Goal: Task Accomplishment & Management: Manage account settings

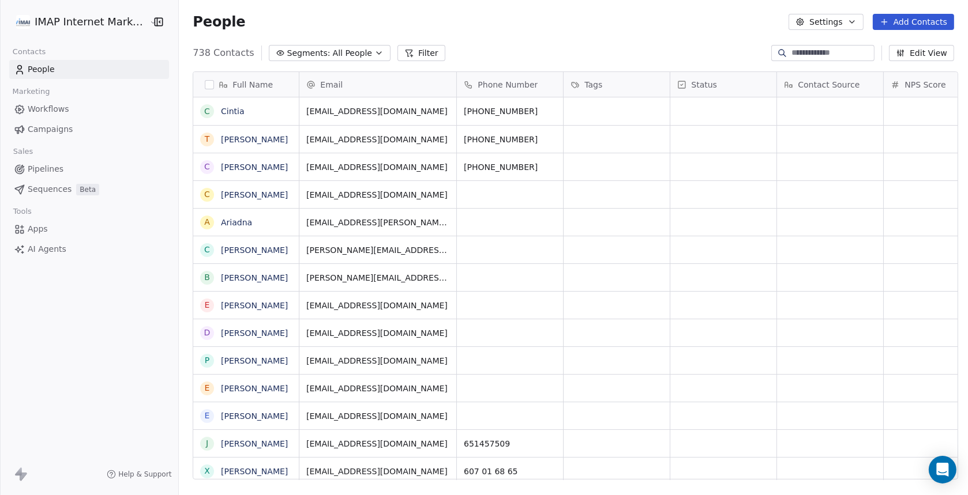
click at [45, 171] on span "Pipelines" at bounding box center [46, 169] width 36 height 12
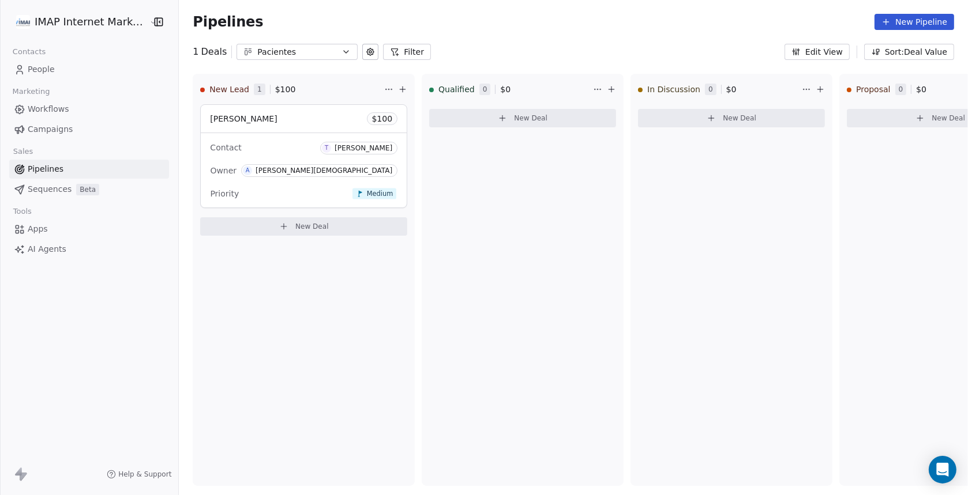
click at [39, 67] on span "People" at bounding box center [41, 69] width 27 height 12
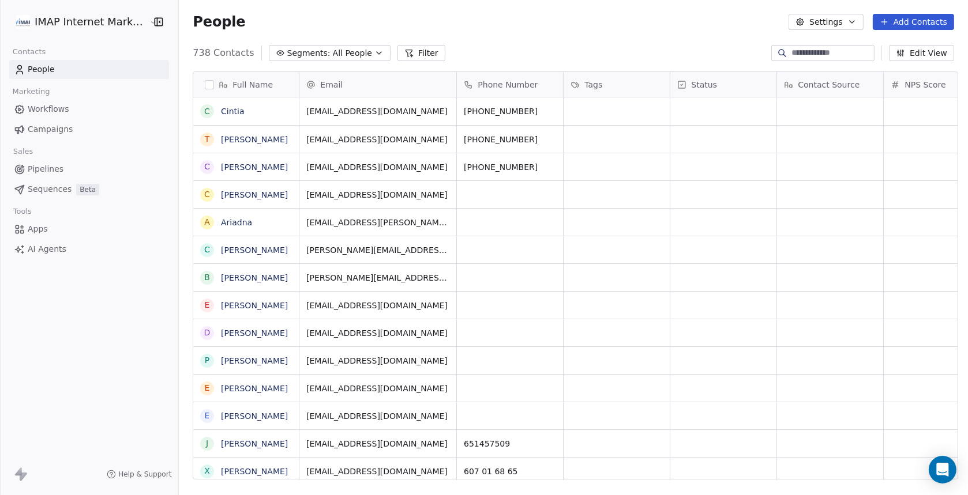
scroll to position [426, 784]
click at [234, 111] on link "Cintia" at bounding box center [233, 111] width 24 height 9
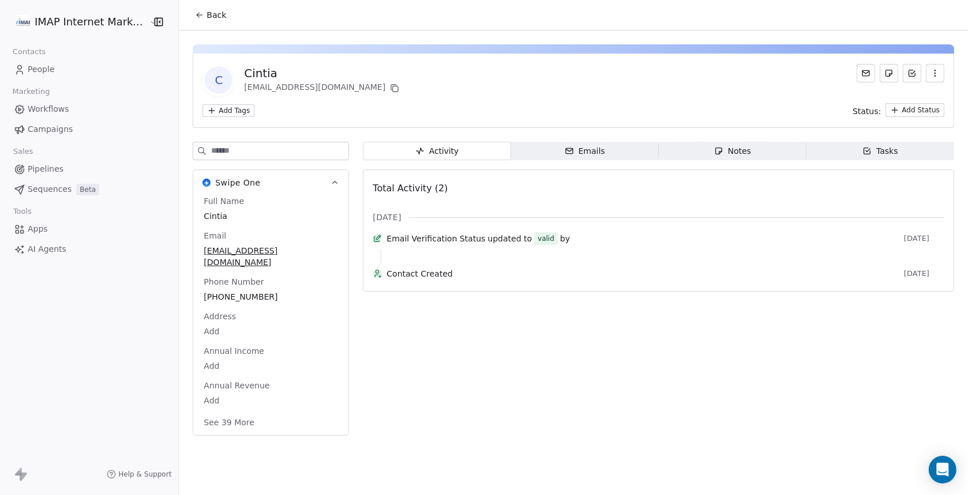
click at [242, 425] on button "See 39 More" at bounding box center [229, 422] width 65 height 21
click at [585, 149] on div "Emails" at bounding box center [585, 151] width 40 height 12
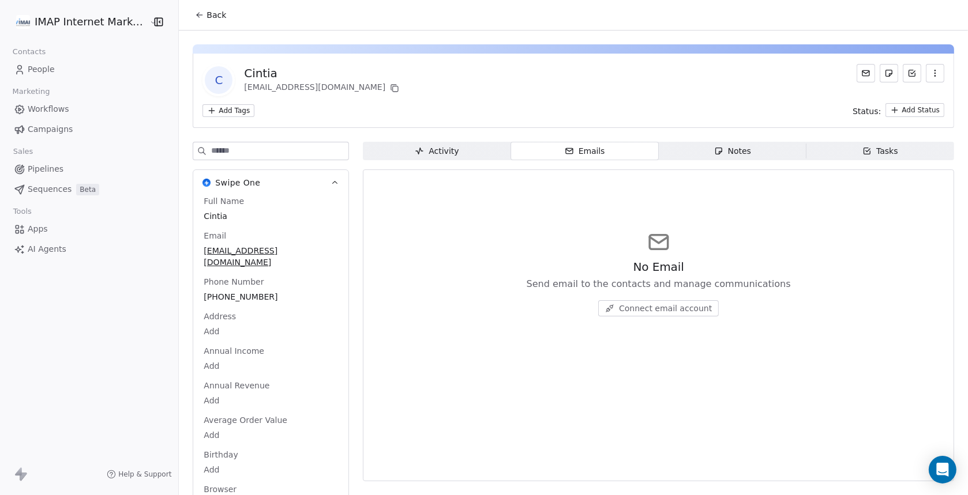
click at [730, 152] on div "Notes" at bounding box center [732, 151] width 37 height 12
click at [870, 153] on div "Tasks" at bounding box center [880, 151] width 36 height 12
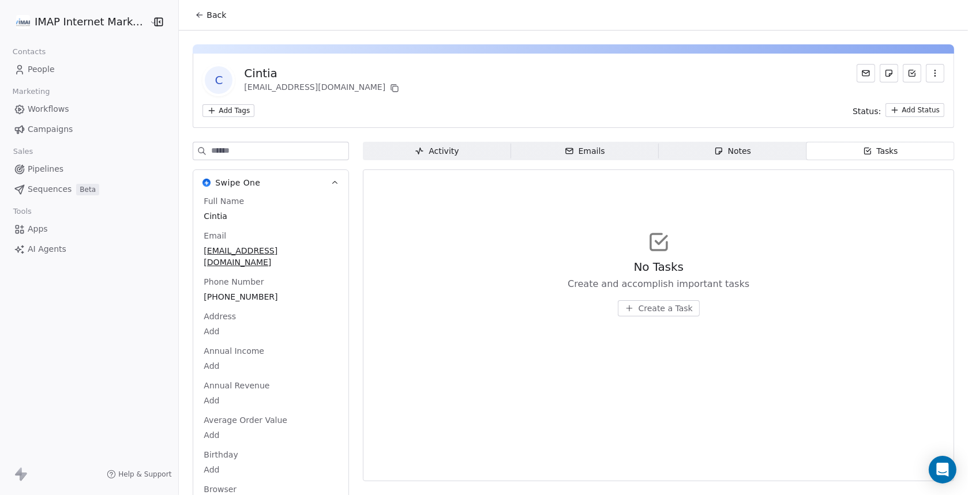
click at [43, 112] on span "Workflows" at bounding box center [49, 109] width 42 height 12
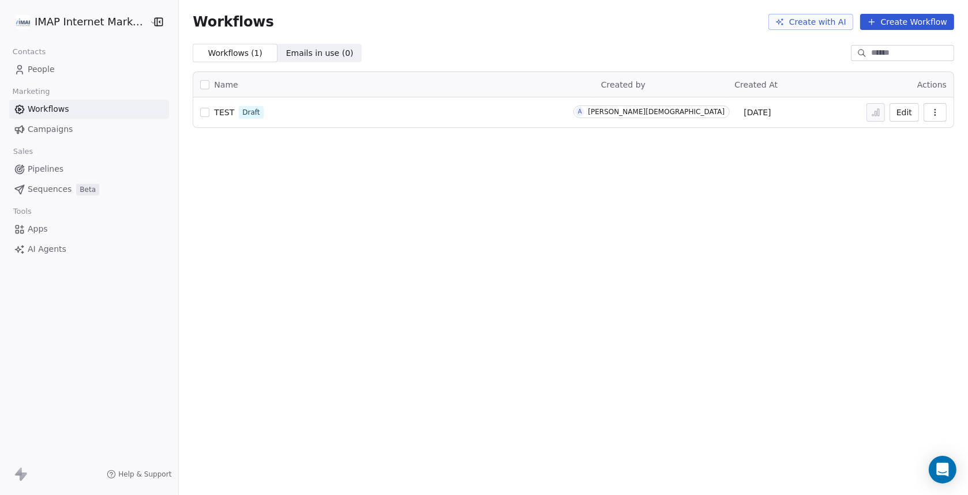
click at [52, 112] on span "Workflows" at bounding box center [49, 109] width 42 height 12
click at [214, 110] on span "TEST" at bounding box center [224, 112] width 20 height 9
click at [44, 70] on span "People" at bounding box center [41, 69] width 27 height 12
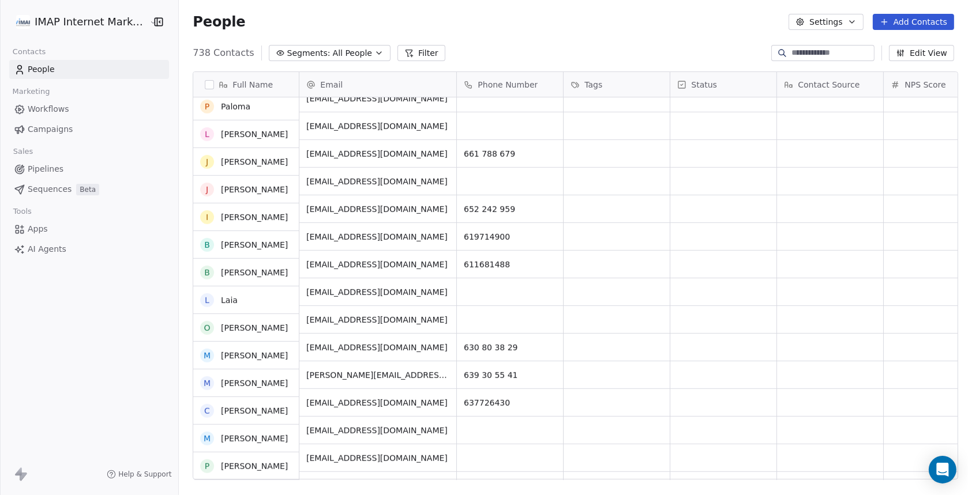
scroll to position [923, 0]
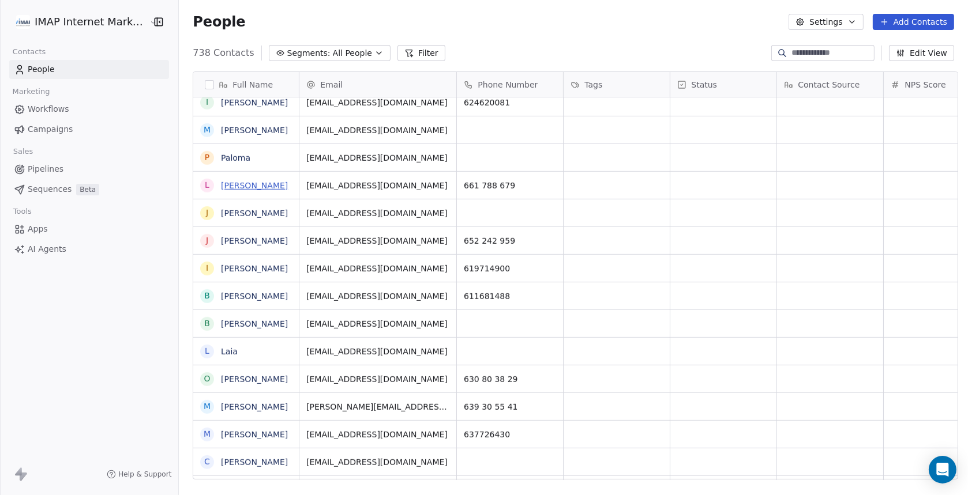
click at [222, 185] on link "[PERSON_NAME]" at bounding box center [254, 185] width 67 height 9
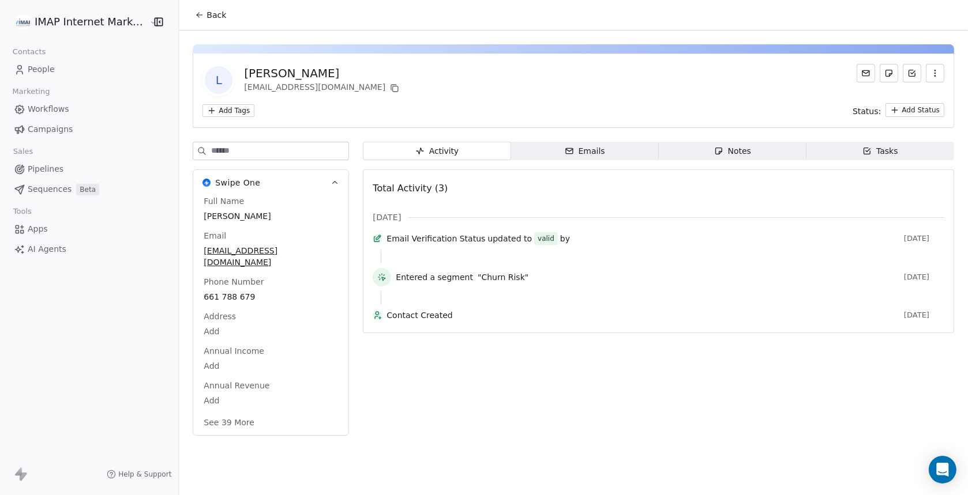
click at [585, 151] on div "Emails" at bounding box center [585, 151] width 40 height 12
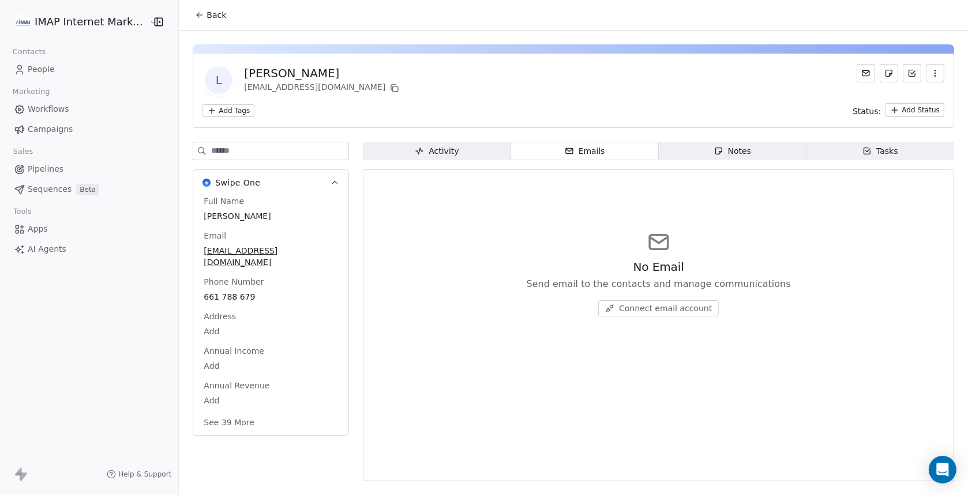
click at [447, 153] on div "Activity" at bounding box center [437, 151] width 44 height 12
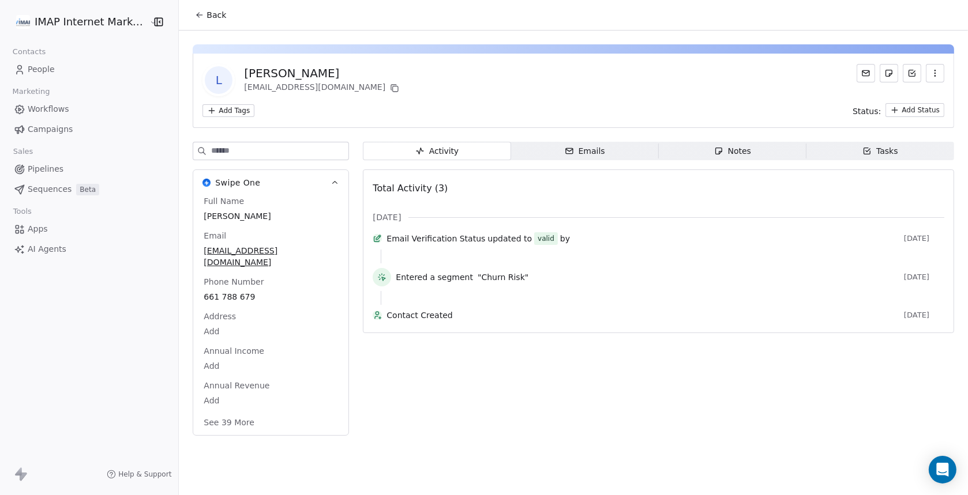
click at [576, 153] on div "Emails" at bounding box center [585, 151] width 40 height 12
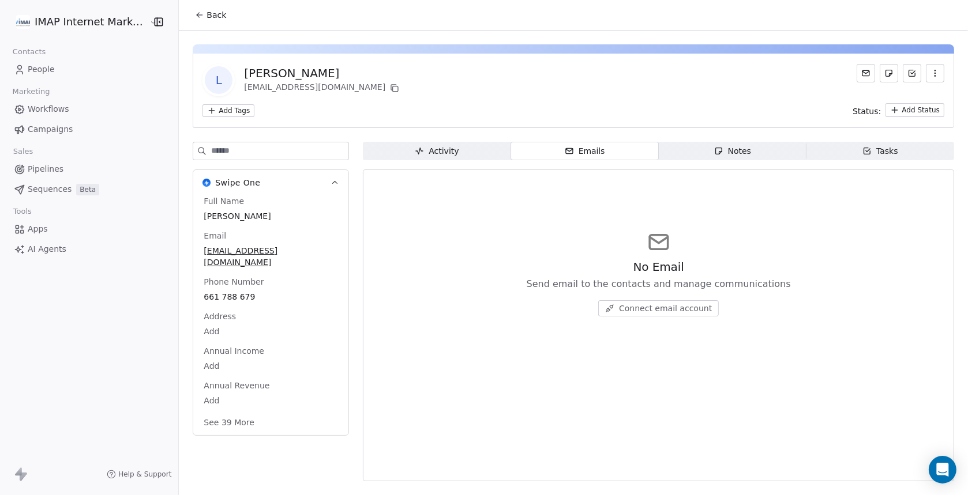
click at [665, 307] on span "Connect email account" at bounding box center [665, 309] width 93 height 12
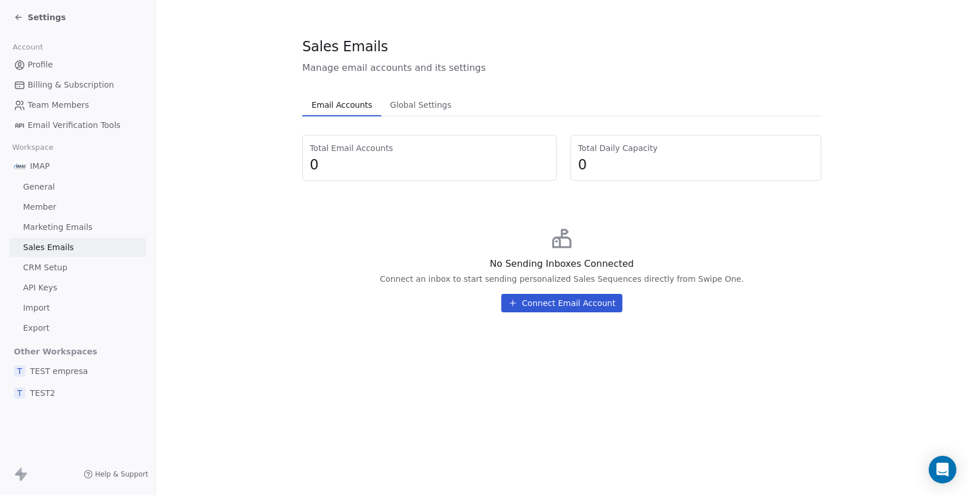
click at [559, 303] on button "Connect Email Account" at bounding box center [561, 303] width 121 height 18
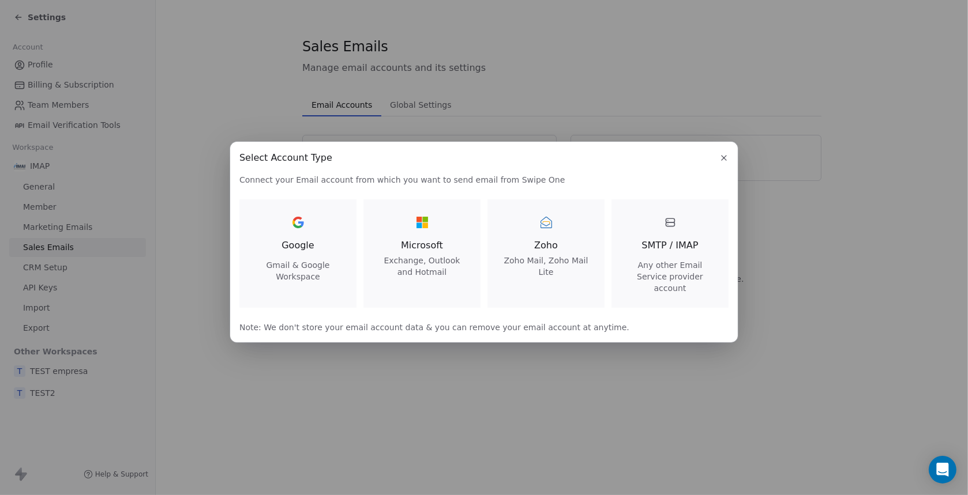
click at [665, 264] on div "SMTP / IMAP Any other Email Service provider account" at bounding box center [669, 253] width 89 height 81
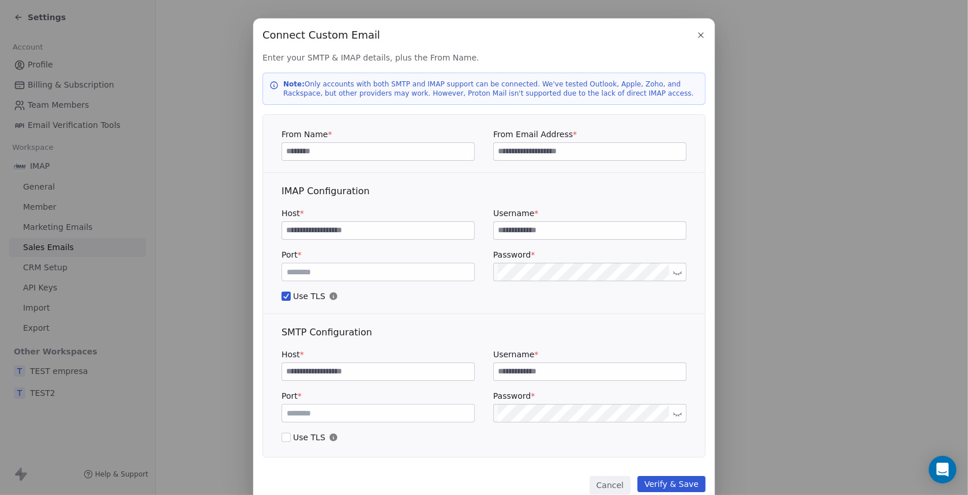
click at [310, 152] on input at bounding box center [378, 151] width 192 height 17
type input "****"
click at [514, 152] on input at bounding box center [590, 151] width 192 height 17
click at [527, 153] on input "**********" at bounding box center [590, 151] width 192 height 17
type input "**********"
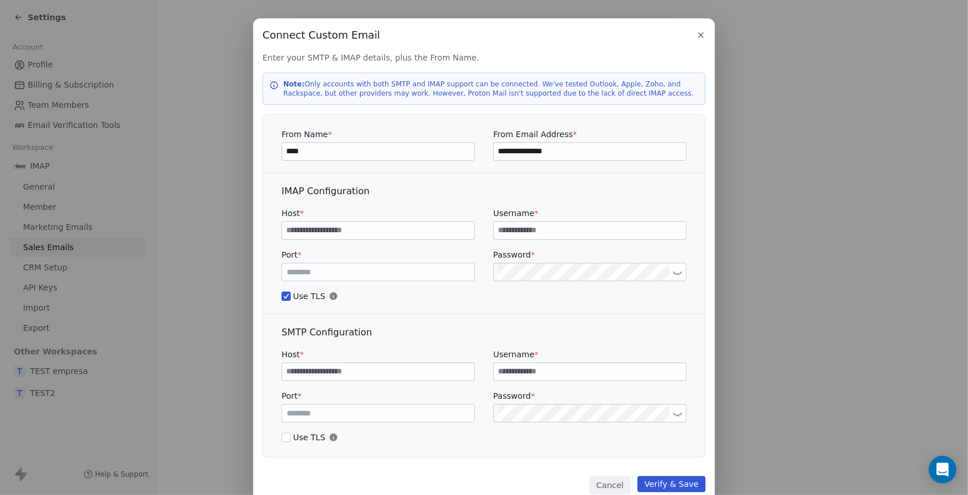
click at [367, 232] on input at bounding box center [378, 230] width 192 height 17
type input "**********"
click at [377, 271] on div "Port * *** Password *" at bounding box center [483, 265] width 405 height 32
drag, startPoint x: 370, startPoint y: 231, endPoint x: 253, endPoint y: 230, distance: 116.5
click at [253, 230] on div "**********" at bounding box center [483, 261] width 461 height 486
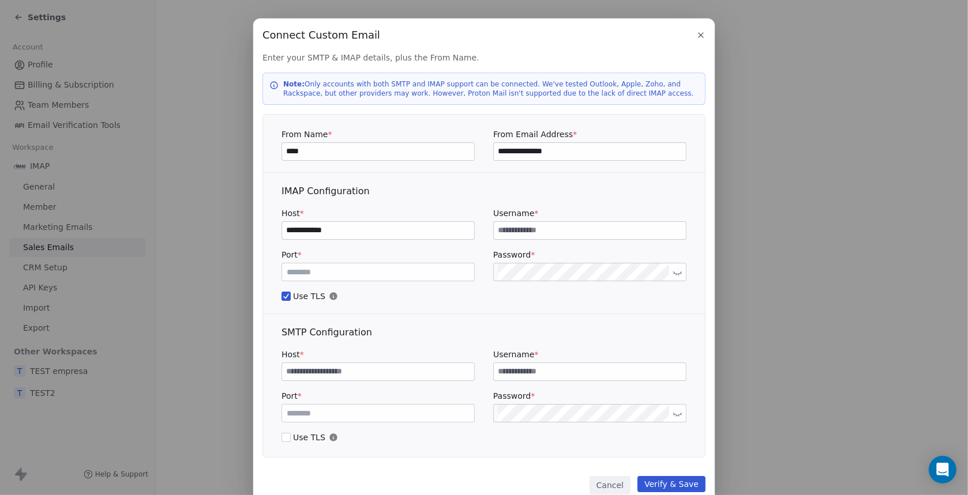
click at [544, 228] on input at bounding box center [590, 230] width 192 height 17
paste input "**********"
type input "**********"
click at [517, 369] on input at bounding box center [590, 371] width 192 height 17
drag, startPoint x: 346, startPoint y: 230, endPoint x: 140, endPoint y: 223, distance: 206.0
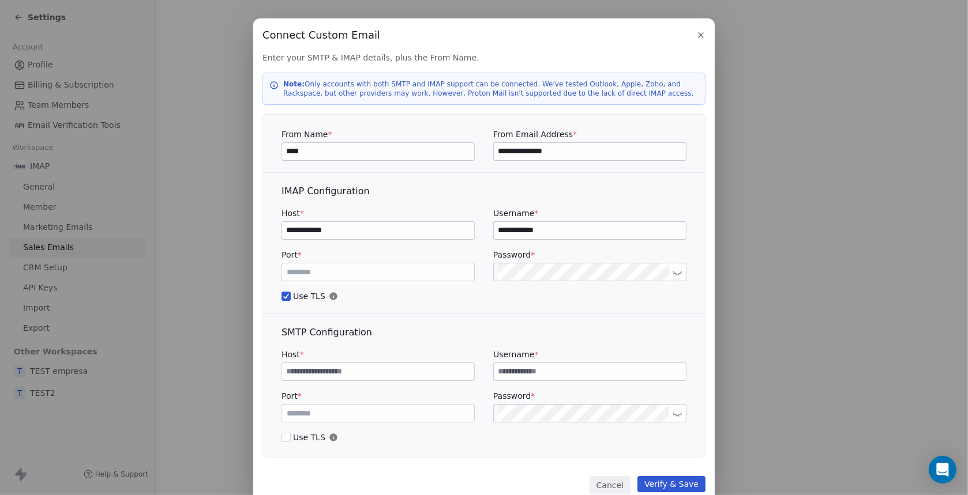
click at [140, 223] on div "**********" at bounding box center [484, 267] width 968 height 534
click at [546, 371] on input at bounding box center [590, 371] width 192 height 17
paste input "**********"
type input "**********"
drag, startPoint x: 351, startPoint y: 230, endPoint x: 174, endPoint y: 224, distance: 177.7
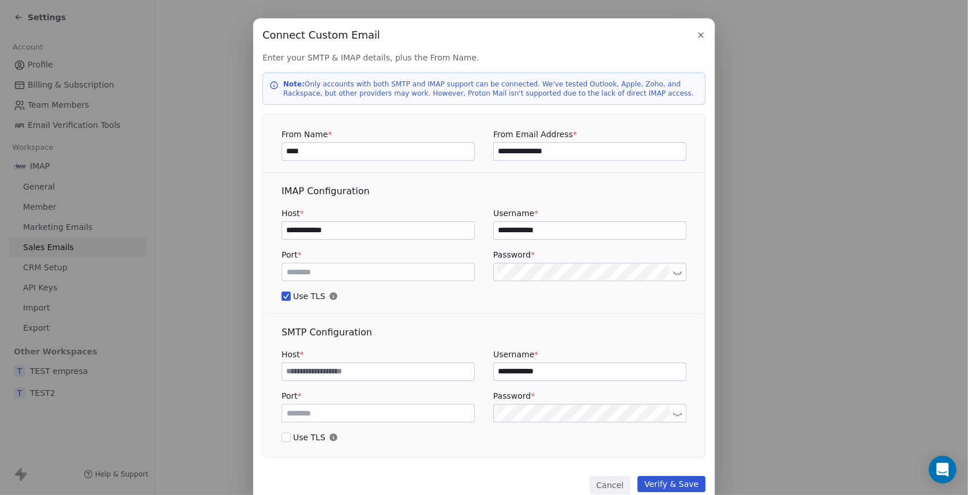
click at [174, 224] on div "**********" at bounding box center [484, 267] width 968 height 534
click at [307, 370] on input at bounding box center [378, 371] width 192 height 17
paste input "**********"
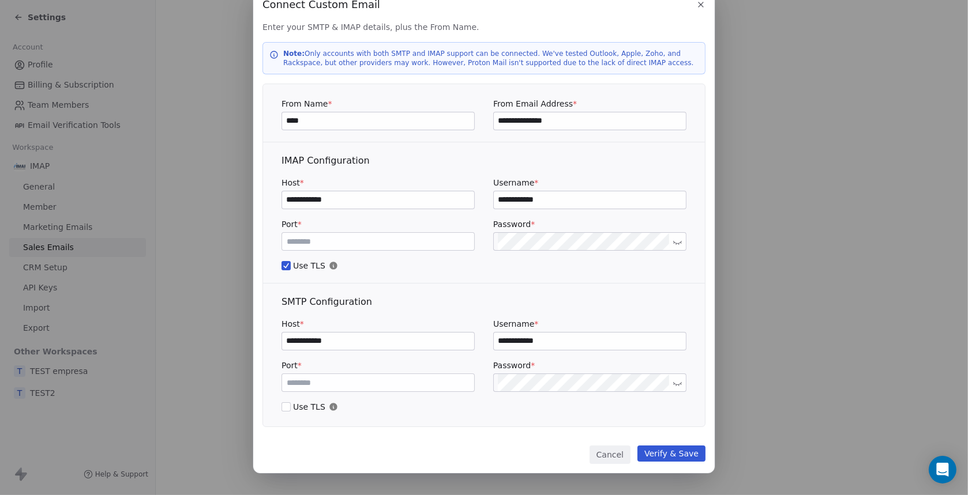
scroll to position [38, 0]
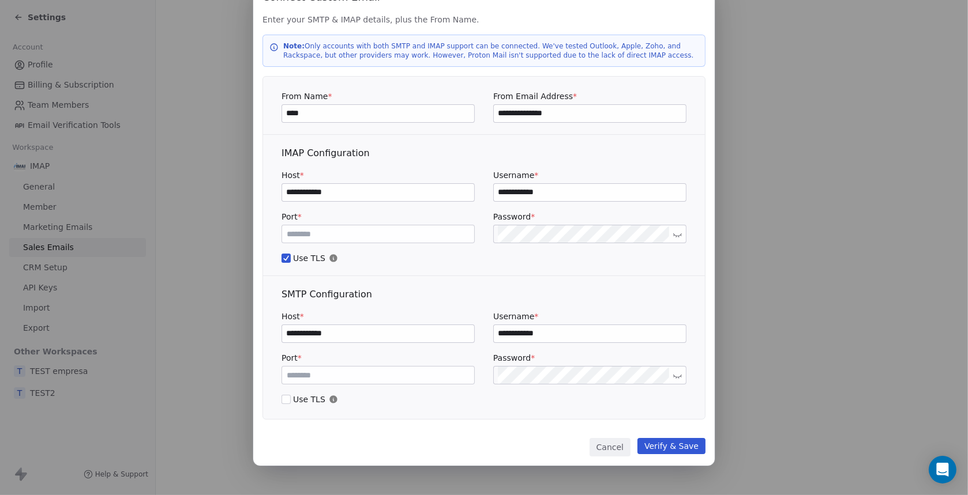
type input "**********"
drag, startPoint x: 665, startPoint y: 448, endPoint x: 589, endPoint y: 445, distance: 75.6
click at [664, 448] on button "Verify & Save" at bounding box center [671, 446] width 68 height 16
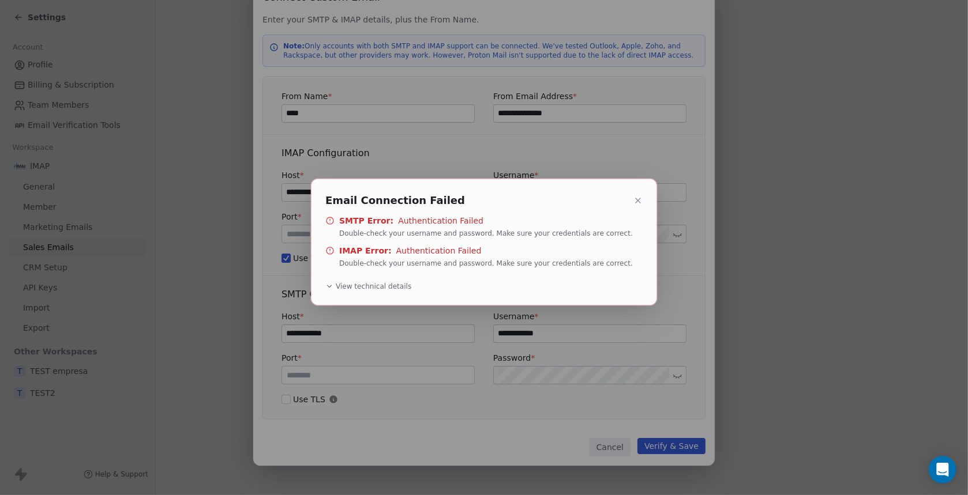
drag, startPoint x: 643, startPoint y: 198, endPoint x: 640, endPoint y: 234, distance: 36.5
click at [643, 198] on button at bounding box center [638, 201] width 14 height 14
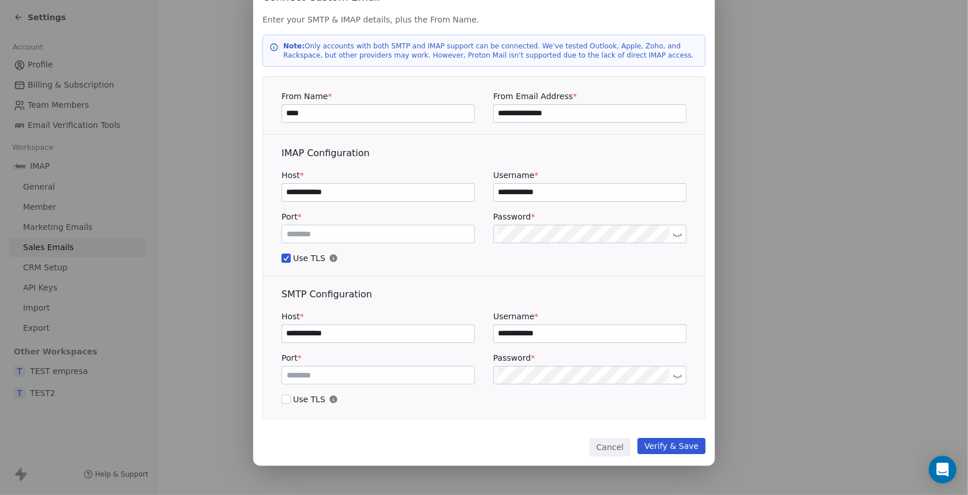
drag, startPoint x: 570, startPoint y: 116, endPoint x: 345, endPoint y: 113, distance: 225.6
click at [345, 113] on div "**********" at bounding box center [483, 107] width 405 height 32
drag, startPoint x: 560, startPoint y: 192, endPoint x: 375, endPoint y: 191, distance: 185.2
click at [375, 191] on div "**********" at bounding box center [483, 186] width 405 height 32
paste input "***"
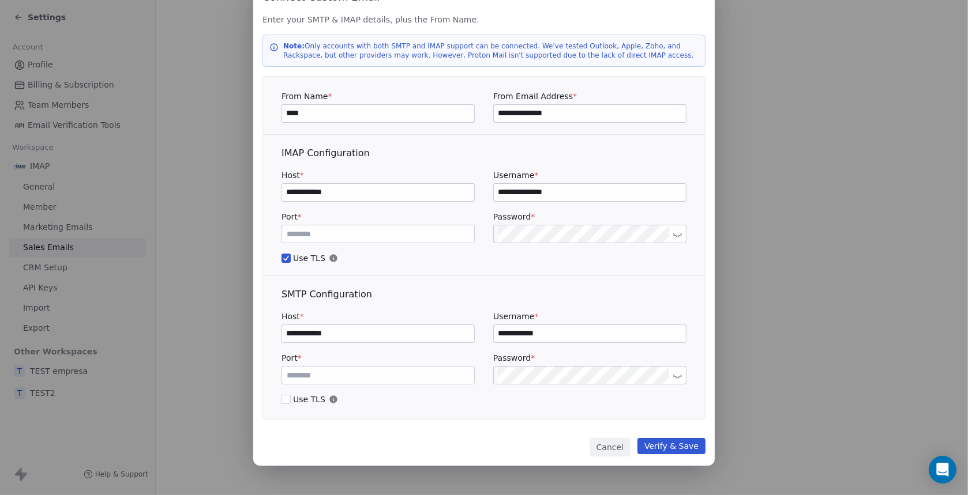
type input "**********"
drag, startPoint x: 559, startPoint y: 334, endPoint x: 389, endPoint y: 334, distance: 169.6
click at [389, 334] on div "**********" at bounding box center [483, 327] width 405 height 32
paste input "***"
type input "**********"
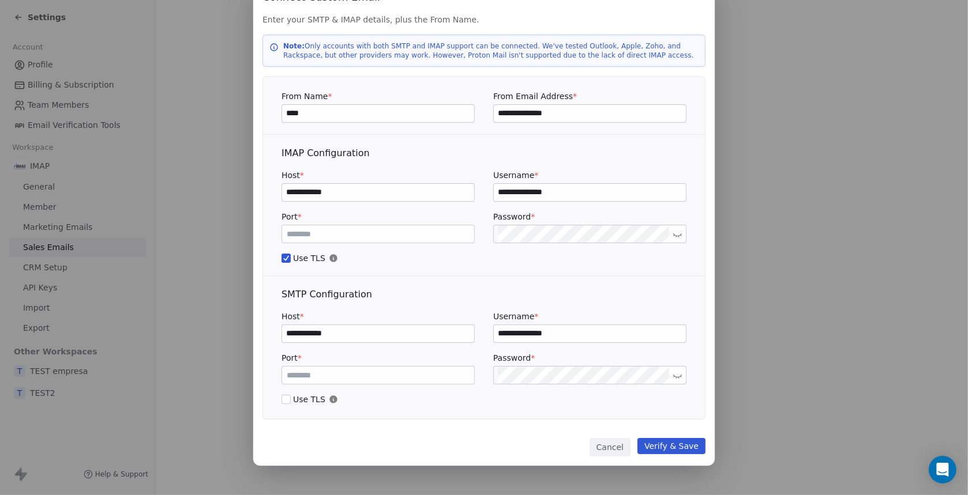
drag, startPoint x: 680, startPoint y: 448, endPoint x: 666, endPoint y: 449, distance: 14.4
click at [679, 448] on button "Verify & Save" at bounding box center [671, 446] width 68 height 16
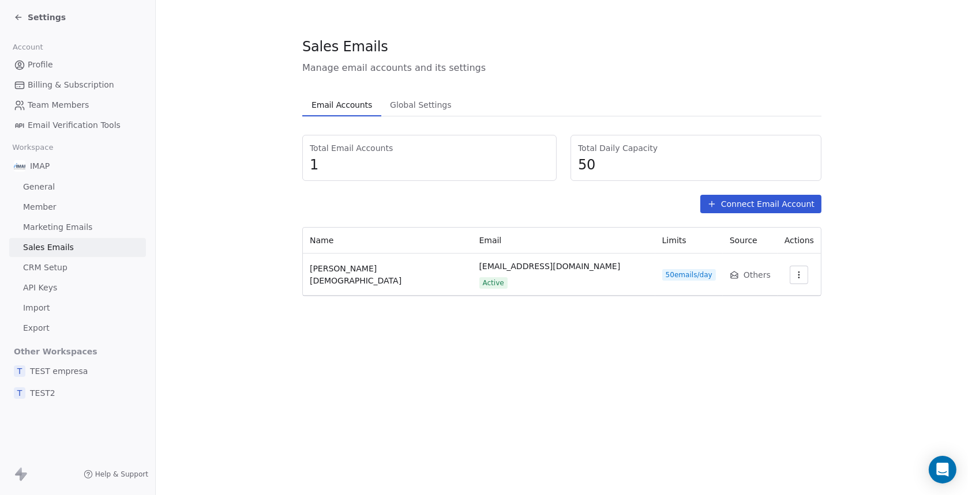
click at [662, 272] on span "50 emails/day" at bounding box center [689, 275] width 54 height 12
click at [662, 269] on span "50 emails/day" at bounding box center [689, 275] width 54 height 12
click at [662, 271] on span "50 emails/day" at bounding box center [689, 275] width 54 height 12
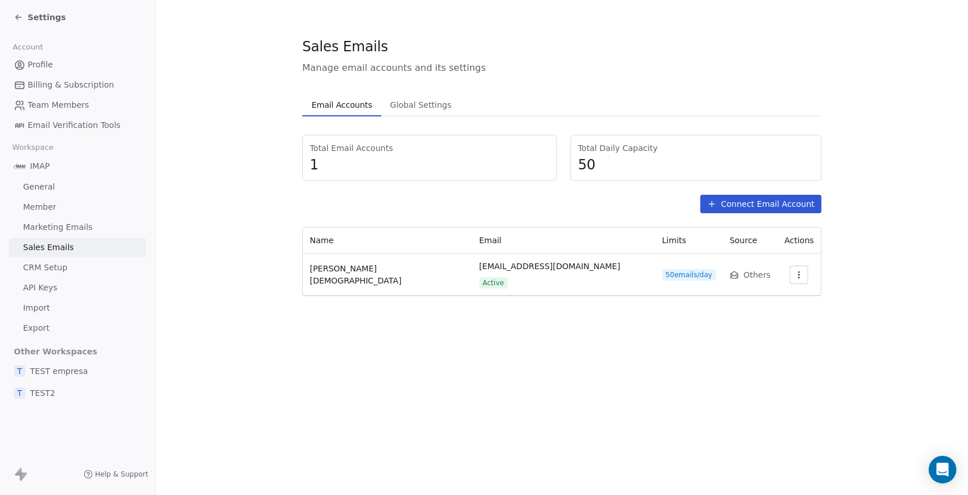
click at [662, 271] on span "50 emails/day" at bounding box center [689, 275] width 54 height 12
click at [618, 346] on div "Sales Emails Manage email accounts and its settings Email Accounts Email Accoun…" at bounding box center [562, 247] width 812 height 495
click at [662, 269] on span "50 emails/day" at bounding box center [689, 275] width 54 height 12
click at [655, 280] on td "50 emails/day" at bounding box center [688, 275] width 67 height 42
click at [662, 272] on span "50 emails/day" at bounding box center [689, 275] width 54 height 12
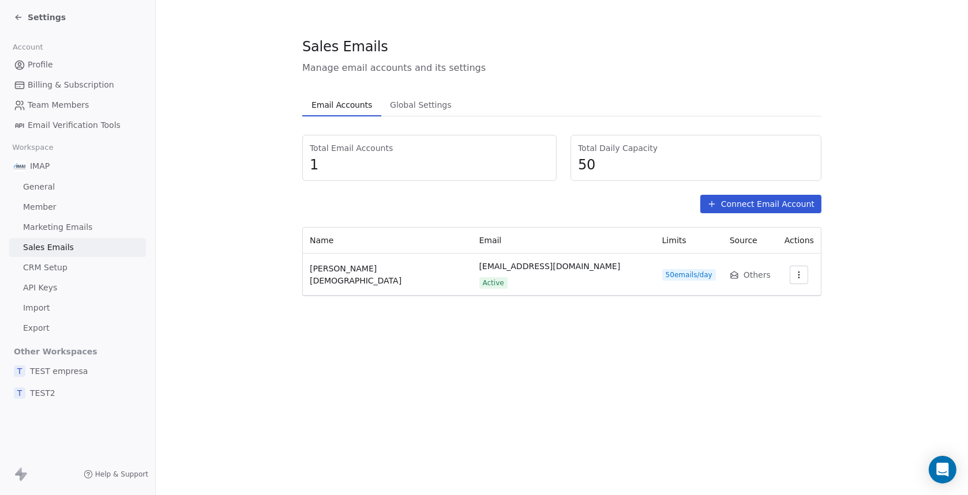
click at [662, 272] on span "50 emails/day" at bounding box center [689, 275] width 54 height 12
click at [415, 104] on span "Global Settings" at bounding box center [420, 105] width 71 height 16
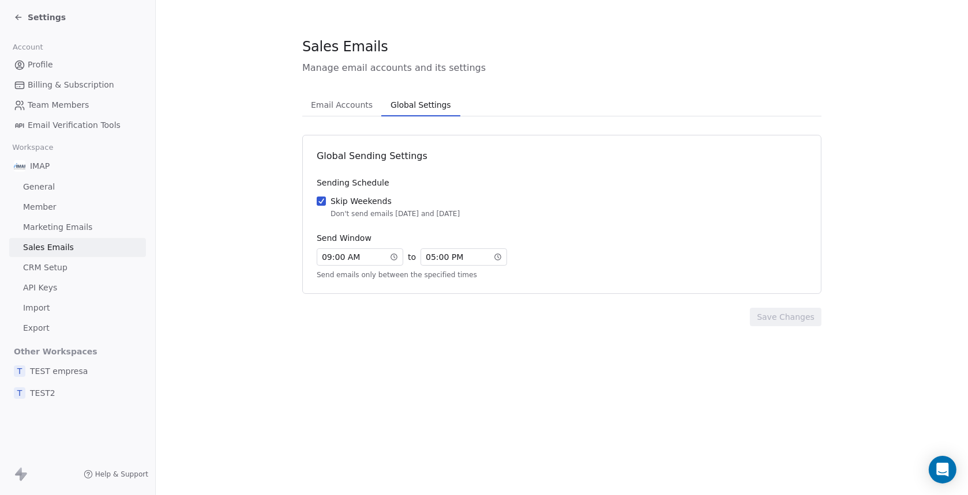
click at [341, 104] on span "Email Accounts" at bounding box center [341, 105] width 71 height 16
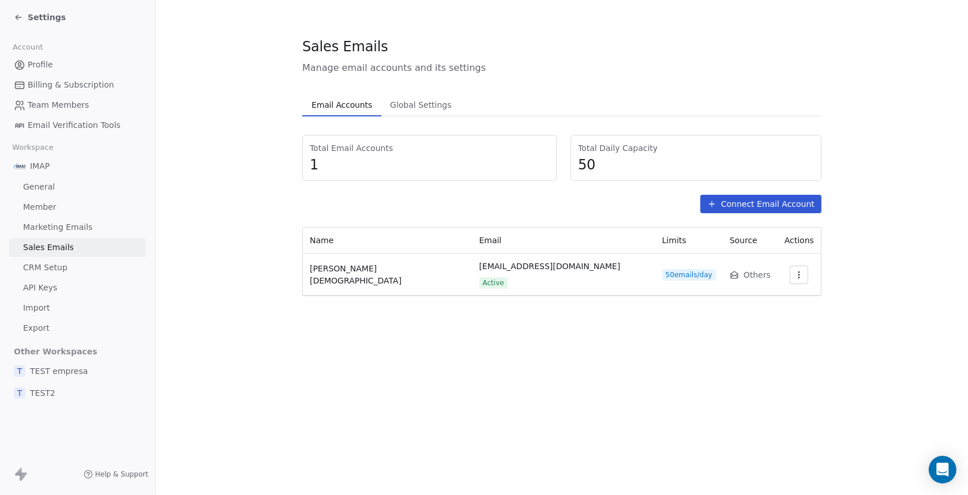
click at [794, 271] on icon "button" at bounding box center [798, 275] width 9 height 9
click at [596, 272] on html "Settings Account Profile Billing & Subscription Team Members Email Verification…" at bounding box center [484, 247] width 968 height 495
click at [662, 272] on span "50 emails/day" at bounding box center [689, 275] width 54 height 12
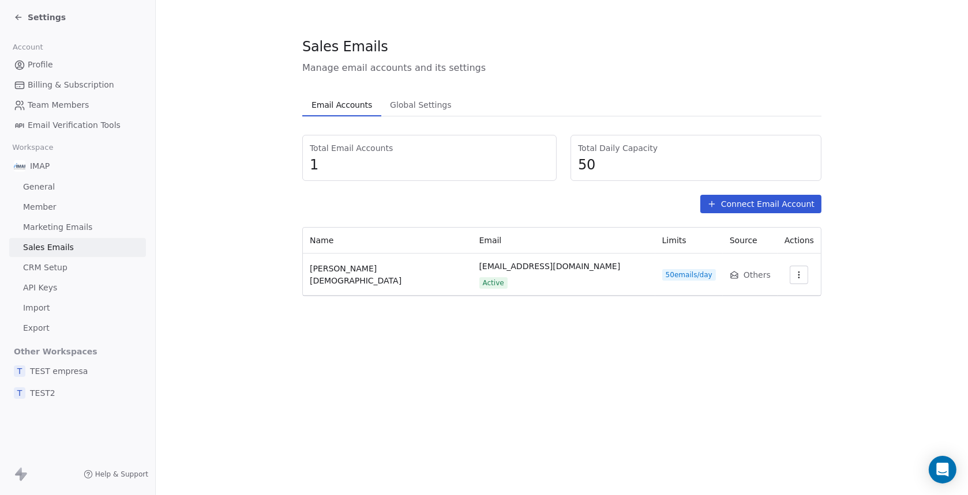
click at [578, 290] on section "Sales Emails Manage email accounts and its settings Email Accounts Email Accoun…" at bounding box center [562, 166] width 812 height 333
click at [39, 227] on span "Marketing Emails" at bounding box center [57, 228] width 69 height 12
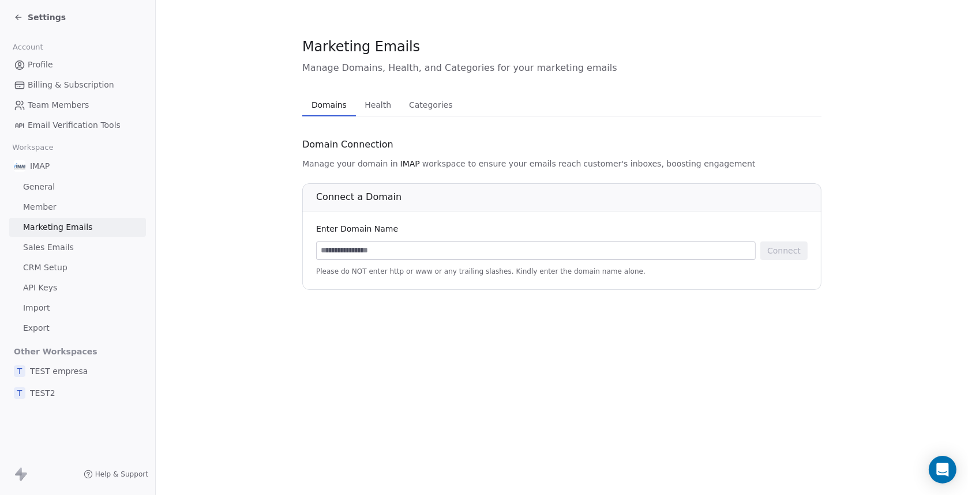
click at [43, 251] on span "Sales Emails" at bounding box center [48, 248] width 51 height 12
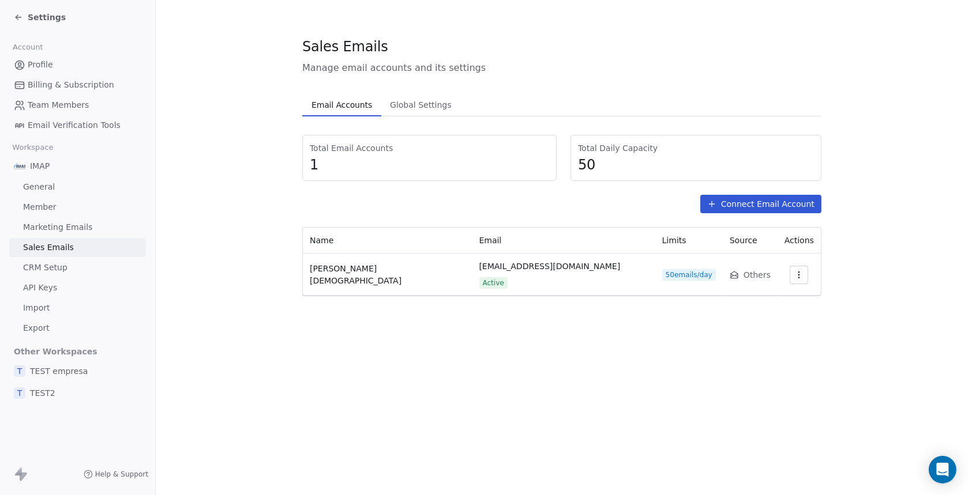
click at [43, 274] on link "CRM Setup" at bounding box center [77, 267] width 137 height 19
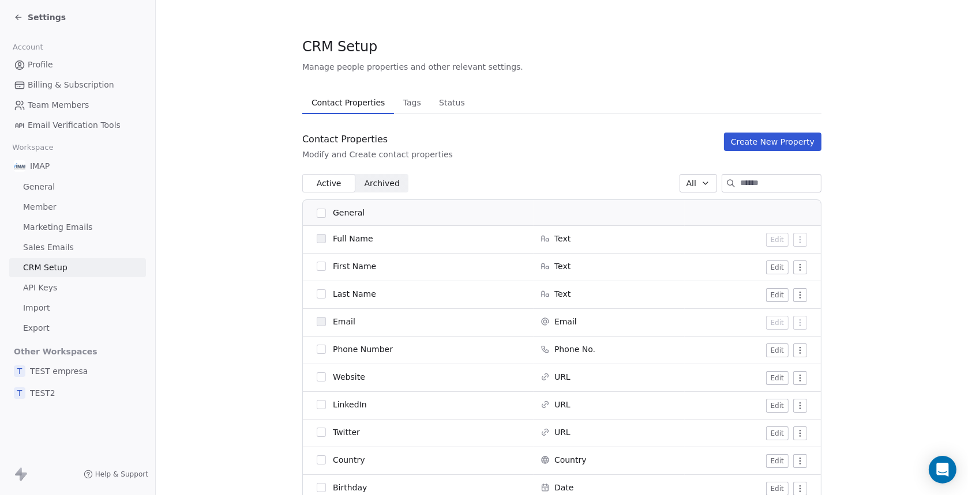
click at [42, 271] on span "CRM Setup" at bounding box center [45, 268] width 44 height 12
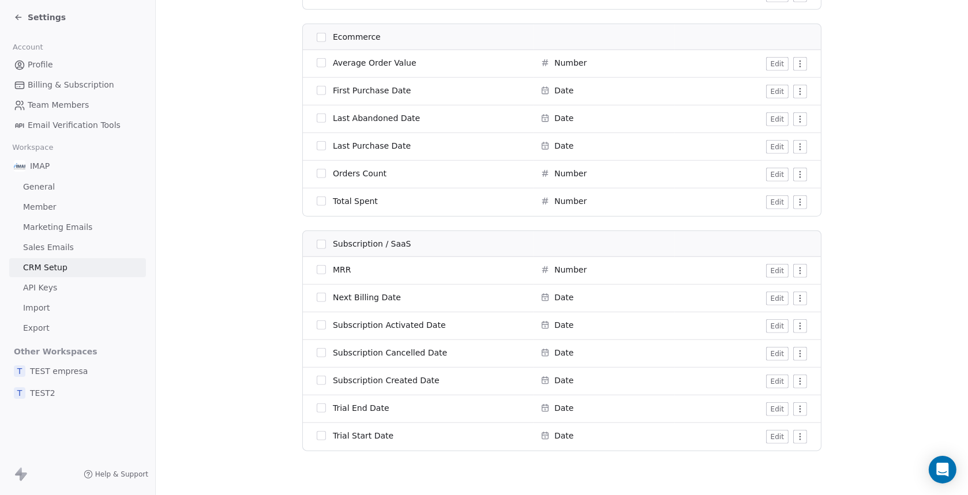
scroll to position [1274, 0]
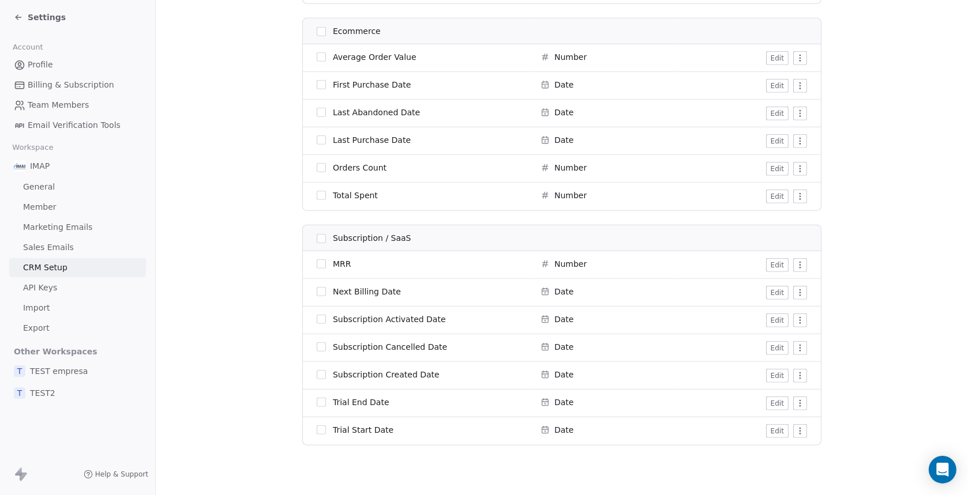
click at [318, 401] on button "button" at bounding box center [321, 402] width 9 height 9
click at [317, 401] on button "button" at bounding box center [321, 402] width 9 height 9
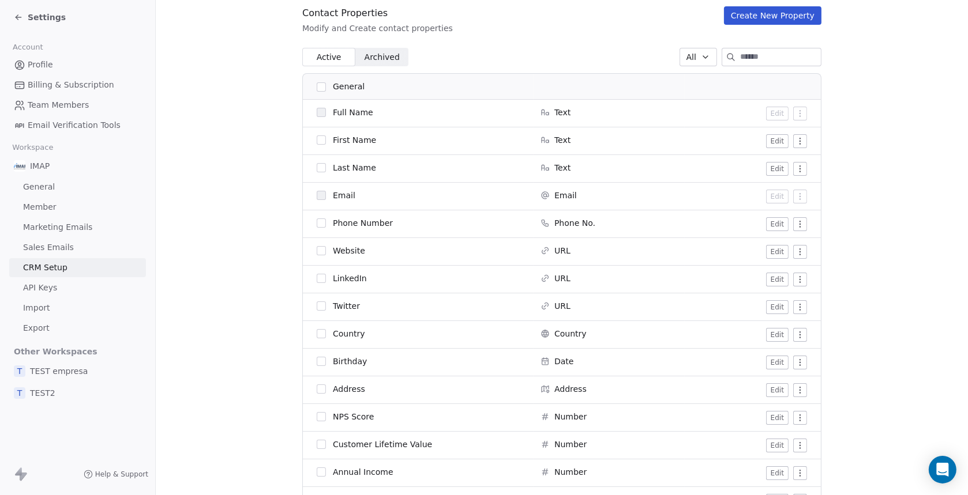
scroll to position [0, 0]
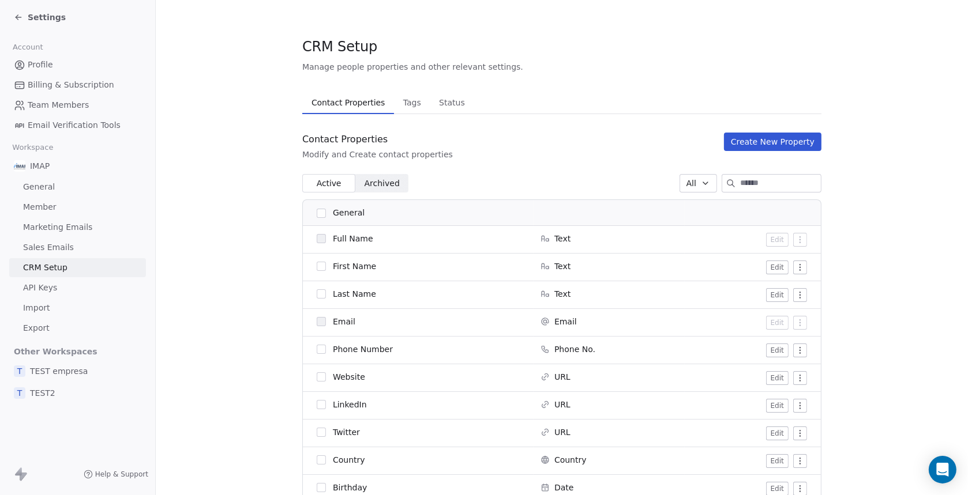
click at [378, 181] on span "Archived" at bounding box center [382, 184] width 35 height 12
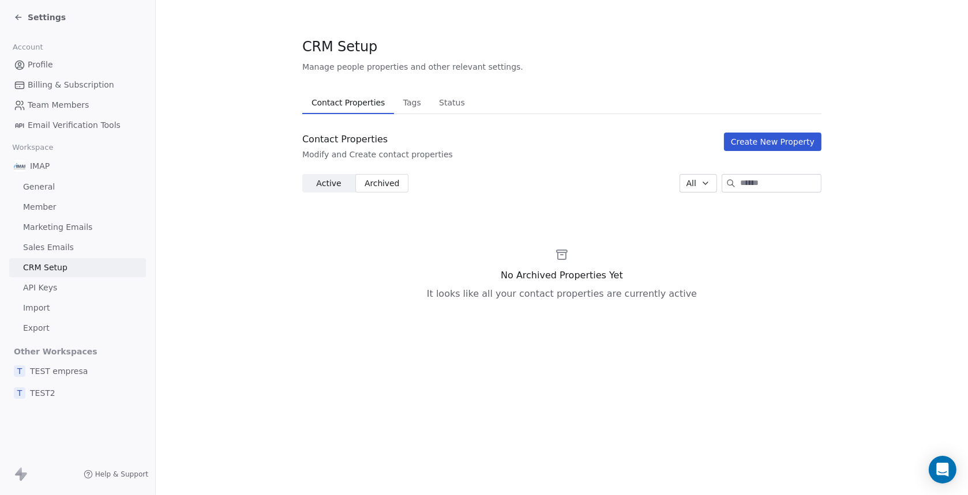
click at [325, 188] on span "Active" at bounding box center [328, 184] width 25 height 12
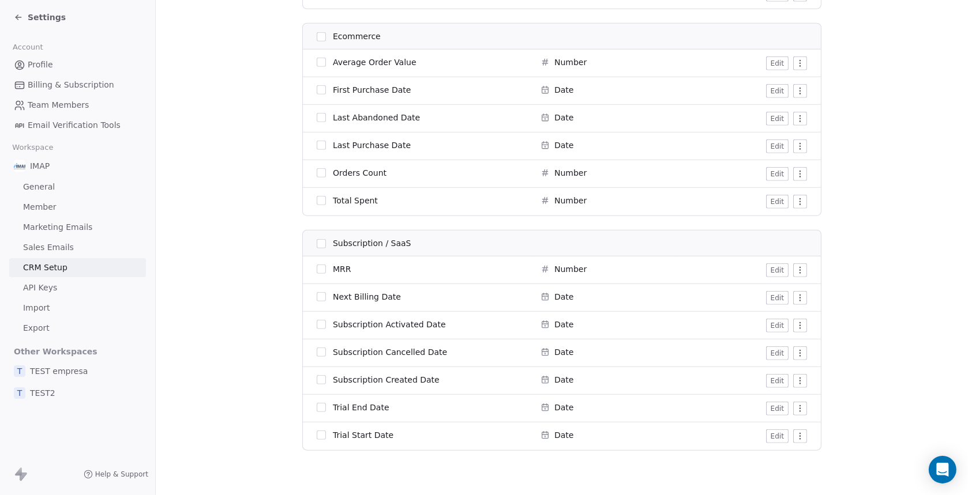
scroll to position [1274, 0]
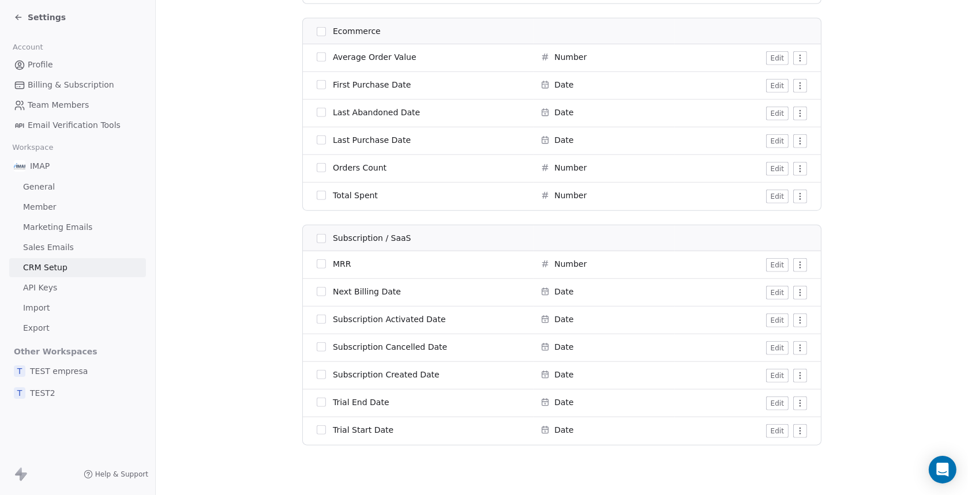
click at [318, 239] on button "button" at bounding box center [321, 238] width 9 height 9
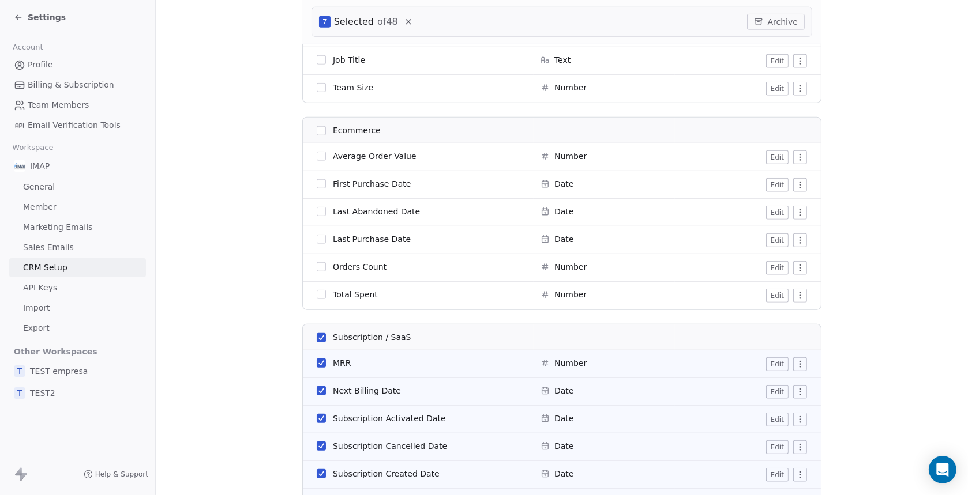
scroll to position [1317, 0]
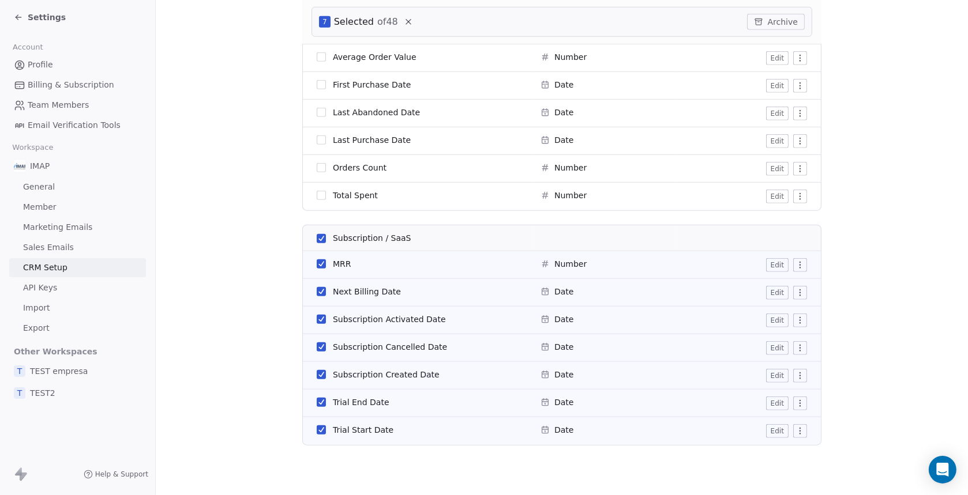
click at [320, 237] on button "button" at bounding box center [321, 238] width 9 height 9
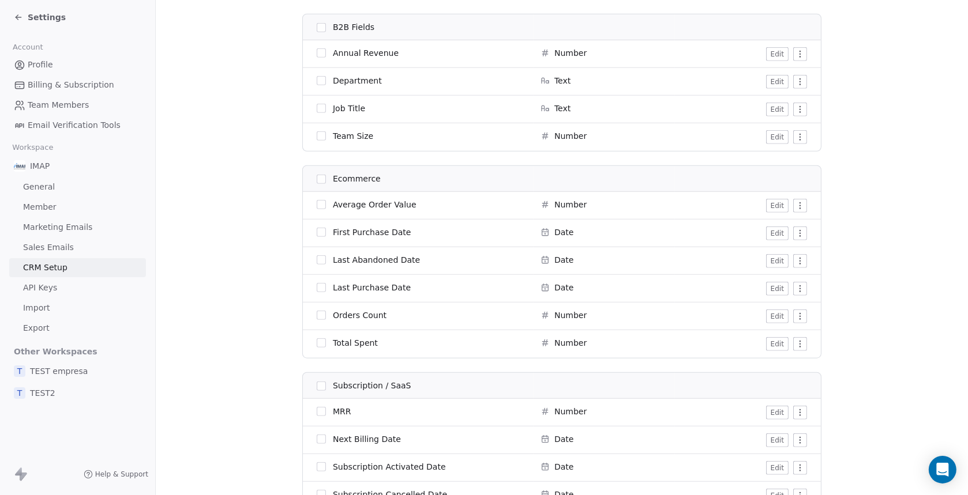
scroll to position [1101, 0]
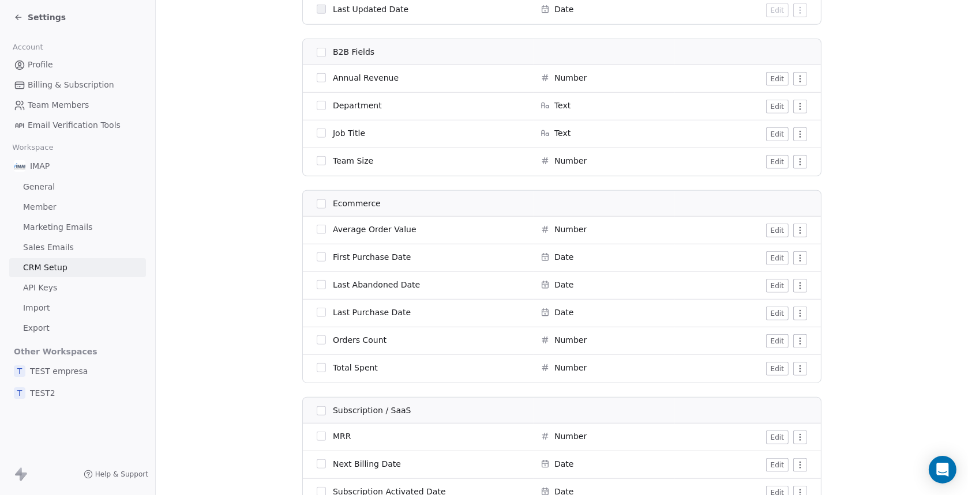
click at [317, 202] on button "button" at bounding box center [321, 204] width 9 height 9
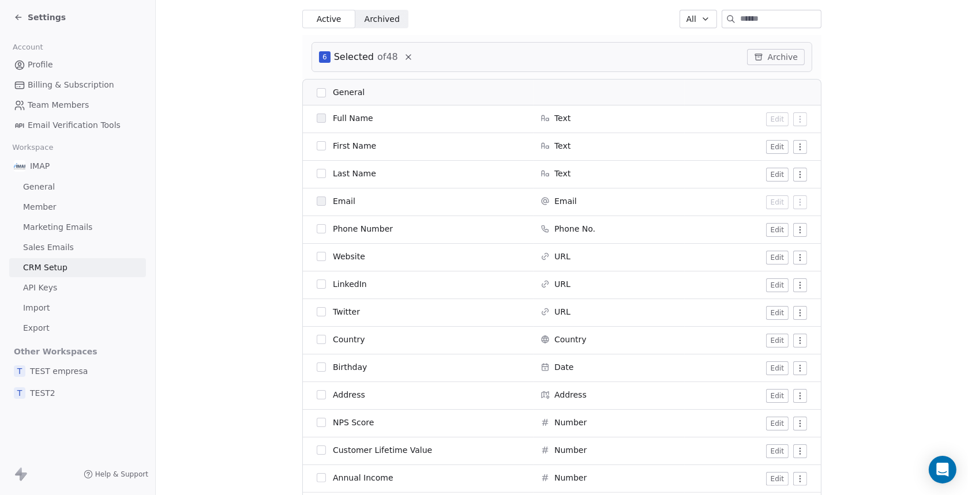
scroll to position [0, 0]
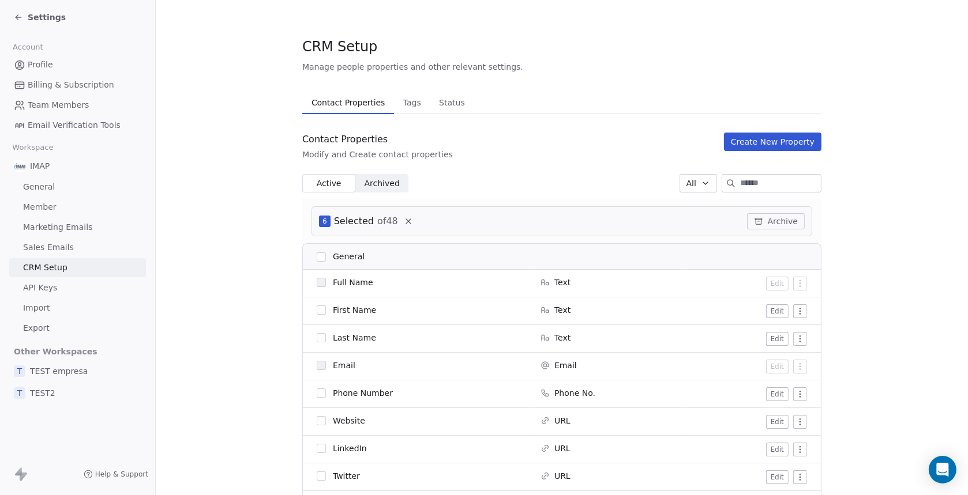
click at [775, 222] on button "Archive" at bounding box center [776, 221] width 58 height 16
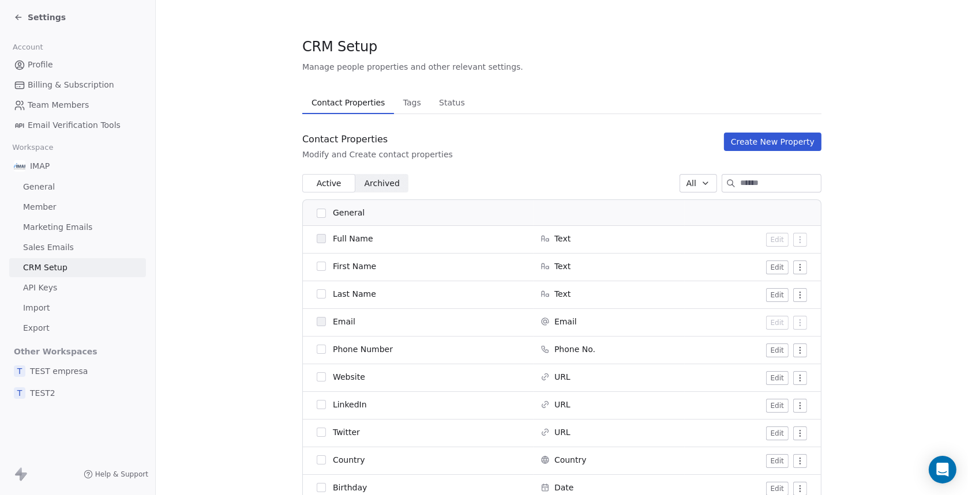
click at [379, 182] on span "Archived" at bounding box center [382, 184] width 35 height 12
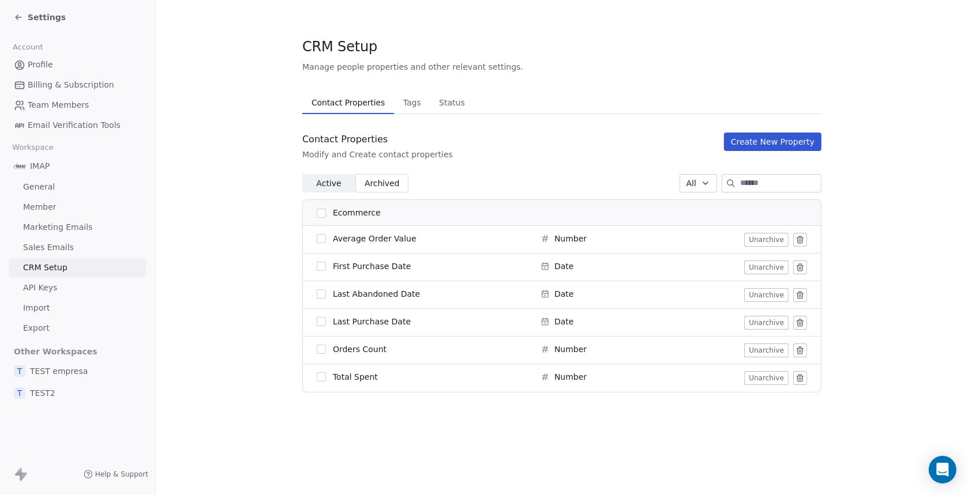
click at [335, 181] on span "Active" at bounding box center [328, 184] width 25 height 12
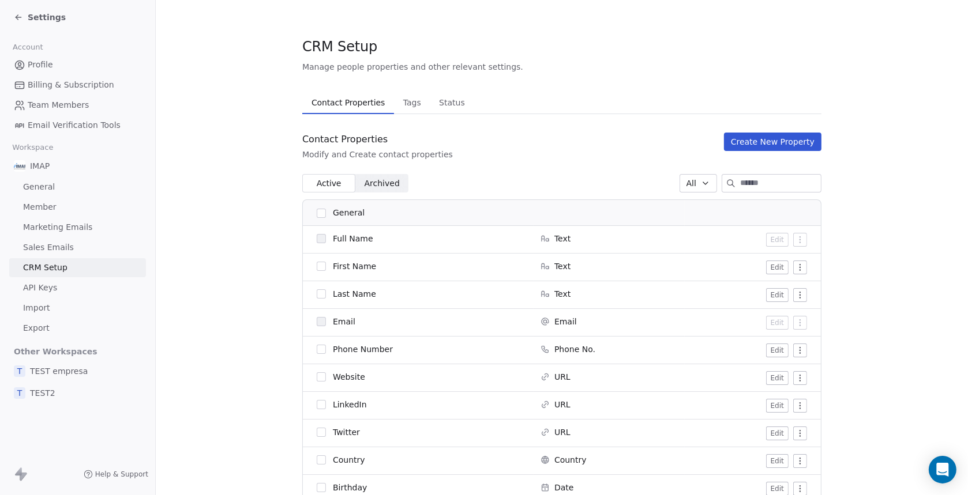
click at [42, 60] on span "Profile" at bounding box center [40, 65] width 25 height 12
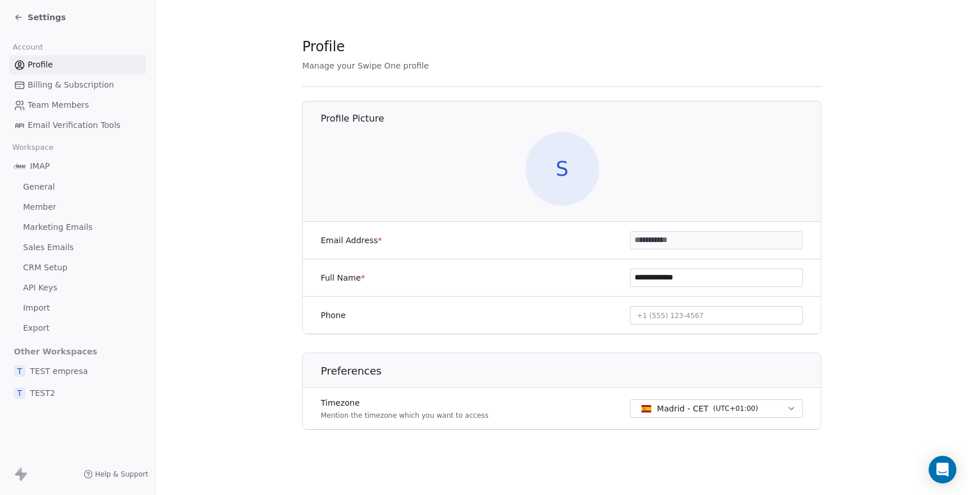
click at [16, 18] on icon at bounding box center [17, 18] width 2 height 2
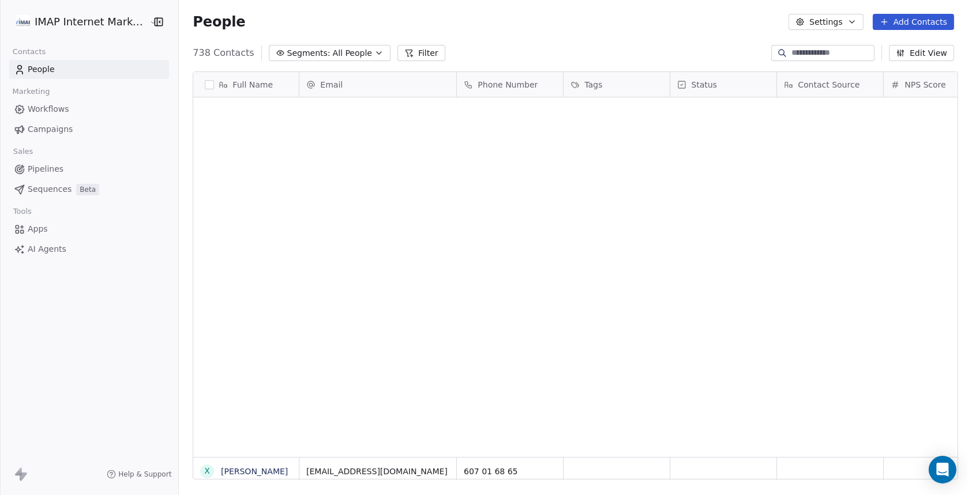
scroll to position [426, 784]
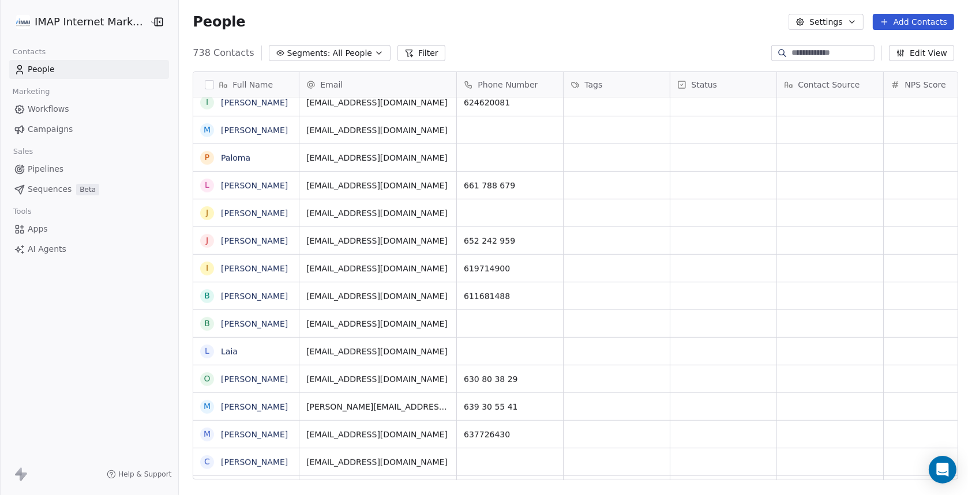
click at [924, 52] on button "Edit View" at bounding box center [921, 53] width 65 height 16
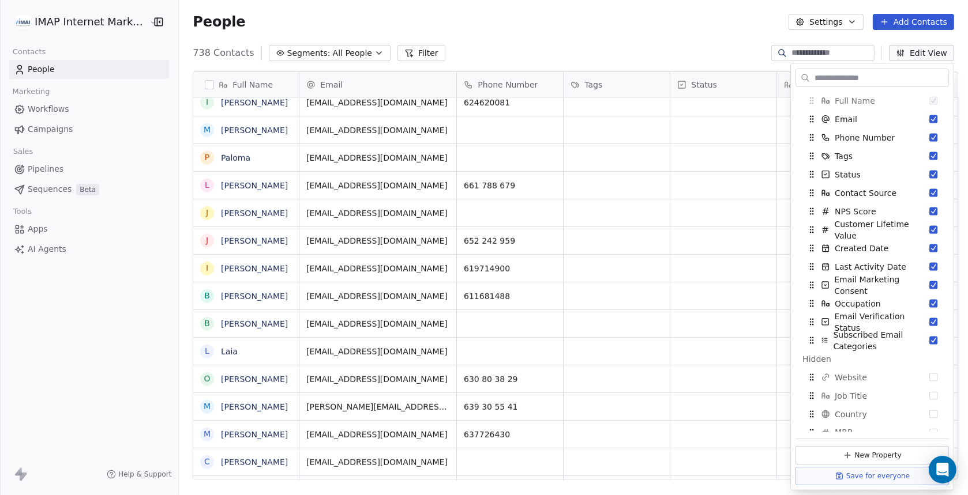
scroll to position [0, 0]
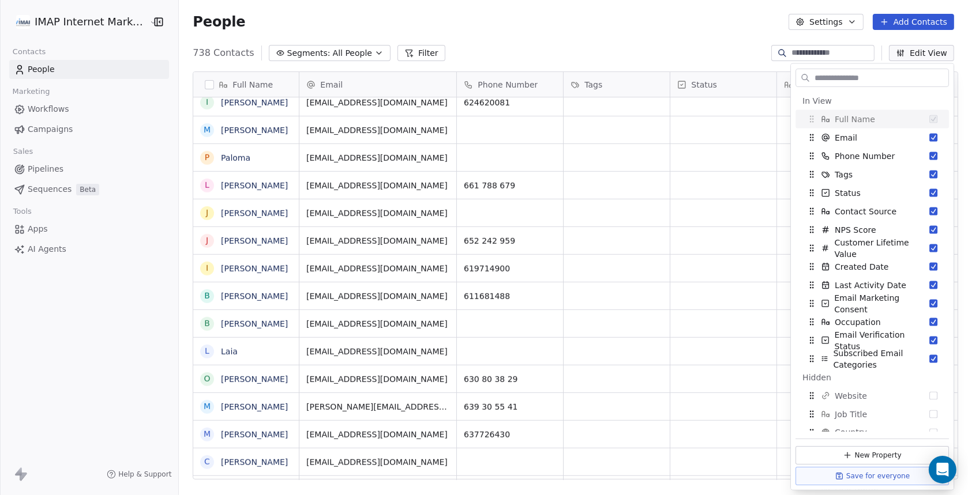
click at [445, 25] on div "People Settings Add Contacts" at bounding box center [573, 22] width 761 height 16
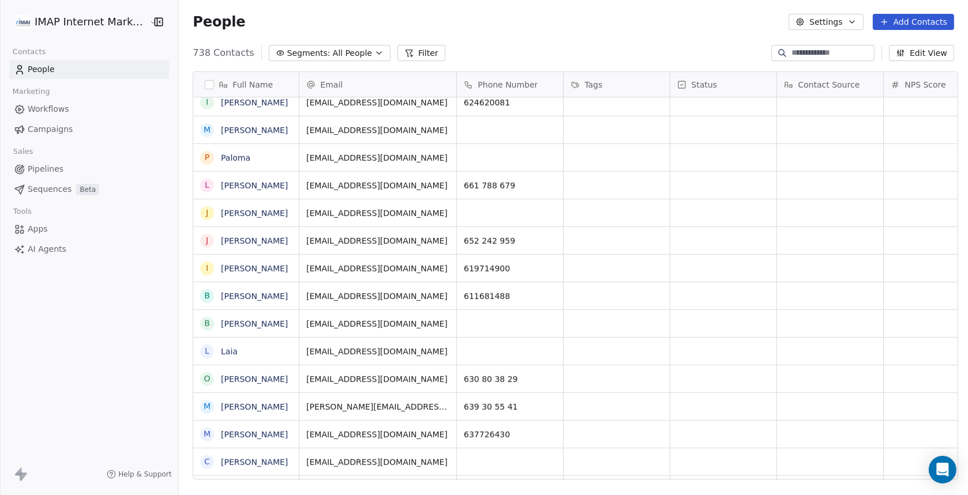
click at [838, 25] on button "Settings" at bounding box center [826, 22] width 74 height 16
click at [839, 47] on span "Contact Properties" at bounding box center [858, 47] width 75 height 12
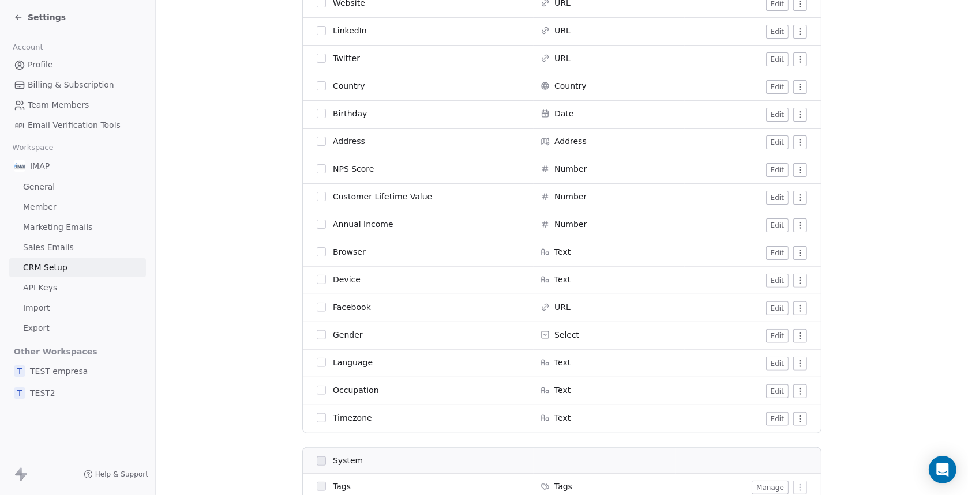
scroll to position [375, 0]
click at [317, 250] on button "button" at bounding box center [321, 251] width 9 height 9
click at [317, 306] on button "button" at bounding box center [321, 306] width 9 height 9
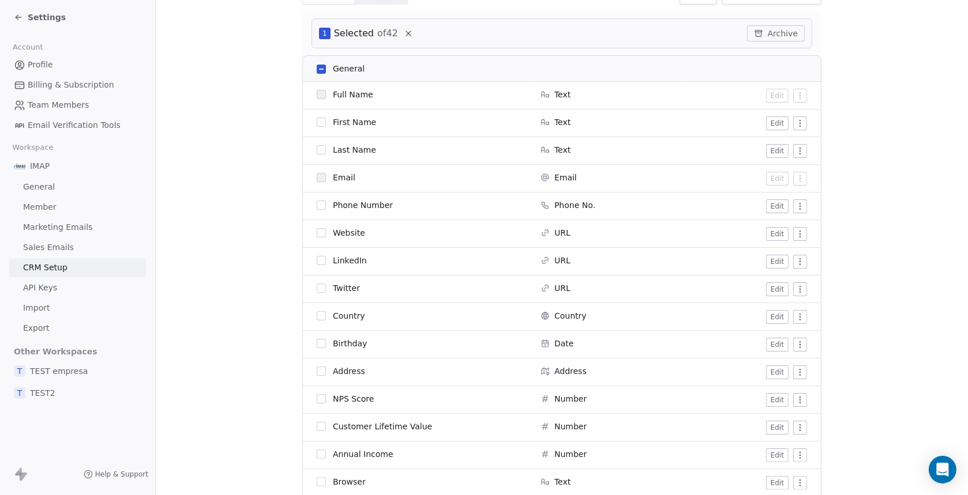
scroll to position [73, 0]
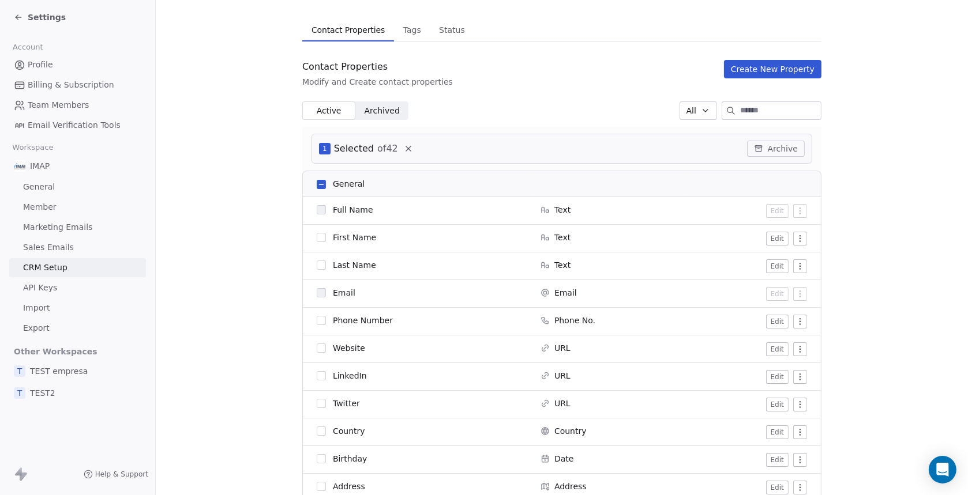
click at [19, 18] on icon at bounding box center [18, 17] width 9 height 9
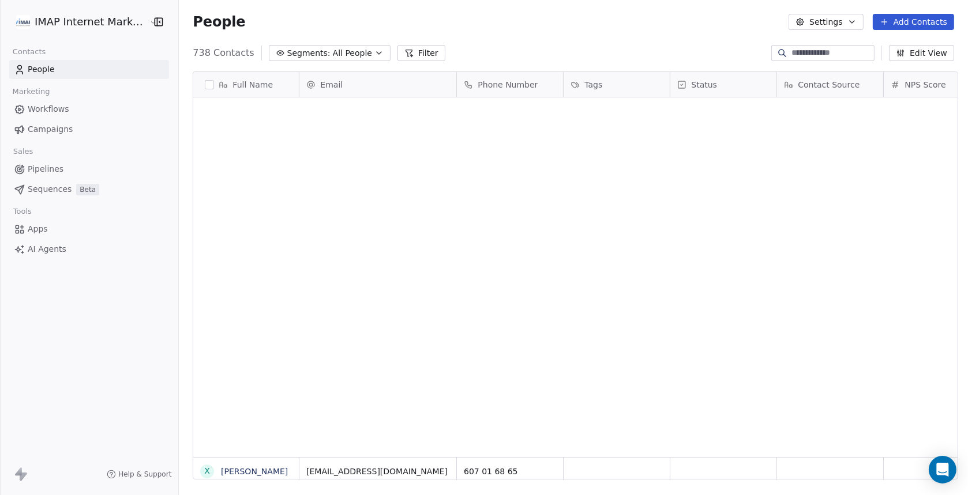
scroll to position [426, 784]
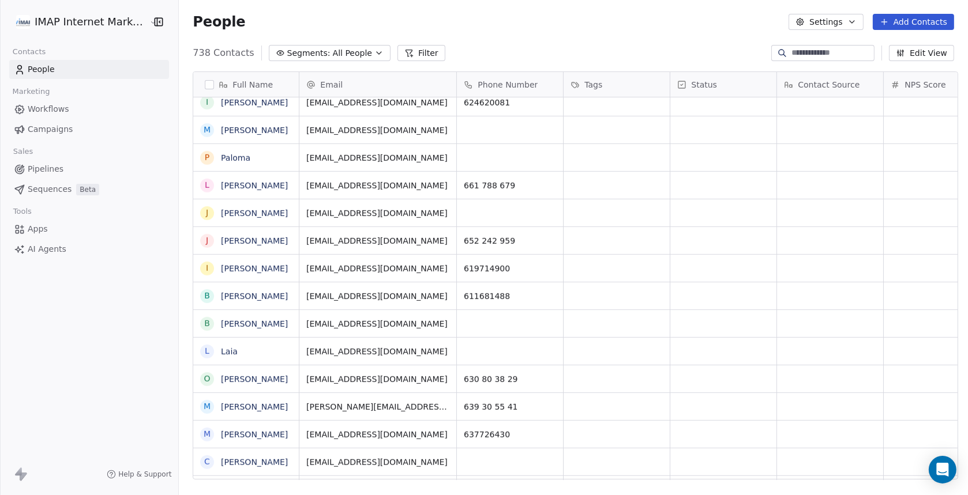
click at [919, 52] on button "Edit View" at bounding box center [921, 53] width 65 height 16
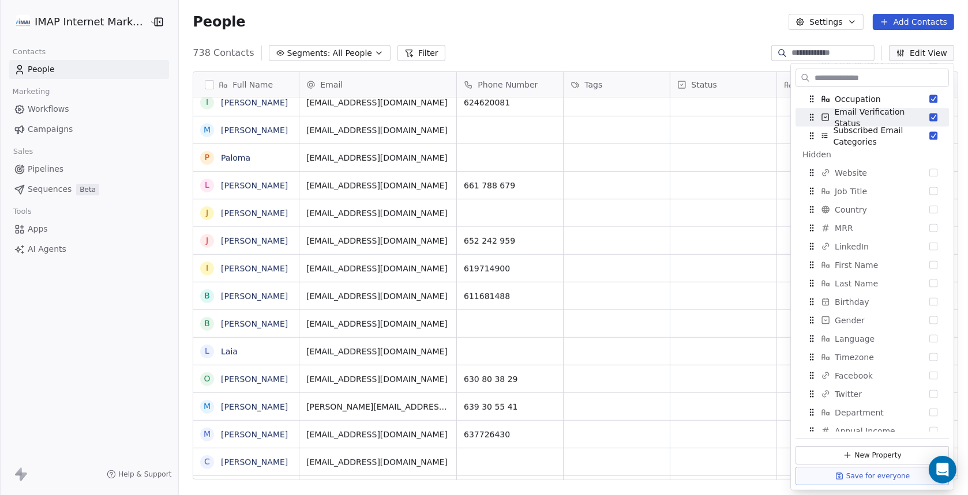
scroll to position [288, 0]
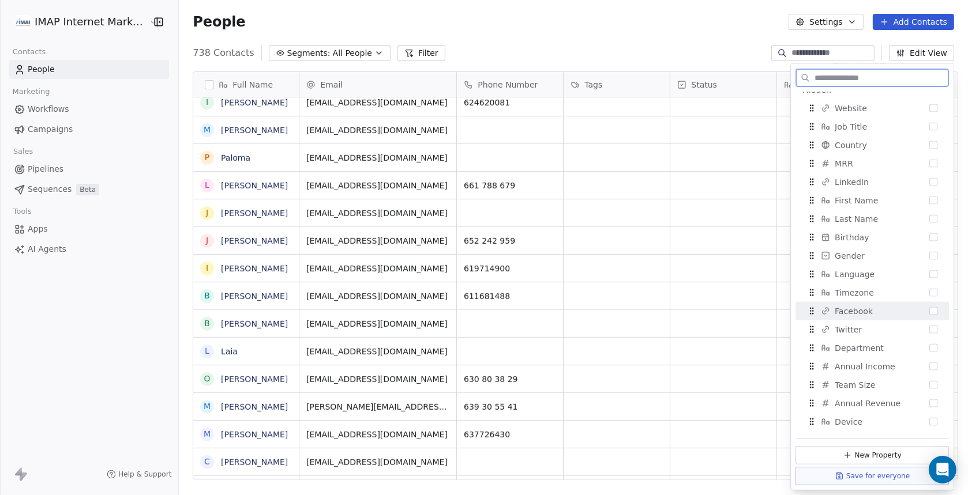
click at [846, 23] on button "Settings" at bounding box center [826, 22] width 74 height 16
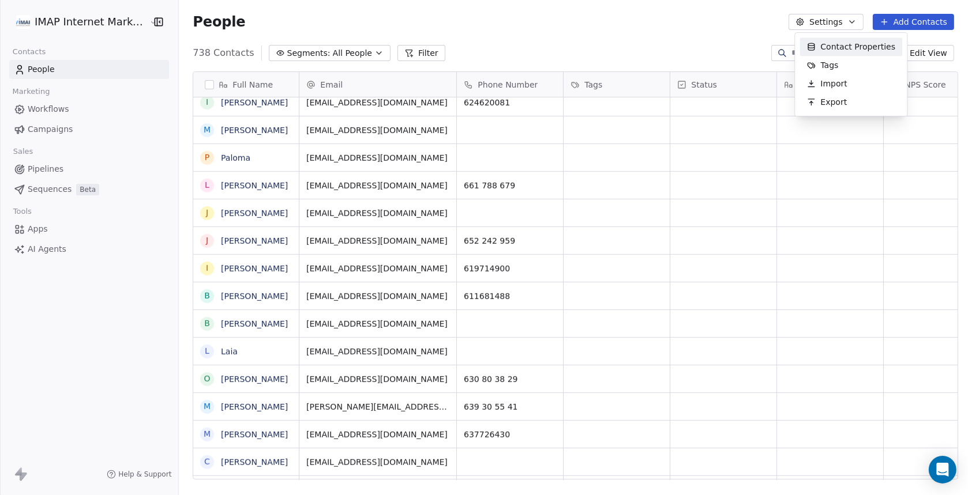
click at [831, 24] on html "IMAP Internet Marketing SL Contacts People Marketing Workflows Campaigns Sales …" at bounding box center [484, 247] width 968 height 495
click at [831, 24] on button "Settings" at bounding box center [826, 22] width 74 height 16
click at [832, 50] on span "Contact Properties" at bounding box center [858, 47] width 75 height 12
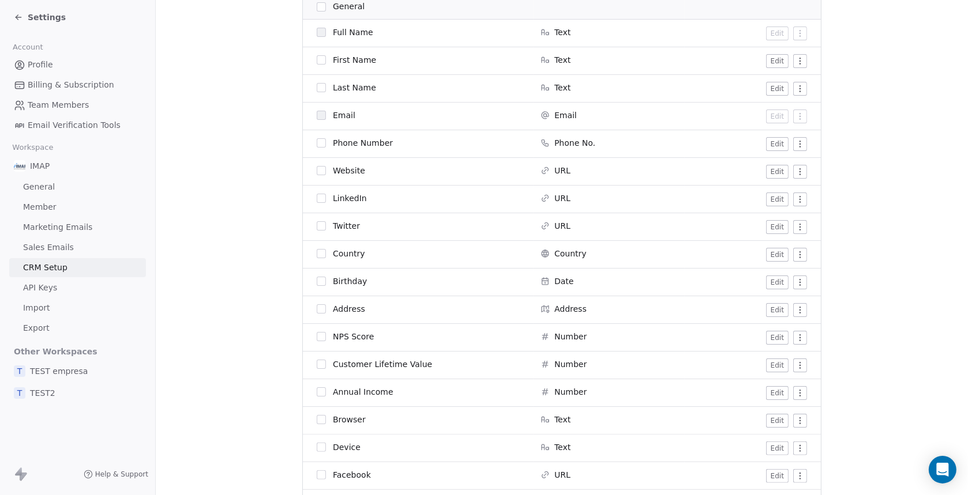
scroll to position [288, 0]
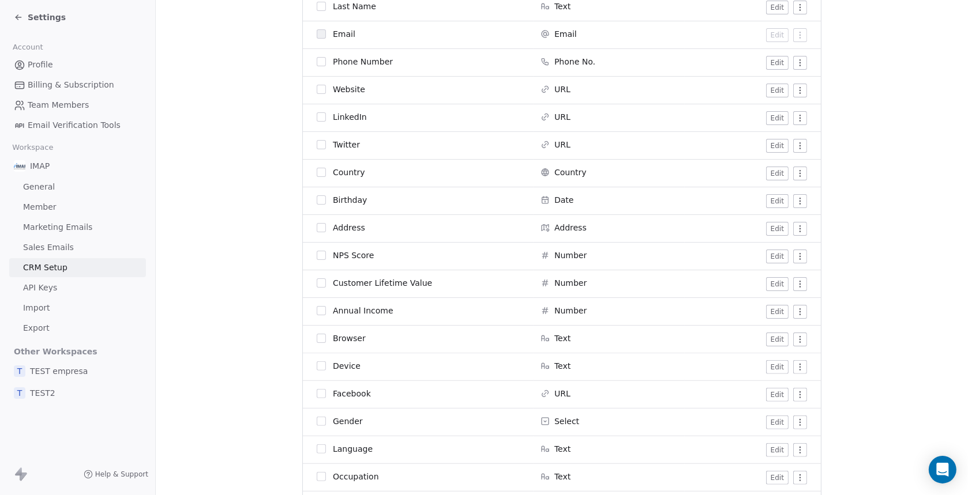
click at [317, 143] on button "button" at bounding box center [321, 144] width 9 height 9
click at [318, 393] on button "button" at bounding box center [321, 393] width 9 height 9
click at [775, 21] on button "Archive" at bounding box center [776, 22] width 58 height 16
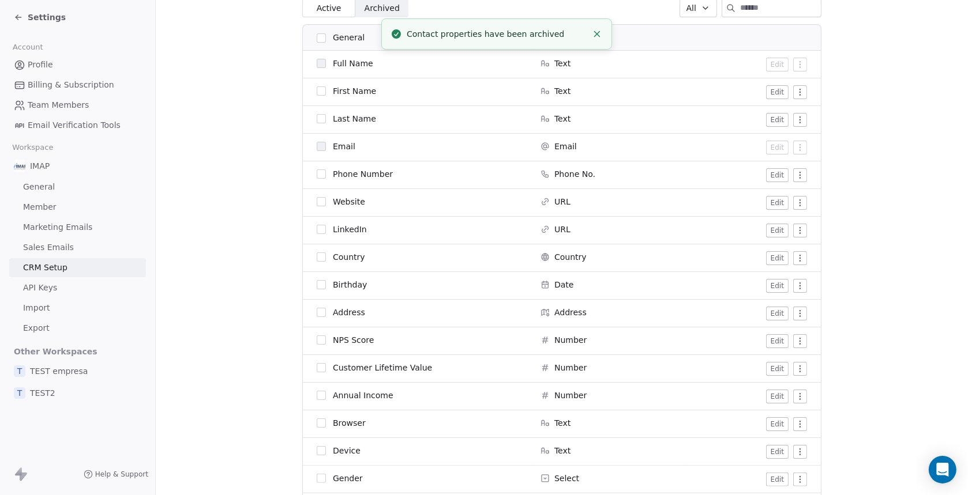
scroll to position [0, 0]
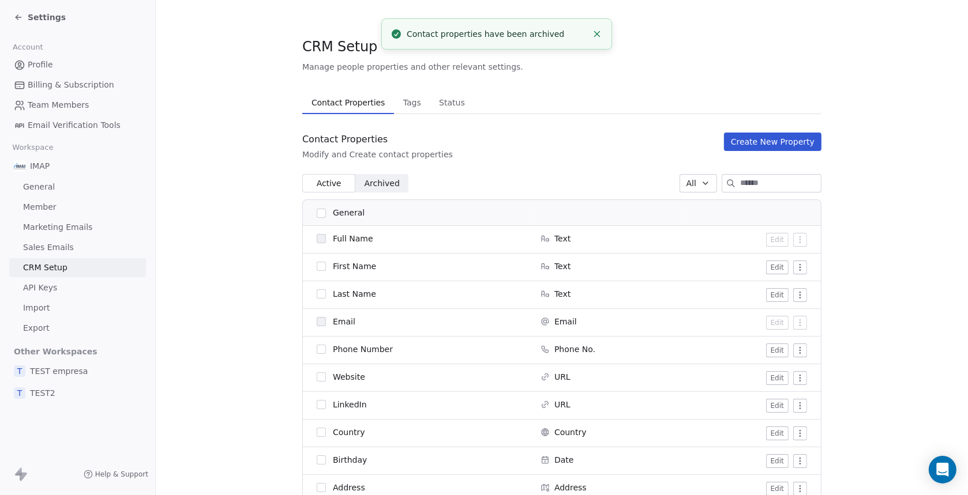
click at [373, 181] on span "Archived" at bounding box center [382, 184] width 35 height 12
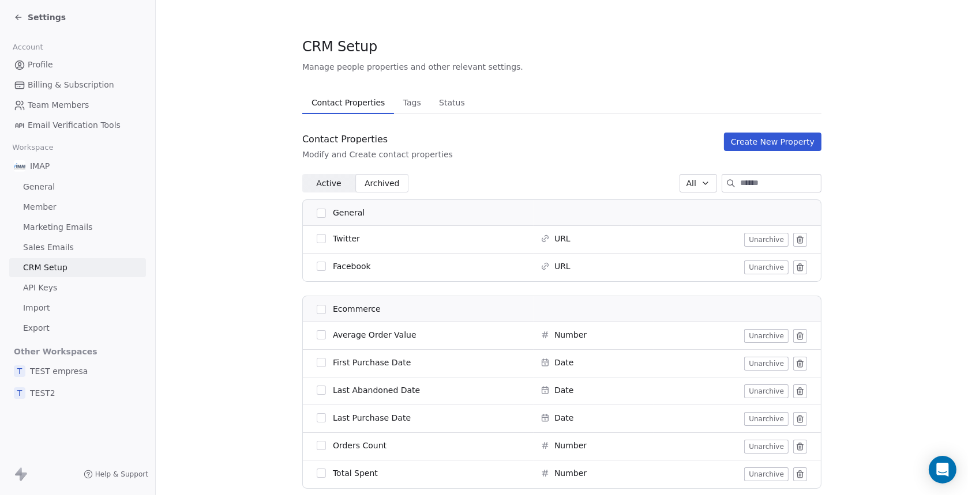
click at [18, 14] on icon at bounding box center [18, 17] width 9 height 9
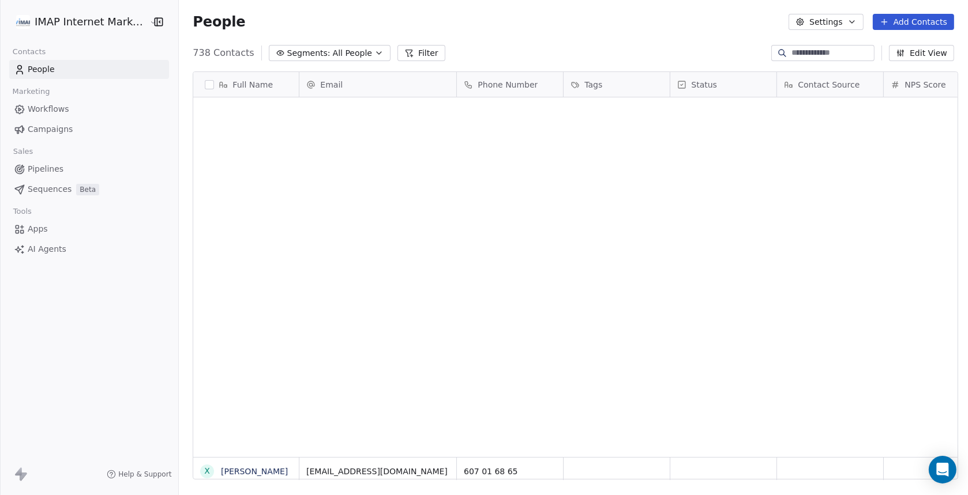
scroll to position [426, 784]
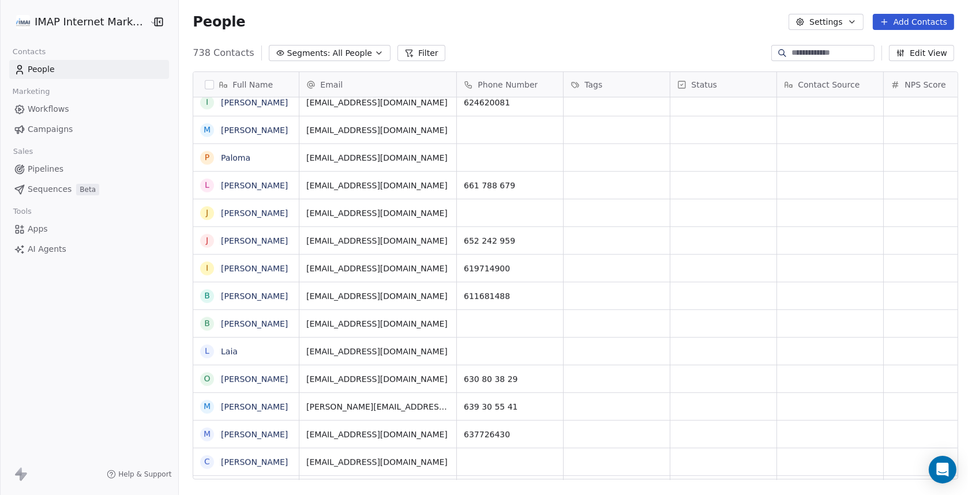
click at [932, 52] on button "Edit View" at bounding box center [921, 53] width 65 height 16
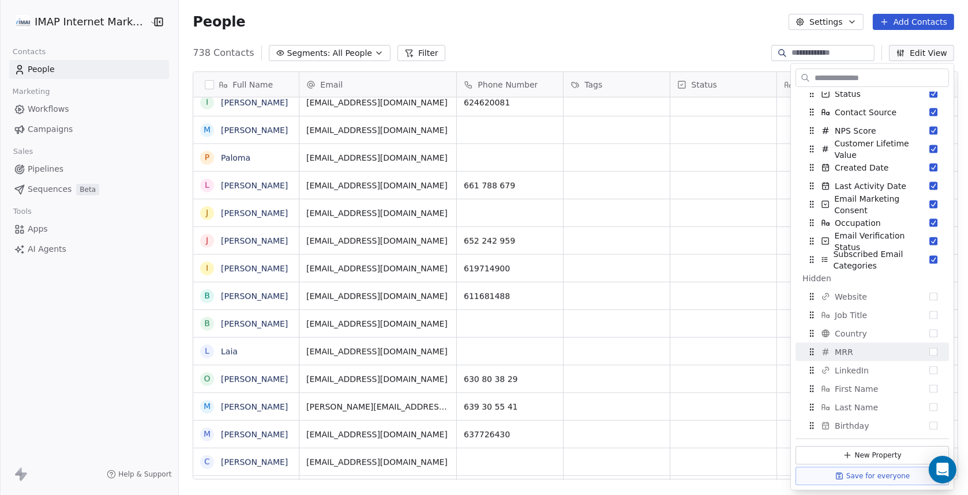
scroll to position [0, 0]
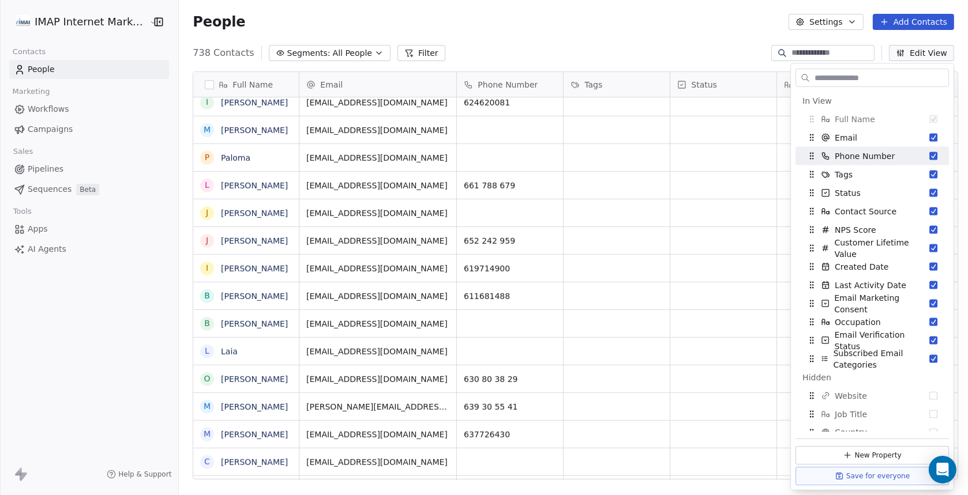
click at [699, 37] on div "People Settings Add Contacts" at bounding box center [573, 22] width 789 height 44
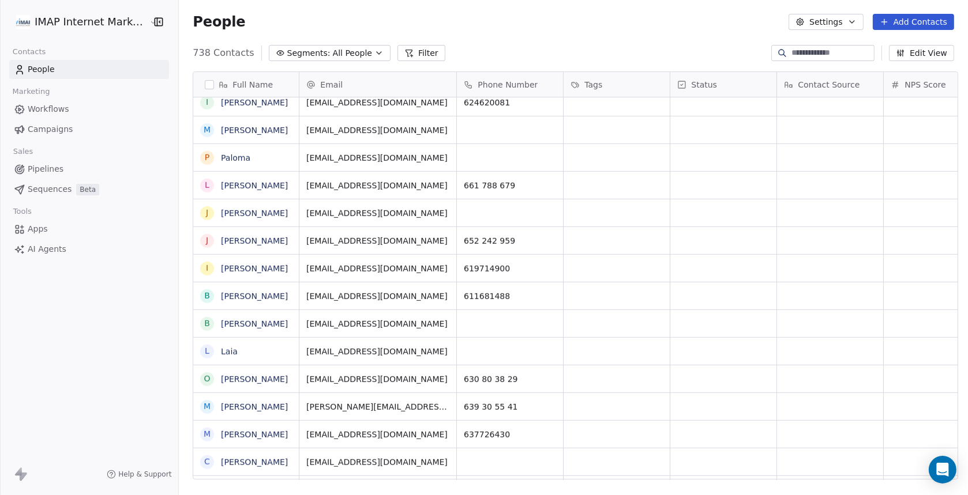
click at [832, 24] on button "Settings" at bounding box center [826, 22] width 74 height 16
drag, startPoint x: 686, startPoint y: 201, endPoint x: 634, endPoint y: 178, distance: 57.1
click at [686, 201] on html "IMAP Internet Marketing SL Contacts People Marketing Workflows Campaigns Sales …" at bounding box center [484, 247] width 968 height 495
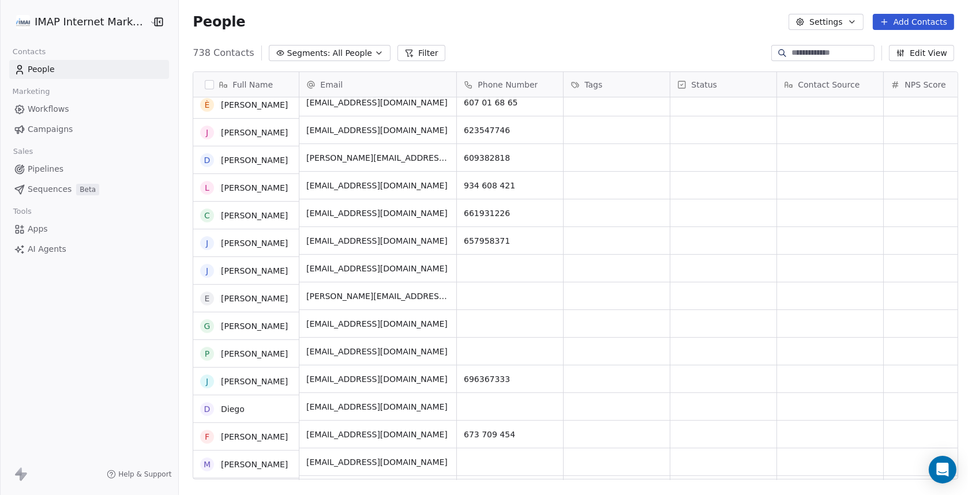
scroll to position [346, 0]
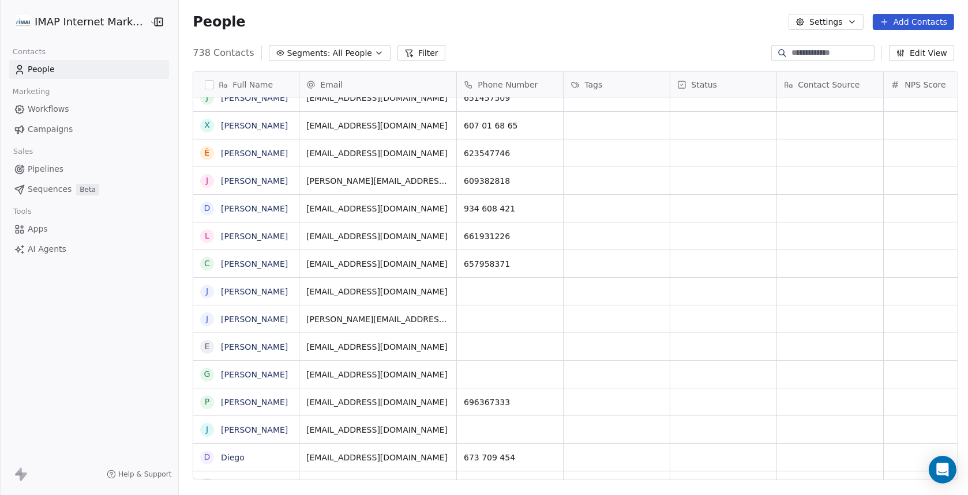
click at [827, 48] on input at bounding box center [831, 53] width 81 height 12
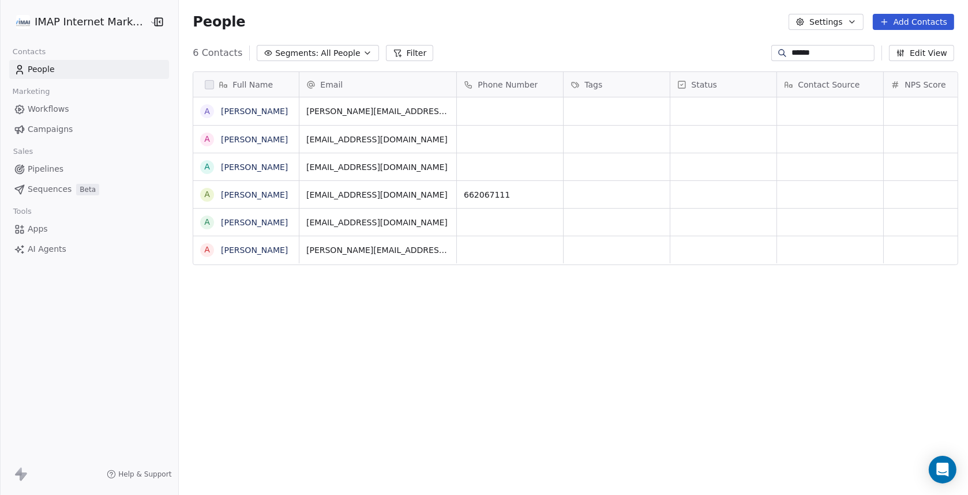
scroll to position [426, 784]
type input "******"
click at [227, 195] on link "Albert" at bounding box center [254, 194] width 67 height 9
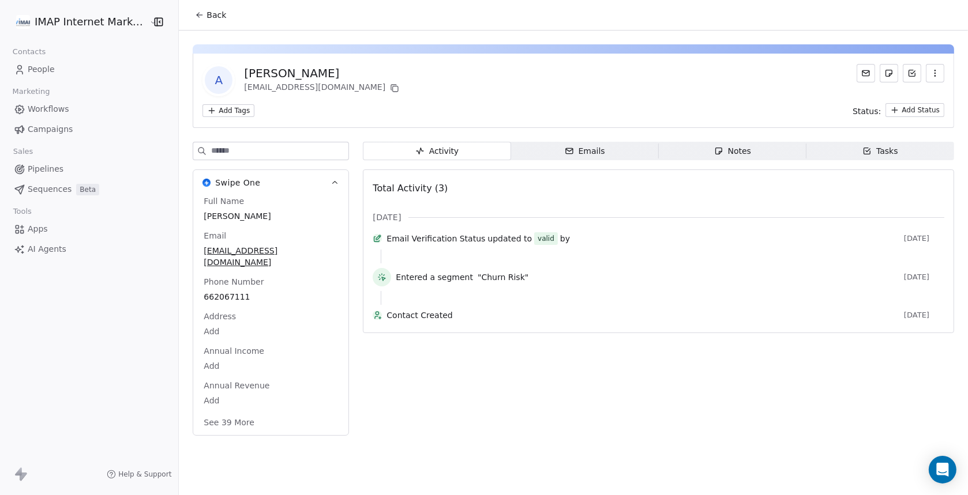
click at [582, 151] on div "Emails" at bounding box center [585, 151] width 40 height 12
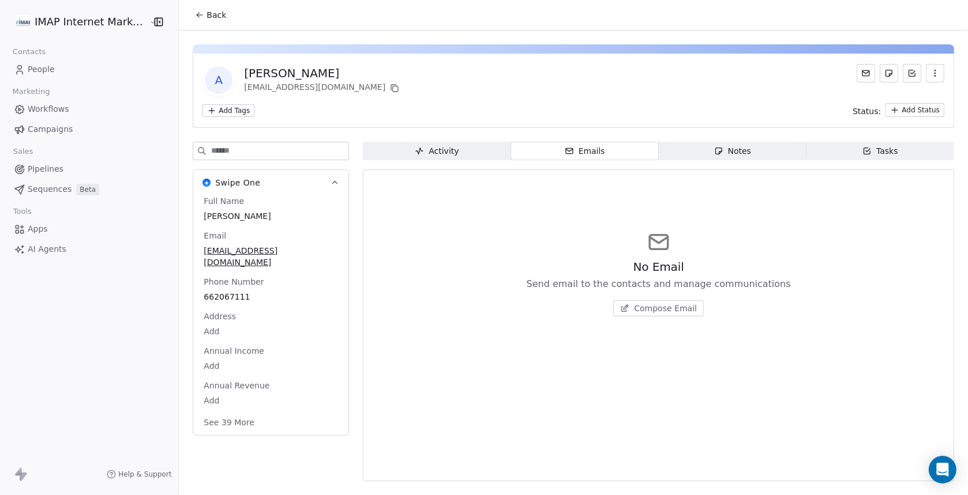
click at [652, 311] on span "Compose Email" at bounding box center [665, 309] width 63 height 12
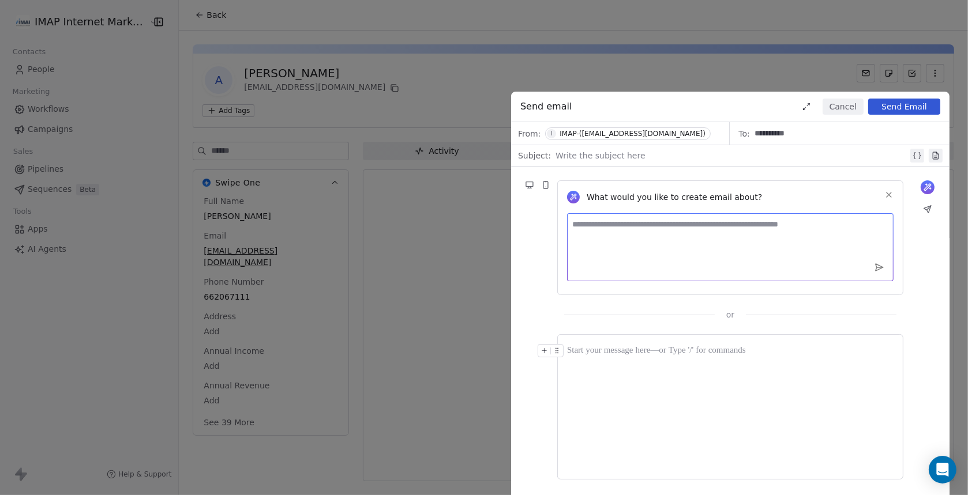
click at [598, 228] on textarea at bounding box center [730, 247] width 326 height 68
type textarea "**********"
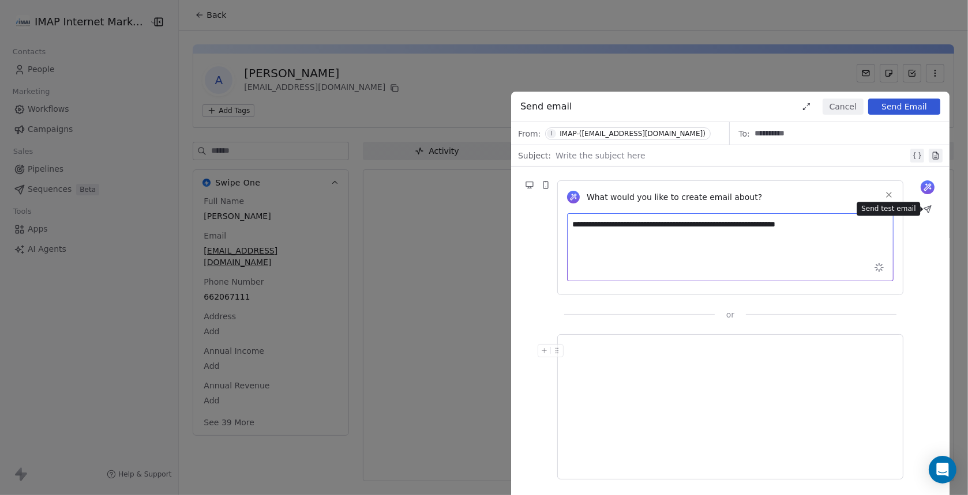
click at [930, 211] on icon at bounding box center [927, 209] width 9 height 9
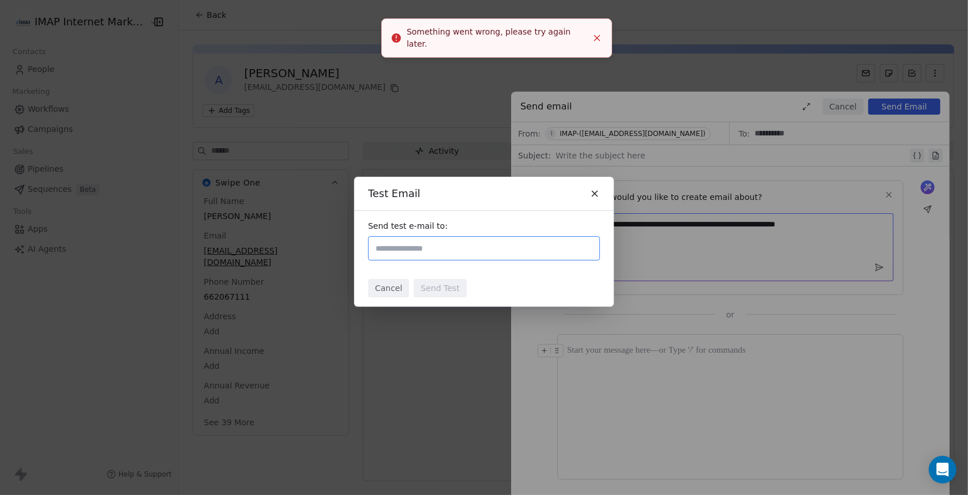
click at [595, 196] on icon at bounding box center [595, 194] width 10 height 10
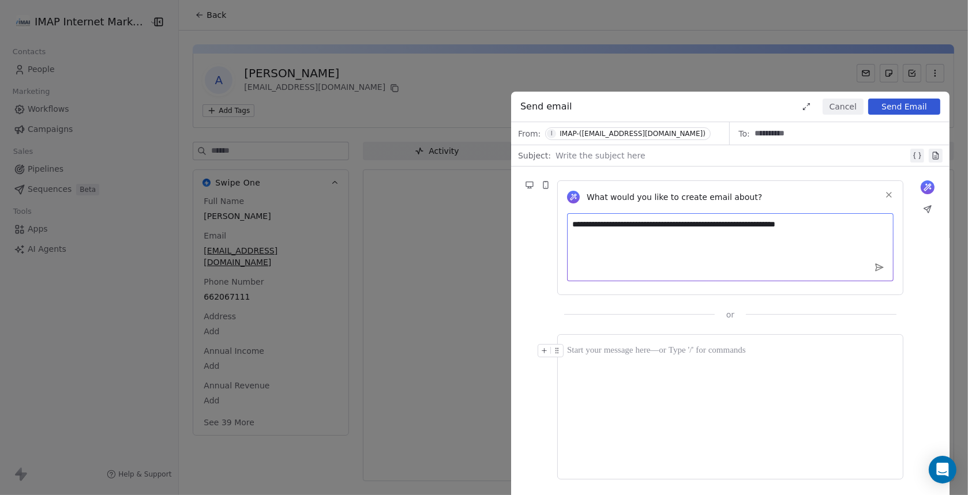
click at [924, 185] on icon at bounding box center [927, 187] width 9 height 9
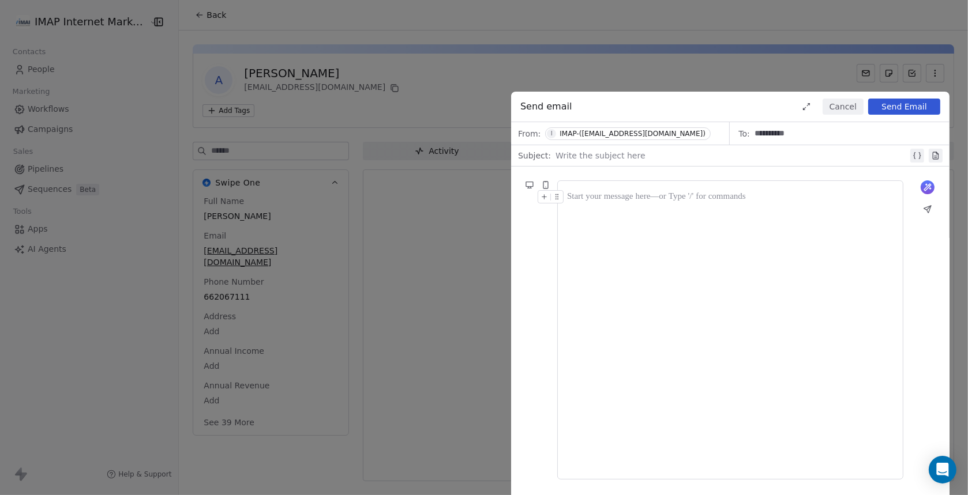
click at [924, 185] on icon at bounding box center [927, 187] width 9 height 9
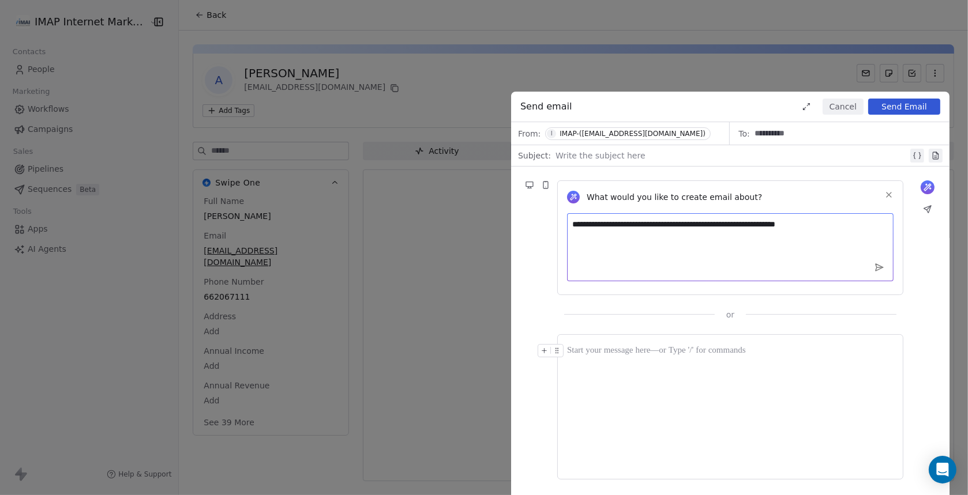
click at [928, 208] on icon at bounding box center [927, 209] width 7 height 7
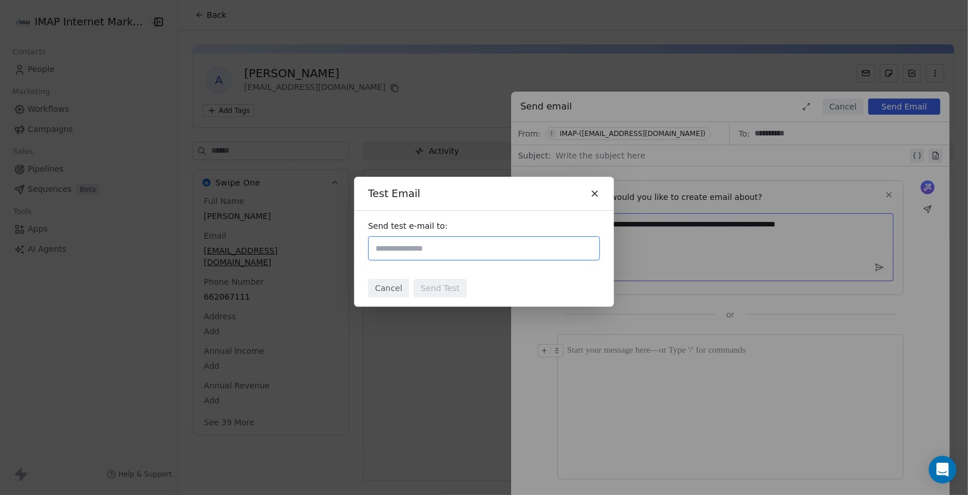
click at [502, 249] on input "text" at bounding box center [484, 249] width 222 height 14
click at [437, 251] on input "**********" at bounding box center [484, 249] width 222 height 14
type input "**********"
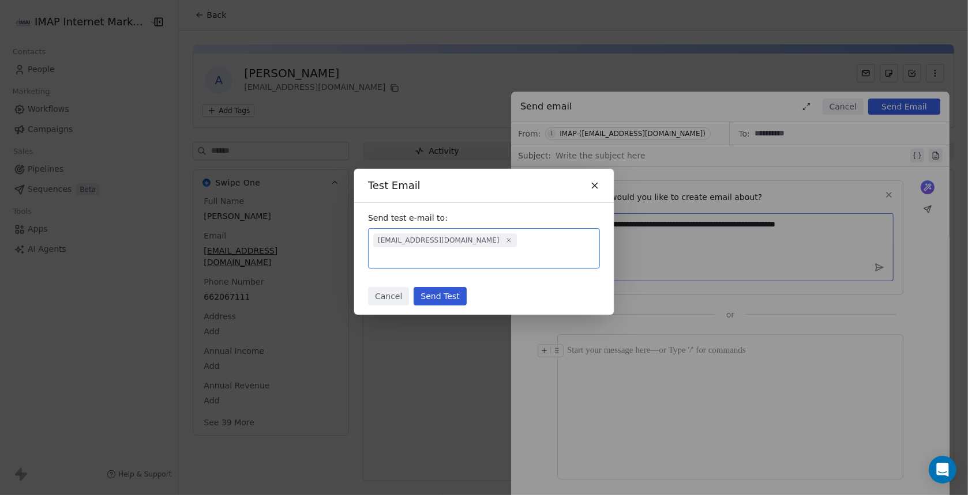
click at [438, 288] on button "Send Test" at bounding box center [440, 296] width 52 height 18
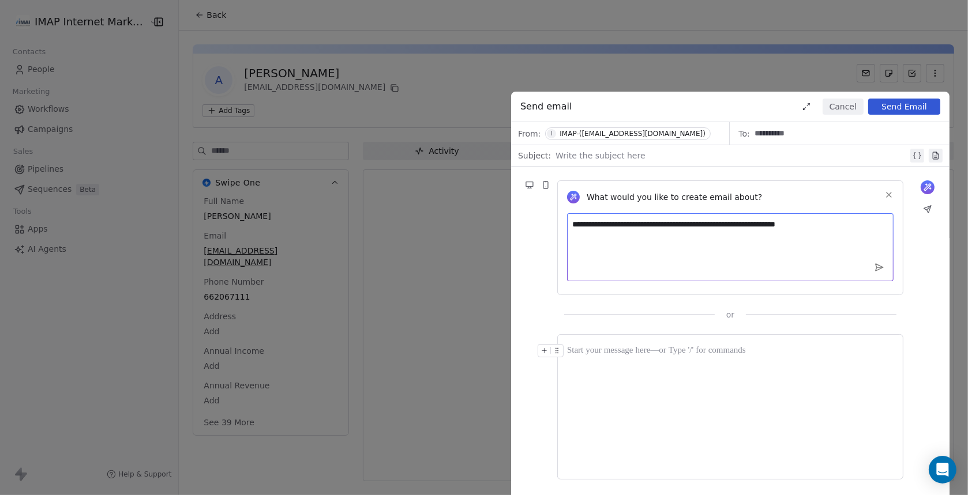
click at [846, 223] on textarea "**********" at bounding box center [730, 247] width 326 height 68
click at [0, 0] on lt-div "**********" at bounding box center [0, 0] width 0 height 0
click at [880, 262] on icon at bounding box center [879, 267] width 10 height 10
click at [607, 356] on div at bounding box center [730, 351] width 326 height 14
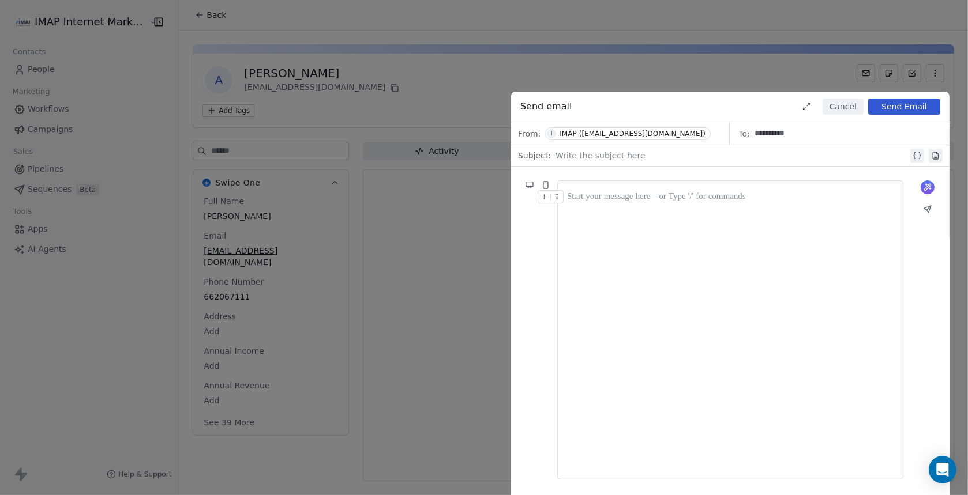
click at [113, 233] on div "**********" at bounding box center [484, 247] width 968 height 495
click at [516, 80] on div "**********" at bounding box center [484, 247] width 968 height 495
click at [840, 105] on button "Cancel" at bounding box center [843, 107] width 41 height 16
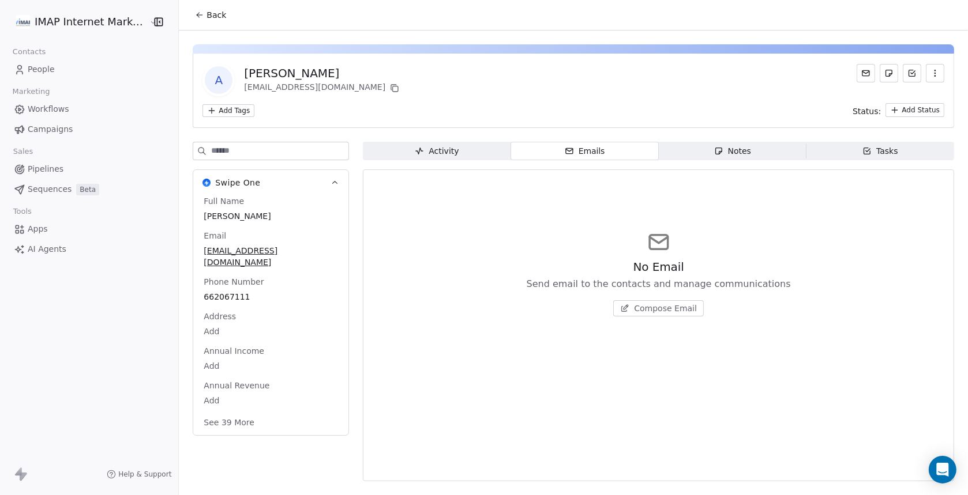
click at [58, 17] on html "IMAP Internet Marketing SL Contacts People Marketing Workflows Campaigns Sales …" at bounding box center [484, 247] width 968 height 495
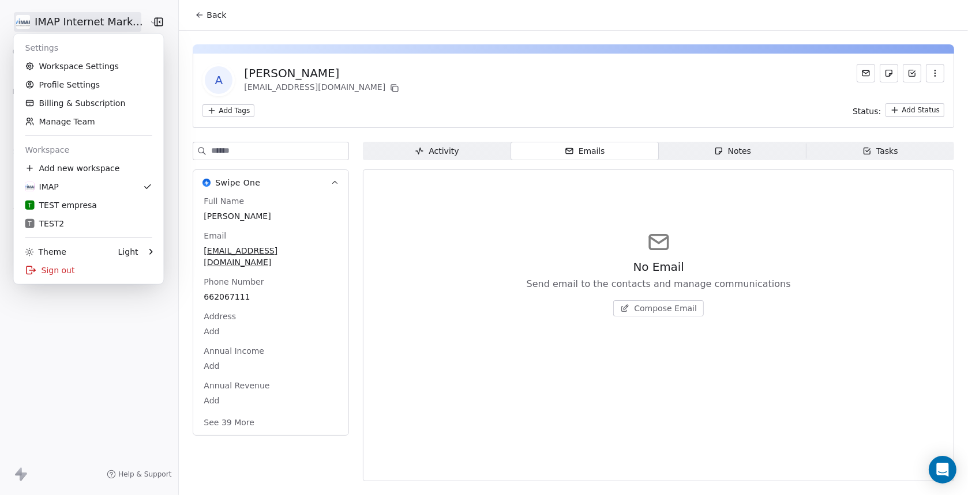
click at [198, 13] on html "IMAP Internet Marketing SL Contacts People Marketing Workflows Campaigns Sales …" at bounding box center [484, 247] width 968 height 495
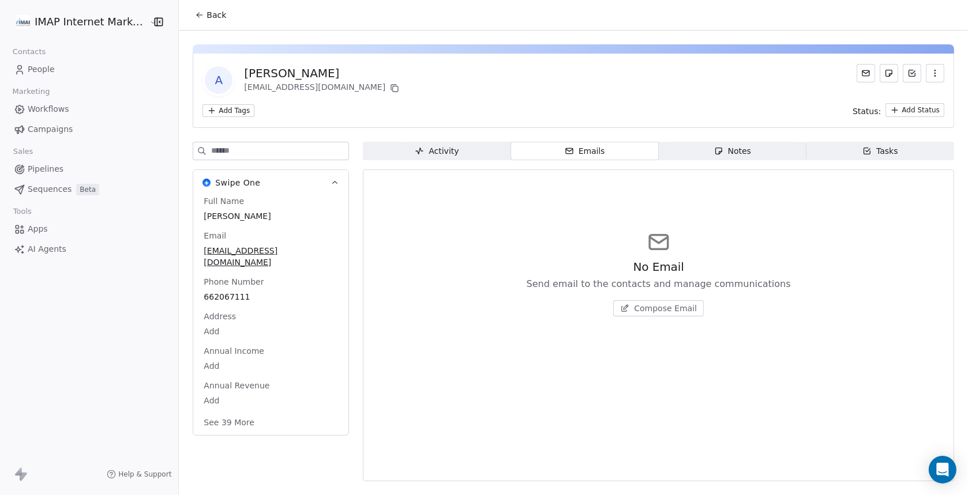
click at [198, 17] on icon at bounding box center [199, 14] width 9 height 9
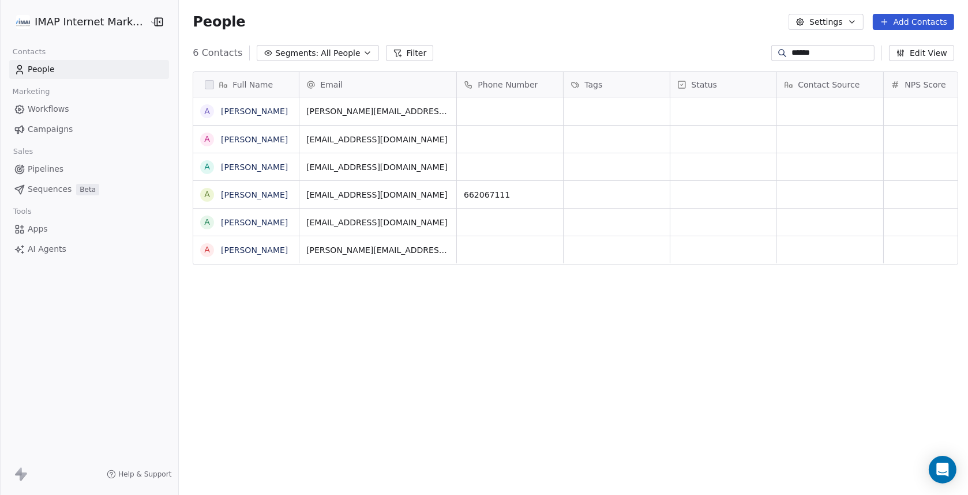
scroll to position [426, 784]
click at [832, 18] on button "Settings" at bounding box center [826, 22] width 74 height 16
click at [835, 47] on span "Contact Properties" at bounding box center [858, 47] width 75 height 12
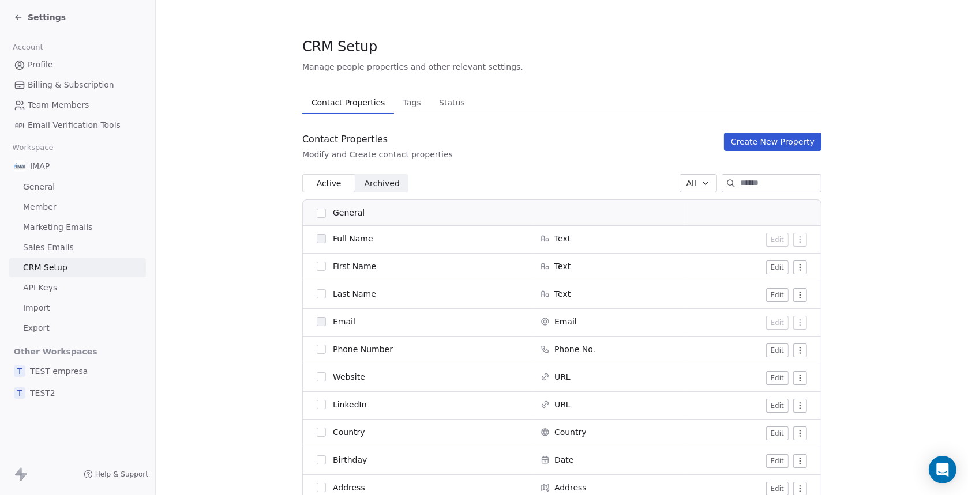
click at [48, 291] on span "API Keys" at bounding box center [40, 288] width 34 height 12
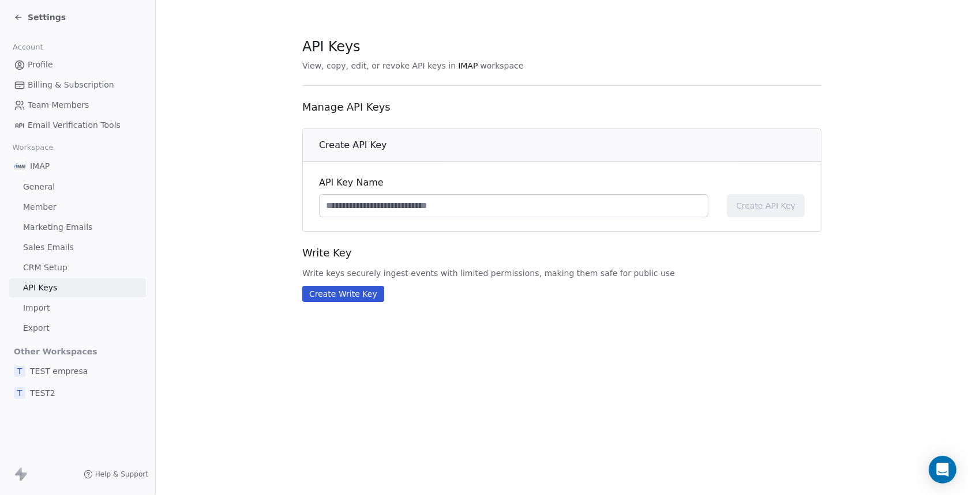
click at [42, 269] on span "CRM Setup" at bounding box center [45, 268] width 44 height 12
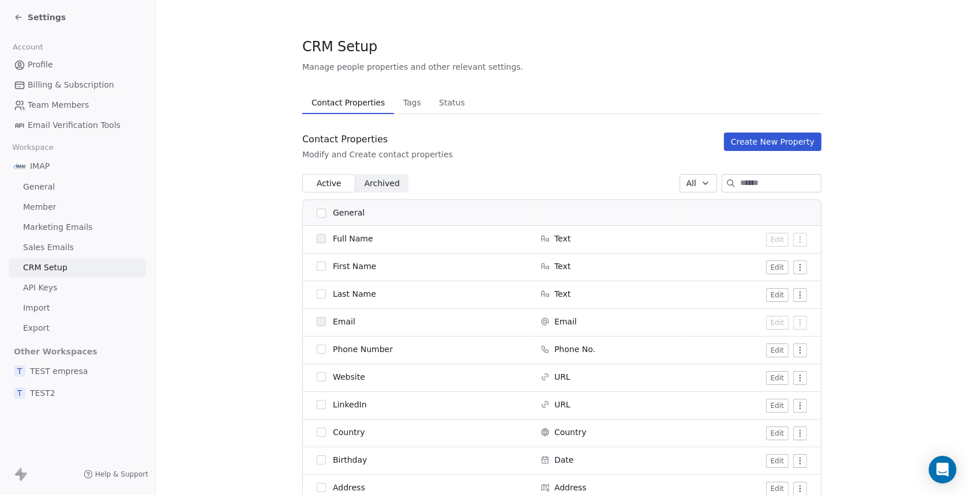
click at [44, 251] on span "Sales Emails" at bounding box center [48, 248] width 51 height 12
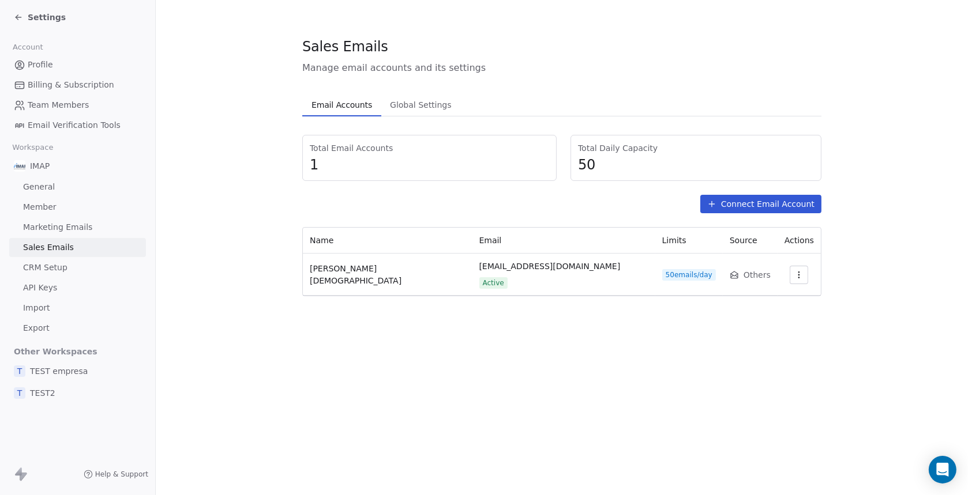
click at [47, 230] on span "Marketing Emails" at bounding box center [57, 228] width 69 height 12
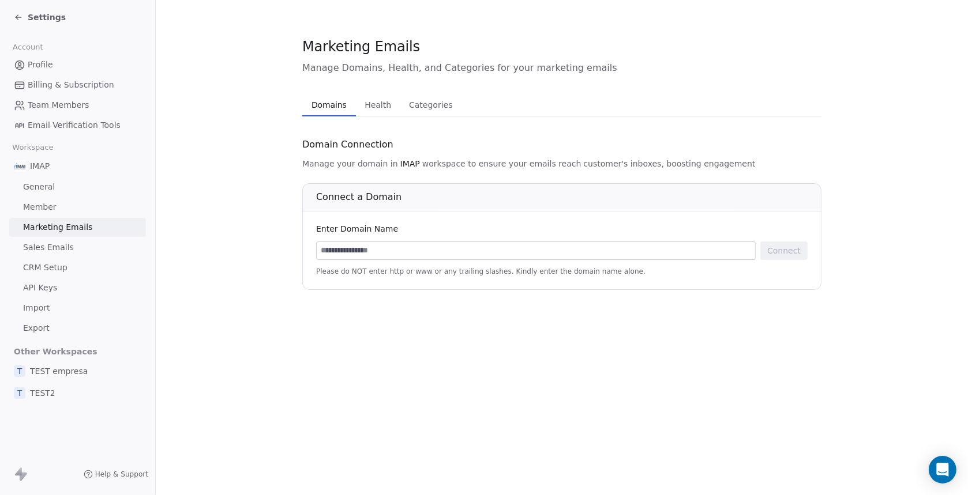
click at [44, 207] on span "Member" at bounding box center [39, 207] width 33 height 12
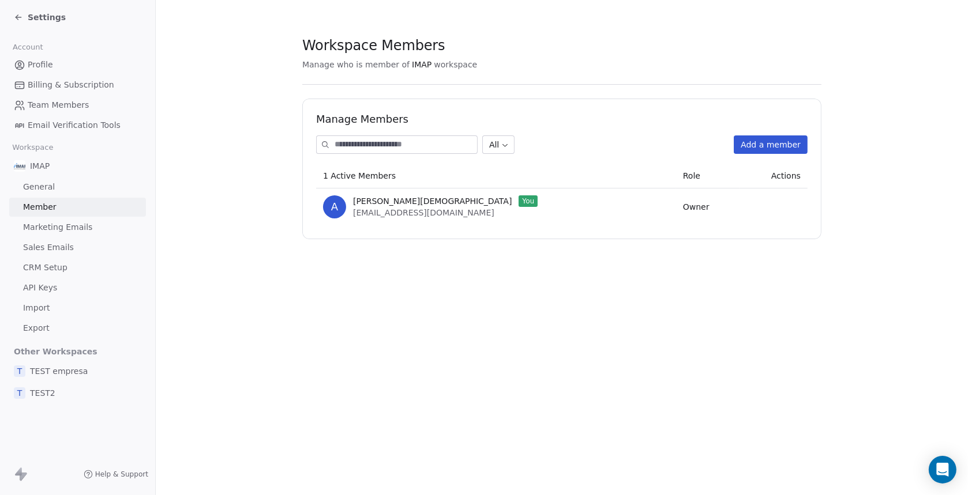
click at [42, 186] on span "General" at bounding box center [39, 187] width 32 height 12
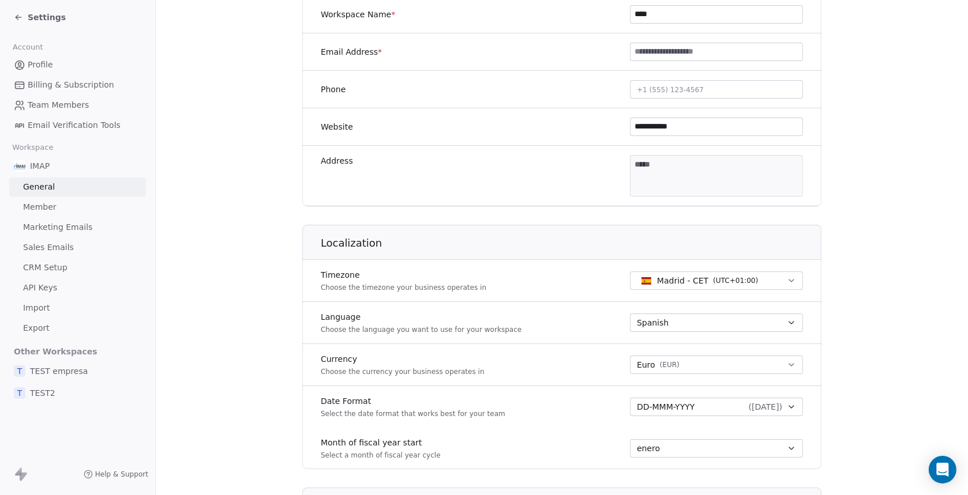
scroll to position [288, 0]
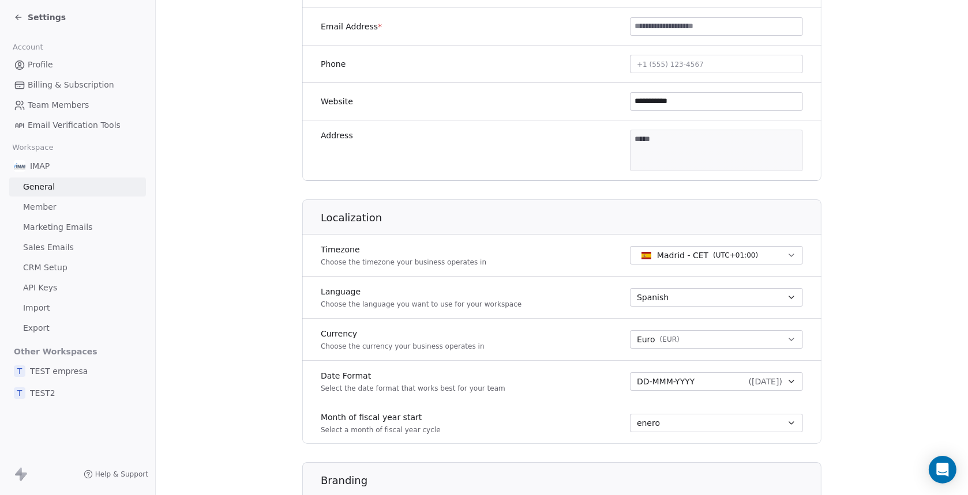
click at [703, 295] on div "Spanish" at bounding box center [709, 298] width 145 height 12
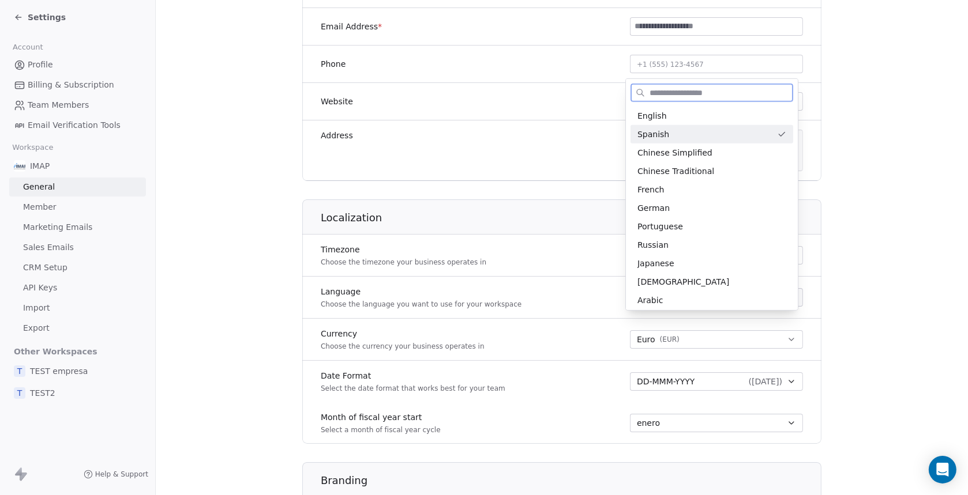
click at [703, 295] on div "Arabic" at bounding box center [711, 300] width 149 height 12
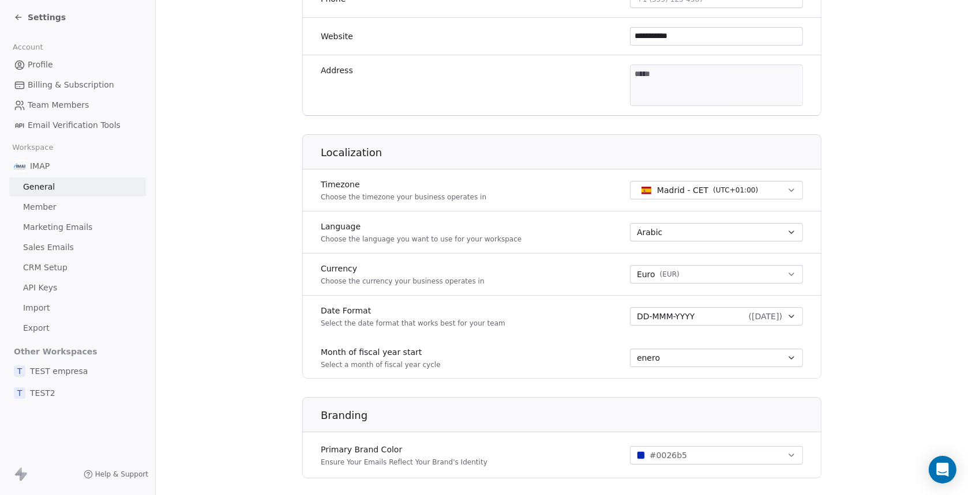
scroll to position [352, 0]
click at [671, 235] on div "Arabic" at bounding box center [709, 233] width 145 height 12
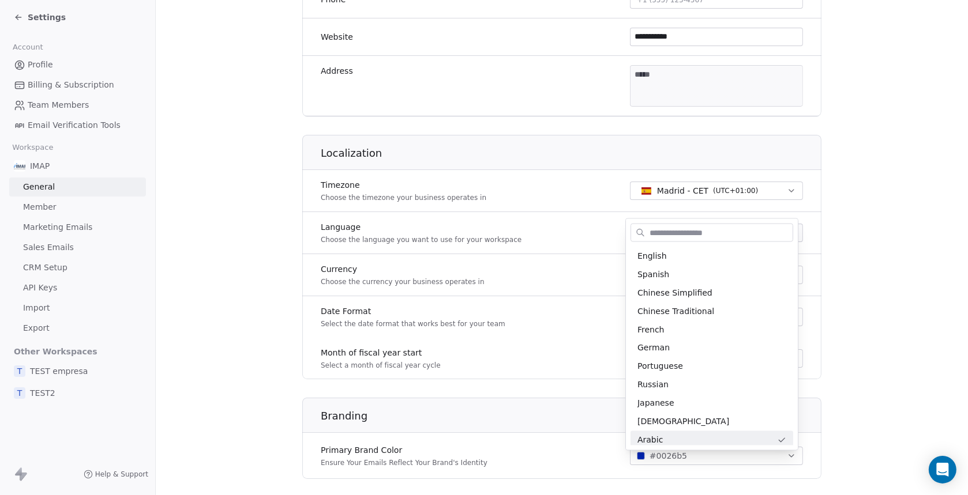
scroll to position [4, 0]
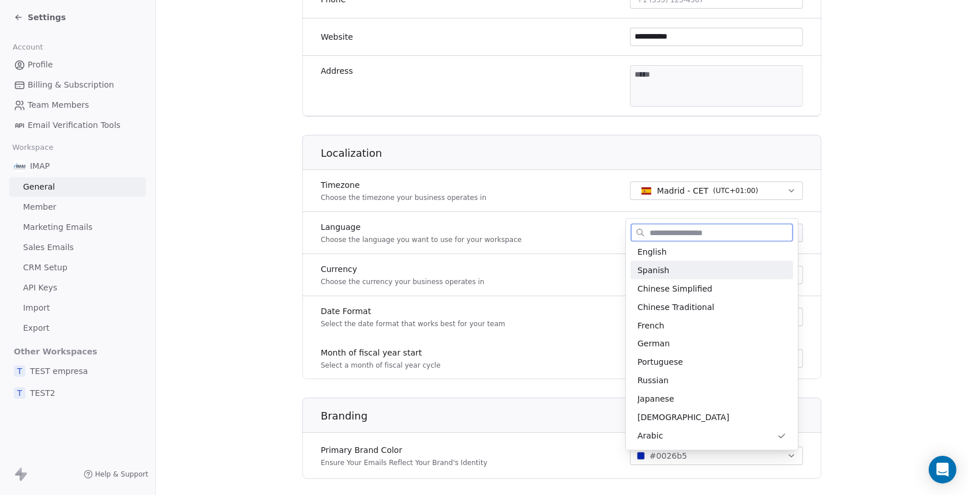
click at [659, 269] on span "Spanish" at bounding box center [653, 270] width 32 height 12
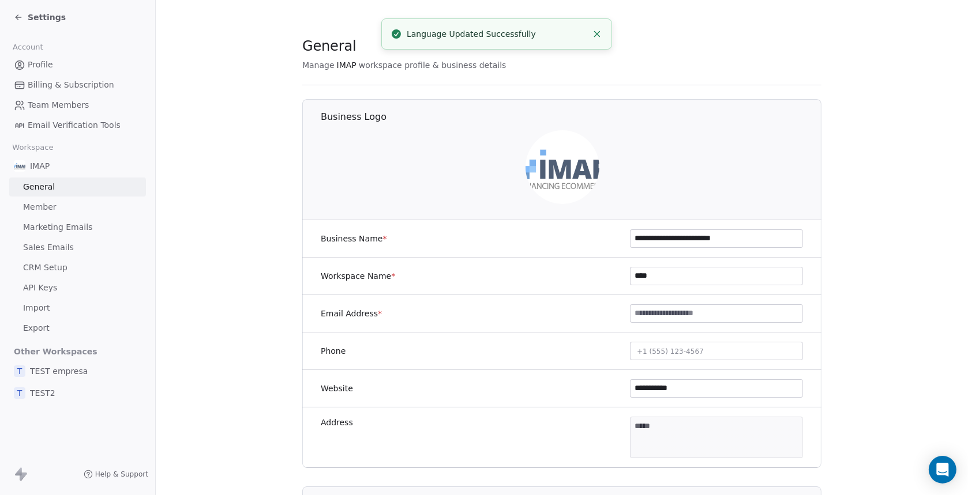
scroll to position [0, 0]
click at [42, 211] on span "Member" at bounding box center [39, 207] width 33 height 12
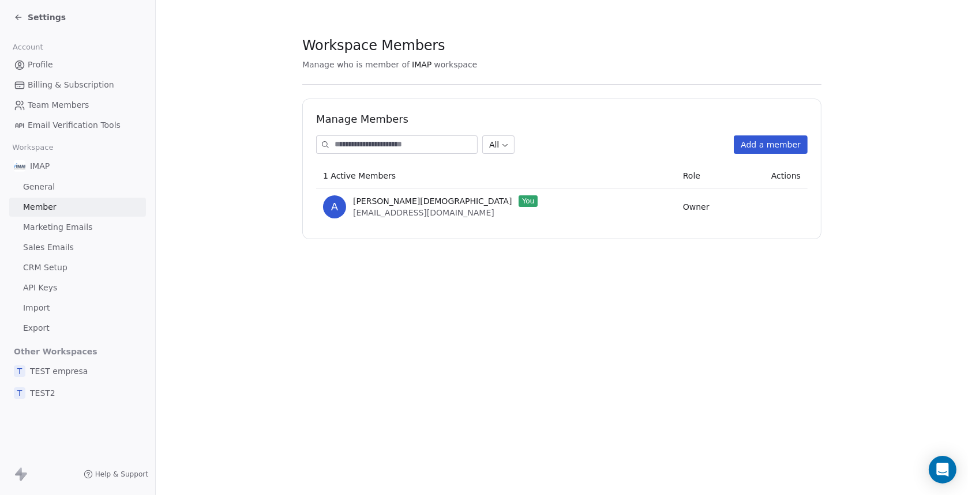
click at [38, 228] on span "Marketing Emails" at bounding box center [57, 228] width 69 height 12
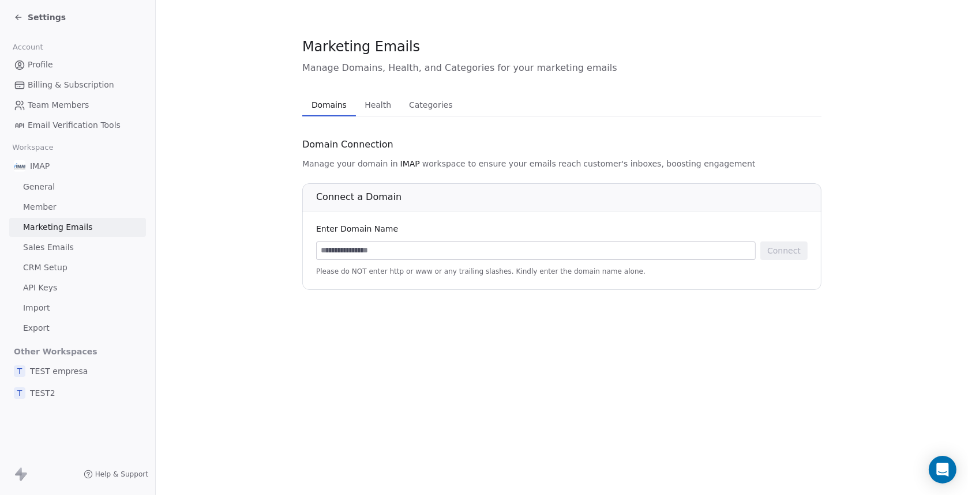
click at [39, 253] on span "Sales Emails" at bounding box center [48, 248] width 51 height 12
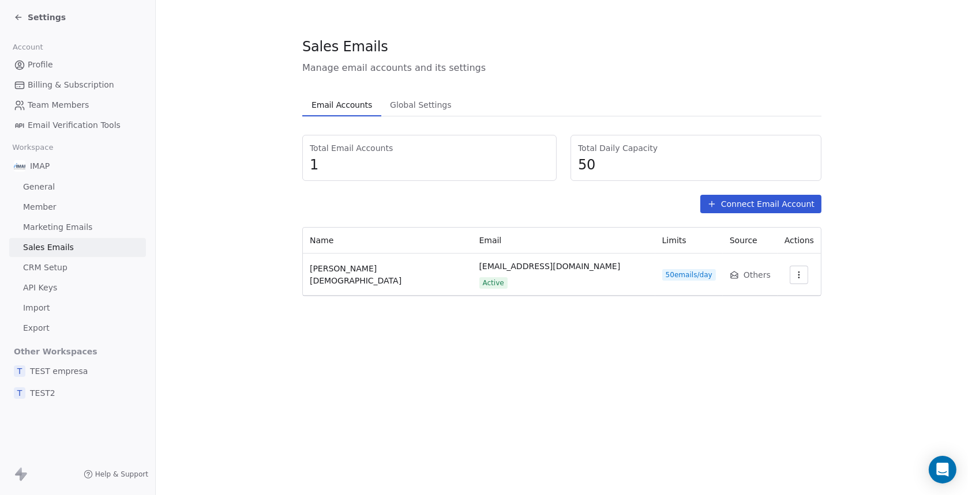
click at [39, 268] on span "CRM Setup" at bounding box center [45, 268] width 44 height 12
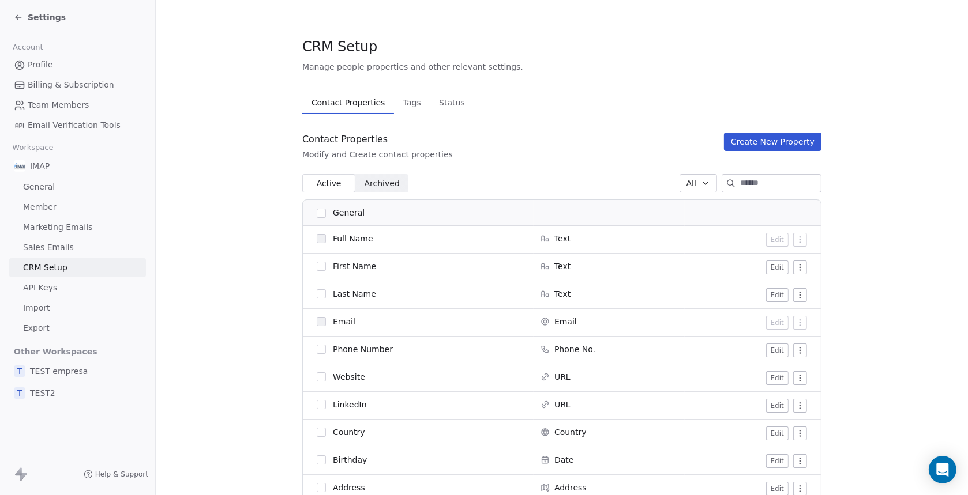
click at [44, 166] on span "IMAP" at bounding box center [40, 166] width 20 height 12
click at [39, 187] on span "General" at bounding box center [39, 187] width 32 height 12
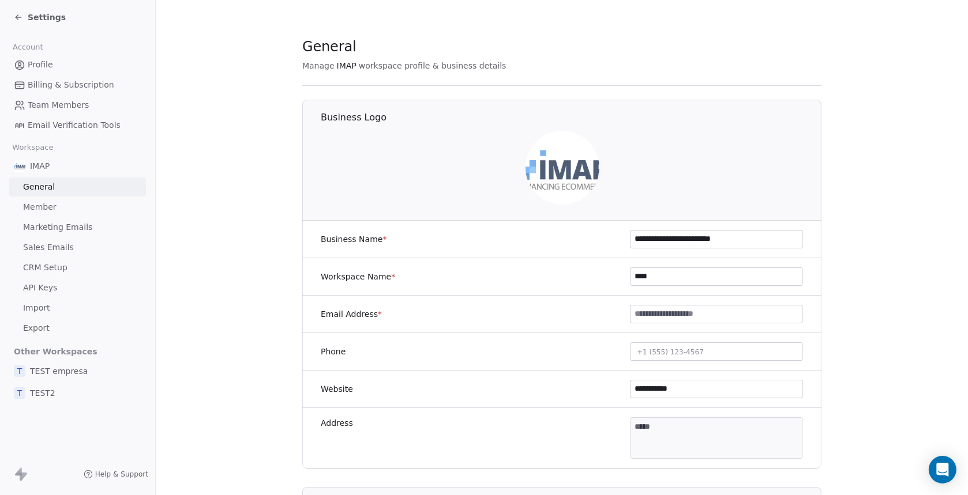
click at [39, 209] on span "Member" at bounding box center [39, 207] width 33 height 12
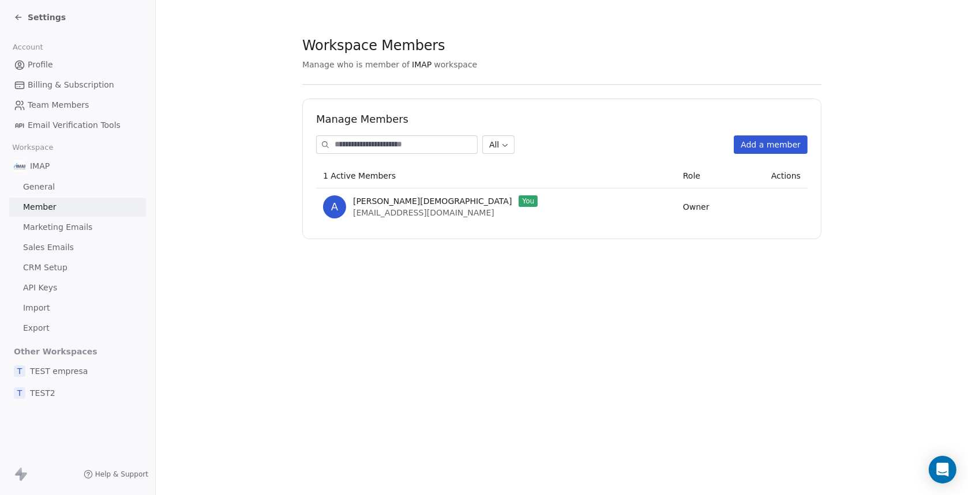
click at [44, 228] on span "Marketing Emails" at bounding box center [57, 228] width 69 height 12
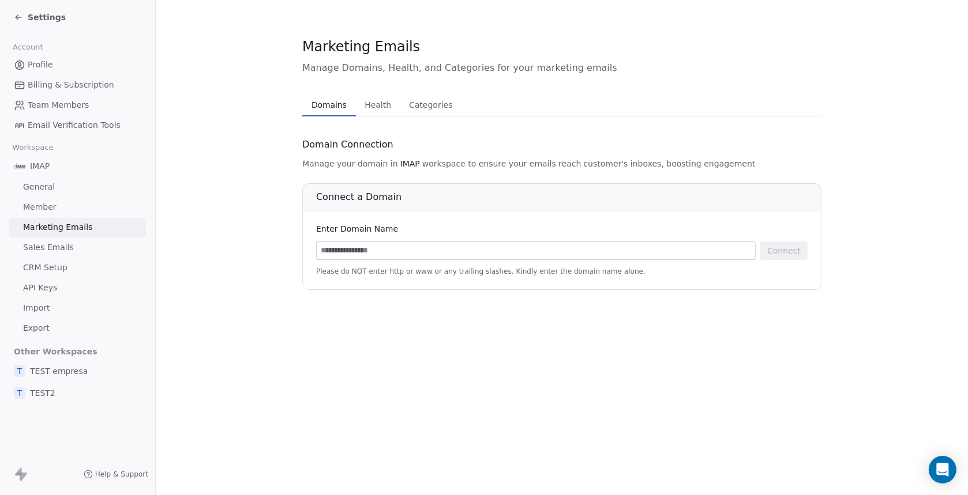
click at [47, 264] on span "CRM Setup" at bounding box center [45, 268] width 44 height 12
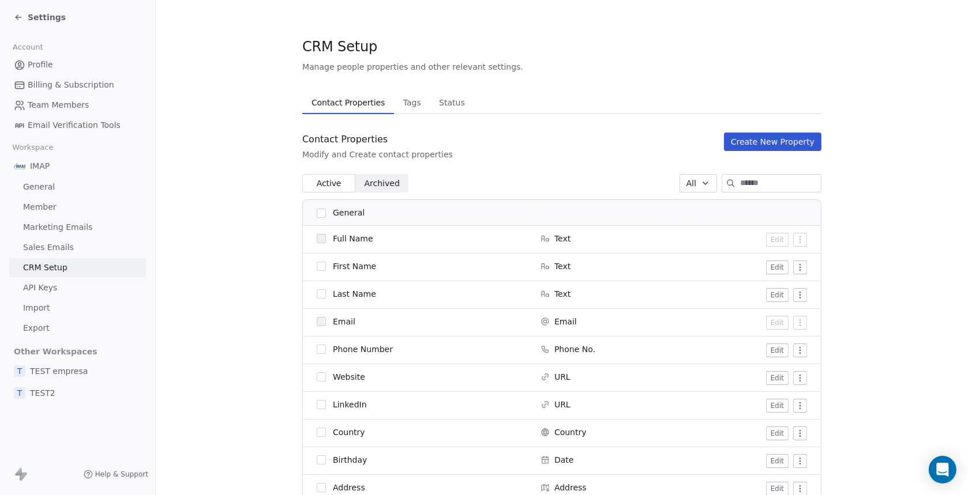
drag, startPoint x: 385, startPoint y: 98, endPoint x: 404, endPoint y: 100, distance: 18.5
click at [394, 99] on button "Tags Tags" at bounding box center [412, 102] width 36 height 23
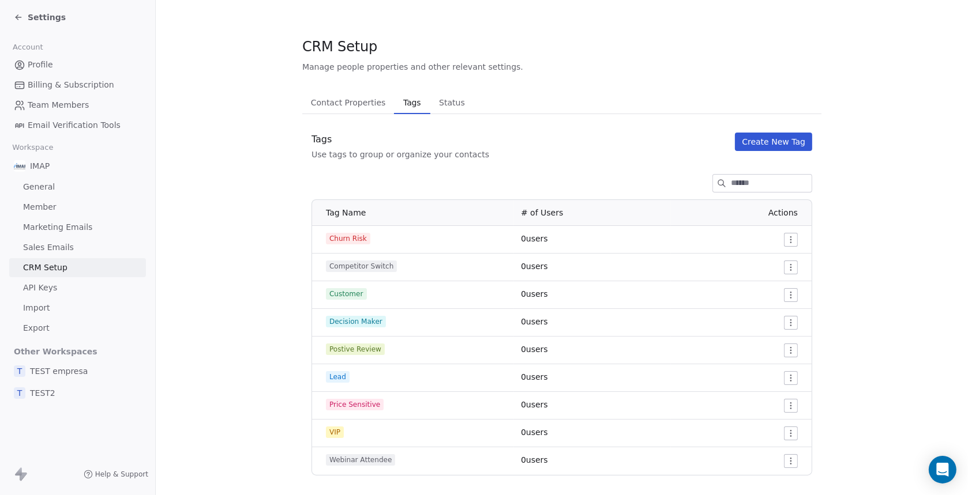
click at [404, 100] on span "Tags" at bounding box center [412, 103] width 27 height 16
click at [439, 104] on span "Status" at bounding box center [451, 103] width 35 height 16
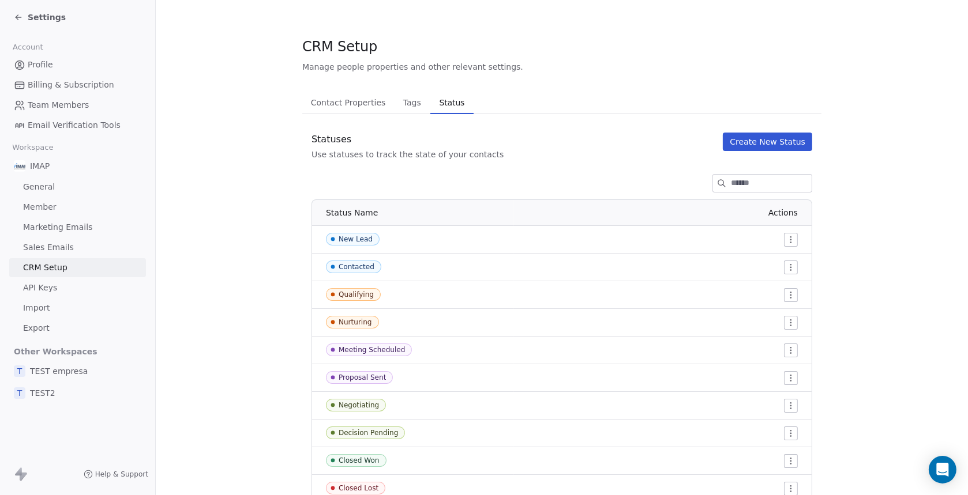
click at [40, 247] on span "Sales Emails" at bounding box center [48, 248] width 51 height 12
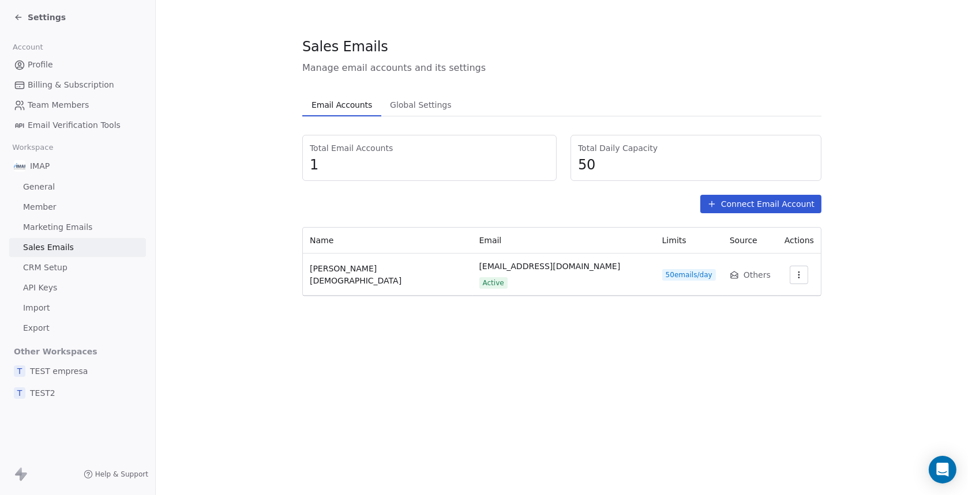
click at [51, 226] on span "Marketing Emails" at bounding box center [57, 228] width 69 height 12
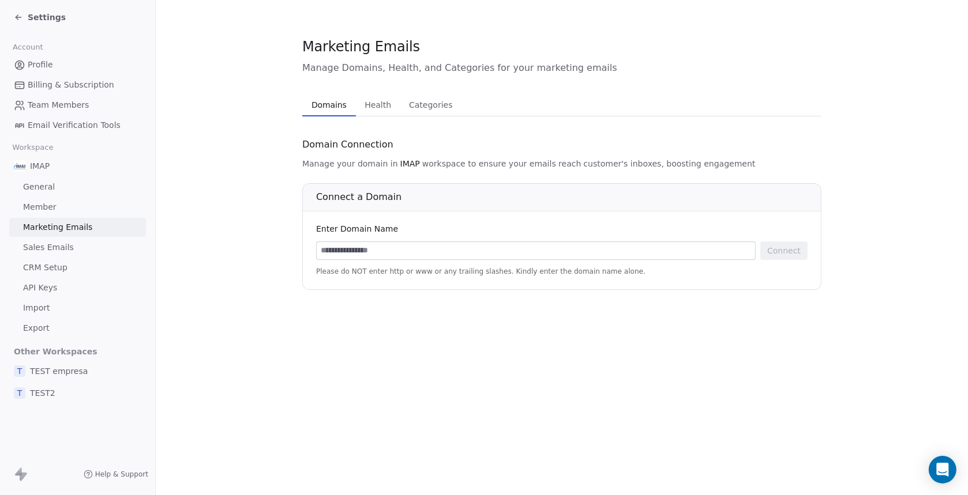
click at [39, 205] on span "Member" at bounding box center [39, 207] width 33 height 12
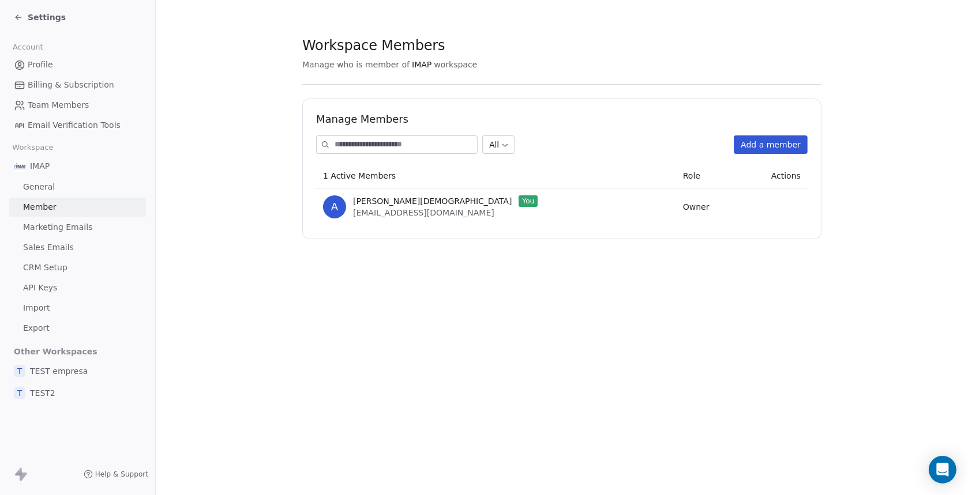
click at [44, 188] on span "General" at bounding box center [39, 187] width 32 height 12
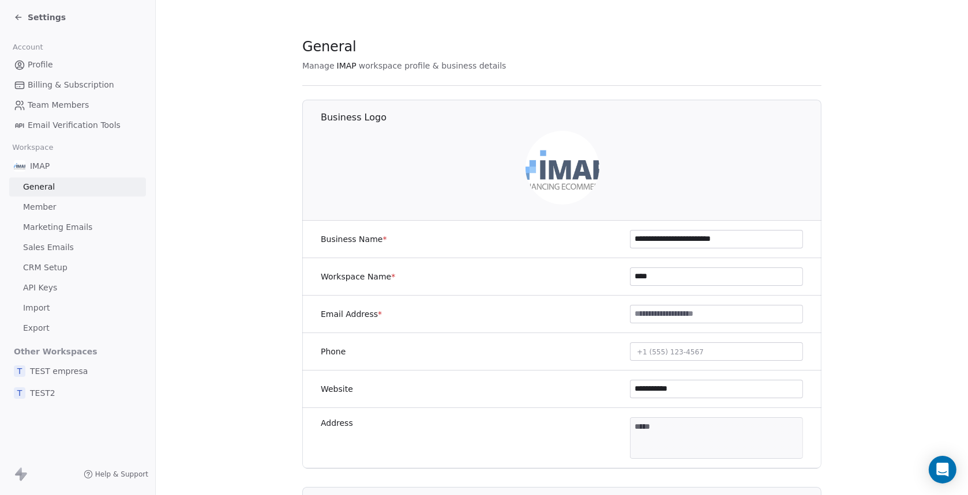
click at [18, 16] on icon at bounding box center [18, 17] width 9 height 9
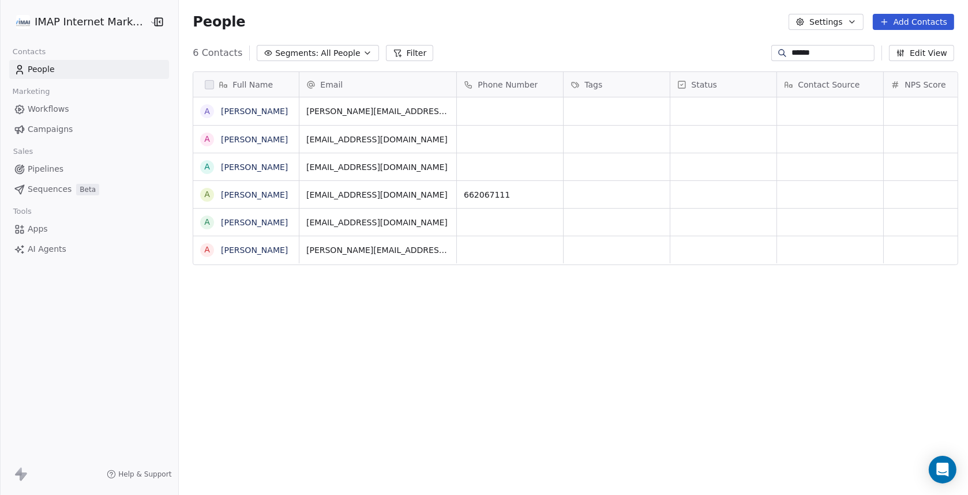
scroll to position [426, 784]
click at [228, 193] on link "Albert" at bounding box center [254, 194] width 67 height 9
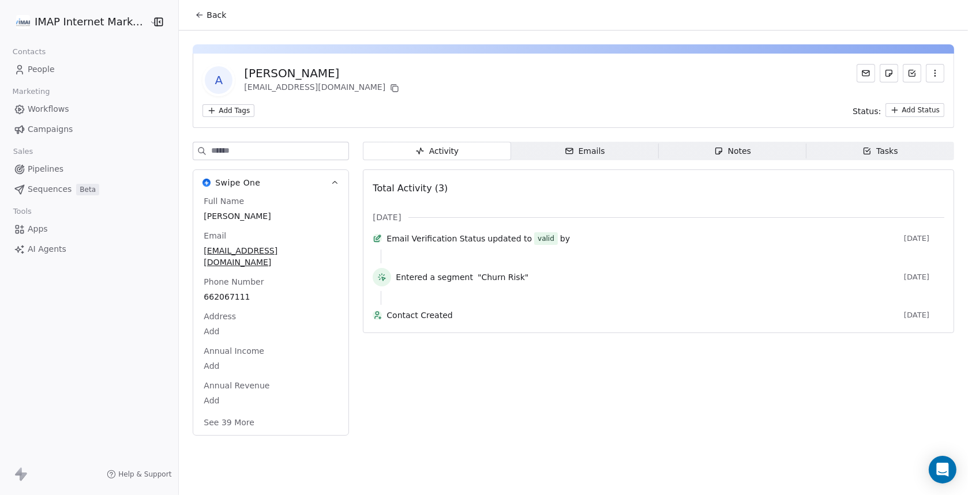
click at [583, 142] on span "Emails Emails" at bounding box center [585, 151] width 148 height 18
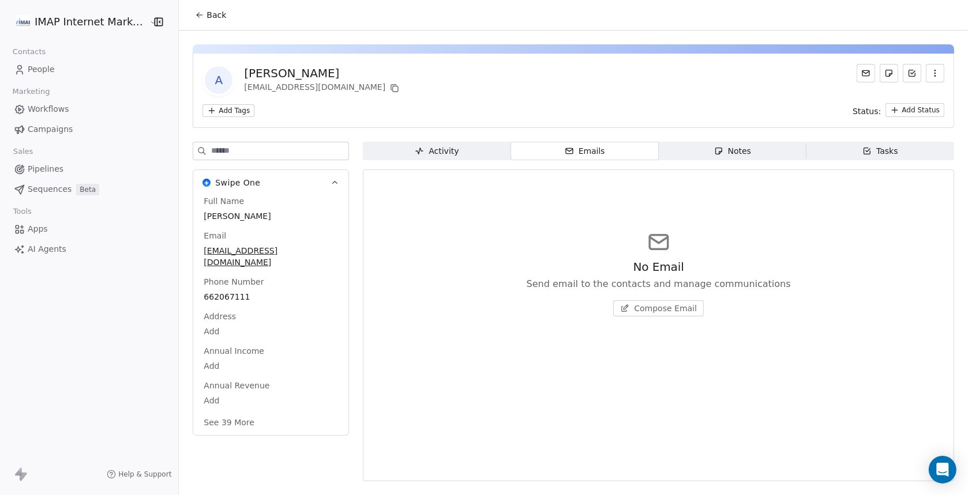
click at [665, 311] on span "Compose Email" at bounding box center [665, 309] width 63 height 12
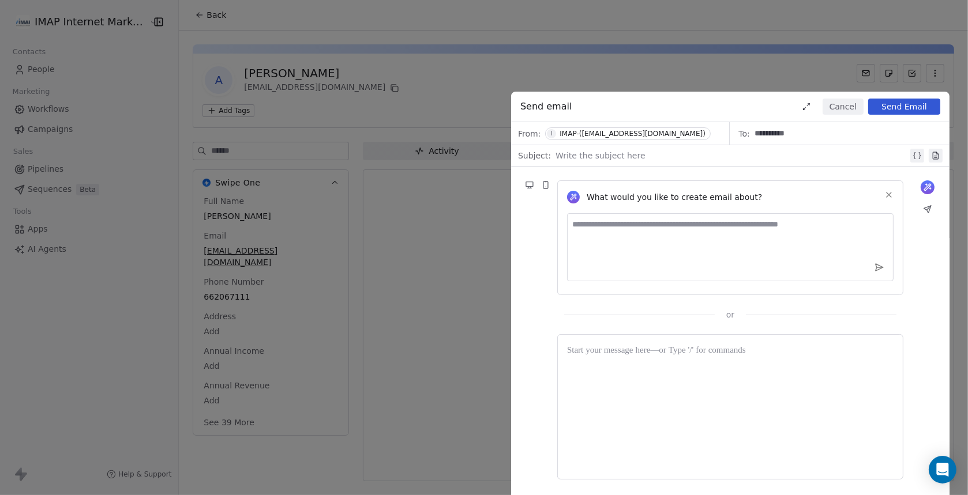
click at [703, 229] on textarea at bounding box center [730, 247] width 326 height 68
click at [637, 229] on textarea at bounding box center [730, 247] width 326 height 68
type textarea "**********"
click at [925, 185] on icon at bounding box center [927, 187] width 9 height 9
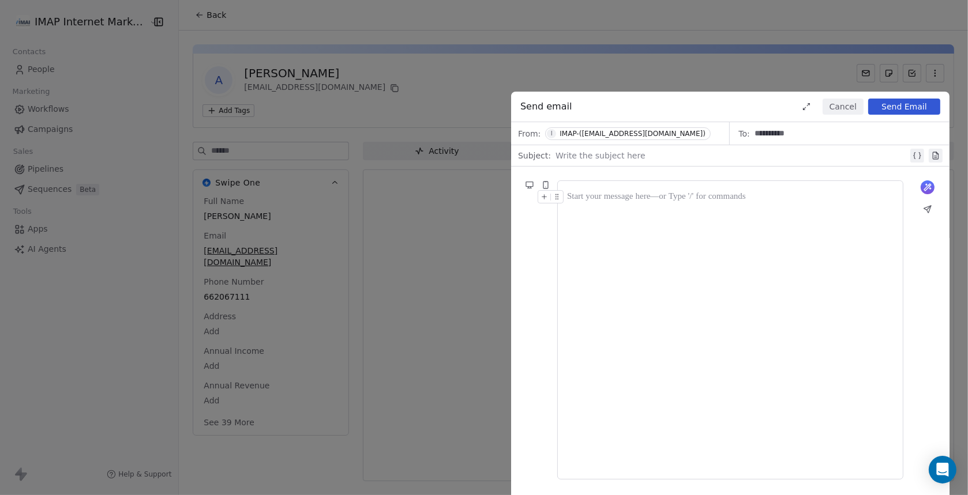
click at [611, 217] on div at bounding box center [730, 330] width 326 height 280
click at [930, 188] on icon at bounding box center [930, 189] width 2 height 2
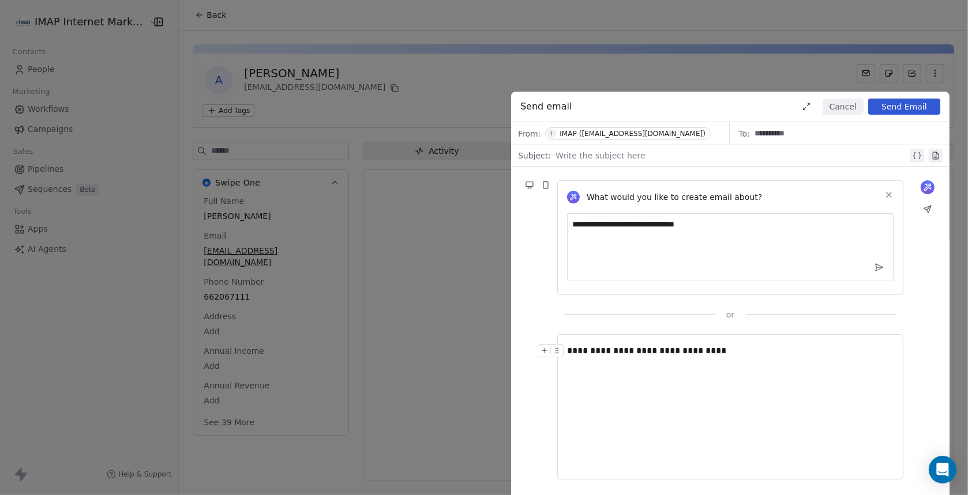
click at [928, 189] on icon at bounding box center [927, 187] width 9 height 9
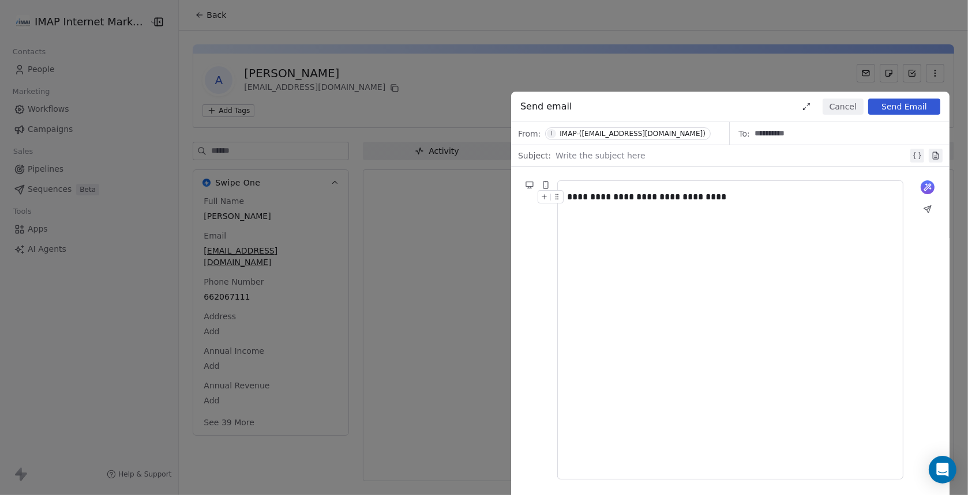
click at [928, 189] on icon at bounding box center [927, 187] width 9 height 9
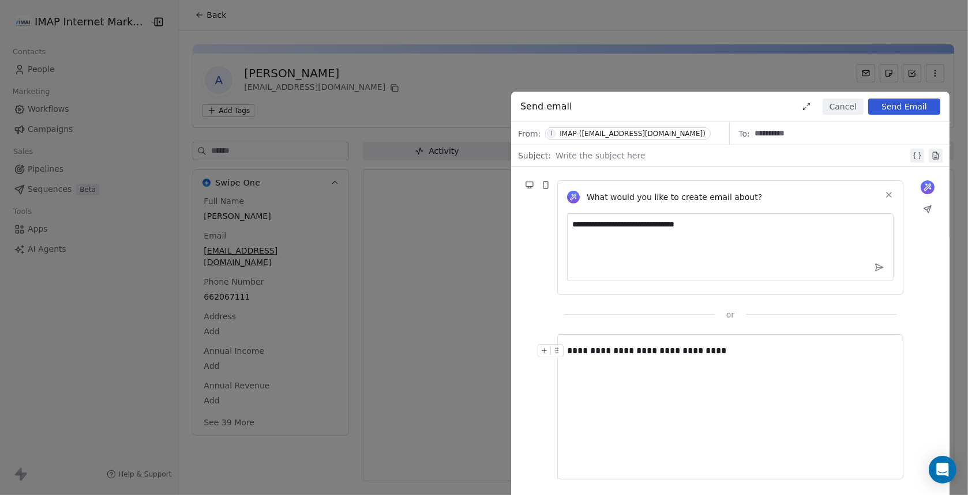
click at [878, 261] on button at bounding box center [878, 267] width 17 height 17
click at [843, 110] on button "Cancel" at bounding box center [843, 107] width 41 height 16
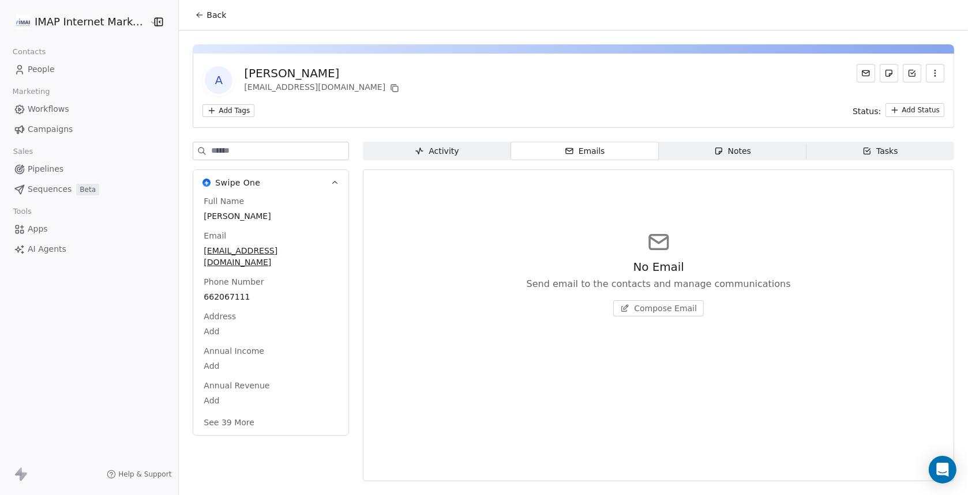
click at [652, 315] on button "Compose Email" at bounding box center [658, 309] width 91 height 16
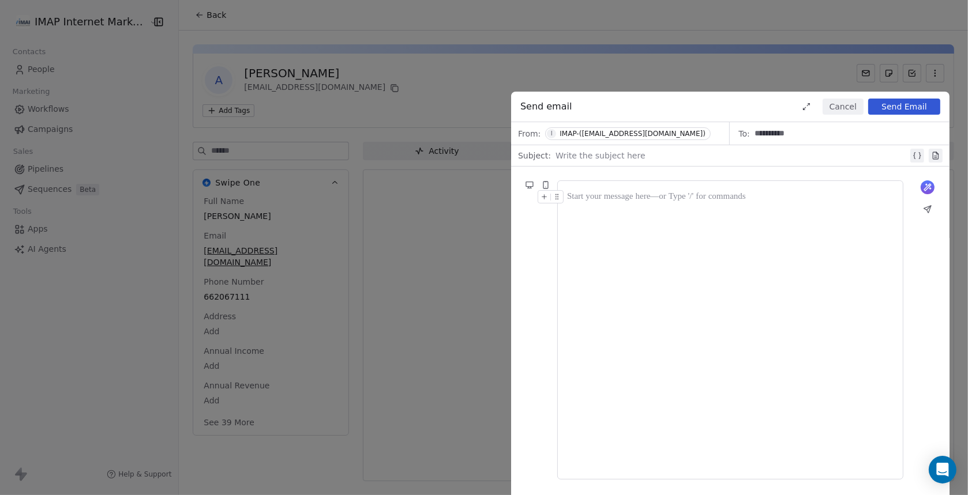
click at [928, 188] on icon at bounding box center [927, 187] width 9 height 9
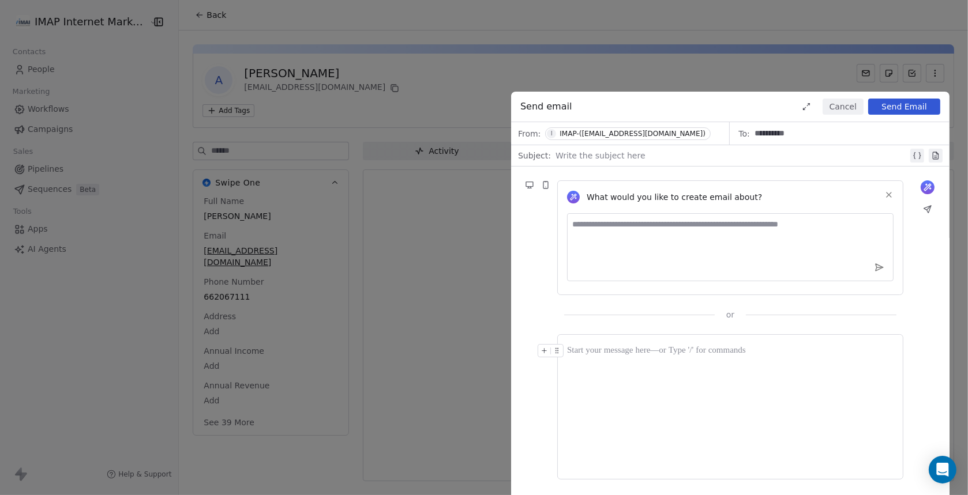
click at [939, 155] on icon at bounding box center [935, 155] width 9 height 9
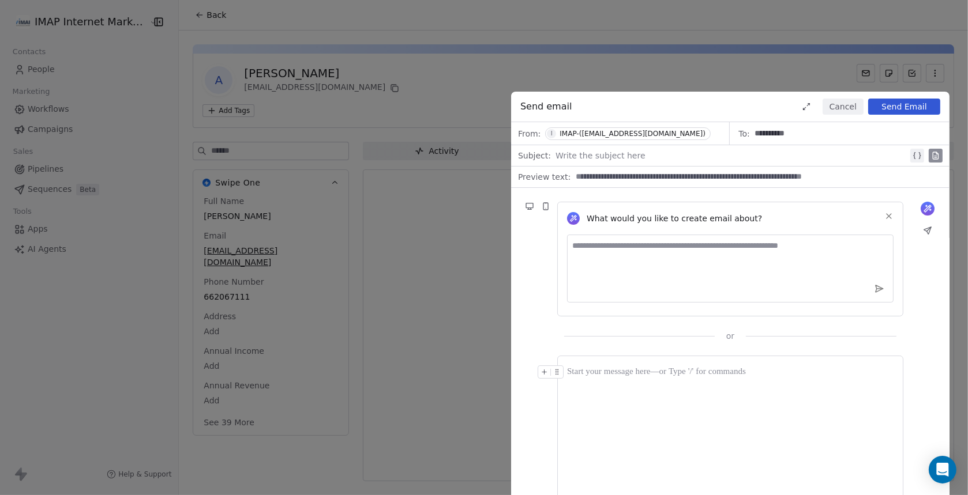
click at [939, 155] on icon at bounding box center [935, 155] width 9 height 9
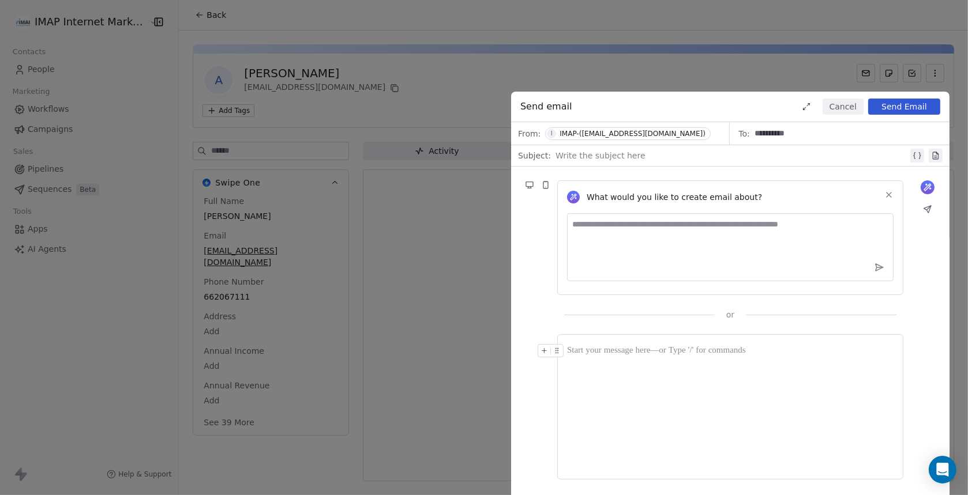
click at [939, 155] on icon at bounding box center [935, 155] width 9 height 9
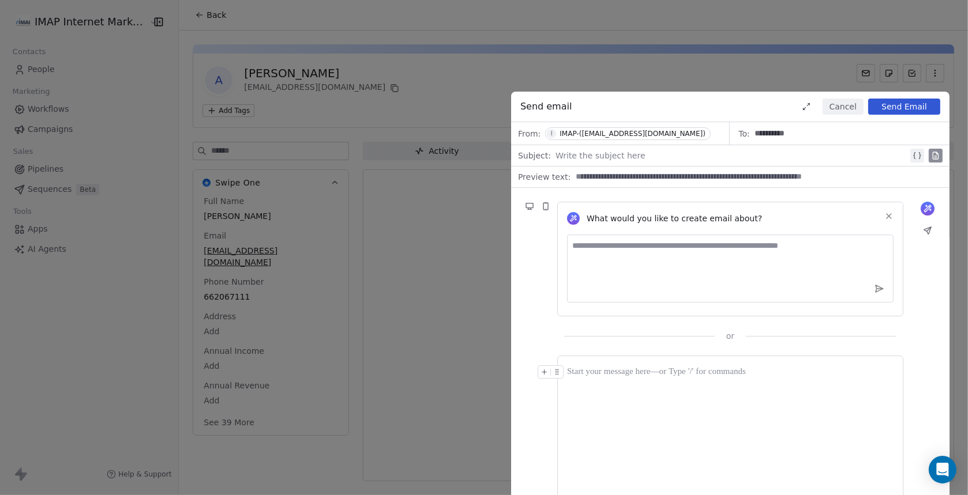
click at [939, 155] on icon at bounding box center [935, 155] width 9 height 9
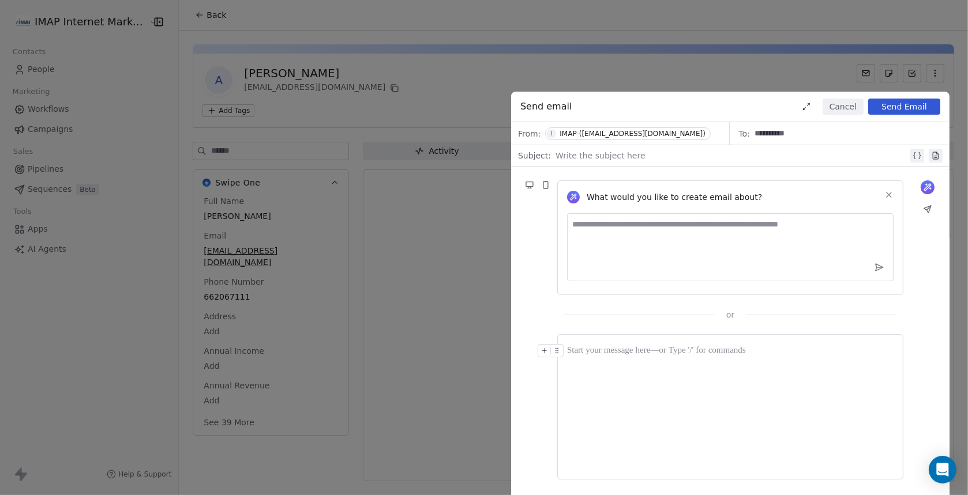
click at [846, 106] on button "Cancel" at bounding box center [843, 107] width 41 height 16
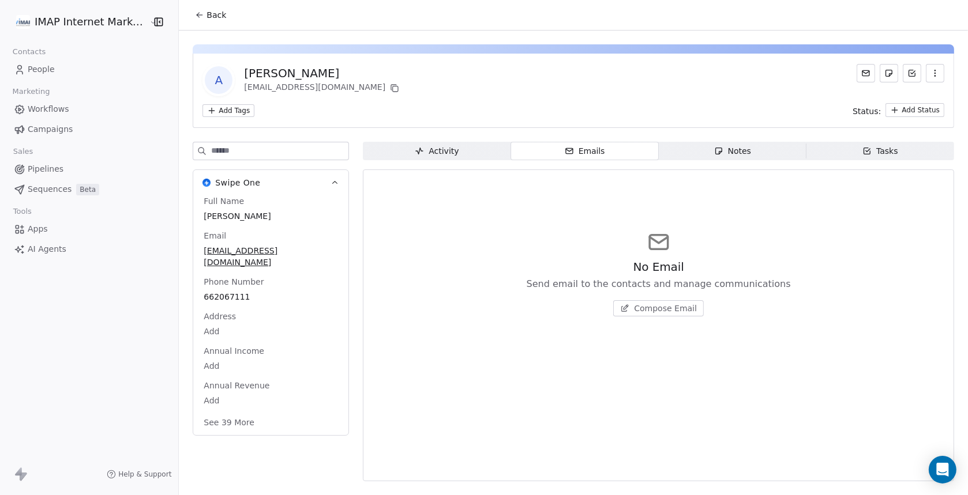
click at [731, 151] on div "Notes" at bounding box center [732, 151] width 37 height 12
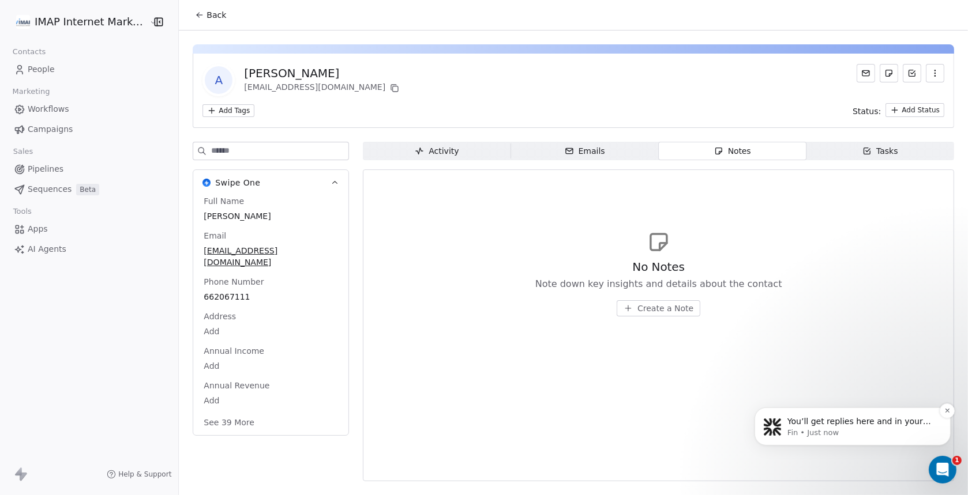
click at [862, 426] on div "You’ll get replies here and in your email: ✉️ app@imap.es Our usual reply time …" at bounding box center [861, 421] width 152 height 15
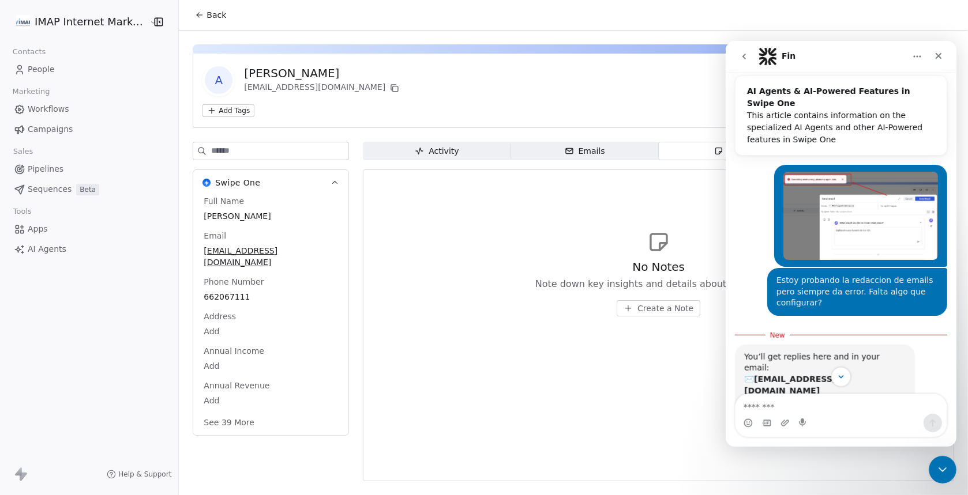
scroll to position [61, 0]
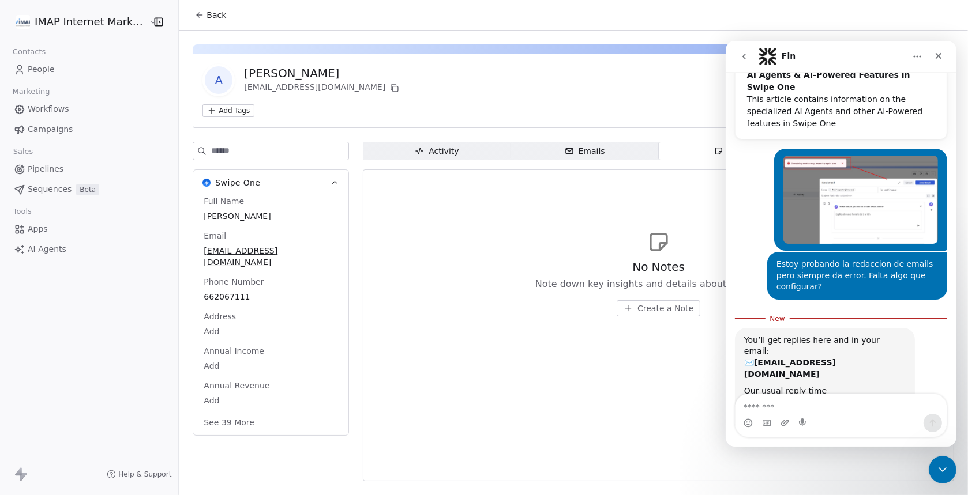
click at [626, 102] on div "A Albert ap@imap.es Add Tags Status: Add Status" at bounding box center [573, 91] width 761 height 74
click at [948, 466] on div "Close Intercom Messenger" at bounding box center [941, 469] width 28 height 28
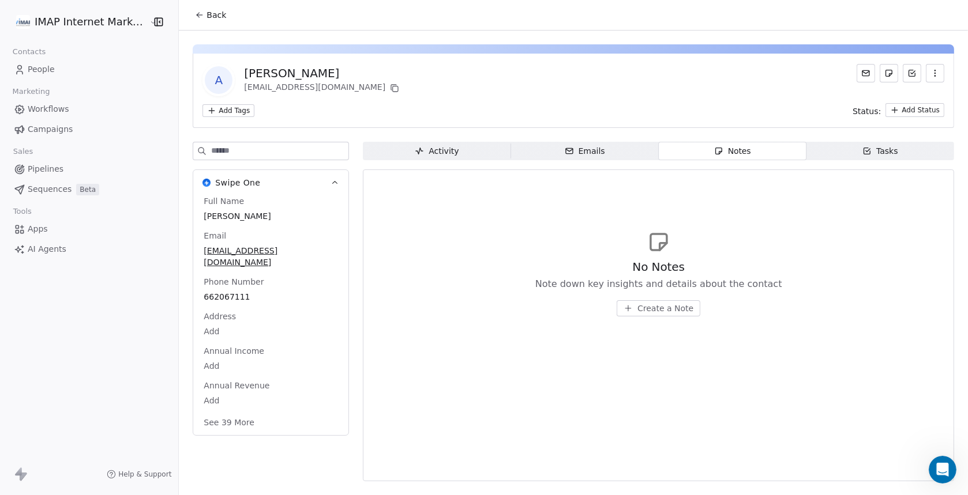
scroll to position [42, 0]
click at [886, 149] on div "Tasks" at bounding box center [880, 151] width 36 height 12
click at [45, 112] on span "Workflows" at bounding box center [49, 109] width 42 height 12
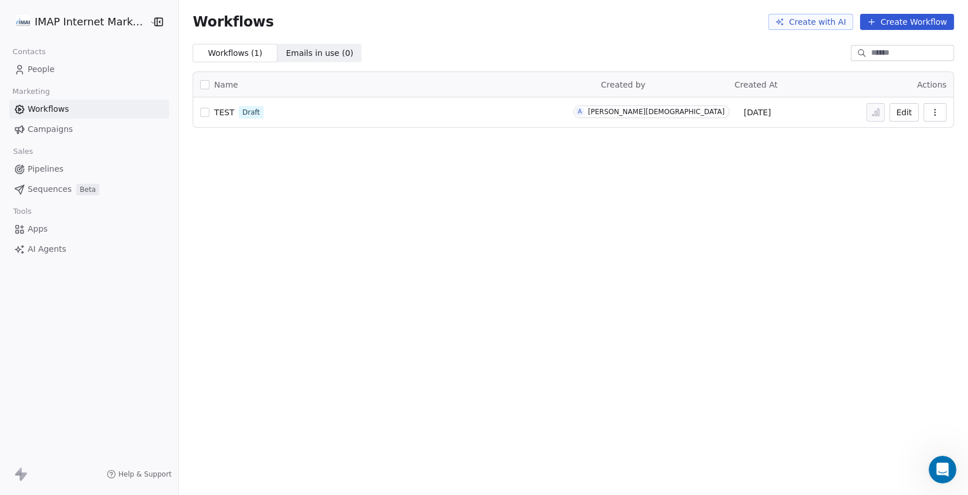
click at [47, 129] on span "Campaigns" at bounding box center [50, 129] width 45 height 12
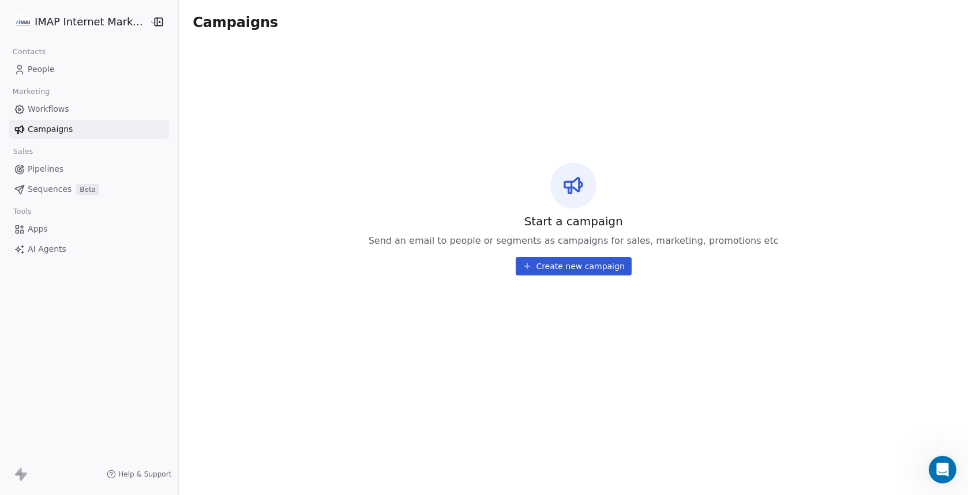
click at [52, 108] on span "Workflows" at bounding box center [49, 109] width 42 height 12
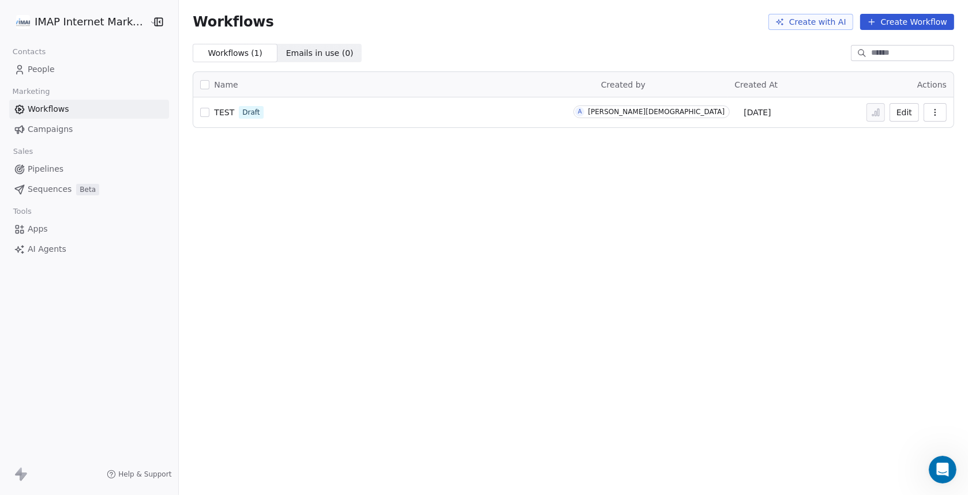
click at [215, 110] on span "TEST" at bounding box center [224, 112] width 20 height 9
click at [45, 128] on span "Campaigns" at bounding box center [50, 129] width 45 height 12
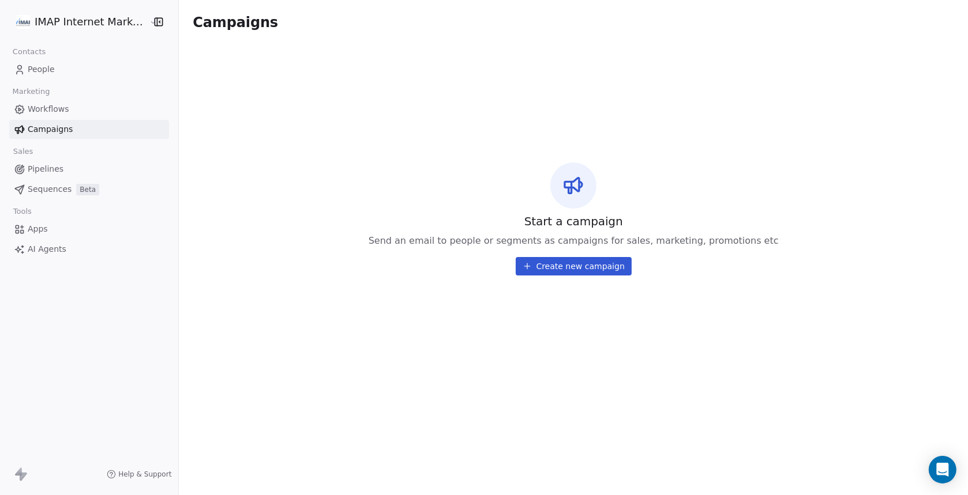
click at [40, 232] on span "Apps" at bounding box center [38, 229] width 20 height 12
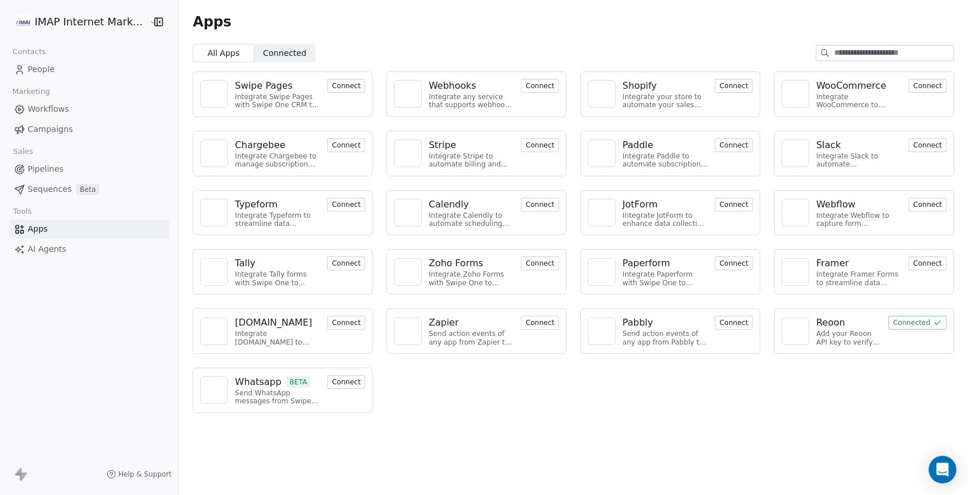
click at [39, 246] on span "AI Agents" at bounding box center [47, 249] width 39 height 12
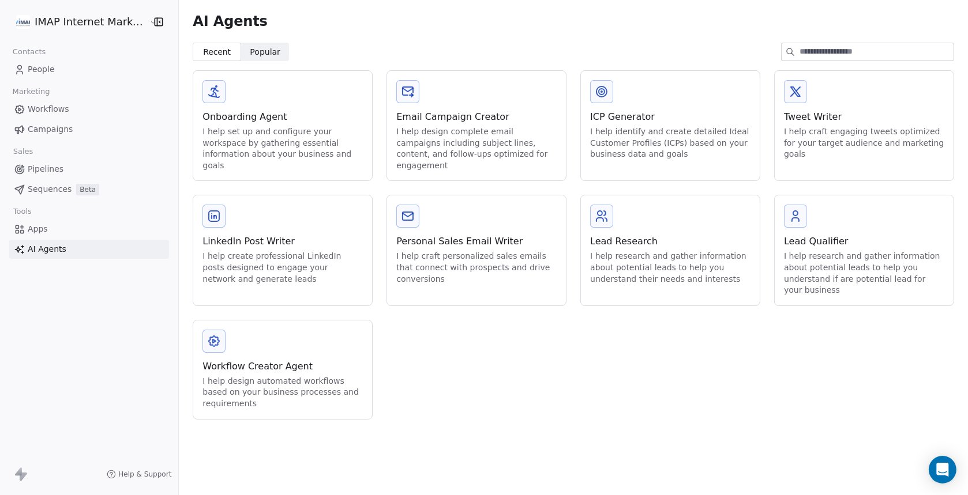
click at [48, 72] on span "People" at bounding box center [41, 69] width 27 height 12
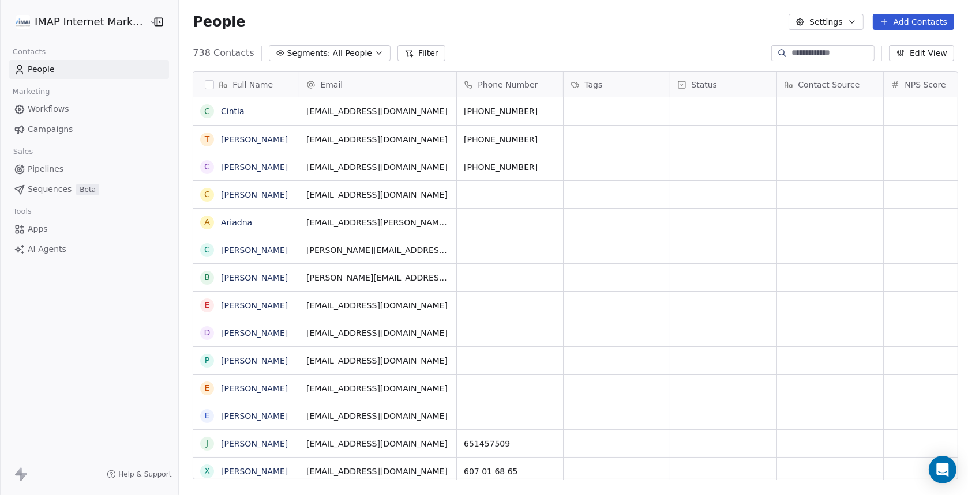
scroll to position [426, 784]
click at [829, 24] on button "Settings" at bounding box center [826, 22] width 74 height 16
click at [879, 49] on span "Contact Properties" at bounding box center [858, 47] width 75 height 12
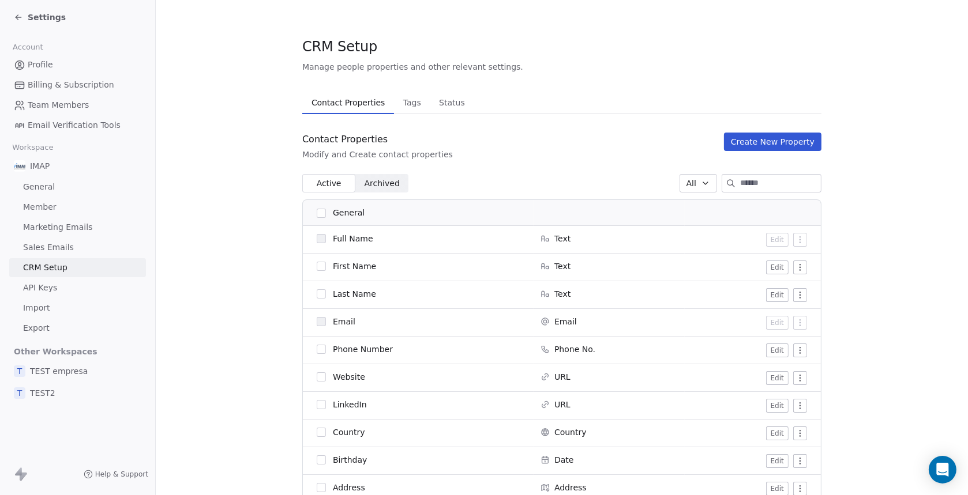
click at [50, 373] on span "TEST empresa" at bounding box center [59, 372] width 58 height 12
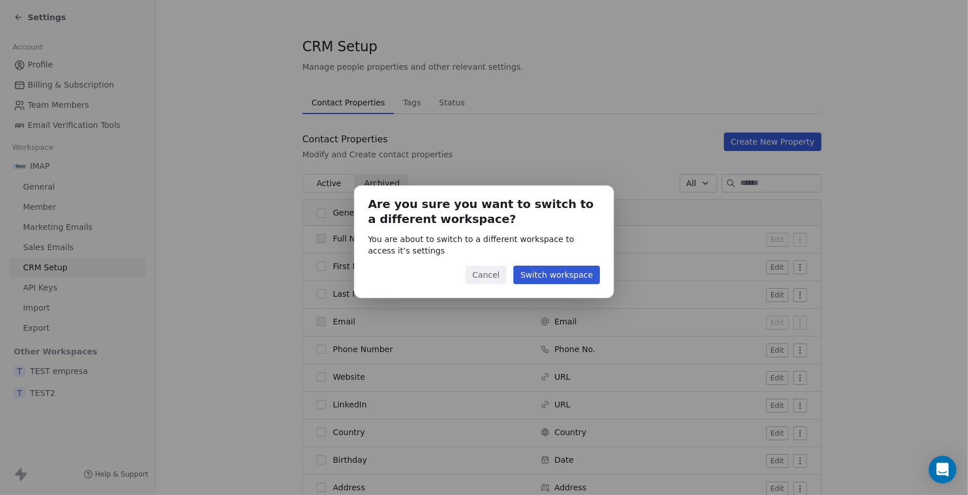
click at [487, 274] on button "Cancel" at bounding box center [486, 275] width 41 height 18
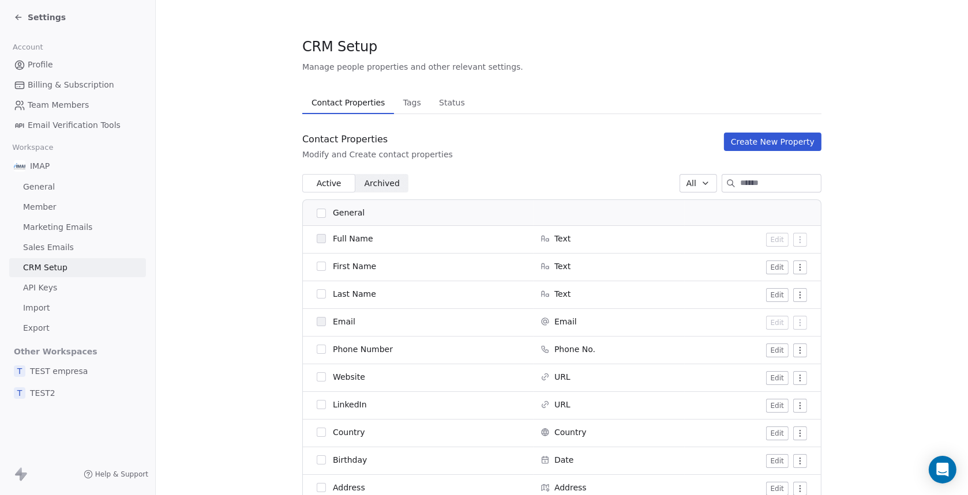
click at [49, 208] on span "Member" at bounding box center [39, 207] width 33 height 12
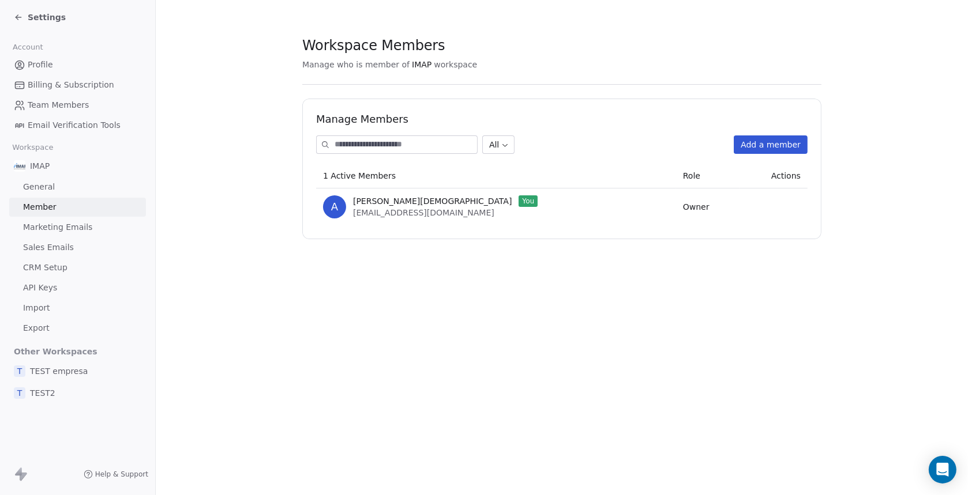
click at [769, 143] on button "Add a member" at bounding box center [771, 145] width 74 height 18
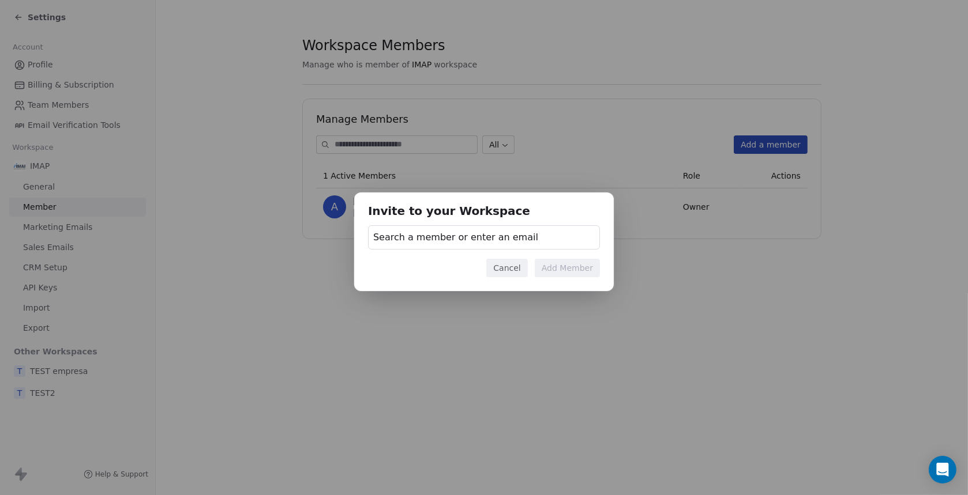
click at [444, 238] on span "Search a member or enter an email" at bounding box center [455, 238] width 165 height 14
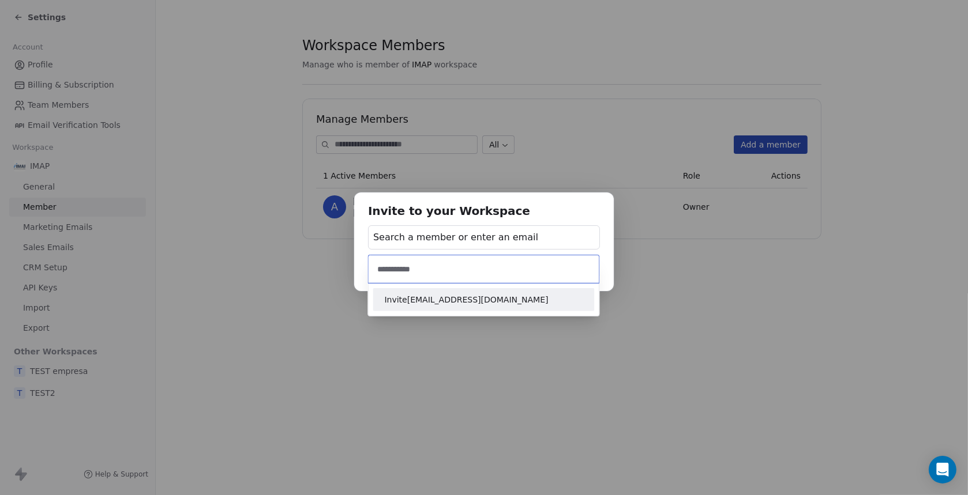
type input "**********"
click at [425, 301] on span "Invite ap@imap.cat" at bounding box center [483, 300] width 198 height 12
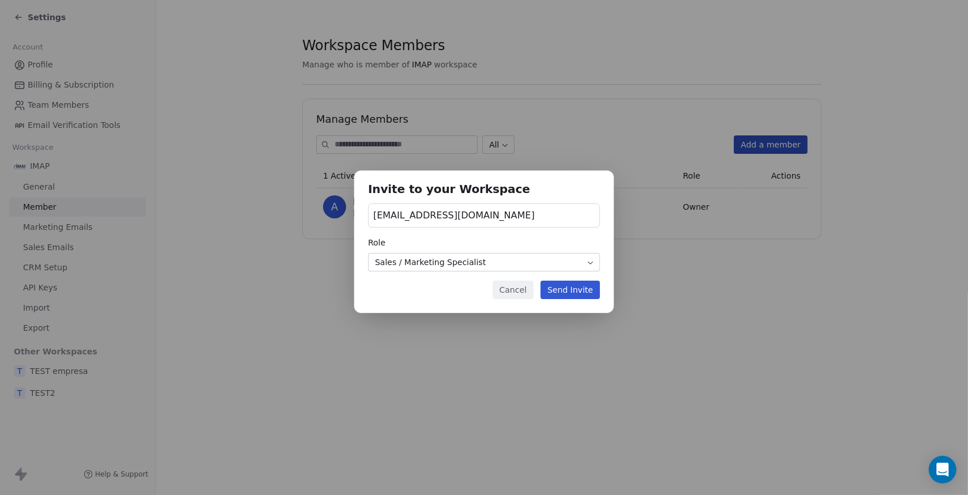
click at [414, 265] on body "Settings Account Profile Billing & Subscription Team Members Email Verification…" at bounding box center [484, 247] width 968 height 495
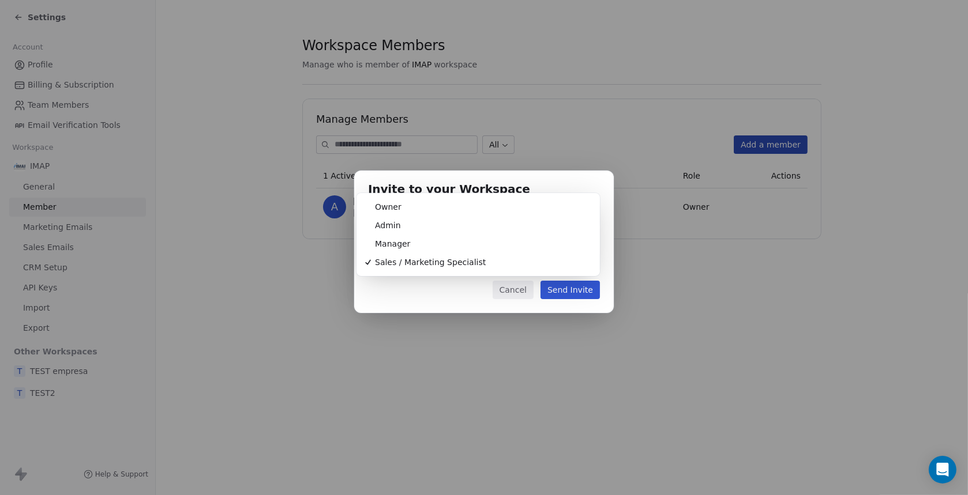
click at [521, 292] on div "Invite to your Workspace ap@imap.cat Role Sales / Marketing Specialist Cancel S…" at bounding box center [484, 247] width 968 height 191
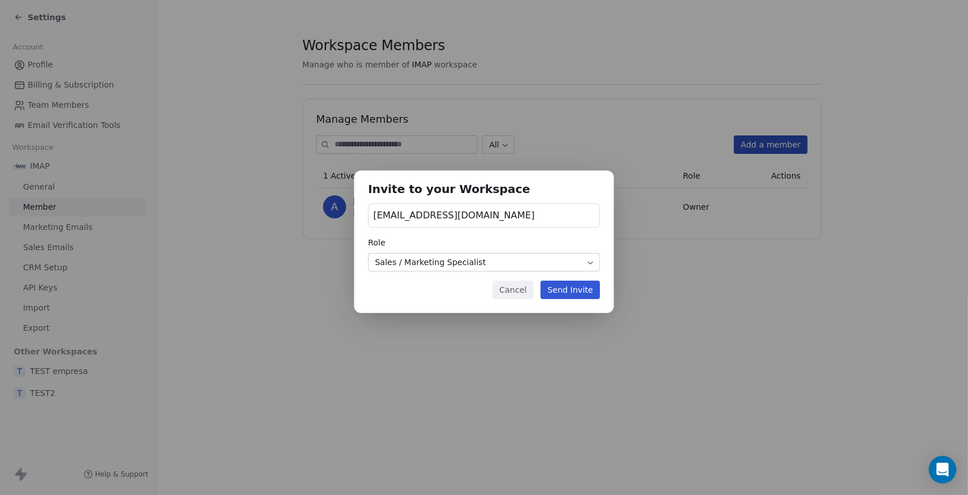
click at [518, 289] on button "Cancel" at bounding box center [513, 290] width 41 height 18
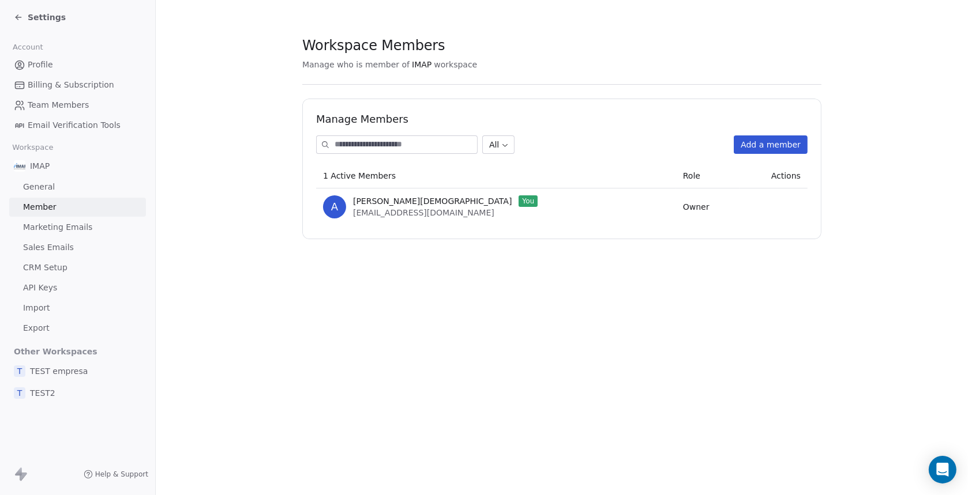
click at [41, 192] on span "General" at bounding box center [39, 187] width 32 height 12
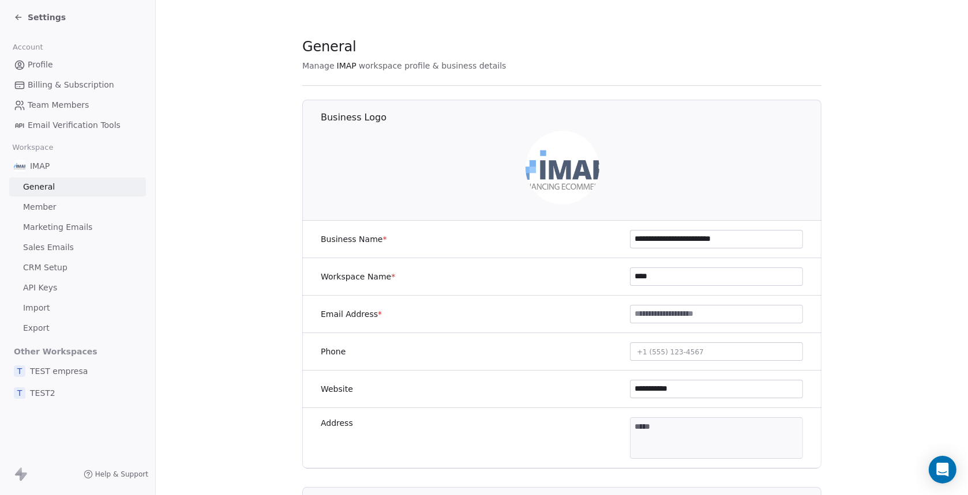
click at [18, 15] on icon at bounding box center [18, 17] width 9 height 9
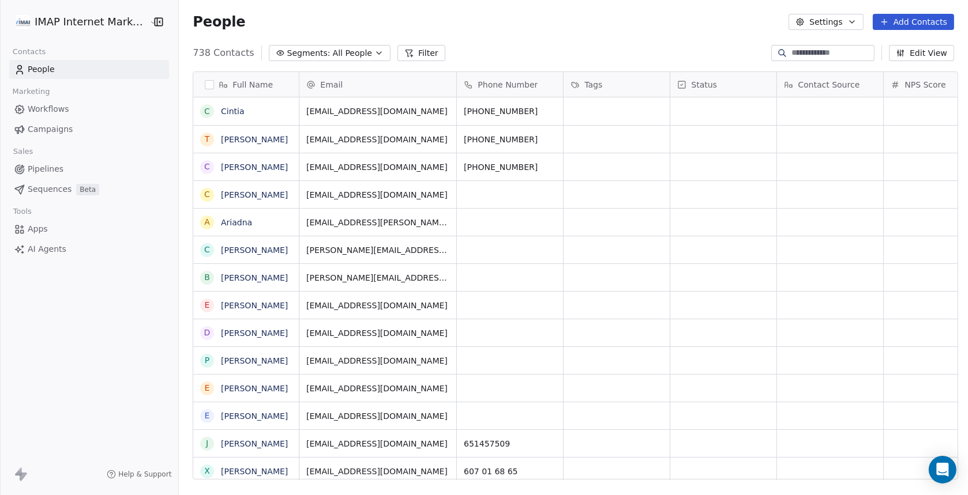
scroll to position [426, 784]
click at [60, 108] on span "Workflows" at bounding box center [49, 109] width 42 height 12
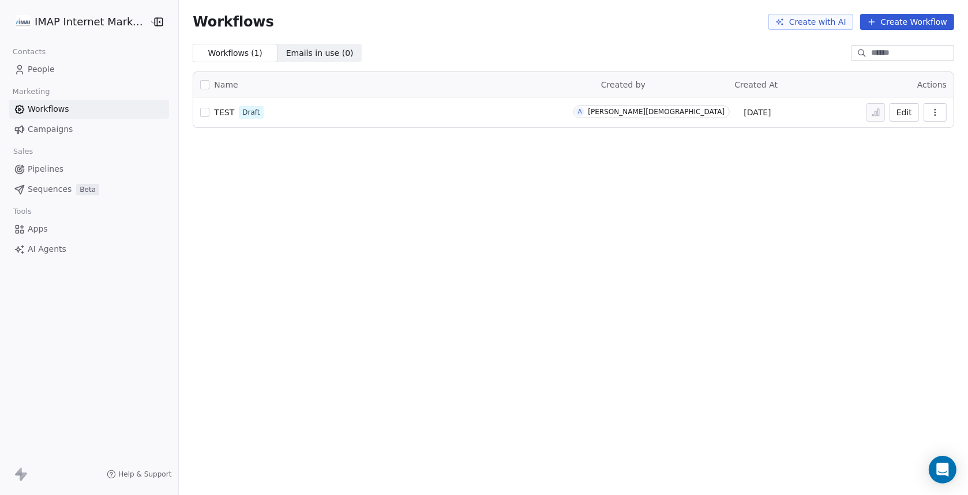
click at [59, 133] on span "Campaigns" at bounding box center [50, 129] width 45 height 12
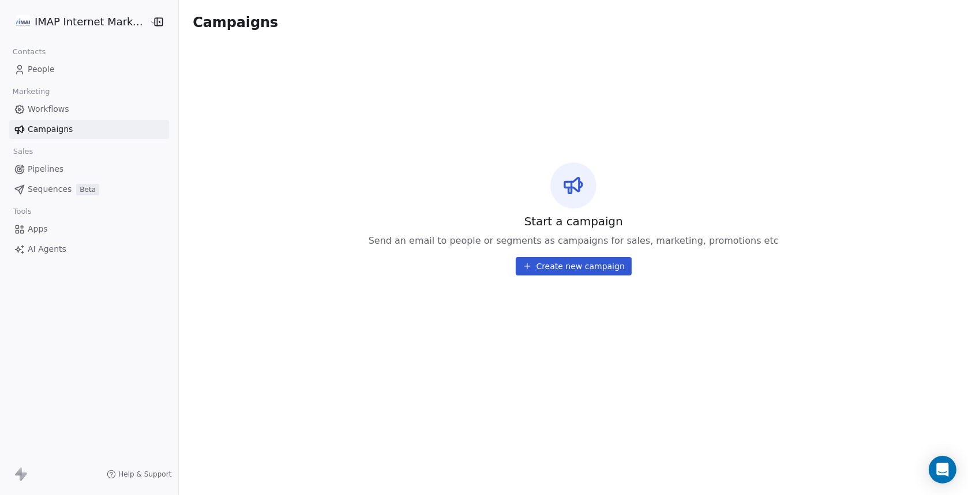
click at [43, 108] on span "Workflows" at bounding box center [49, 109] width 42 height 12
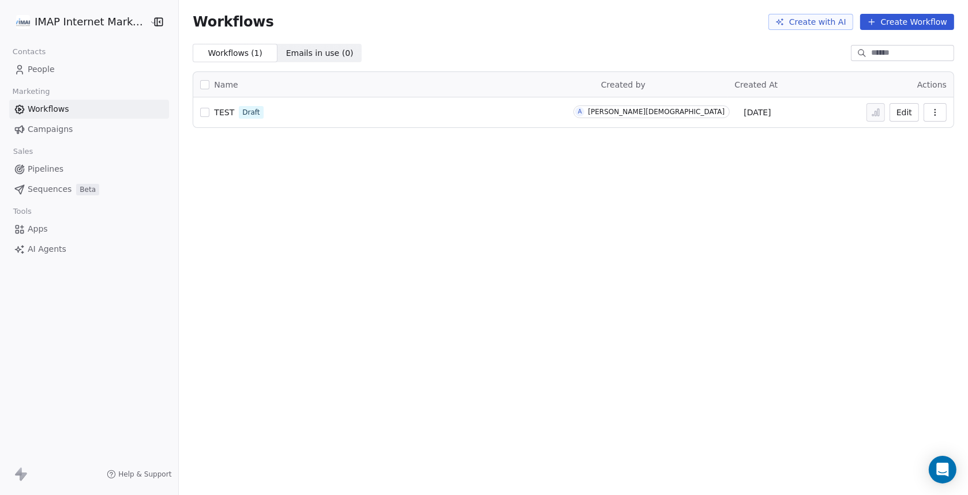
click at [46, 70] on span "People" at bounding box center [41, 69] width 27 height 12
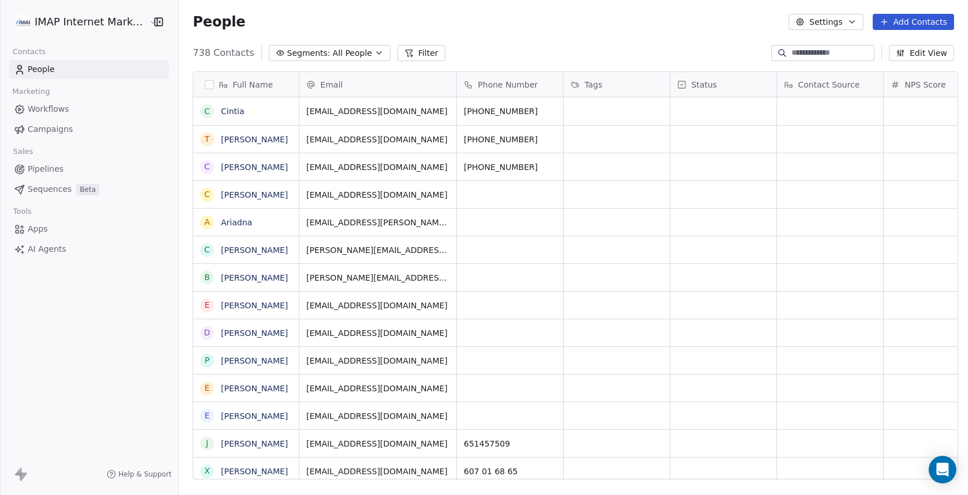
scroll to position [426, 784]
click at [205, 85] on button "button" at bounding box center [209, 84] width 9 height 9
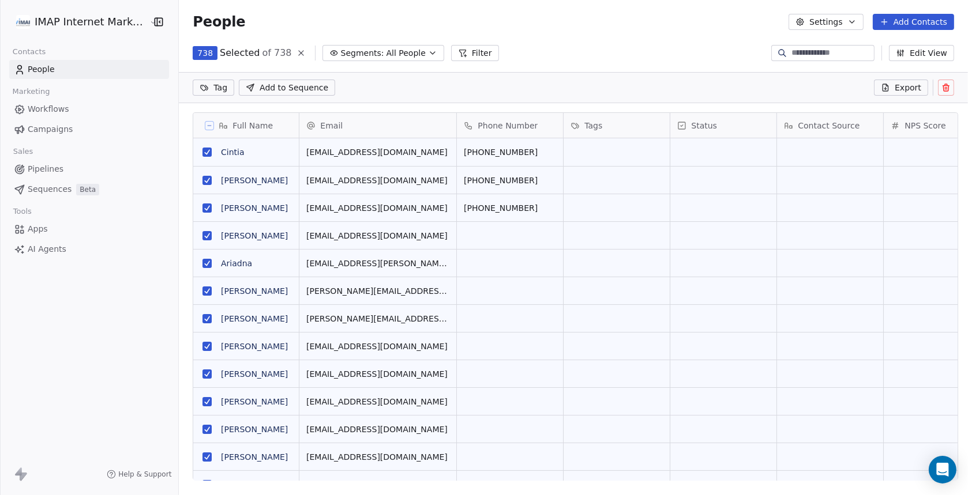
scroll to position [386, 784]
click at [947, 89] on icon at bounding box center [947, 88] width 0 height 2
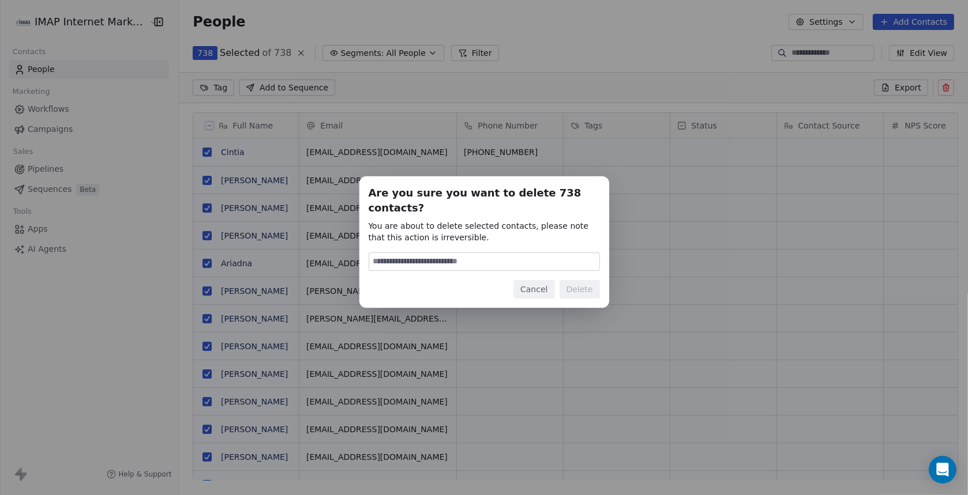
click at [435, 253] on input at bounding box center [484, 261] width 230 height 17
type input "******"
click at [581, 284] on button "Delete" at bounding box center [580, 289] width 40 height 18
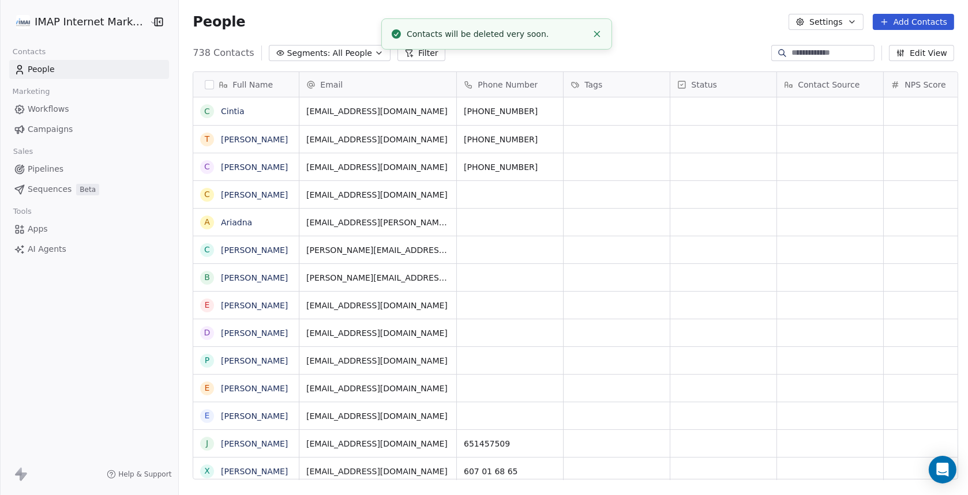
scroll to position [426, 784]
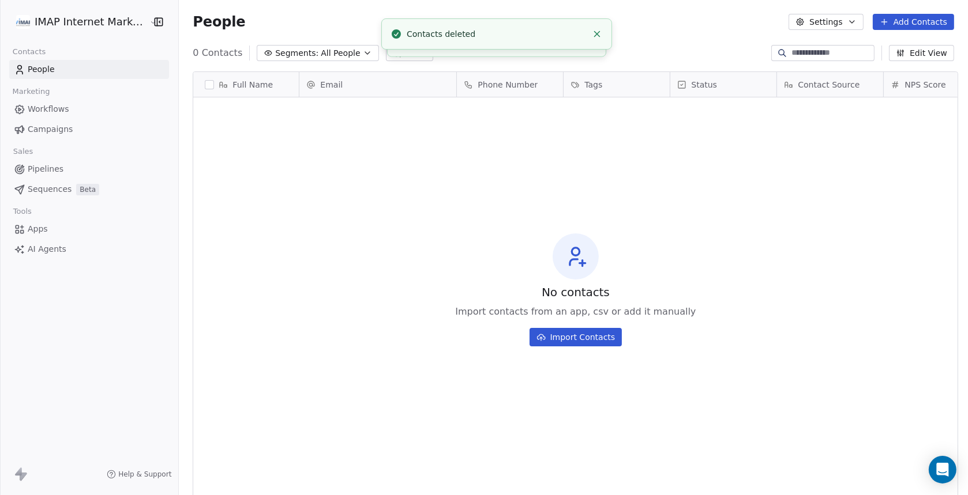
click at [571, 260] on icon at bounding box center [573, 263] width 7 height 6
click at [571, 340] on button "Import Contacts" at bounding box center [576, 337] width 93 height 18
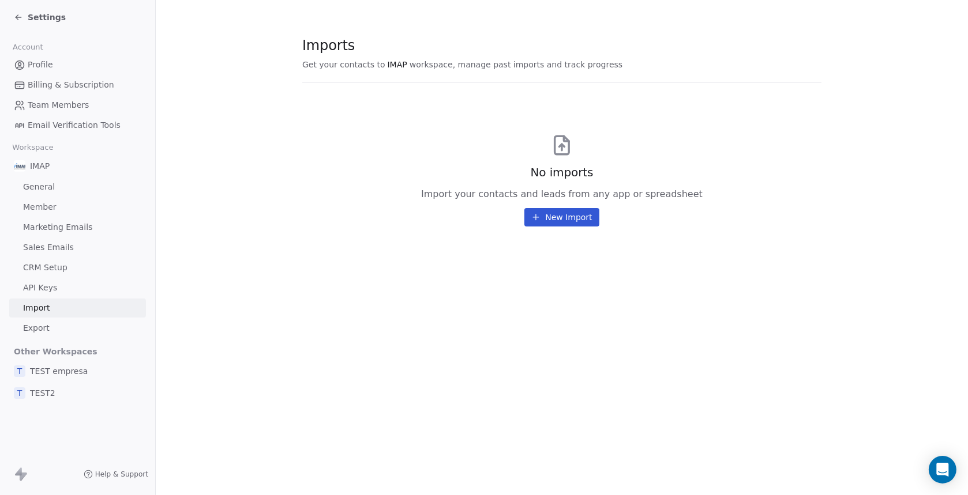
click at [20, 16] on icon at bounding box center [18, 17] width 9 height 9
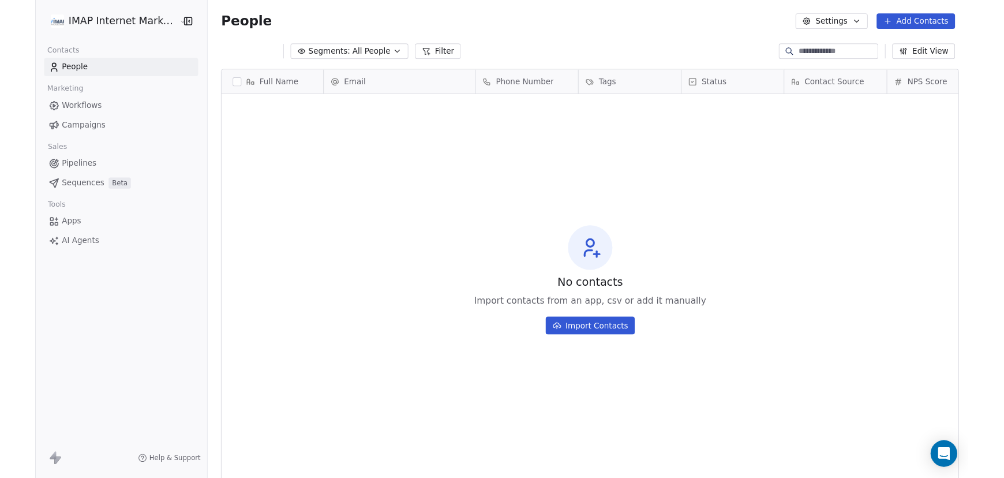
scroll to position [426, 784]
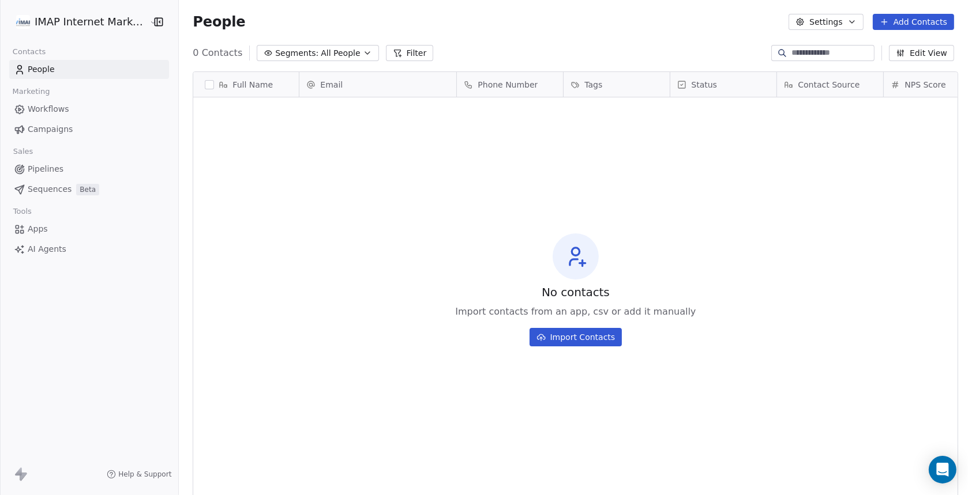
click at [914, 21] on button "Add Contacts" at bounding box center [913, 22] width 81 height 16
click at [918, 50] on span "Create new contact" at bounding box center [919, 47] width 79 height 12
click at [919, 21] on button "Add Contacts" at bounding box center [913, 22] width 81 height 16
click at [916, 50] on span "Create new contact" at bounding box center [919, 47] width 79 height 12
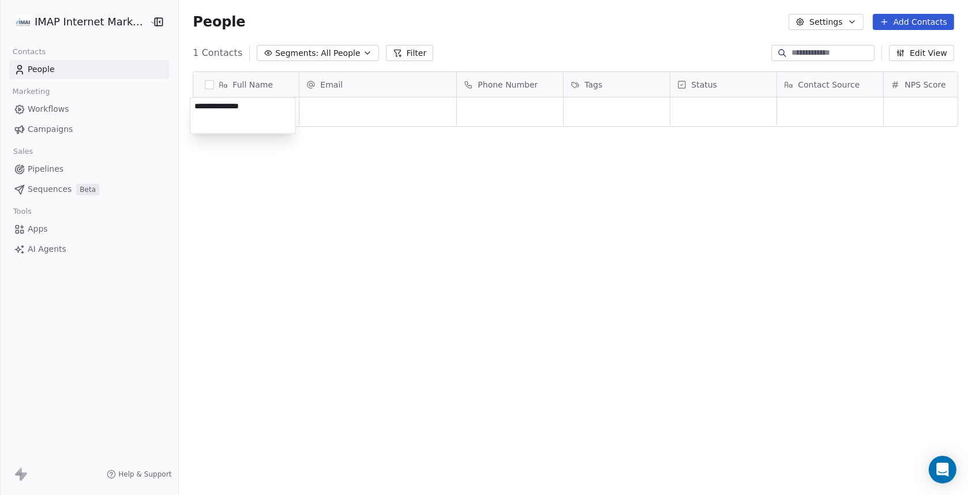
type textarea "**********"
click at [320, 112] on div "grid" at bounding box center [377, 111] width 157 height 28
type input "**********"
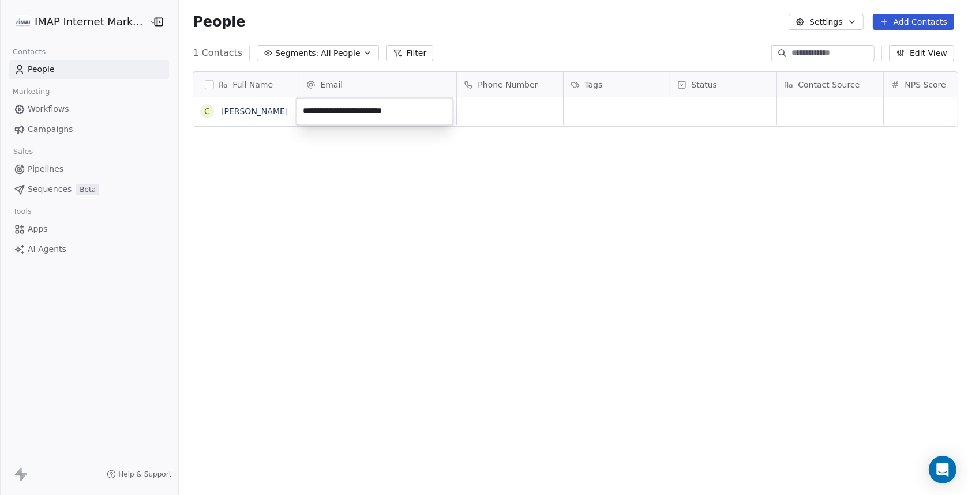
click at [339, 151] on html "**********" at bounding box center [484, 247] width 968 height 495
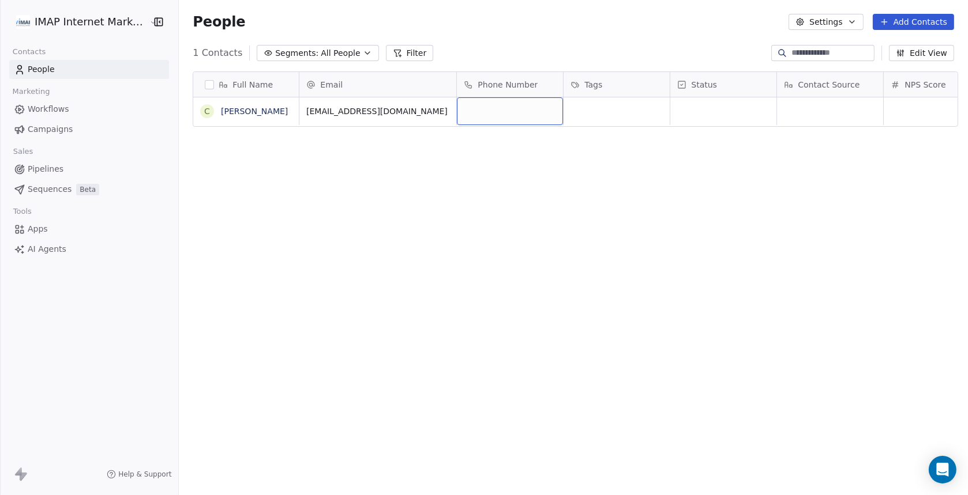
click at [494, 107] on div "grid" at bounding box center [510, 111] width 106 height 28
type input "**********"
click at [507, 146] on html "**********" at bounding box center [484, 247] width 968 height 495
click at [925, 51] on button "Edit View" at bounding box center [921, 53] width 65 height 16
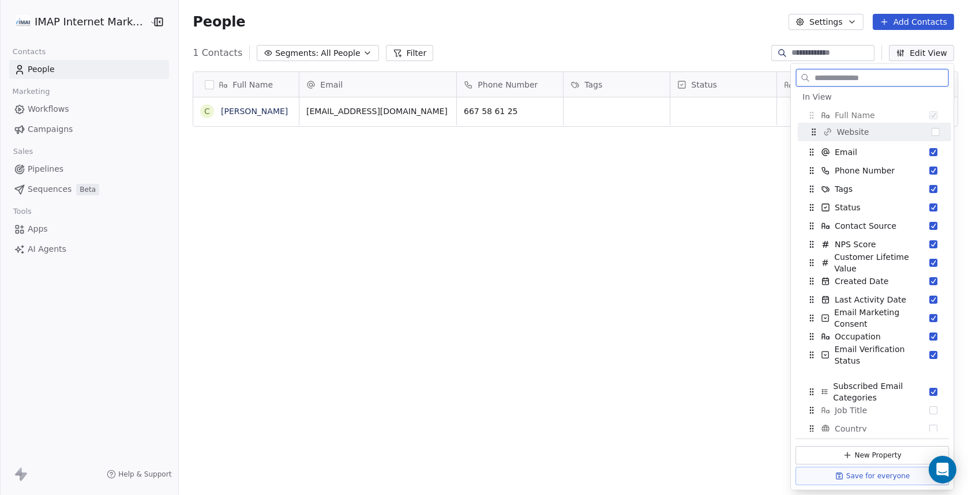
scroll to position [0, 0]
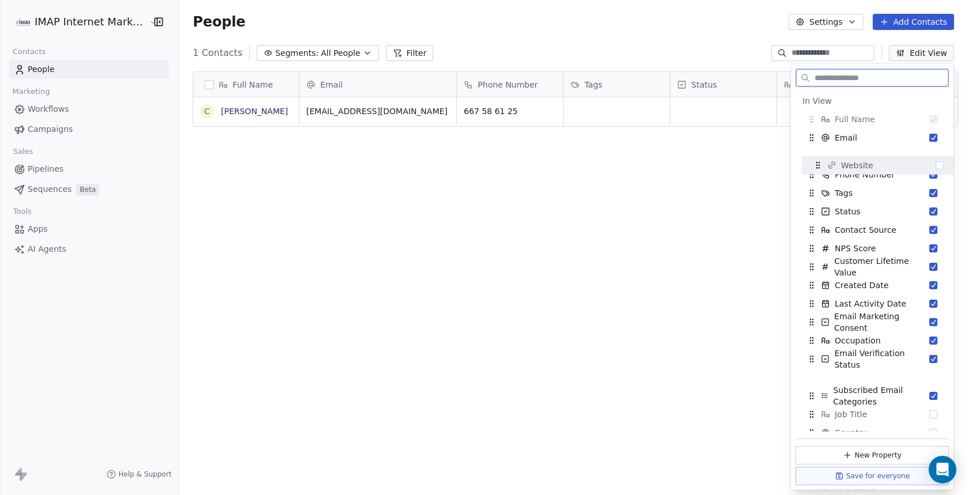
drag, startPoint x: 811, startPoint y: 339, endPoint x: 817, endPoint y: 166, distance: 173.2
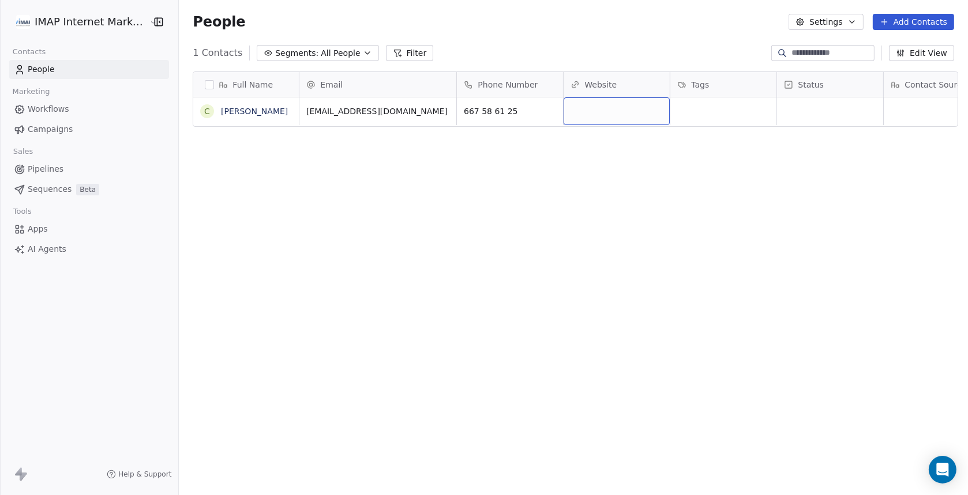
click at [587, 112] on div "grid" at bounding box center [617, 111] width 106 height 28
click at [587, 111] on div "grid" at bounding box center [617, 111] width 106 height 28
type input "**********"
click at [592, 161] on html "**********" at bounding box center [484, 247] width 968 height 495
click at [588, 112] on div "grid" at bounding box center [617, 111] width 106 height 28
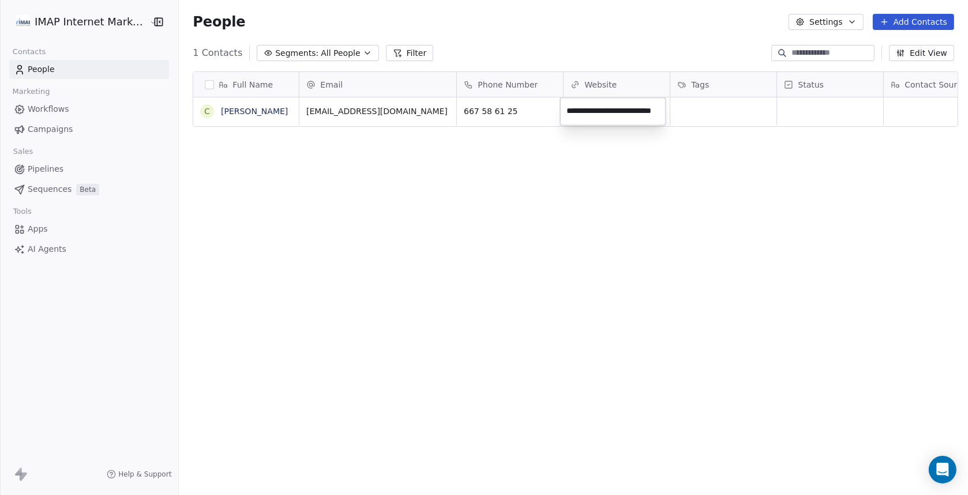
type input "**********"
click at [235, 113] on link "[PERSON_NAME]" at bounding box center [254, 111] width 67 height 9
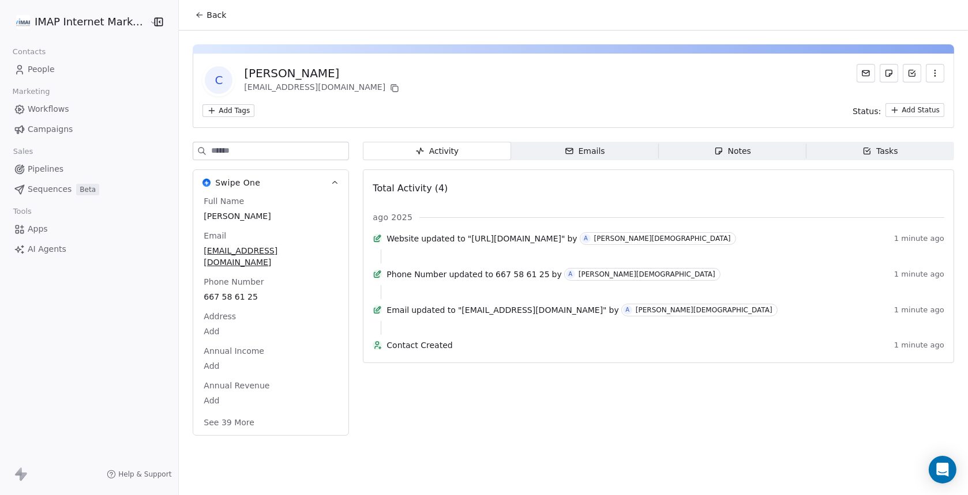
click at [749, 156] on span "Notes Notes" at bounding box center [733, 151] width 148 height 18
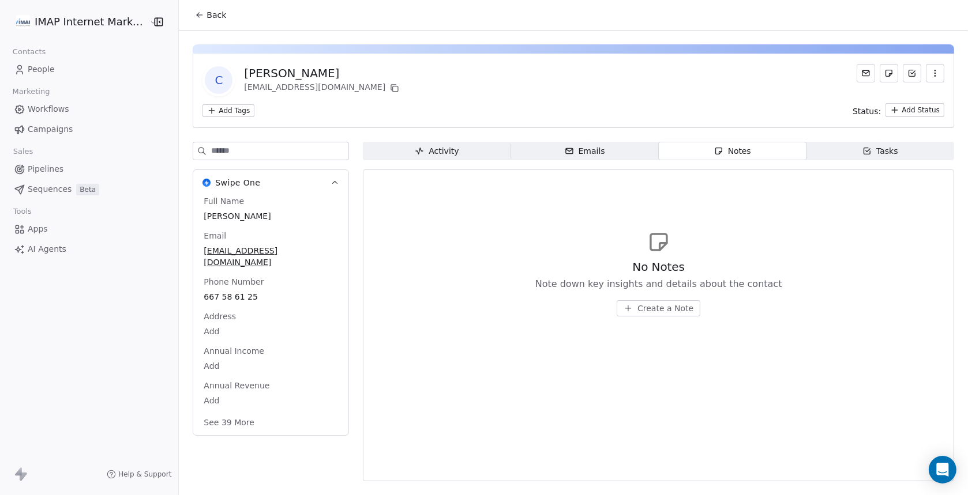
click at [669, 311] on span "Create a Note" at bounding box center [665, 309] width 56 height 12
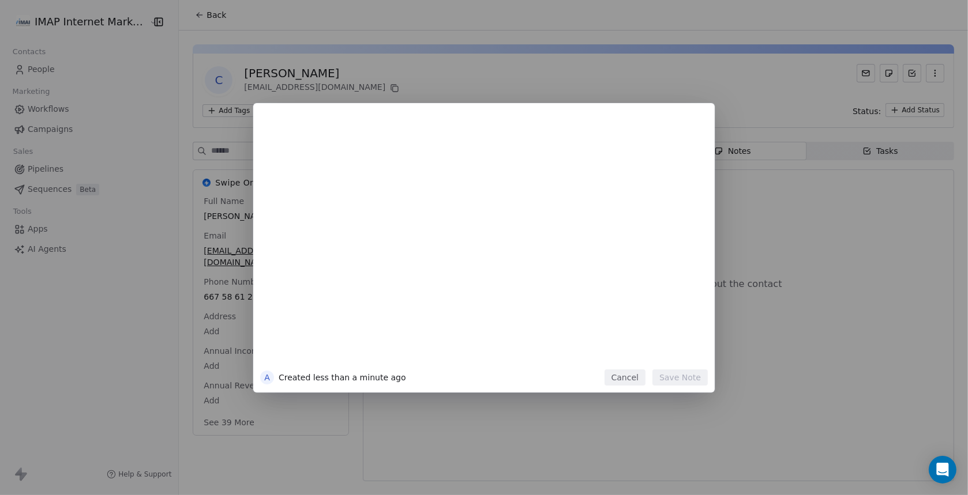
click at [335, 179] on div at bounding box center [501, 243] width 395 height 246
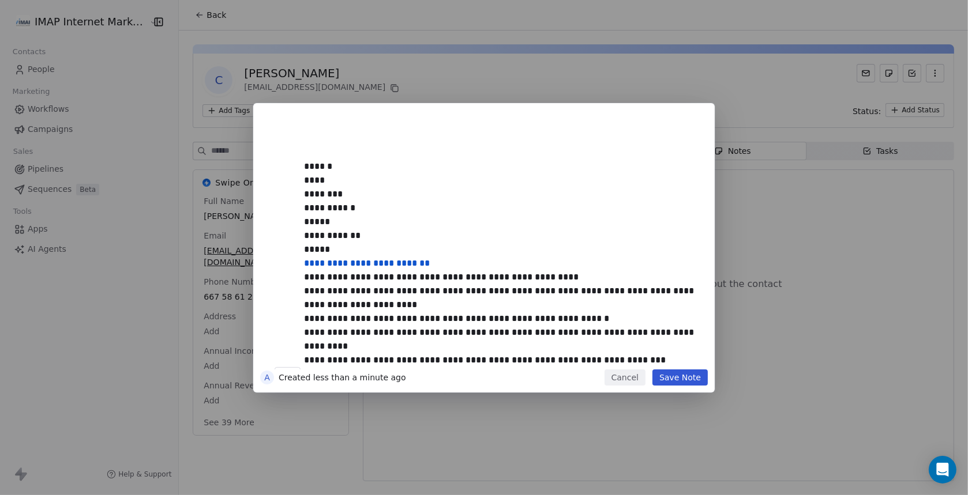
click at [675, 373] on button "Save Note" at bounding box center [679, 378] width 55 height 16
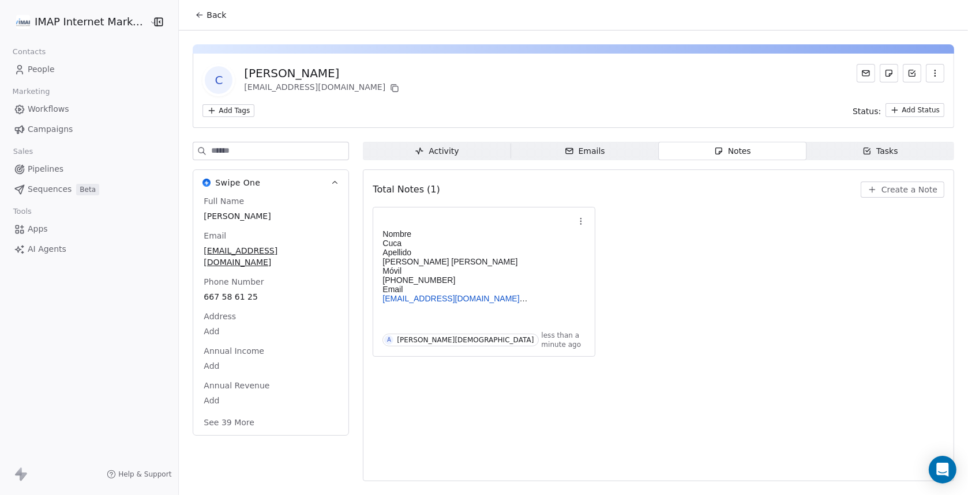
click at [449, 152] on div "Activity" at bounding box center [437, 151] width 44 height 12
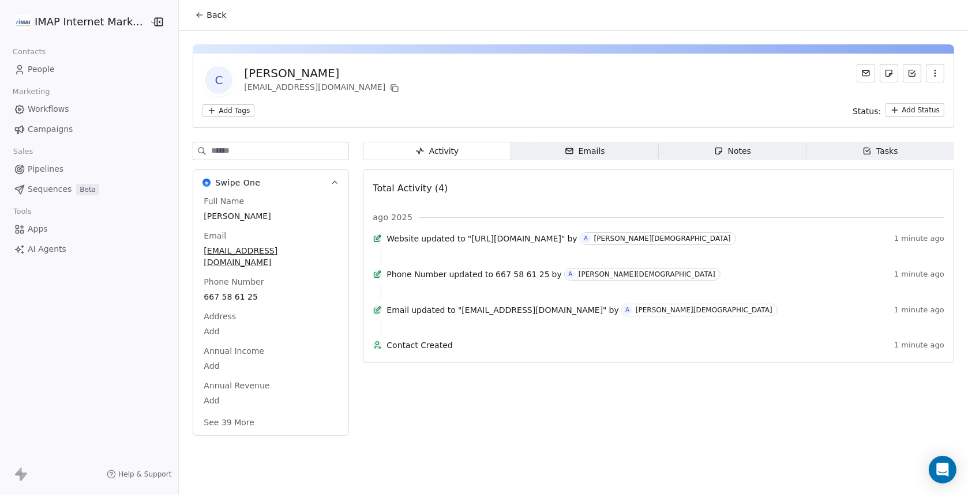
click at [590, 146] on div "Emails" at bounding box center [585, 151] width 40 height 12
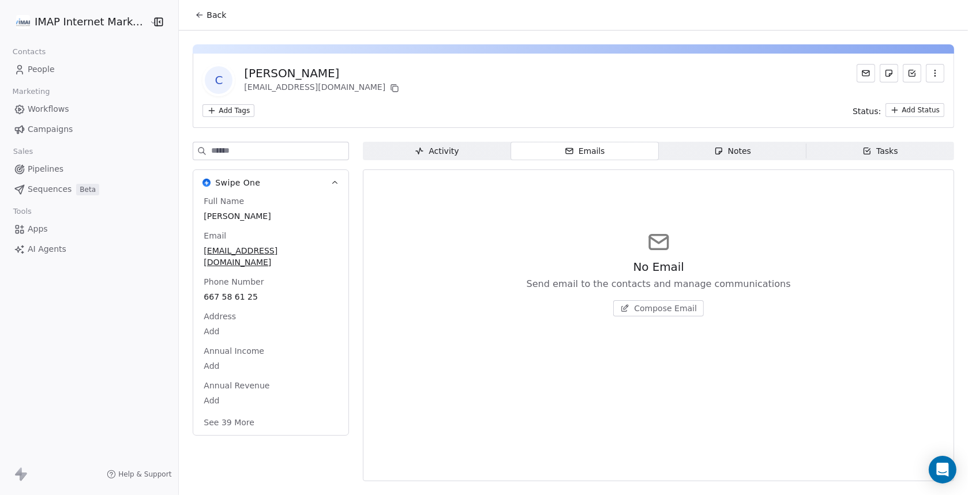
click at [52, 112] on span "Workflows" at bounding box center [49, 109] width 42 height 12
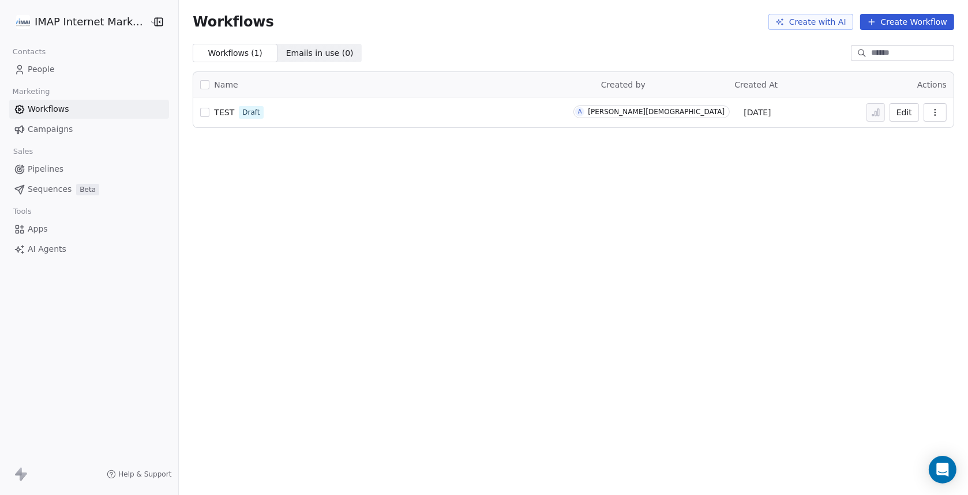
click at [41, 70] on span "People" at bounding box center [41, 69] width 27 height 12
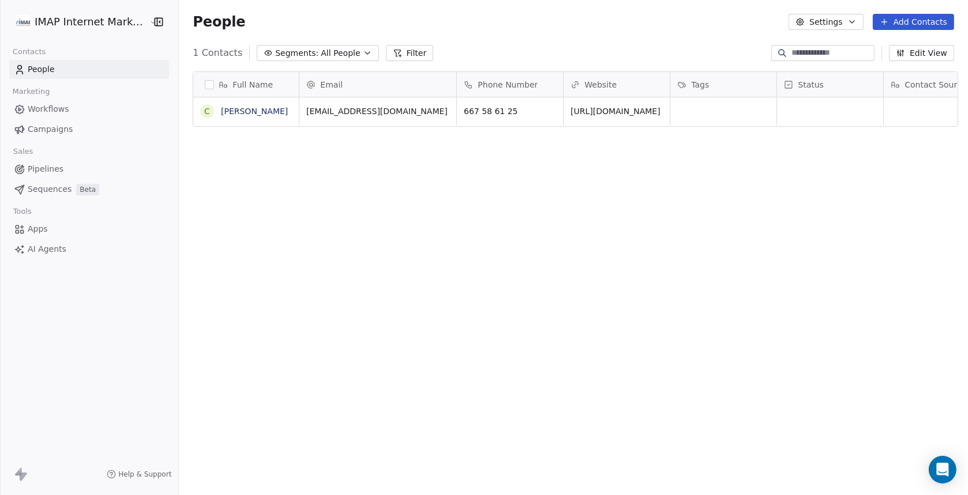
scroll to position [426, 784]
click at [925, 53] on button "Edit View" at bounding box center [921, 53] width 65 height 16
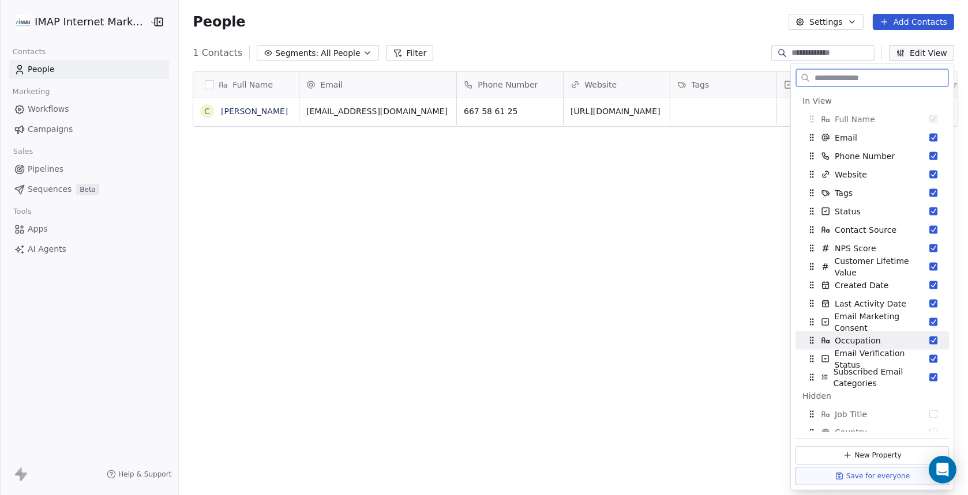
click at [929, 338] on button "Suggestions" at bounding box center [933, 341] width 8 height 8
click at [608, 332] on div "Full Name C Cuca Suarez Blay Email Phone Number Website Tags Status Contact Sou…" at bounding box center [573, 280] width 789 height 436
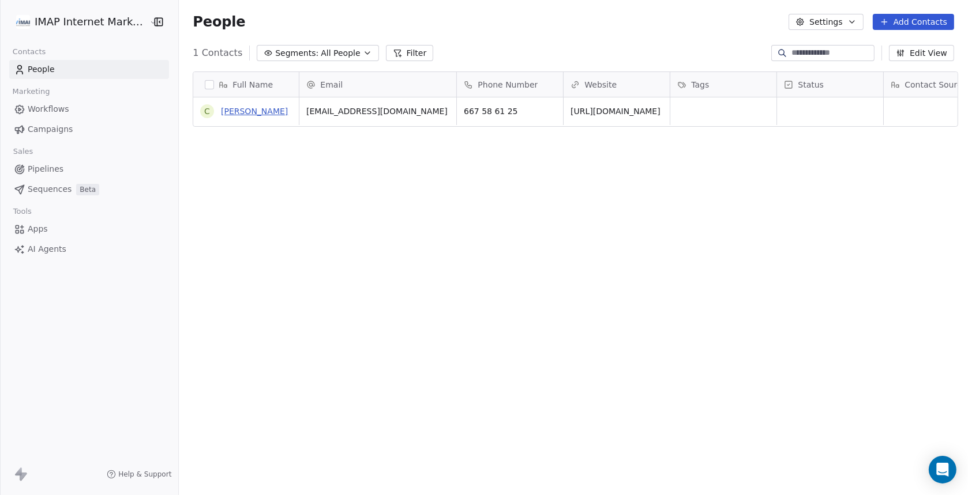
click at [238, 109] on link "[PERSON_NAME]" at bounding box center [254, 111] width 67 height 9
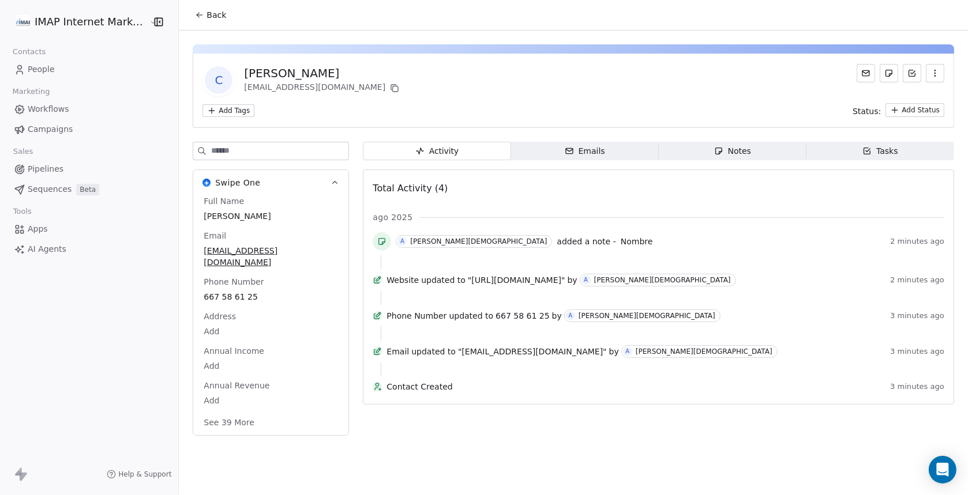
click at [742, 153] on div "Notes" at bounding box center [732, 151] width 37 height 12
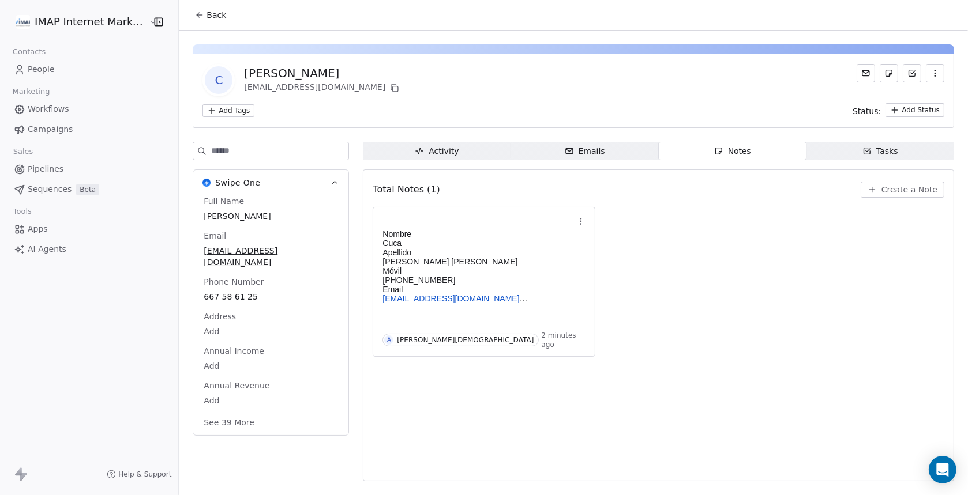
click at [866, 152] on icon "button" at bounding box center [866, 151] width 9 height 9
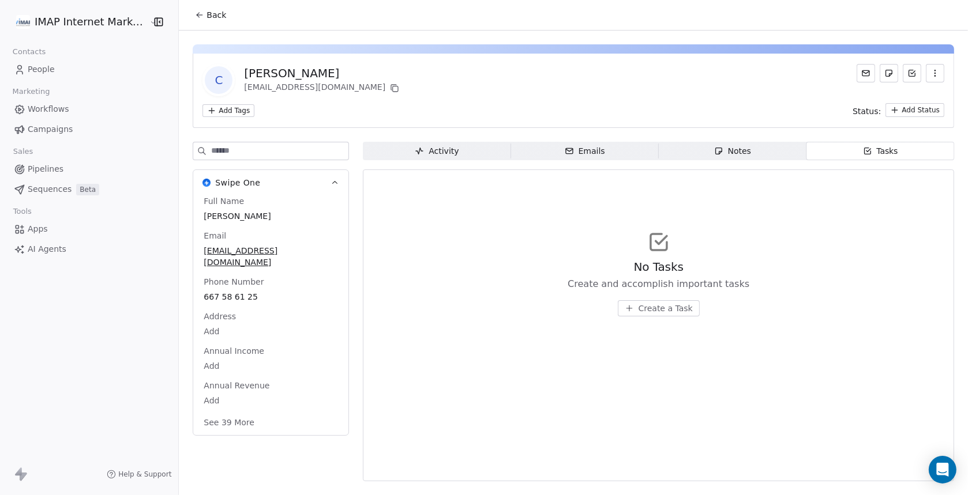
click at [655, 306] on span "Create a Task" at bounding box center [666, 309] width 54 height 12
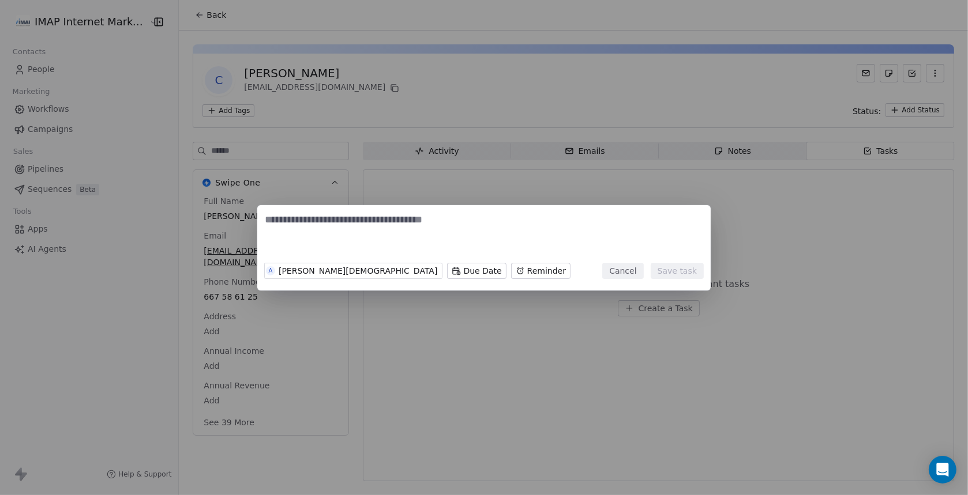
click at [282, 226] on textarea at bounding box center [484, 235] width 438 height 45
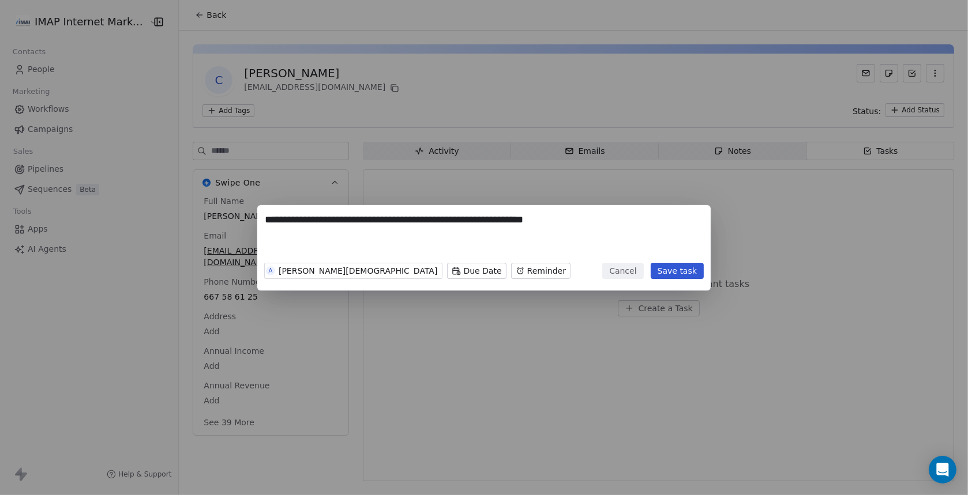
type textarea "**********"
click at [670, 270] on button "Save task" at bounding box center [677, 271] width 53 height 16
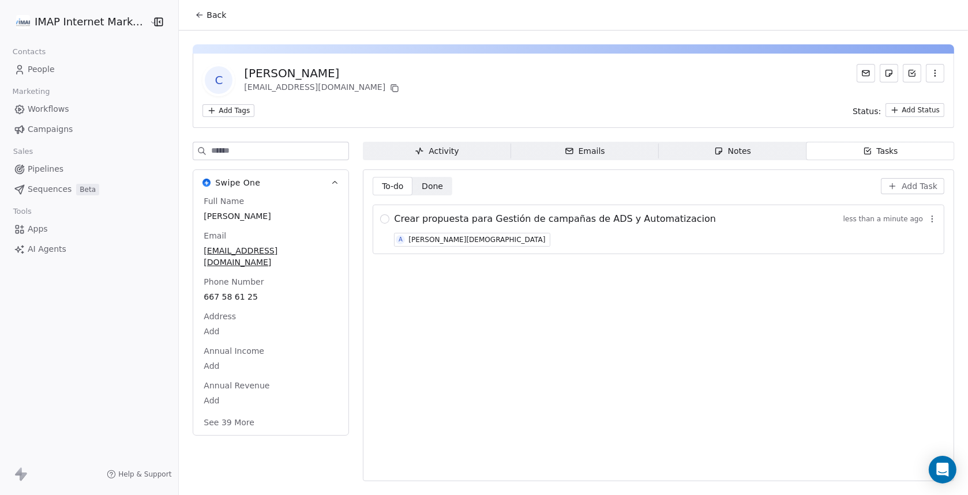
click at [463, 150] on span "Activity Activity" at bounding box center [437, 151] width 148 height 18
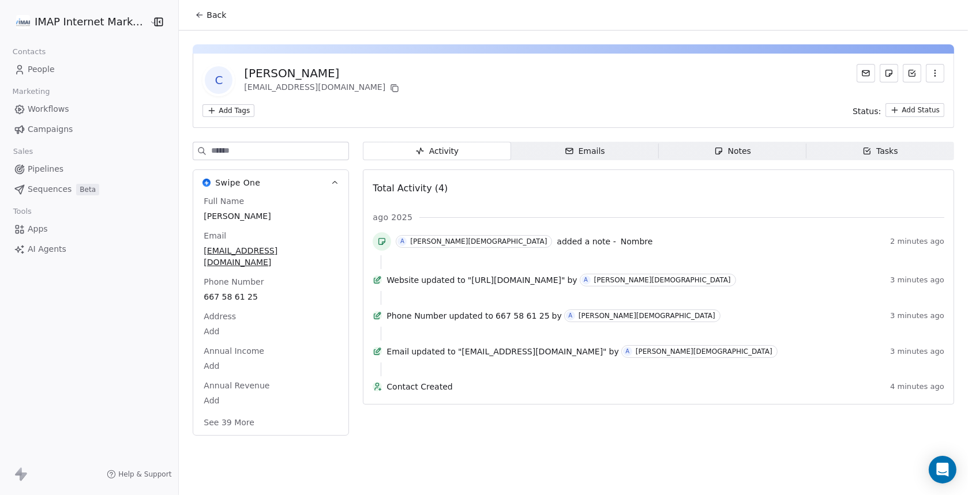
click at [881, 149] on div "Tasks" at bounding box center [880, 151] width 36 height 12
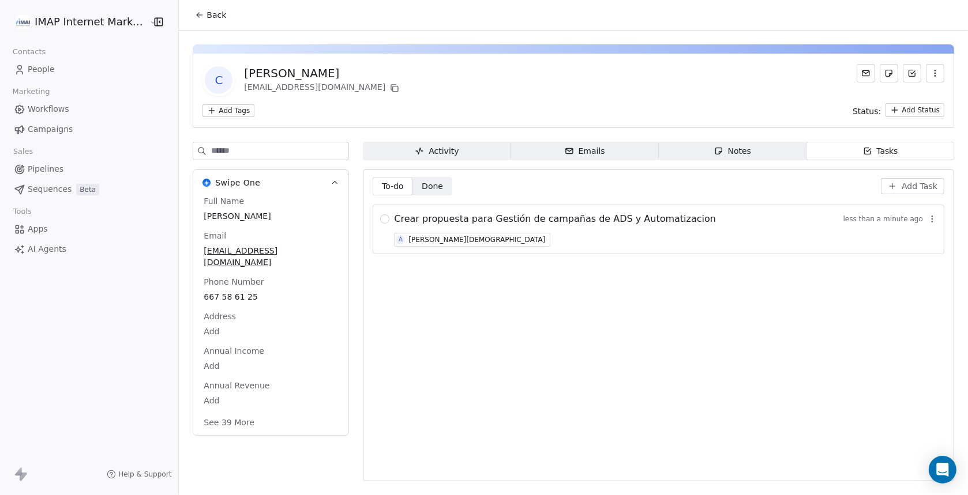
click at [657, 222] on span "Crear propuesta para Gestión de campañas de ADS y Automatizacion" at bounding box center [555, 219] width 322 height 14
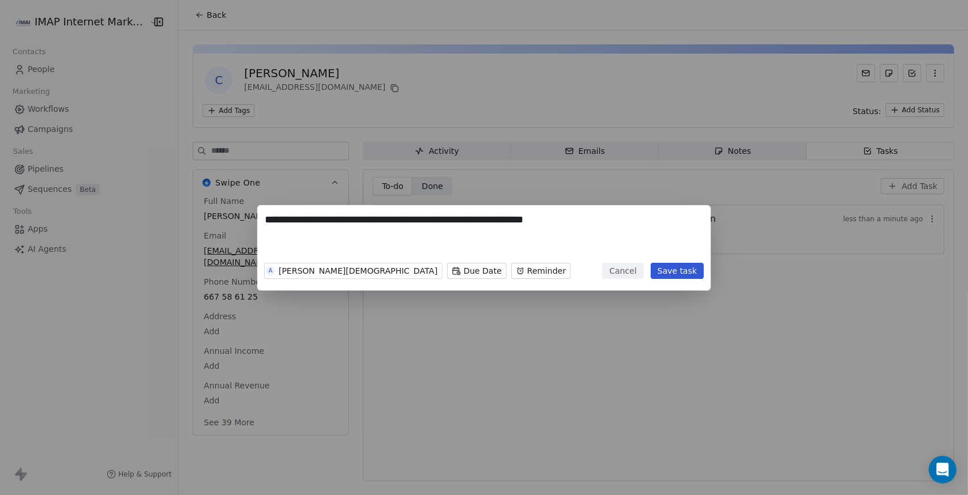
click at [410, 271] on body "**********" at bounding box center [484, 247] width 968 height 495
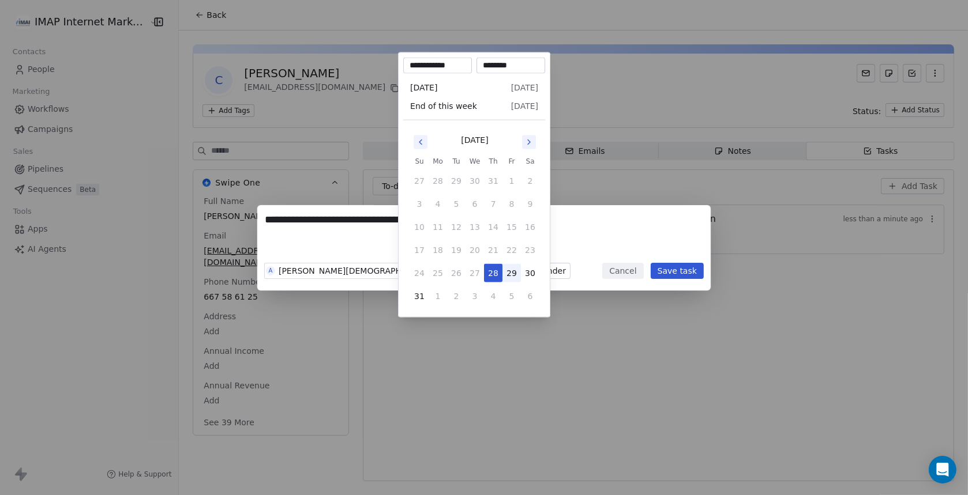
click at [509, 275] on button "29" at bounding box center [511, 273] width 18 height 18
type input "**********"
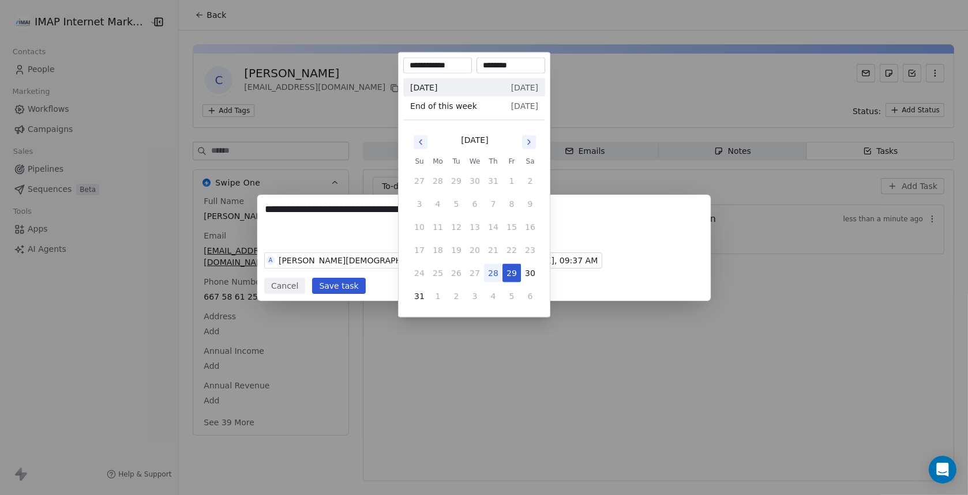
click at [686, 270] on div "**********" at bounding box center [484, 248] width 968 height 106
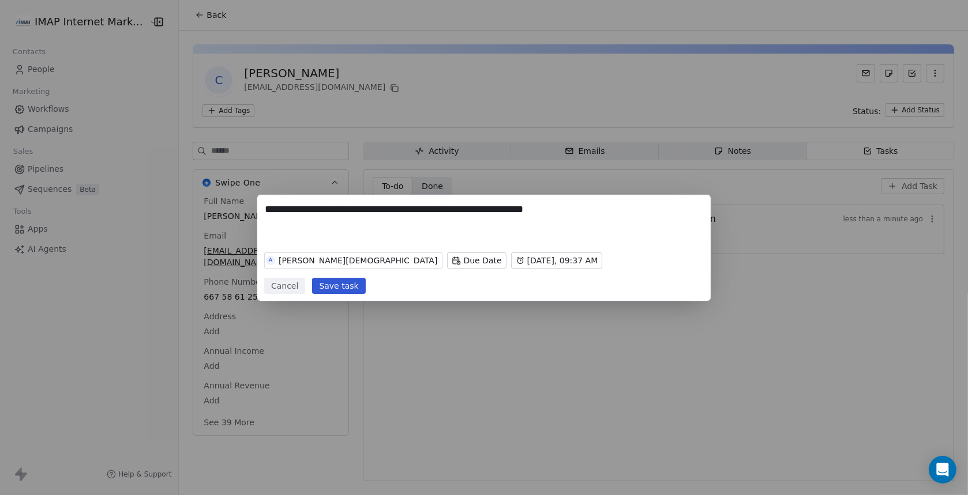
click at [365, 278] on button "Save task" at bounding box center [338, 286] width 53 height 16
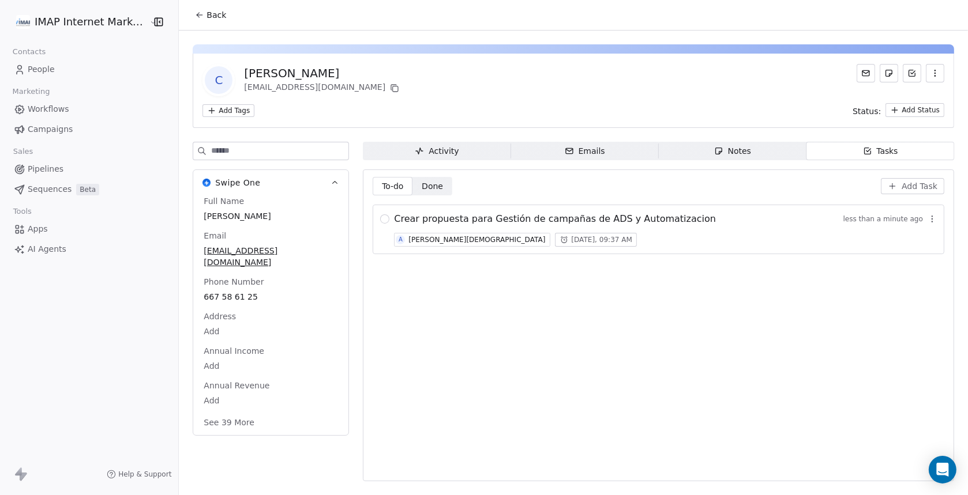
click at [750, 159] on span "Notes Notes" at bounding box center [733, 151] width 148 height 18
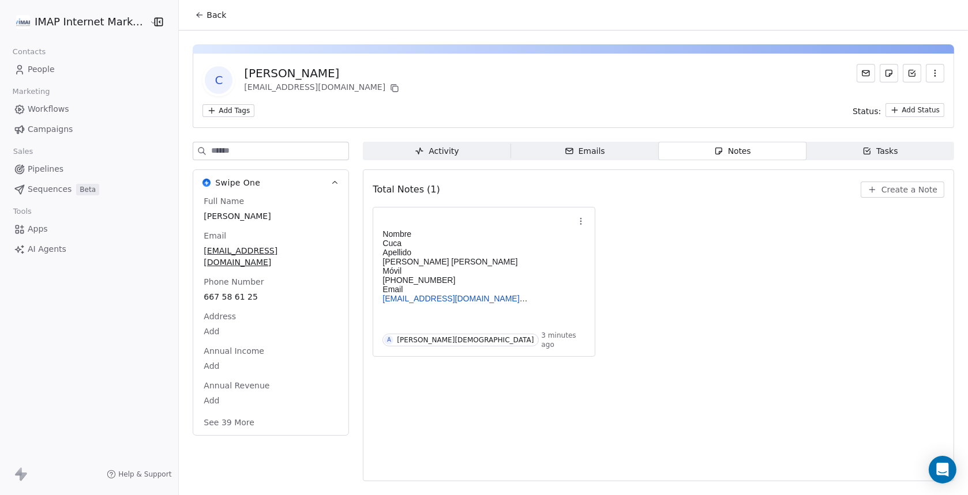
click at [598, 153] on div "Emails" at bounding box center [585, 151] width 40 height 12
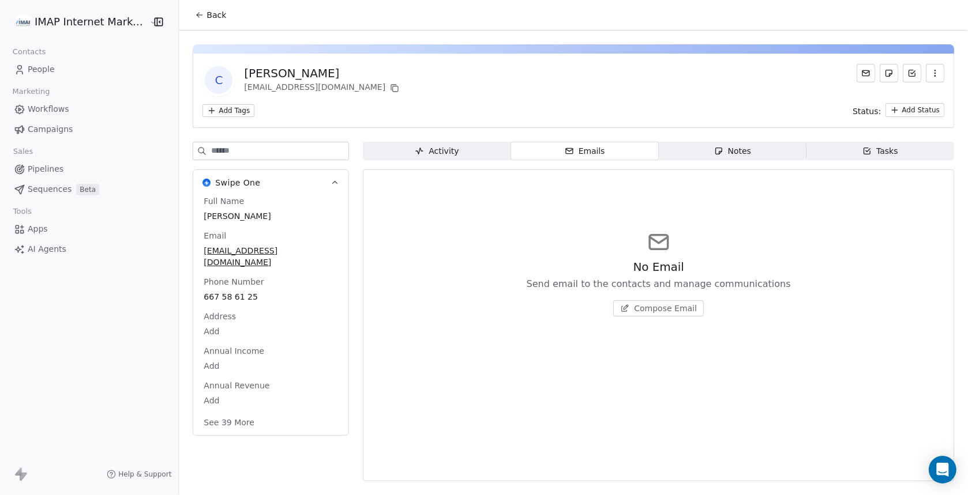
click at [402, 147] on span "Activity Activity" at bounding box center [437, 151] width 148 height 18
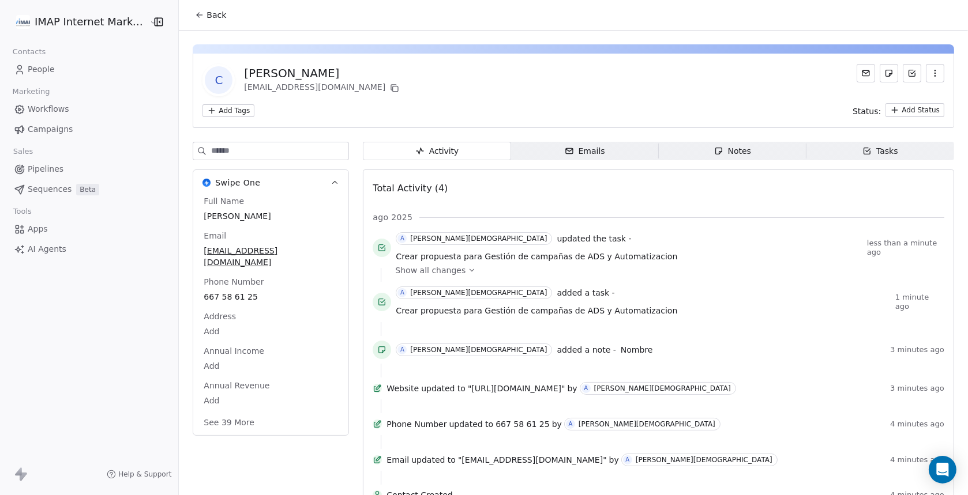
click at [874, 155] on div "Tasks" at bounding box center [880, 151] width 36 height 12
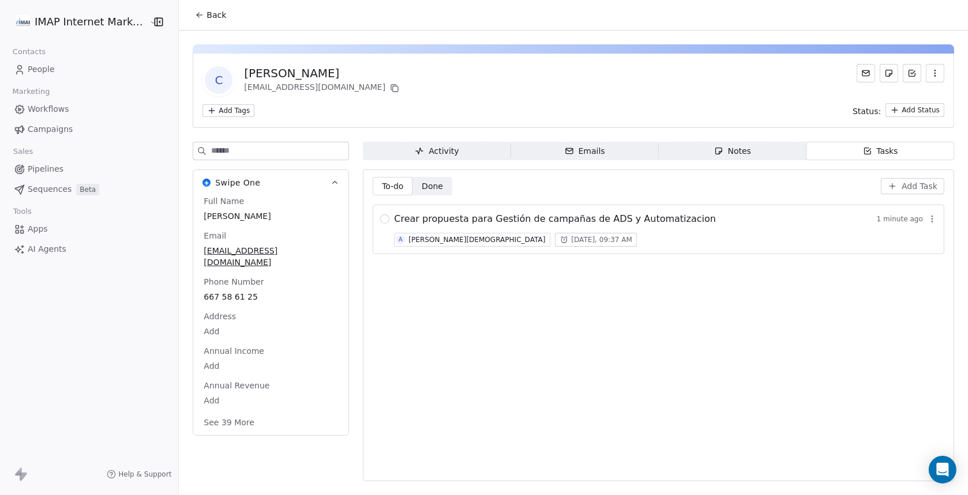
click at [43, 111] on span "Workflows" at bounding box center [49, 109] width 42 height 12
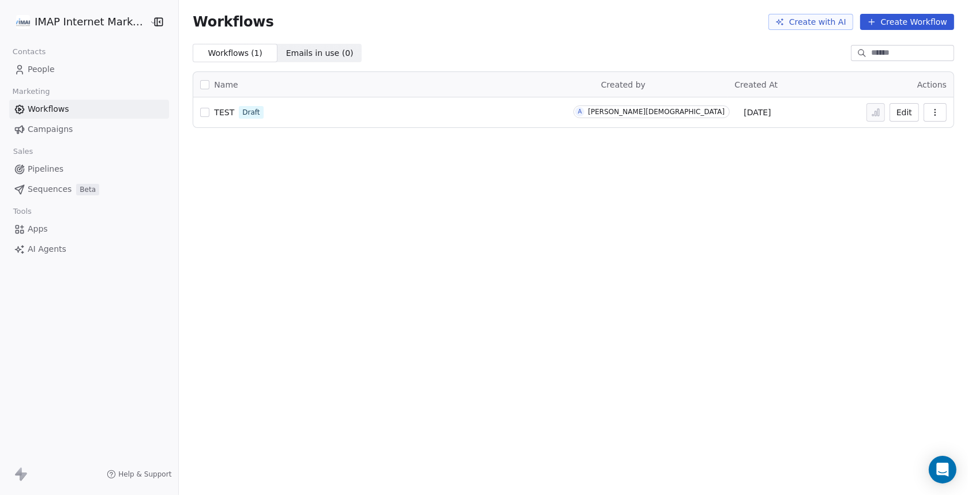
click at [43, 127] on span "Campaigns" at bounding box center [50, 129] width 45 height 12
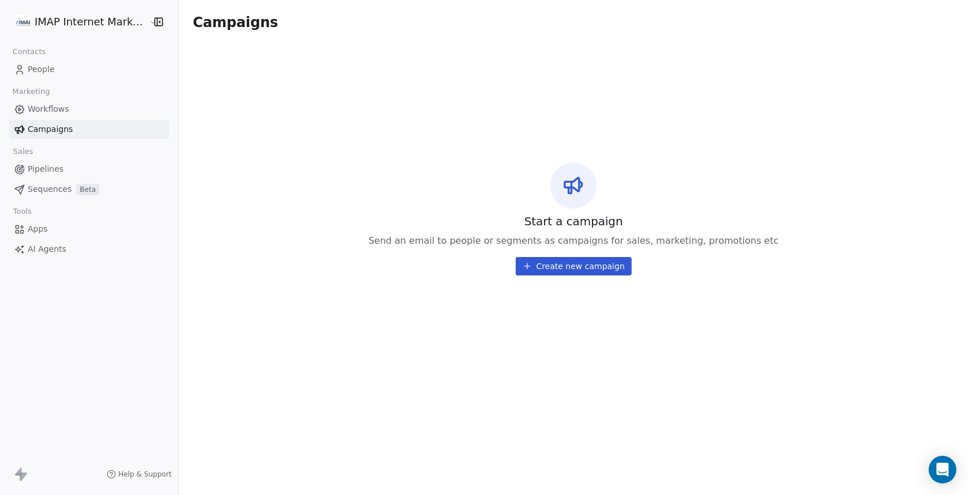
click at [44, 110] on span "Workflows" at bounding box center [49, 109] width 42 height 12
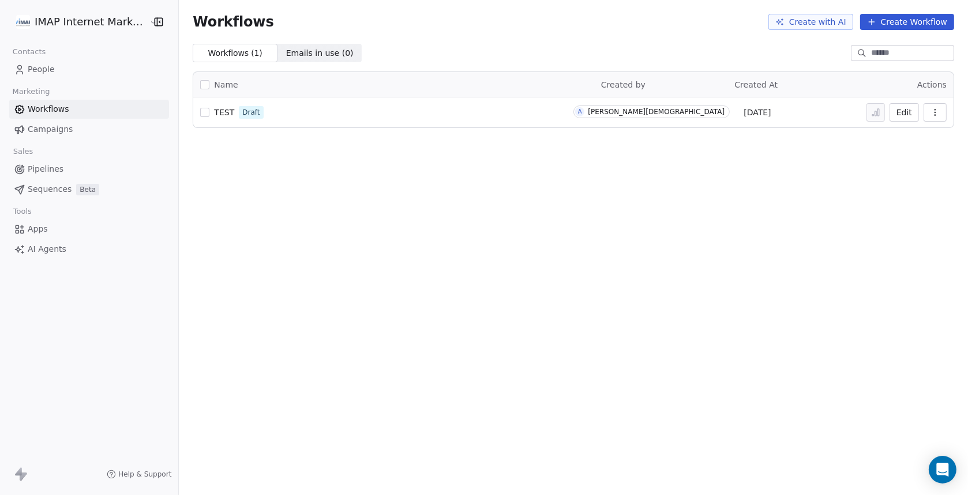
click at [816, 21] on button "Create with AI" at bounding box center [810, 22] width 85 height 16
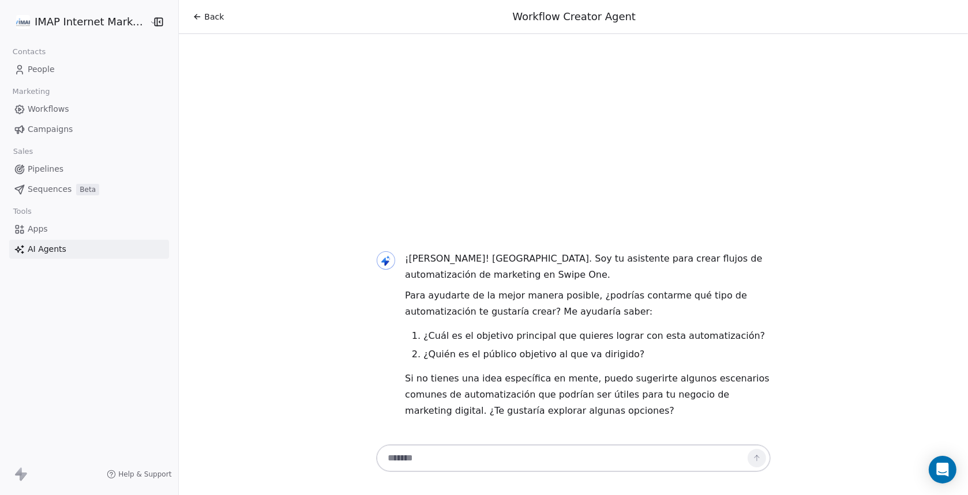
click at [455, 461] on textarea at bounding box center [561, 459] width 361 height 22
type textarea "**********"
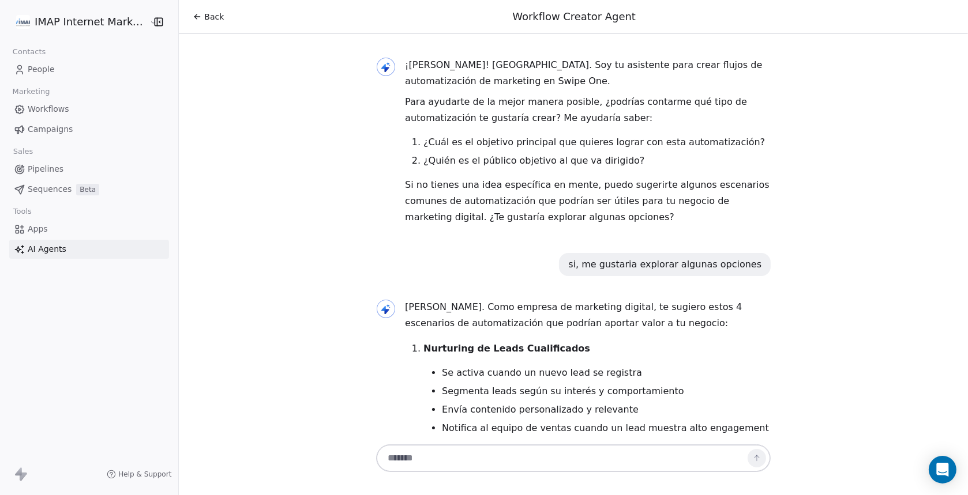
click at [50, 170] on span "Pipelines" at bounding box center [46, 169] width 36 height 12
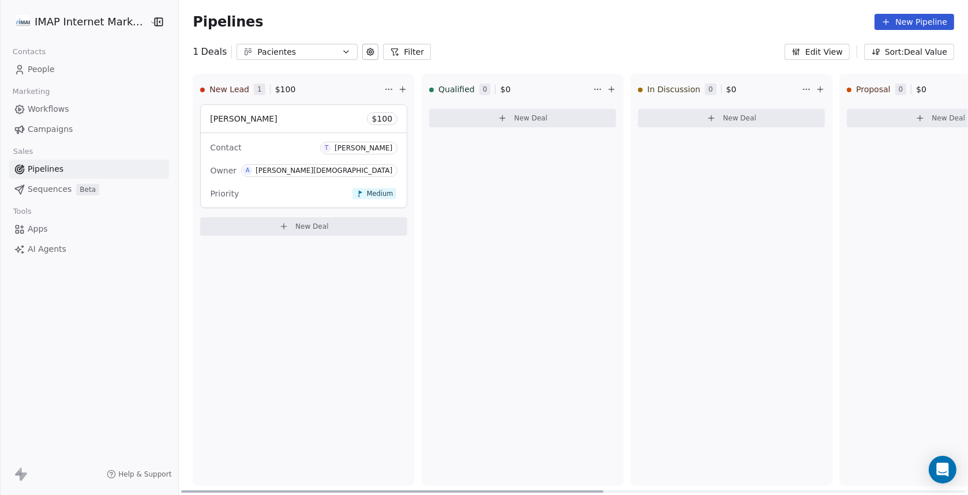
click at [400, 89] on icon at bounding box center [402, 89] width 5 height 0
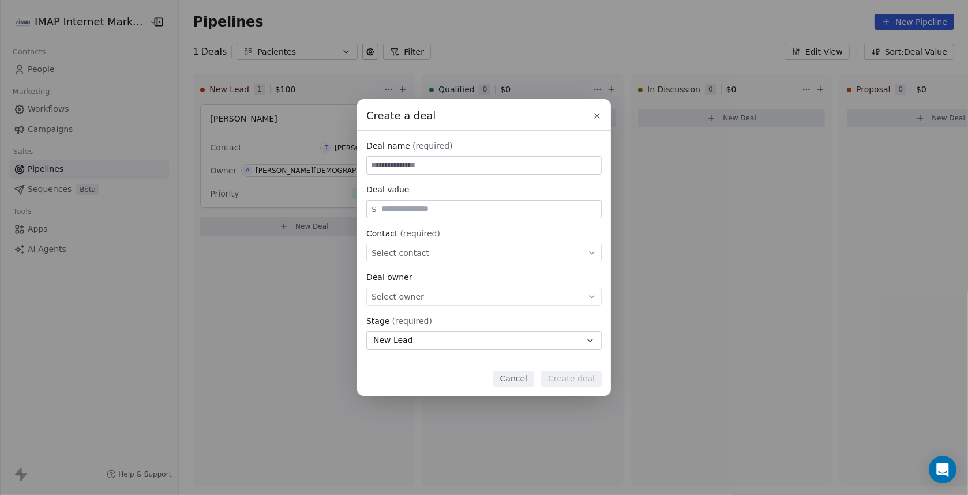
click at [517, 375] on button "Cancel" at bounding box center [513, 379] width 41 height 16
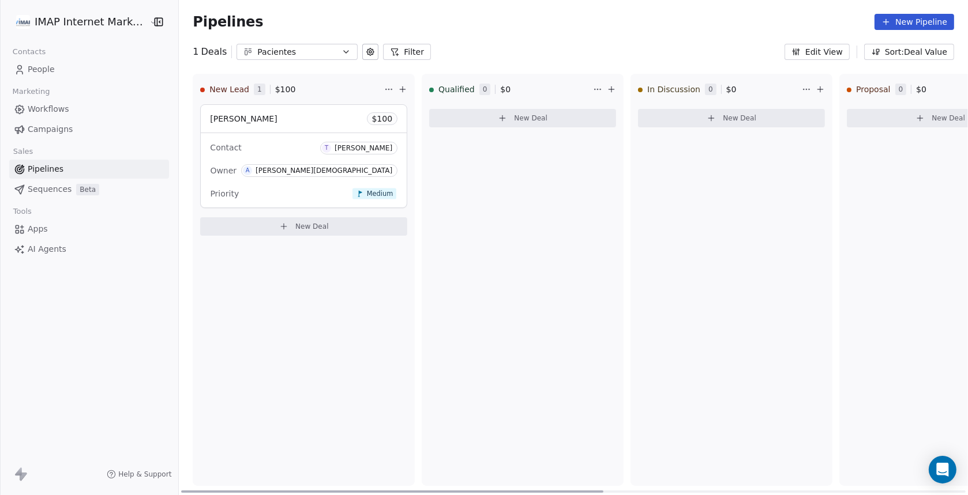
click at [366, 88] on html "IMAP Internet Marketing SL Contacts People Marketing Workflows Campaigns Sales …" at bounding box center [484, 247] width 968 height 495
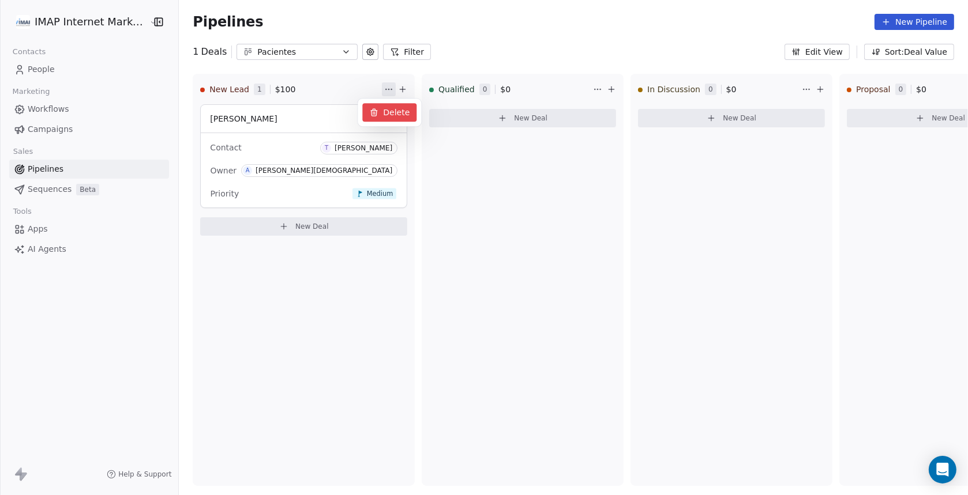
click at [395, 115] on div "Delete" at bounding box center [389, 112] width 54 height 18
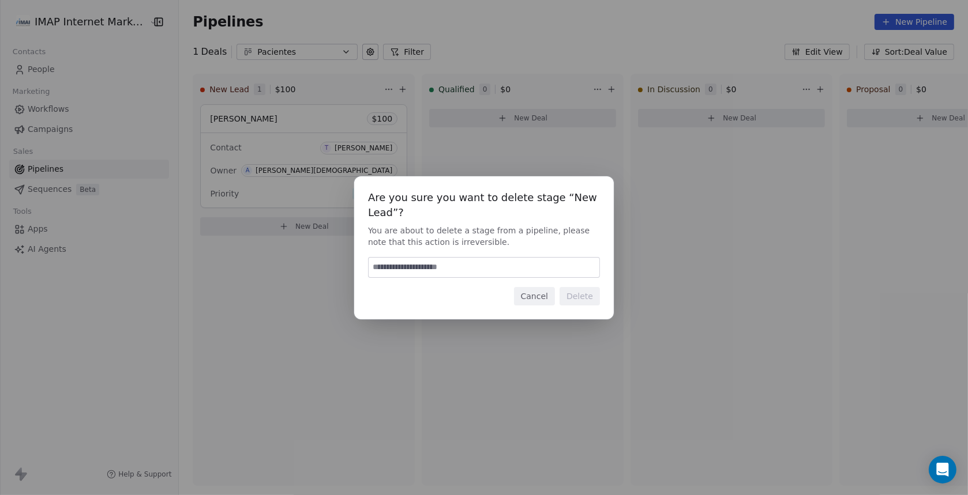
drag, startPoint x: 463, startPoint y: 262, endPoint x: 464, endPoint y: 271, distance: 8.8
click at [462, 266] on input at bounding box center [484, 268] width 231 height 20
type input "******"
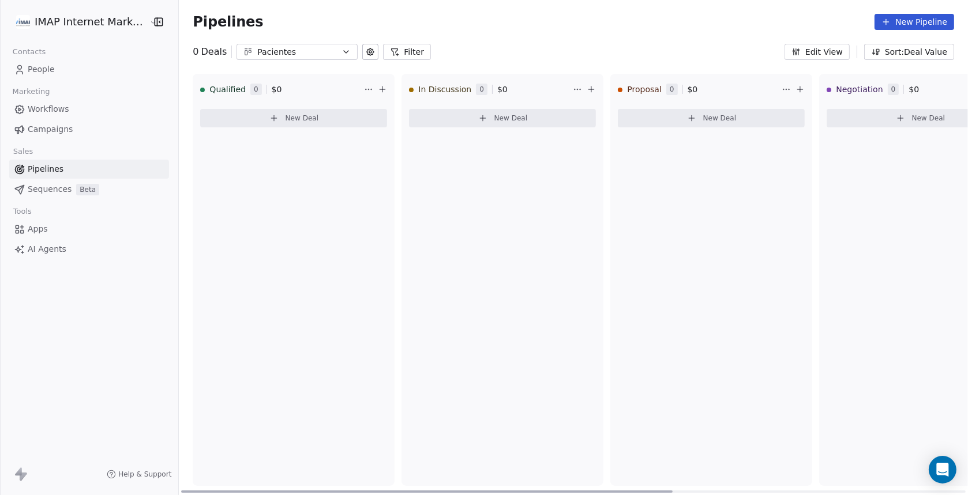
click at [662, 112] on button "New Deal" at bounding box center [711, 118] width 187 height 18
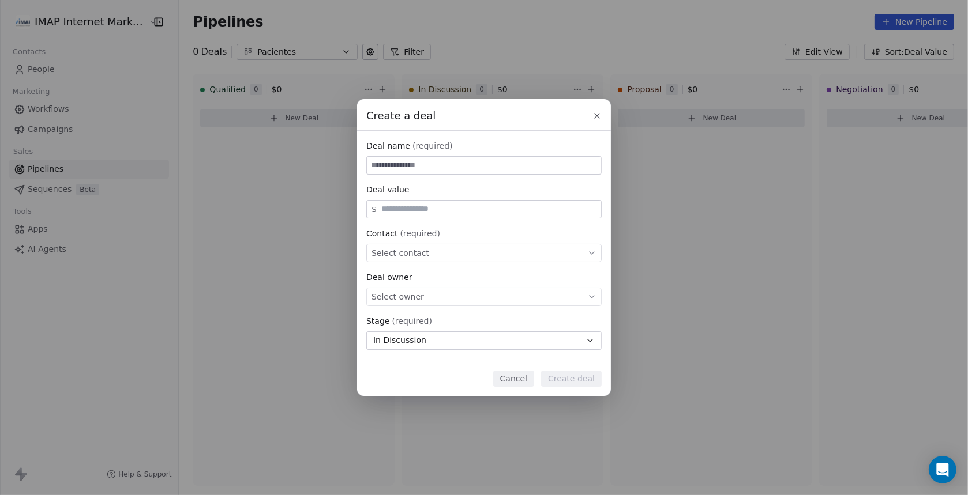
click at [603, 120] on button at bounding box center [597, 116] width 14 height 14
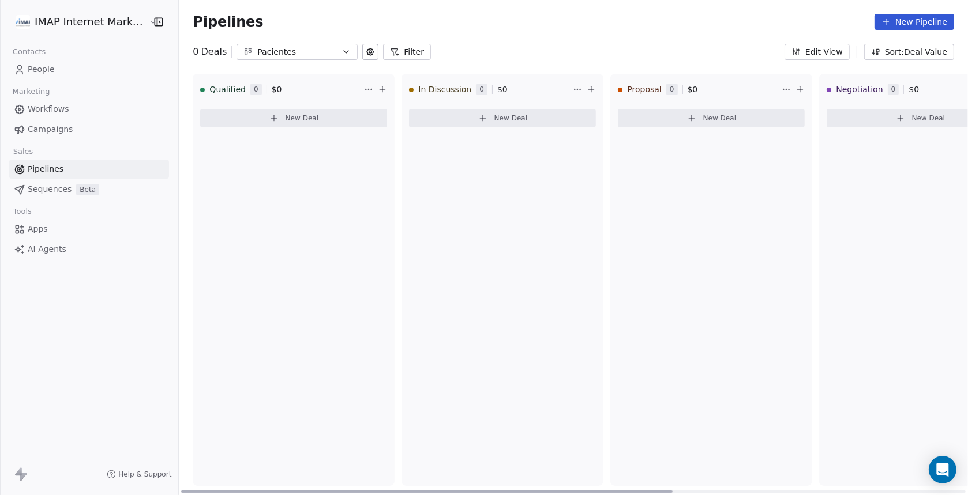
click at [795, 91] on icon at bounding box center [799, 89] width 9 height 9
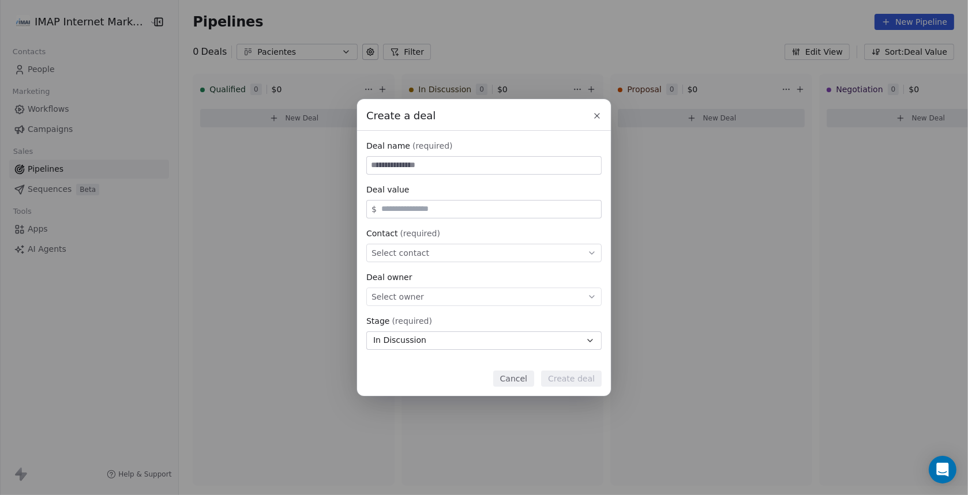
click at [600, 114] on icon at bounding box center [596, 115] width 9 height 9
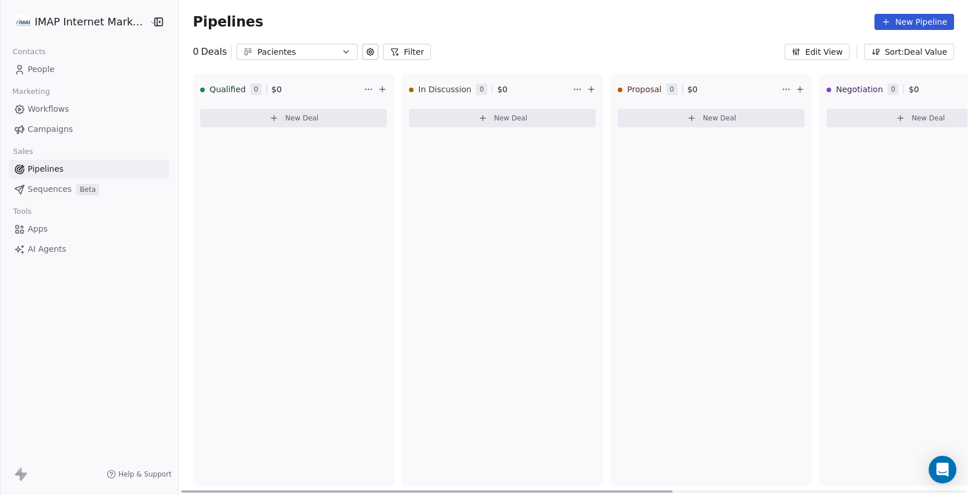
click at [719, 122] on span "New Deal" at bounding box center [719, 118] width 33 height 9
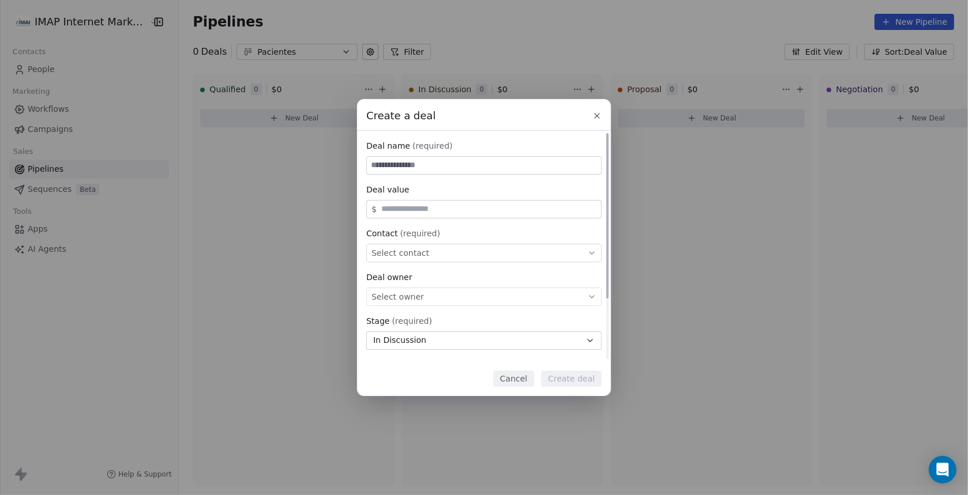
click at [442, 166] on input at bounding box center [484, 165] width 234 height 17
click at [442, 165] on input "****" at bounding box center [484, 165] width 234 height 17
type input "****"
click at [409, 253] on span "Select contact" at bounding box center [400, 253] width 58 height 12
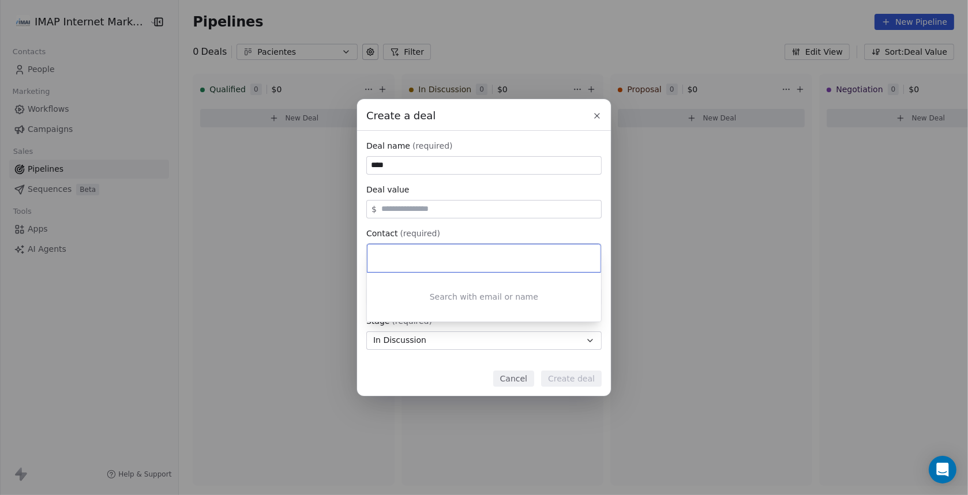
click at [409, 252] on input at bounding box center [485, 258] width 217 height 13
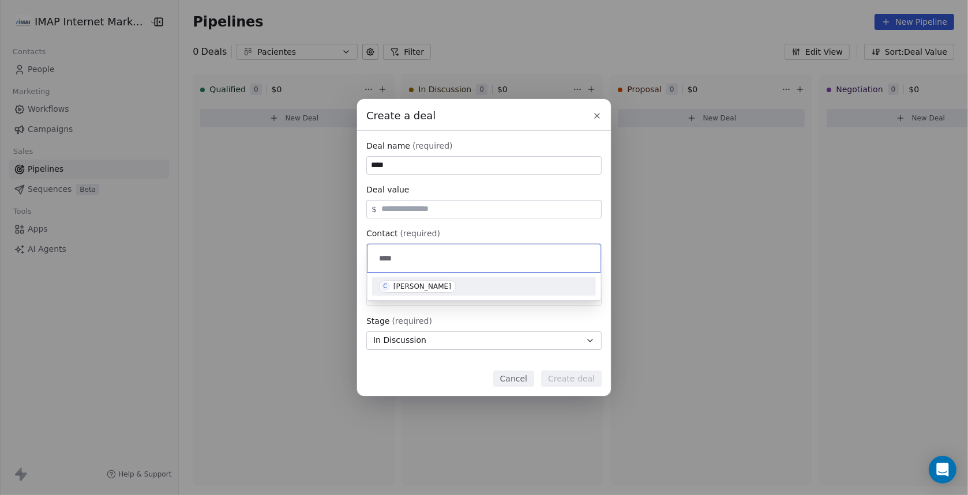
type input "****"
click at [430, 286] on div "Cuca Suarez Blay" at bounding box center [422, 287] width 58 height 8
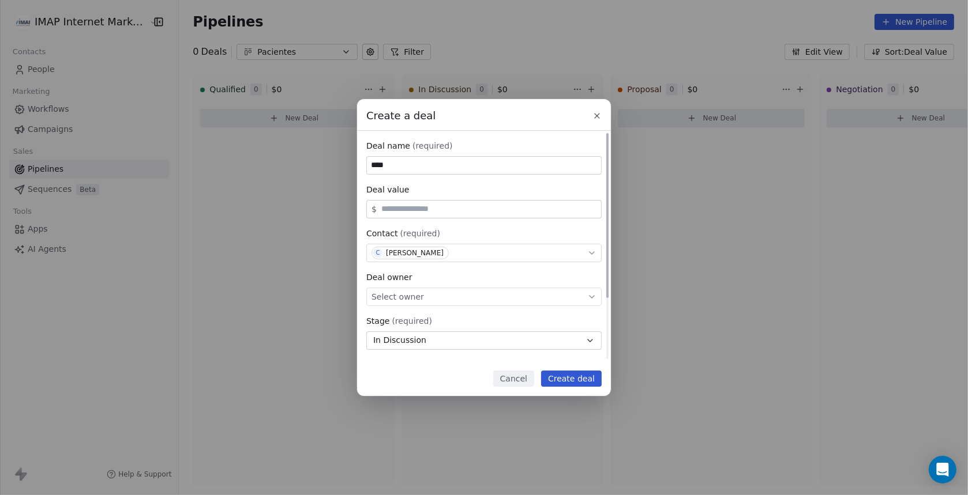
click at [402, 169] on input "****" at bounding box center [484, 165] width 234 height 17
paste input "**********"
click at [388, 164] on input "**********" at bounding box center [484, 165] width 234 height 17
click at [439, 296] on div "Select owner" at bounding box center [483, 297] width 235 height 18
type input "**********"
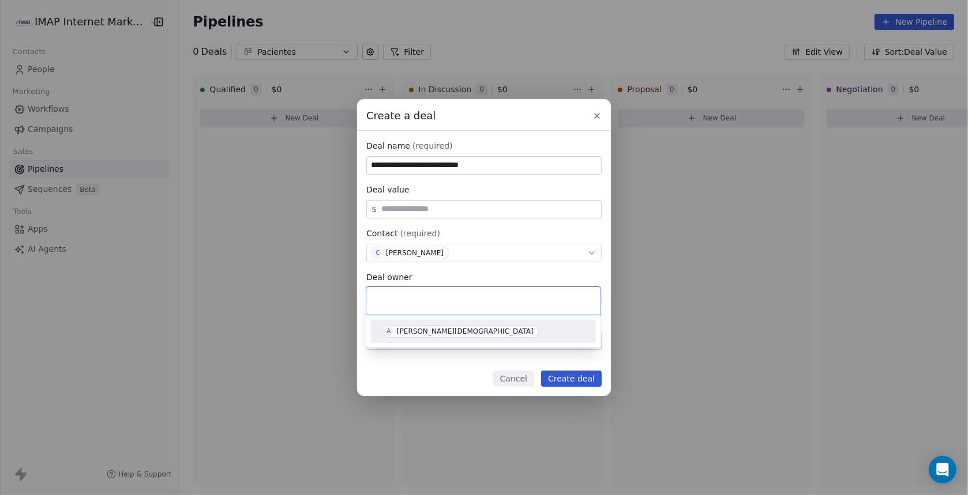
click at [428, 331] on div "[PERSON_NAME][DEMOGRAPHIC_DATA]" at bounding box center [465, 332] width 137 height 8
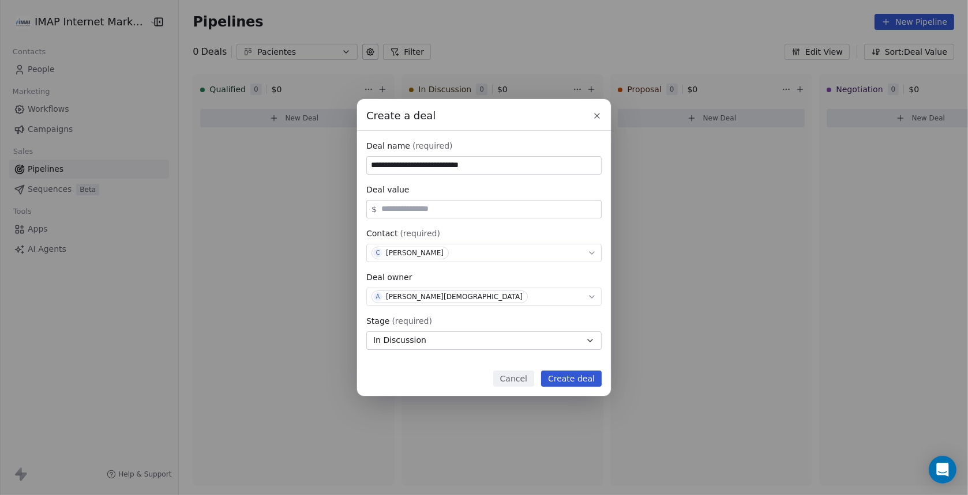
click at [579, 382] on button "Create deal" at bounding box center [571, 379] width 61 height 16
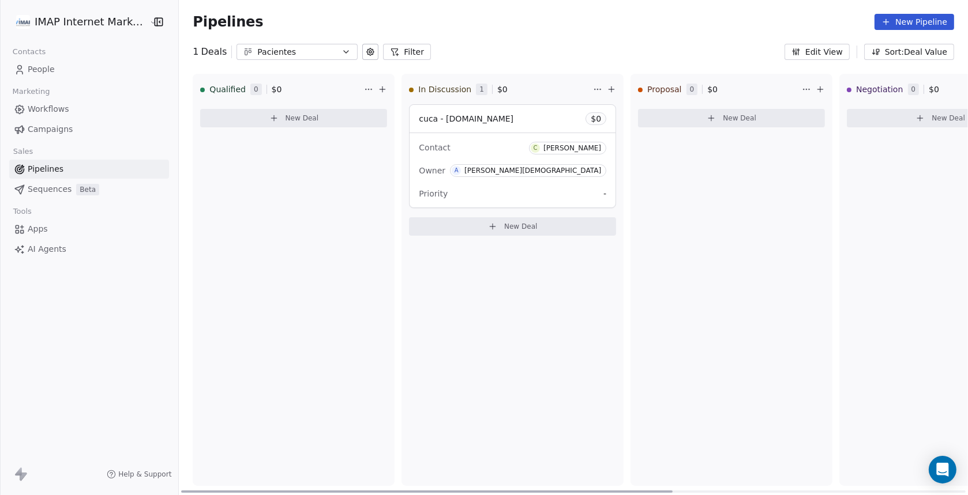
drag, startPoint x: 212, startPoint y: 491, endPoint x: 196, endPoint y: 440, distance: 54.4
click at [181, 491] on div at bounding box center [426, 492] width 491 height 2
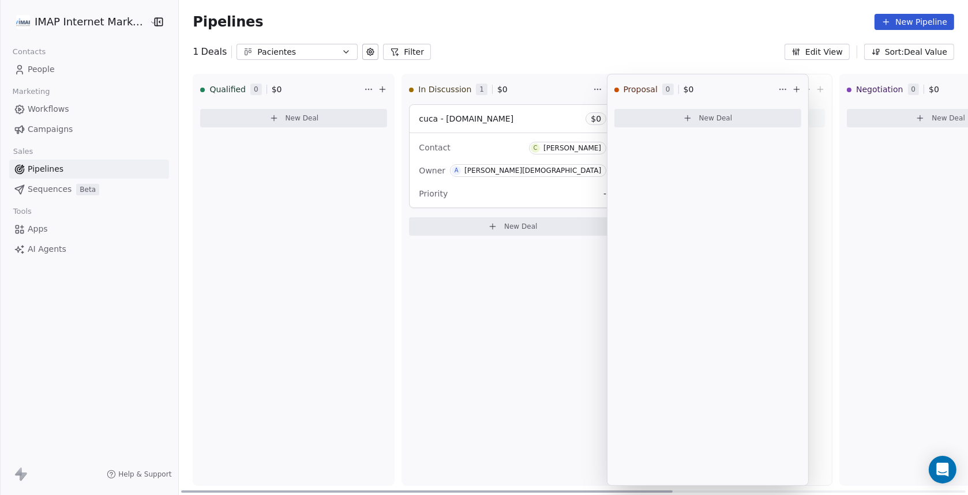
drag, startPoint x: 733, startPoint y: 83, endPoint x: 711, endPoint y: 89, distance: 22.8
click at [711, 89] on div "Qualified 0 $ 0 New Deal In Discussion 1 $ 0 cuca - [DOMAIN_NAME] $ 0 Contact C…" at bounding box center [573, 285] width 789 height 422
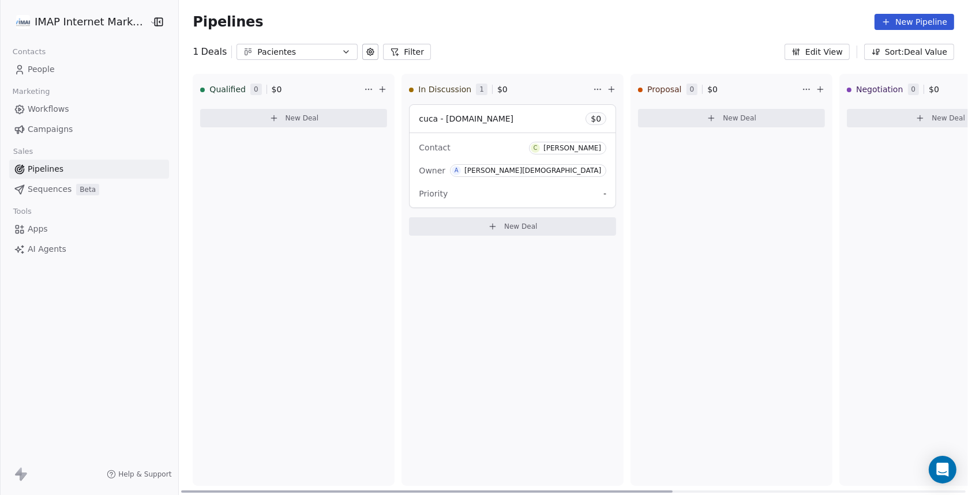
click at [474, 152] on div "Contact C [PERSON_NAME]" at bounding box center [512, 147] width 187 height 19
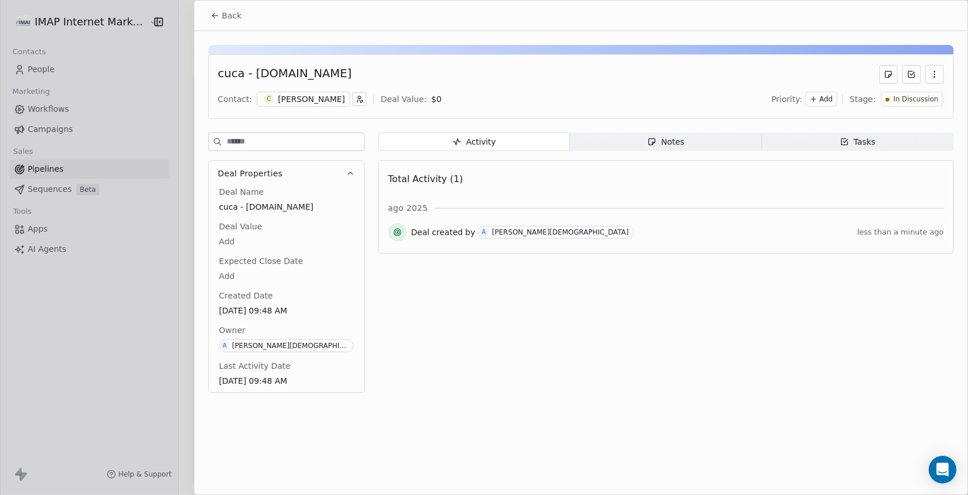
click at [645, 137] on span "Notes Notes" at bounding box center [666, 142] width 192 height 18
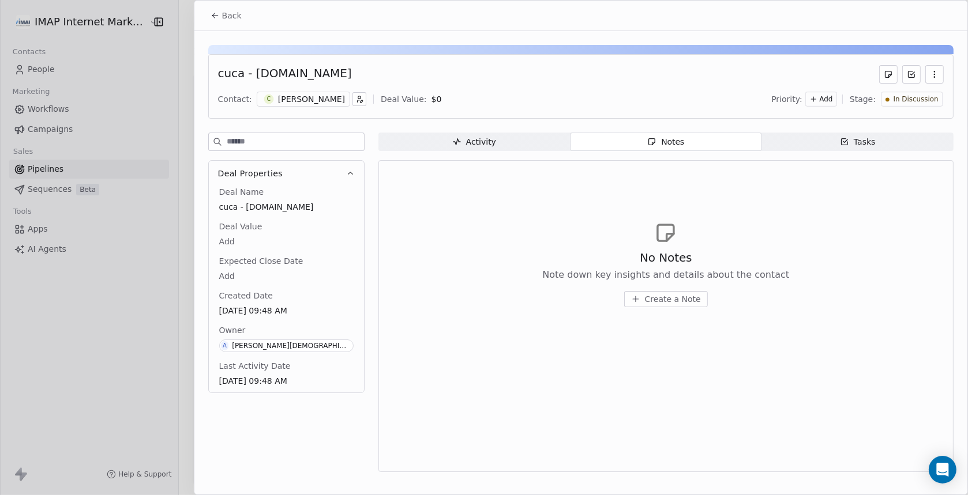
click at [829, 139] on span "Tasks Tasks" at bounding box center [858, 142] width 192 height 18
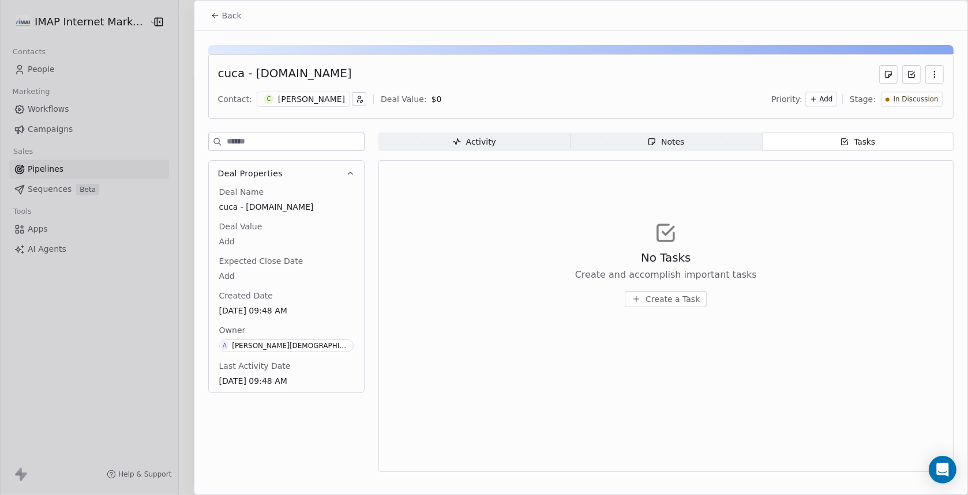
click at [673, 145] on div "Notes" at bounding box center [665, 142] width 37 height 12
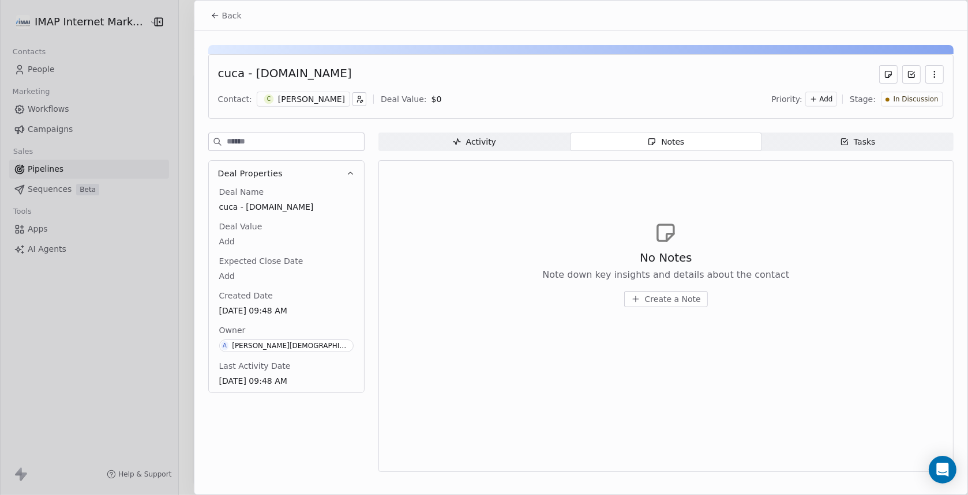
click at [214, 16] on icon at bounding box center [215, 15] width 9 height 9
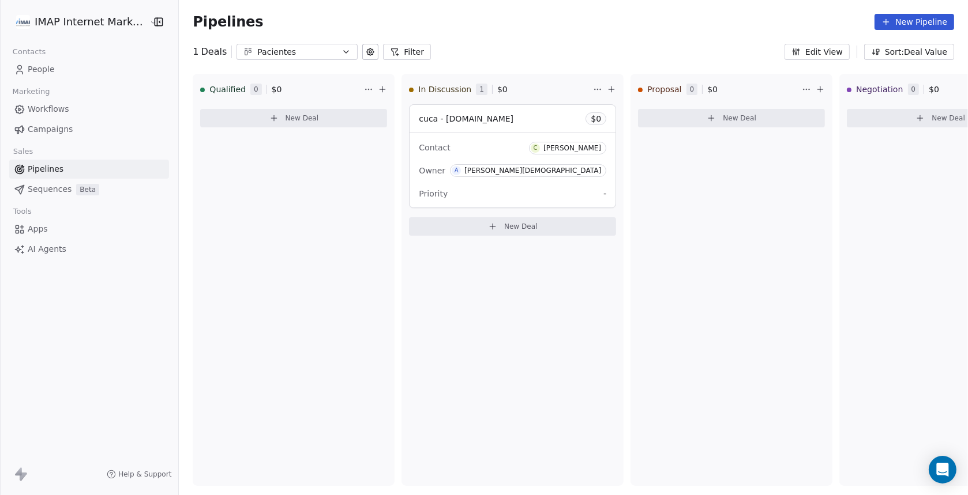
click at [33, 69] on span "People" at bounding box center [41, 69] width 27 height 12
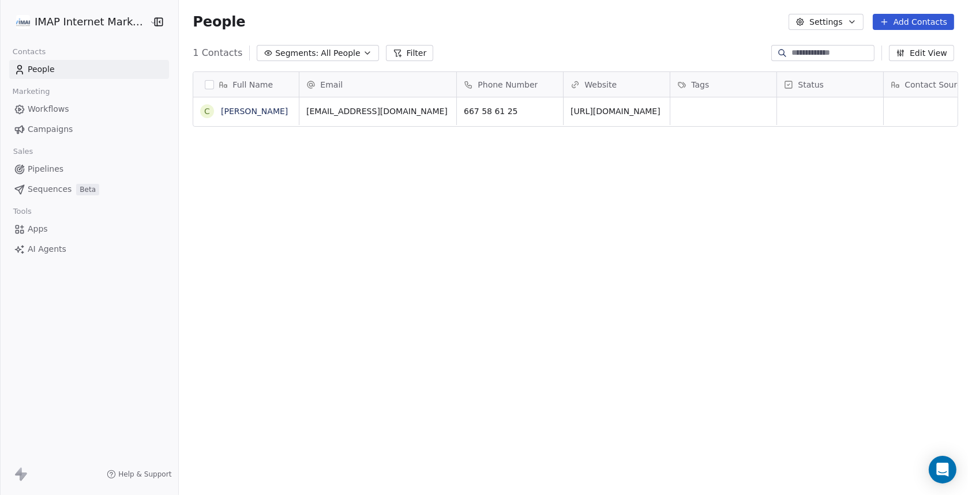
scroll to position [426, 784]
click at [44, 70] on span "People" at bounding box center [41, 69] width 27 height 12
click at [250, 111] on link "[PERSON_NAME]" at bounding box center [254, 111] width 67 height 9
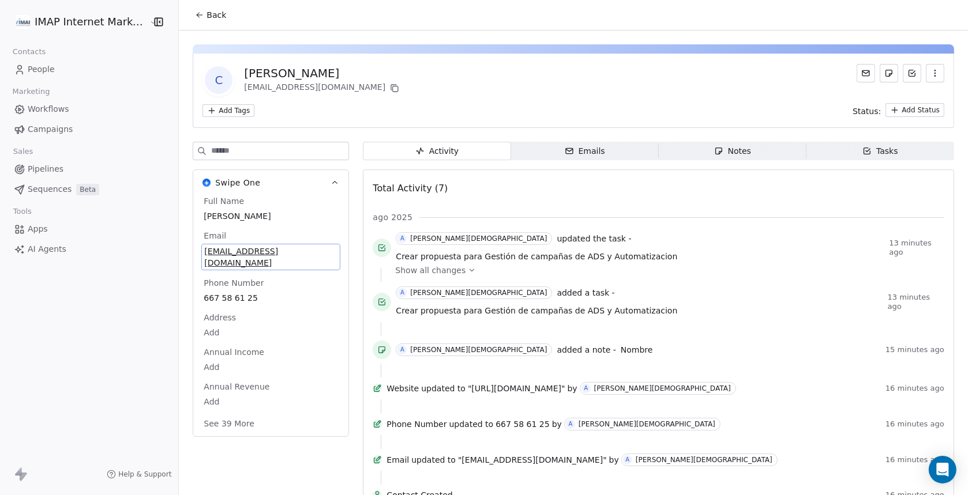
scroll to position [3, 0]
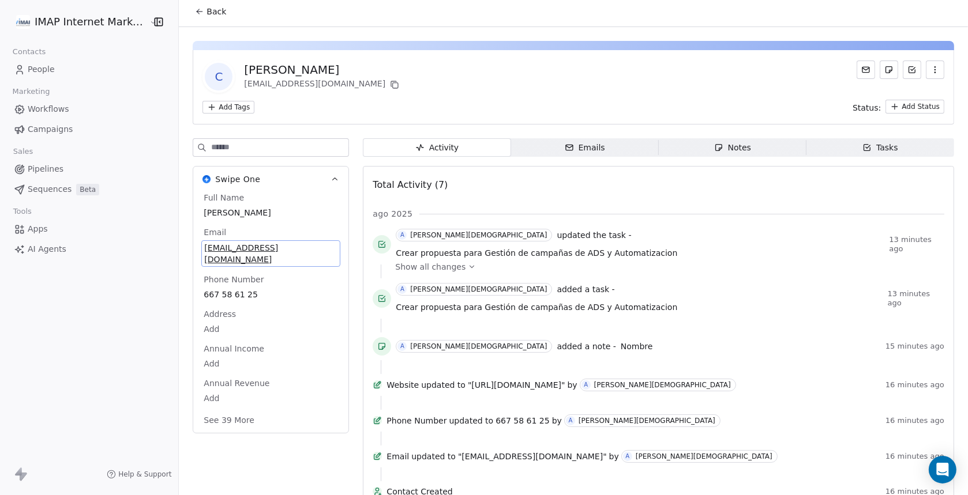
click at [273, 249] on span "[EMAIL_ADDRESS][DOMAIN_NAME]" at bounding box center [270, 253] width 133 height 23
click at [930, 69] on icon "button" at bounding box center [934, 69] width 9 height 9
click at [670, 80] on div "C [PERSON_NAME] Blay [EMAIL_ADDRESS][DOMAIN_NAME]" at bounding box center [573, 77] width 742 height 32
click at [26, 70] on link "People" at bounding box center [89, 69] width 160 height 19
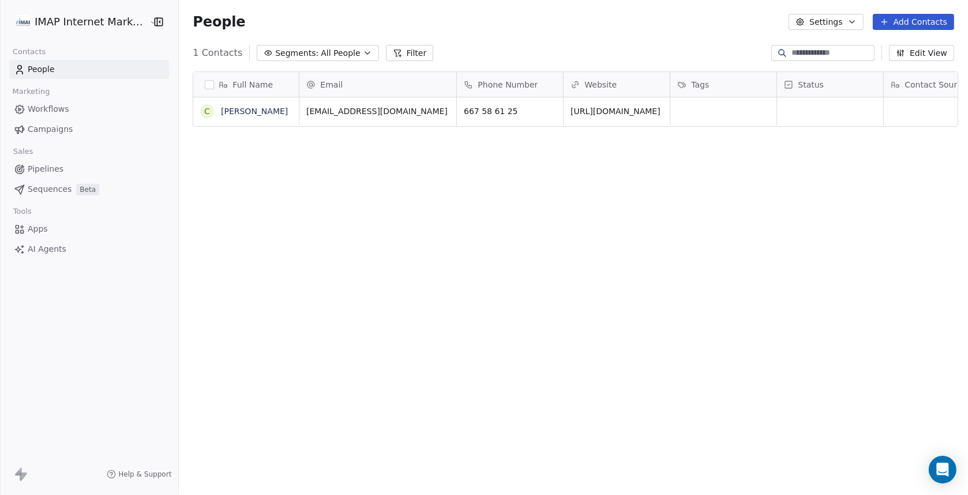
scroll to position [426, 784]
click at [241, 110] on link "[PERSON_NAME]" at bounding box center [254, 111] width 67 height 9
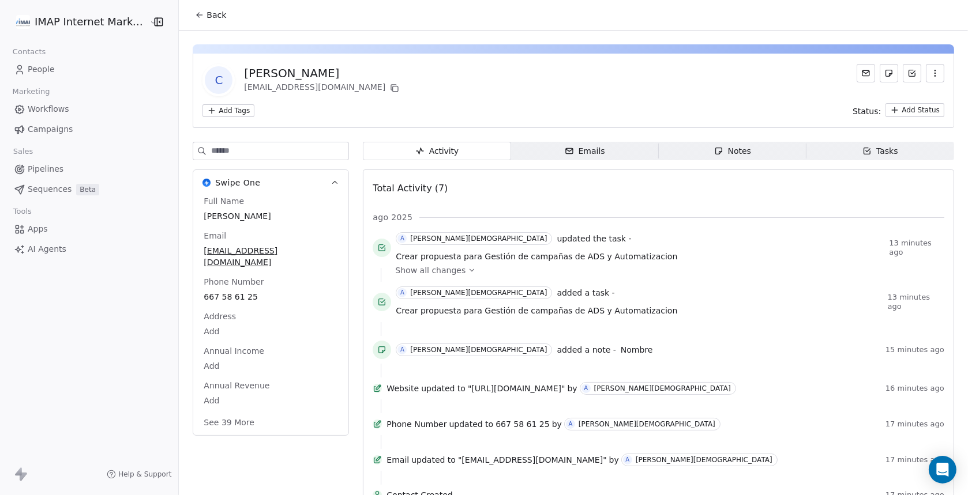
click at [233, 412] on button "See 39 More" at bounding box center [229, 422] width 65 height 21
click at [331, 185] on icon "button" at bounding box center [335, 183] width 9 height 9
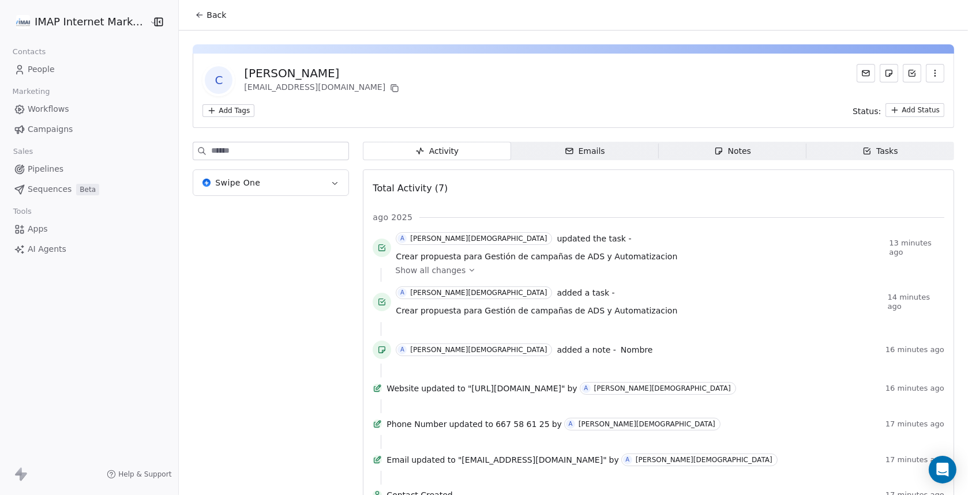
click at [332, 183] on icon "button" at bounding box center [334, 183] width 5 height 3
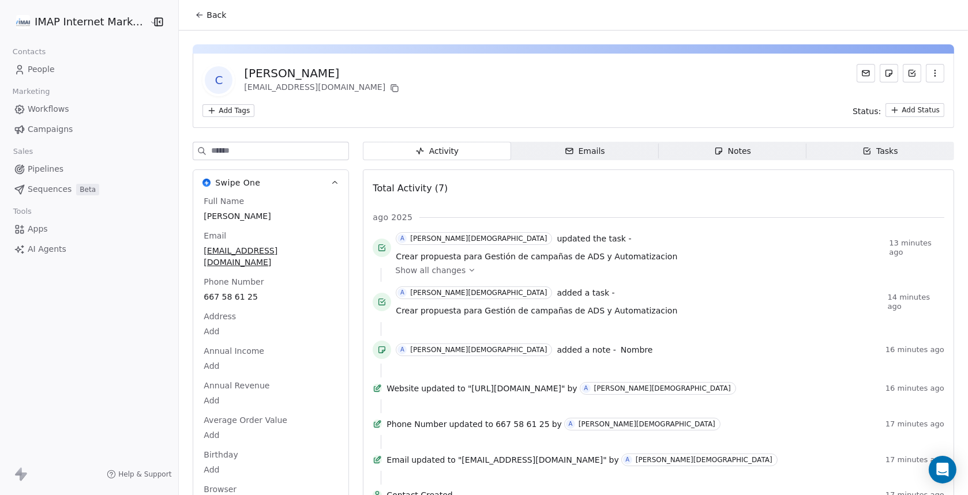
click at [33, 68] on span "People" at bounding box center [41, 69] width 27 height 12
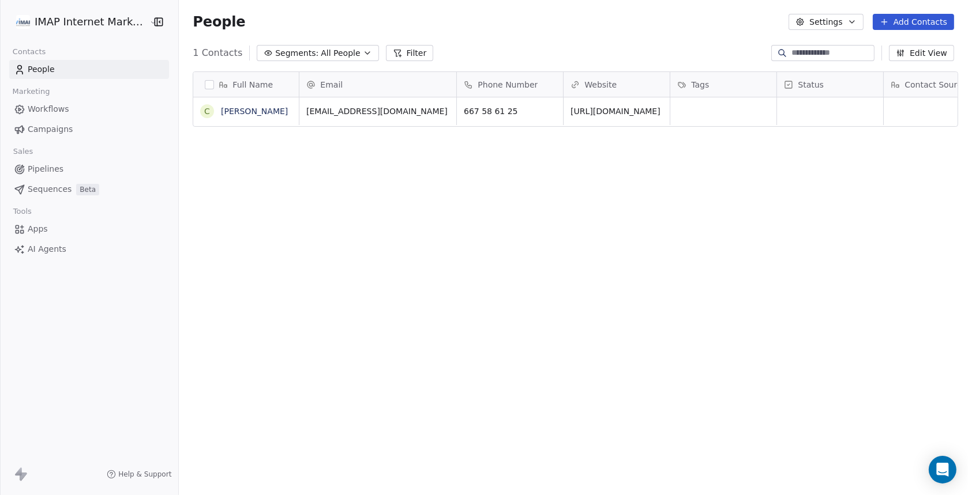
scroll to position [426, 784]
click at [451, 111] on button "grid" at bounding box center [458, 110] width 14 height 14
click at [416, 112] on span "[EMAIL_ADDRESS][DOMAIN_NAME]" at bounding box center [375, 114] width 137 height 23
click at [399, 114] on input "**********" at bounding box center [375, 111] width 152 height 23
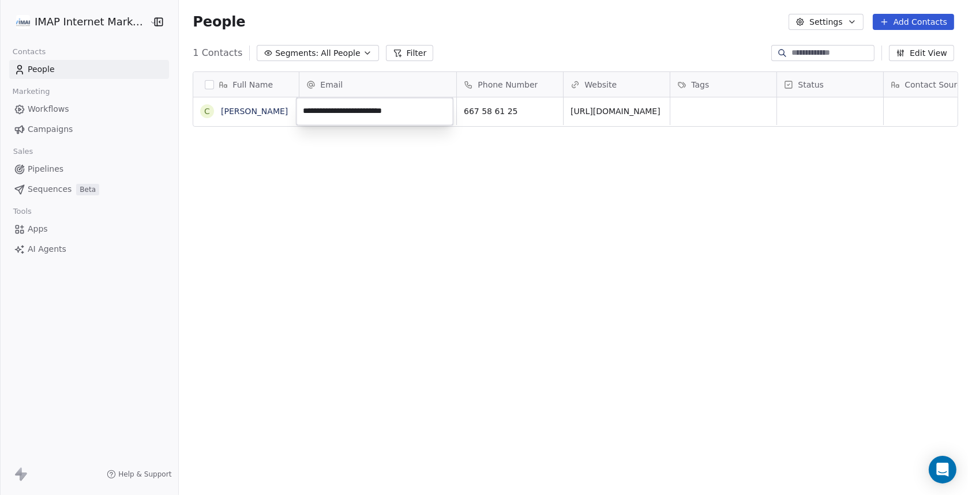
click at [426, 114] on input "**********" at bounding box center [375, 111] width 152 height 23
click at [427, 116] on input "**********" at bounding box center [375, 111] width 152 height 23
paste input "**********"
type input "**********"
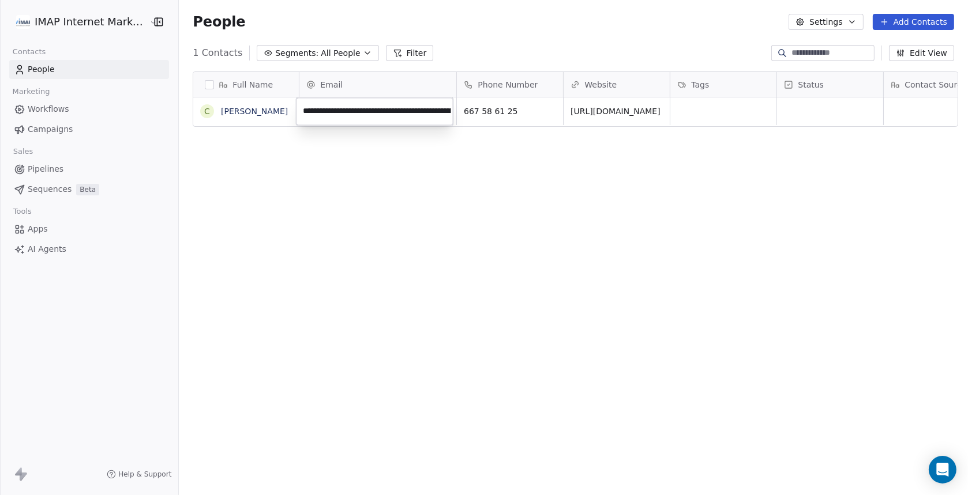
scroll to position [0, 91]
click at [407, 168] on html "**********" at bounding box center [484, 247] width 968 height 495
click at [360, 110] on span "[EMAIL_ADDRESS][DOMAIN_NAME]" at bounding box center [375, 114] width 137 height 23
click at [360, 110] on input "**********" at bounding box center [375, 111] width 152 height 23
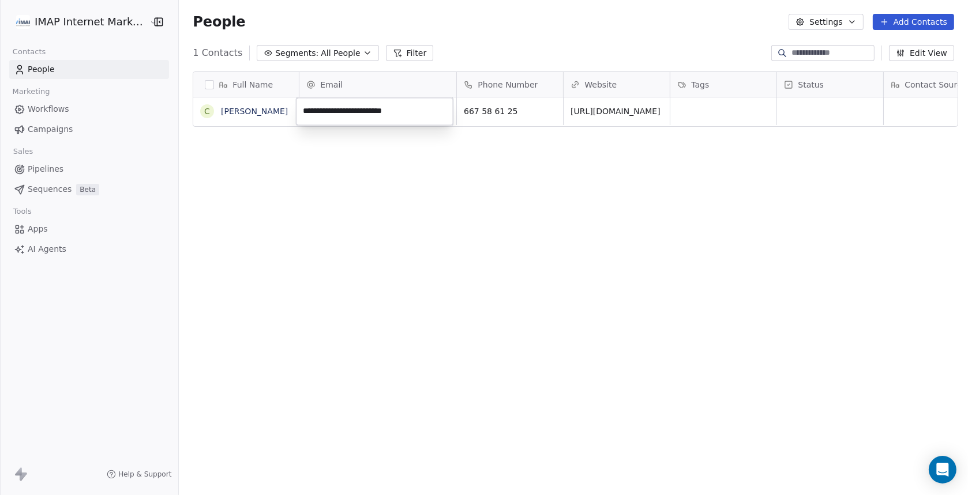
click at [431, 114] on input "**********" at bounding box center [375, 111] width 152 height 23
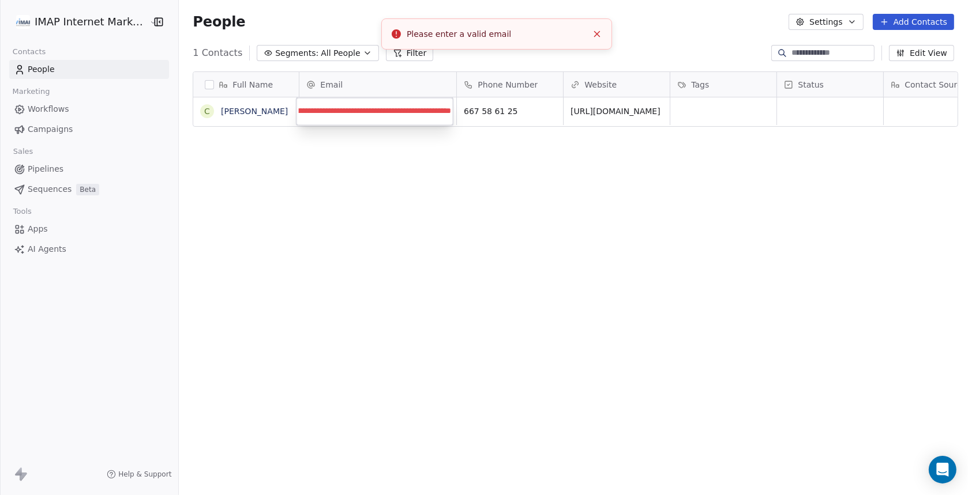
click at [325, 111] on input "**********" at bounding box center [375, 111] width 152 height 23
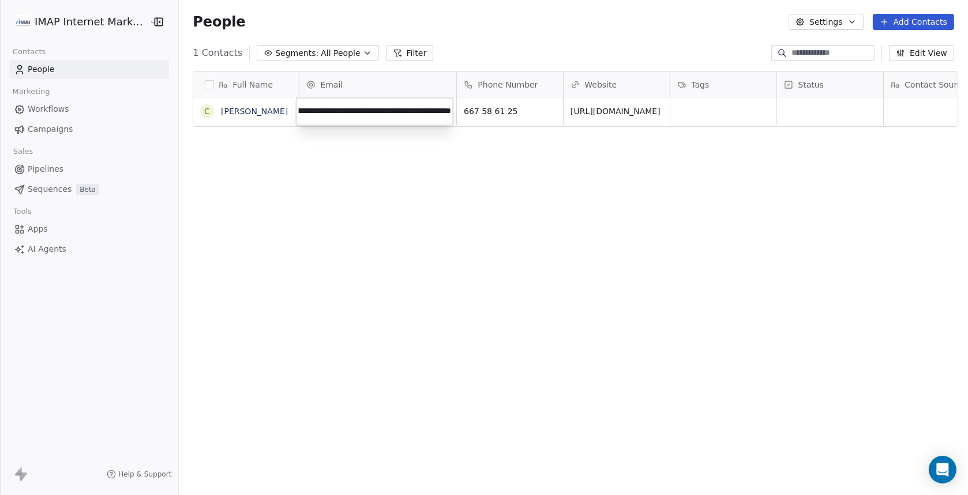
type input "**********"
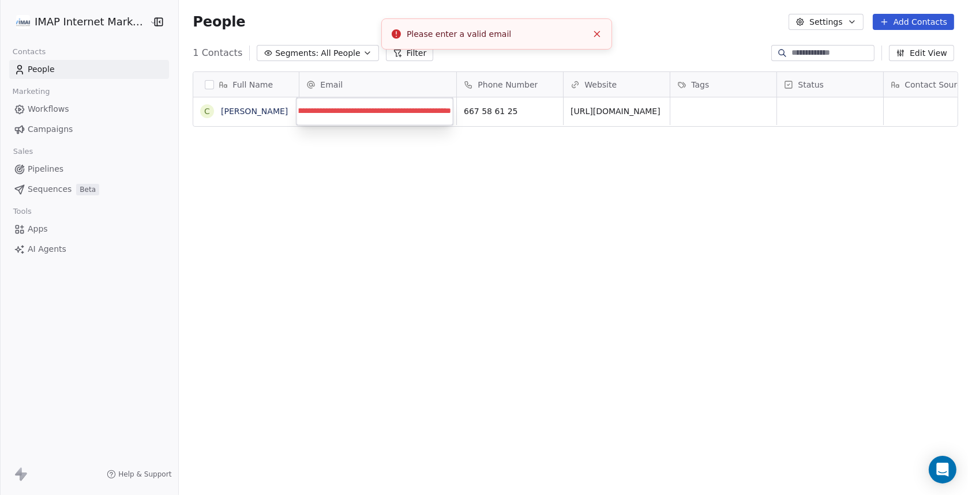
click at [361, 136] on html "**********" at bounding box center [484, 247] width 968 height 495
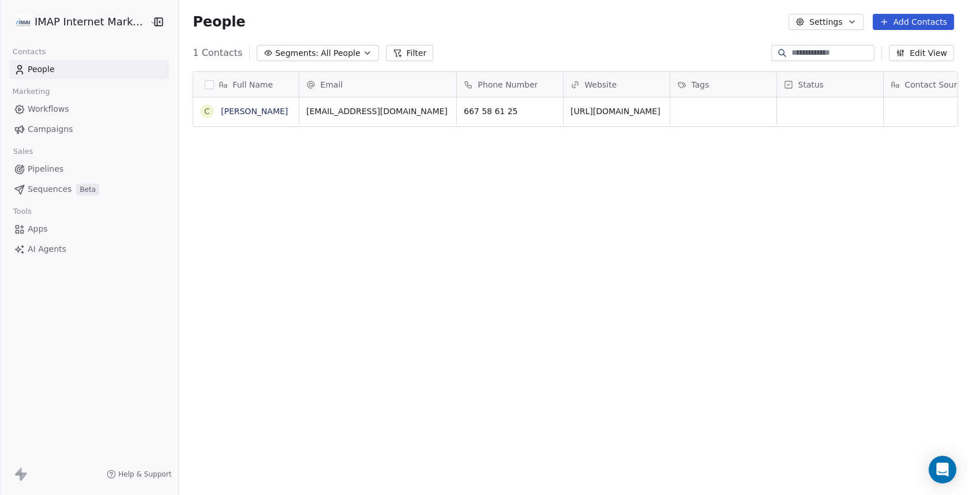
click at [925, 51] on button "Edit View" at bounding box center [921, 53] width 65 height 16
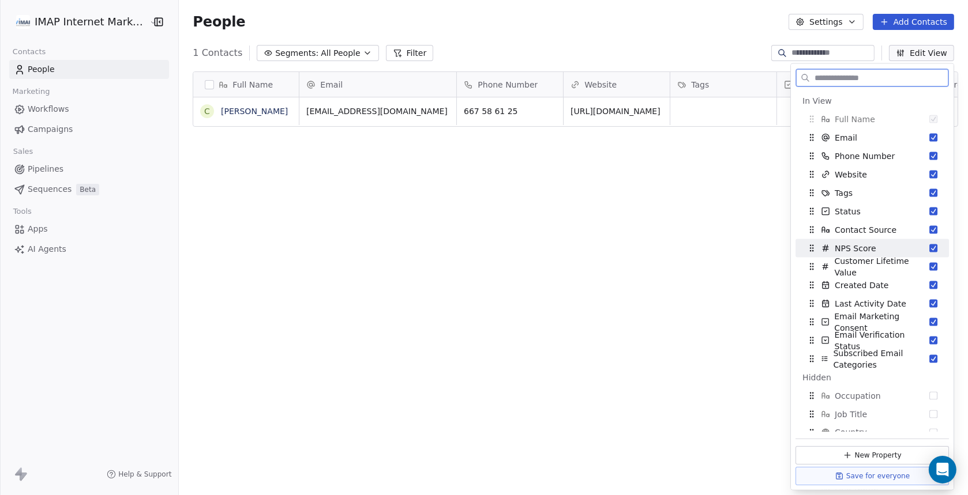
click at [929, 246] on button "Suggestions" at bounding box center [933, 249] width 8 height 8
click at [929, 247] on button "Suggestions" at bounding box center [933, 249] width 8 height 8
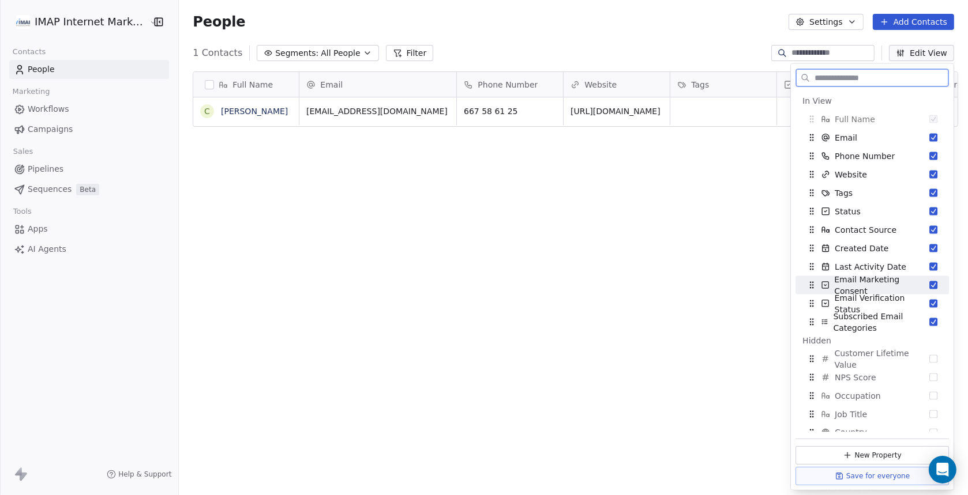
click at [929, 285] on button "Suggestions" at bounding box center [933, 285] width 8 height 8
click at [929, 281] on button "Suggestions" at bounding box center [933, 285] width 8 height 8
click at [929, 284] on button "Suggestions" at bounding box center [933, 285] width 8 height 8
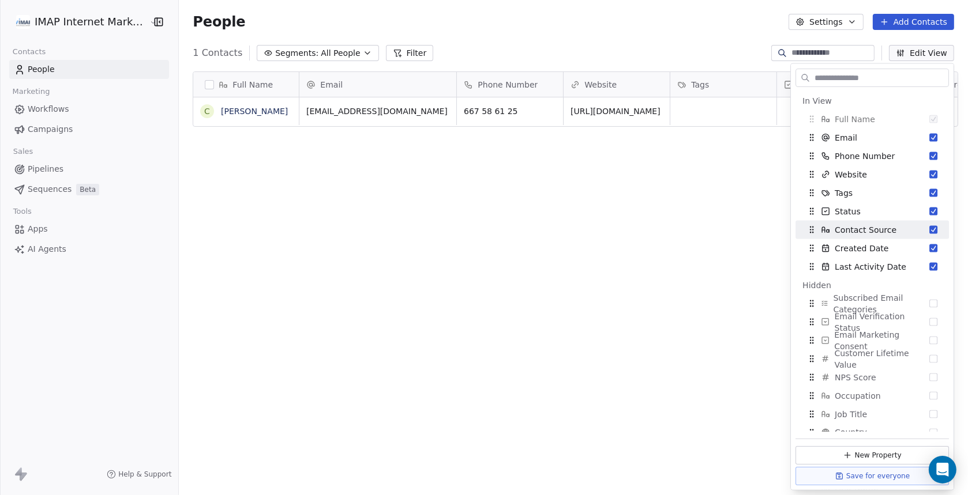
click at [615, 225] on div "Full Name C [PERSON_NAME] Email Phone Number Website Tags Status Contact Source…" at bounding box center [573, 280] width 789 height 436
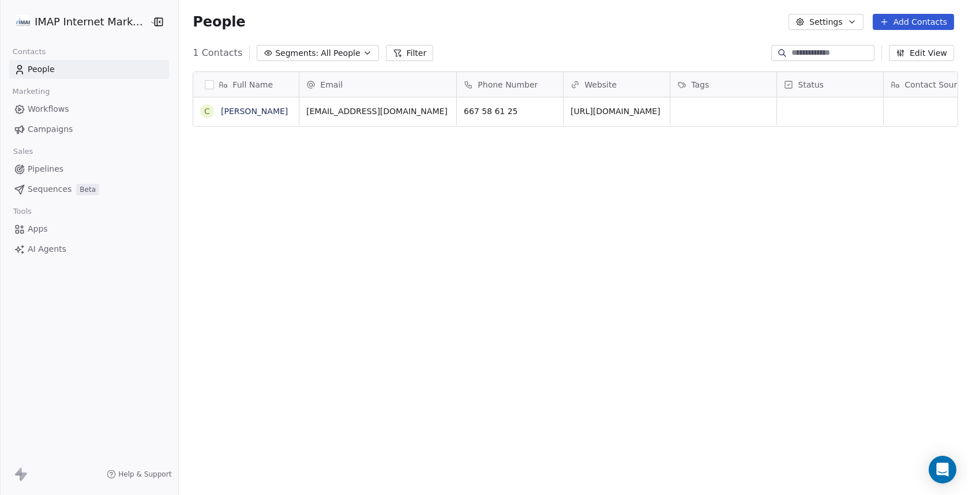
scroll to position [0, 42]
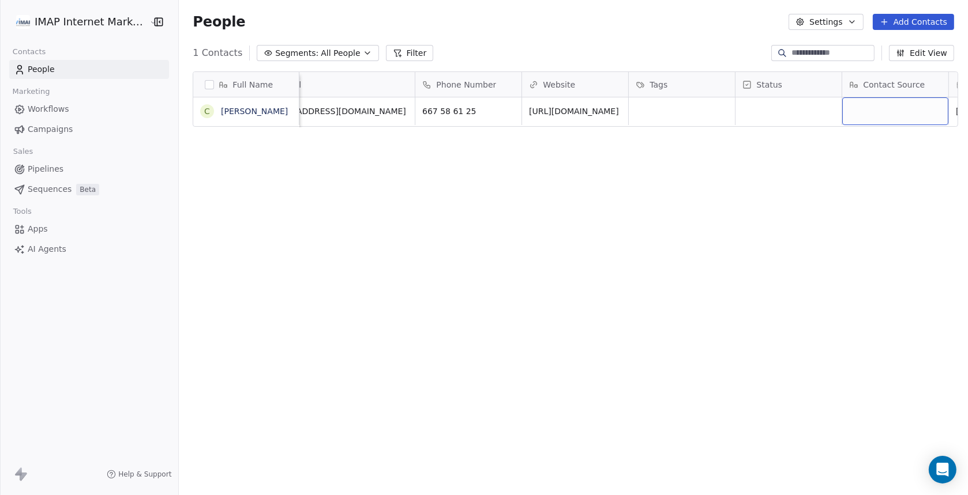
drag, startPoint x: 914, startPoint y: 112, endPoint x: 723, endPoint y: 118, distance: 190.4
click at [819, 107] on div "[EMAIL_ADDRESS][DOMAIN_NAME] 667 58 61 25 [URL][DOMAIN_NAME] [DATE] 09:33 AM" at bounding box center [724, 111] width 932 height 28
click at [877, 107] on div "grid" at bounding box center [895, 111] width 106 height 28
type textarea "********"
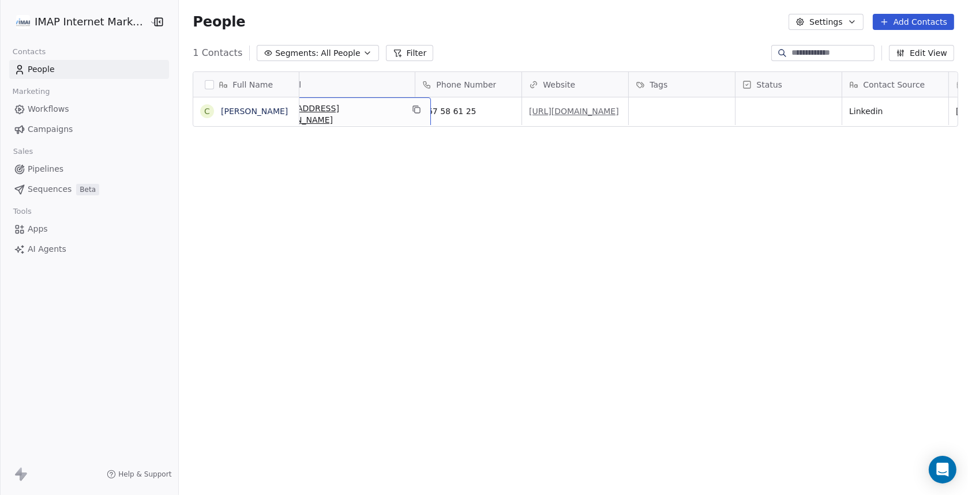
scroll to position [0, 0]
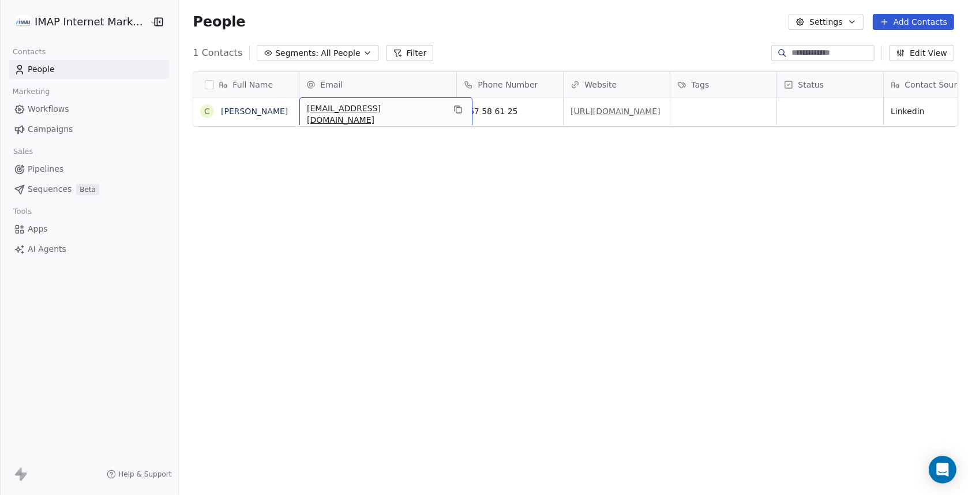
drag, startPoint x: 354, startPoint y: 111, endPoint x: 590, endPoint y: 110, distance: 235.4
click at [265, 112] on link "[PERSON_NAME]" at bounding box center [254, 111] width 67 height 9
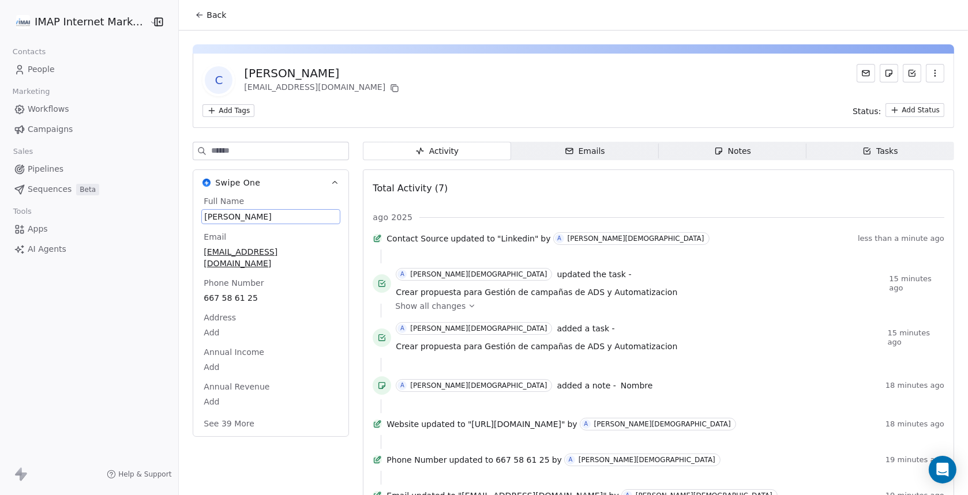
click at [253, 215] on span "[PERSON_NAME]" at bounding box center [270, 217] width 133 height 12
click at [275, 218] on span "[PERSON_NAME]" at bounding box center [270, 217] width 133 height 12
drag, startPoint x: 270, startPoint y: 218, endPoint x: 198, endPoint y: 217, distance: 72.1
click at [201, 217] on div "[PERSON_NAME]" at bounding box center [270, 216] width 139 height 15
click at [259, 215] on span "[PERSON_NAME]" at bounding box center [270, 217] width 133 height 12
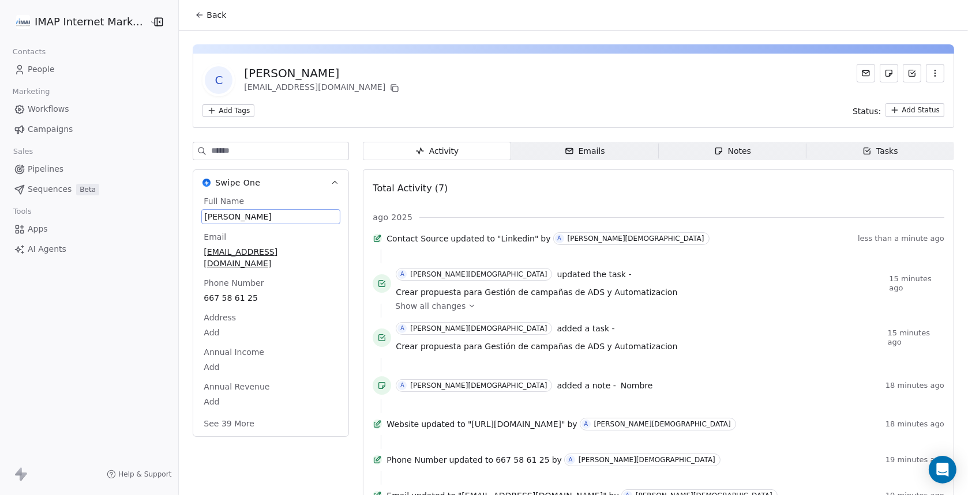
click at [260, 215] on span "[PERSON_NAME]" at bounding box center [270, 217] width 133 height 12
click at [272, 216] on textarea "**********" at bounding box center [262, 227] width 128 height 36
drag, startPoint x: 260, startPoint y: 215, endPoint x: 175, endPoint y: 217, distance: 84.8
click at [175, 217] on html "IMAP Internet Marketing SL Contacts People Marketing Workflows Campaigns Sales …" at bounding box center [484, 247] width 968 height 495
click at [281, 217] on textarea "**********" at bounding box center [262, 227] width 128 height 36
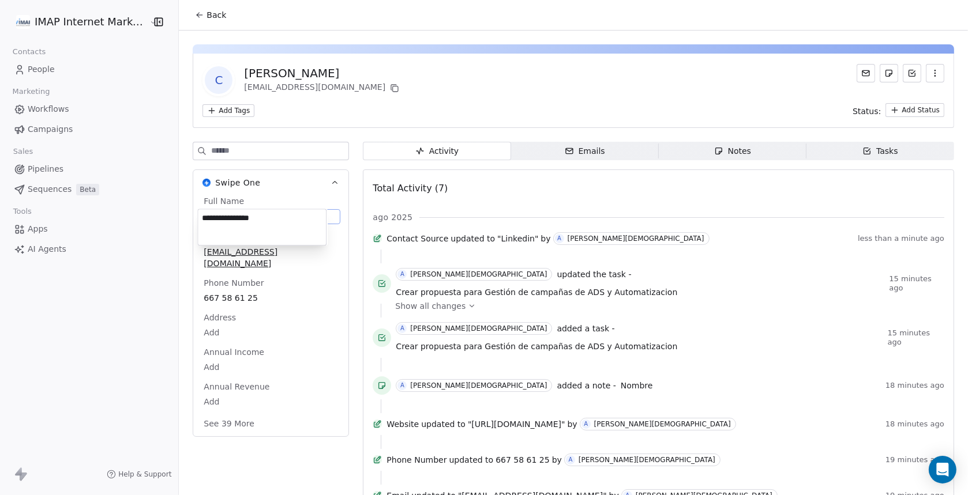
click at [271, 218] on textarea "**********" at bounding box center [262, 227] width 128 height 36
drag, startPoint x: 271, startPoint y: 218, endPoint x: 197, endPoint y: 219, distance: 74.4
click at [197, 219] on html "IMAP Internet Marketing SL Contacts People Marketing Workflows Campaigns Sales …" at bounding box center [484, 247] width 968 height 495
click at [274, 220] on textarea "**********" at bounding box center [262, 227] width 128 height 36
drag, startPoint x: 276, startPoint y: 217, endPoint x: 200, endPoint y: 217, distance: 76.1
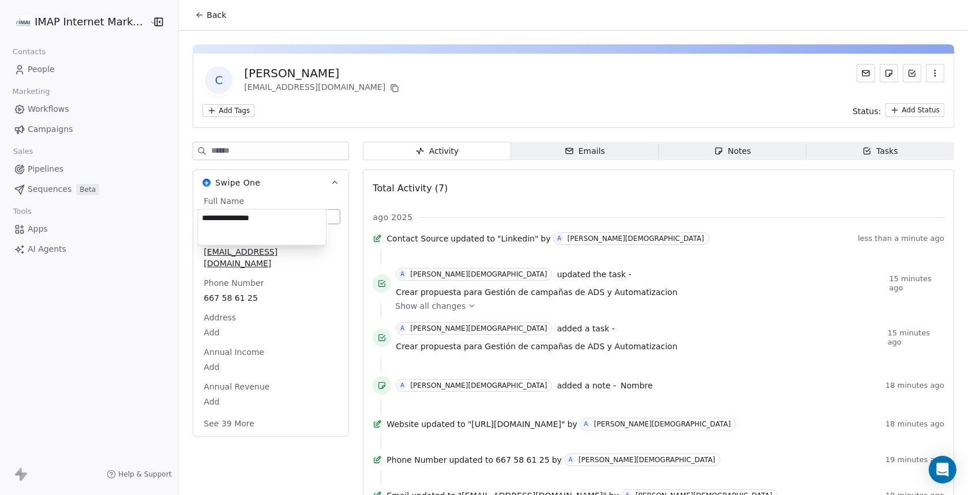
click at [200, 217] on textarea "**********" at bounding box center [262, 227] width 128 height 36
type textarea "**********"
click at [318, 251] on span "[EMAIL_ADDRESS][DOMAIN_NAME]" at bounding box center [270, 257] width 133 height 23
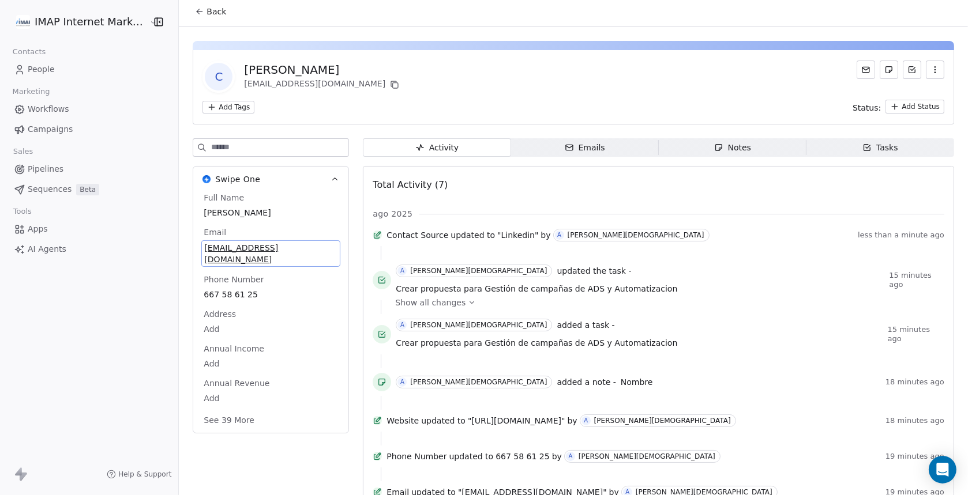
click at [318, 249] on span "[EMAIL_ADDRESS][DOMAIN_NAME]" at bounding box center [270, 253] width 133 height 23
click at [314, 250] on span "[EMAIL_ADDRESS][DOMAIN_NAME]" at bounding box center [270, 253] width 133 height 23
drag, startPoint x: 320, startPoint y: 257, endPoint x: 166, endPoint y: 254, distance: 153.5
click at [166, 254] on html "IMAP Internet Marketing SL Contacts People Marketing Workflows Campaigns Sales …" at bounding box center [484, 247] width 968 height 495
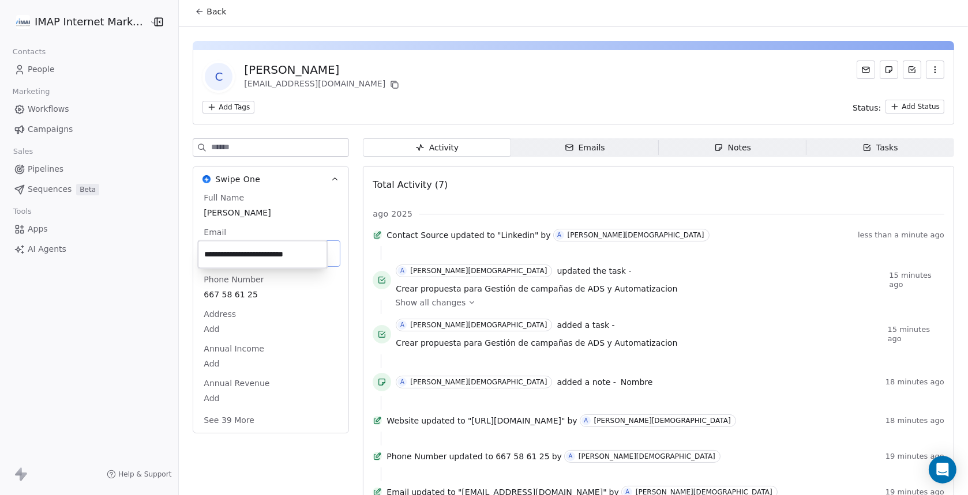
click at [311, 256] on input "**********" at bounding box center [262, 254] width 125 height 23
drag, startPoint x: 322, startPoint y: 256, endPoint x: 205, endPoint y: 256, distance: 117.1
click at [205, 256] on input "**********" at bounding box center [262, 254] width 125 height 23
type input "**********"
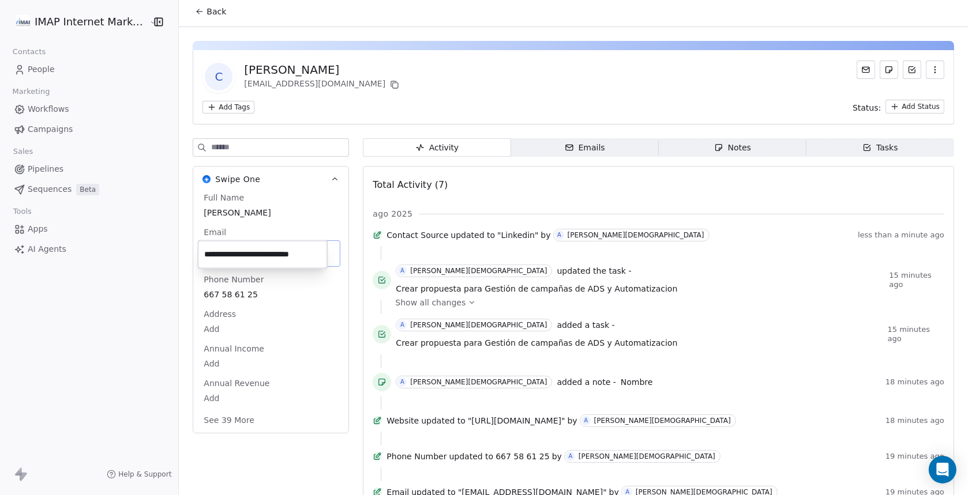
scroll to position [0, 0]
click at [397, 106] on div "Add Tags Status: Add Status" at bounding box center [573, 107] width 742 height 14
click at [43, 68] on span "People" at bounding box center [41, 69] width 27 height 12
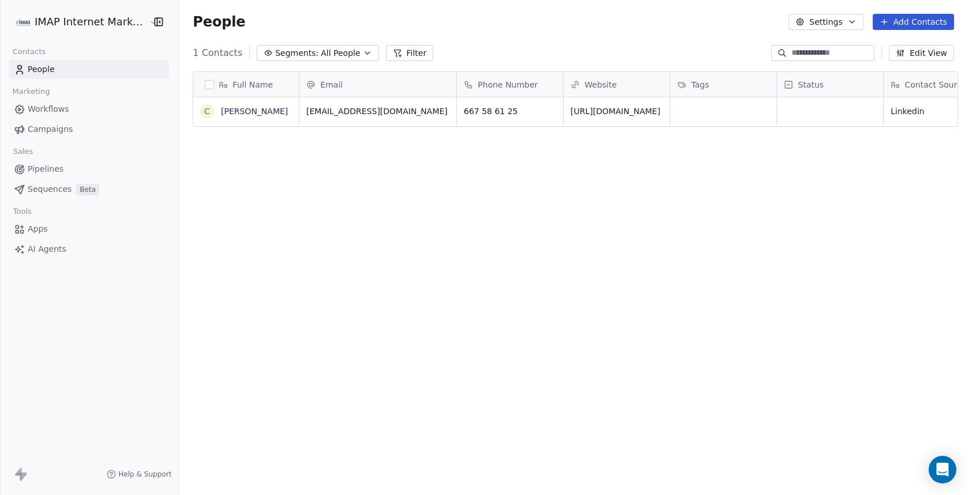
scroll to position [426, 784]
click at [934, 56] on button "Edit View" at bounding box center [921, 53] width 65 height 16
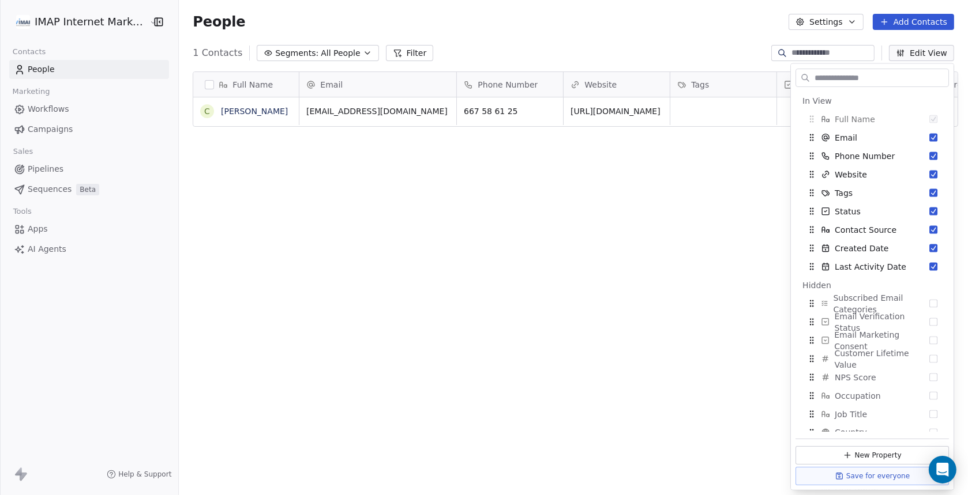
scroll to position [0, 0]
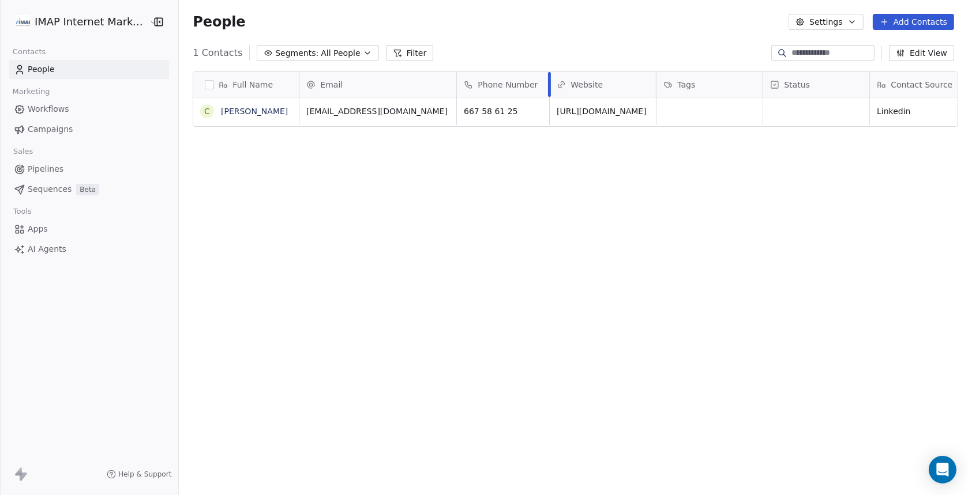
drag, startPoint x: 559, startPoint y: 81, endPoint x: 544, endPoint y: 88, distance: 16.3
click at [548, 88] on div at bounding box center [549, 84] width 3 height 25
drag, startPoint x: 452, startPoint y: 87, endPoint x: 432, endPoint y: 91, distance: 20.0
click at [436, 91] on div at bounding box center [437, 84] width 3 height 25
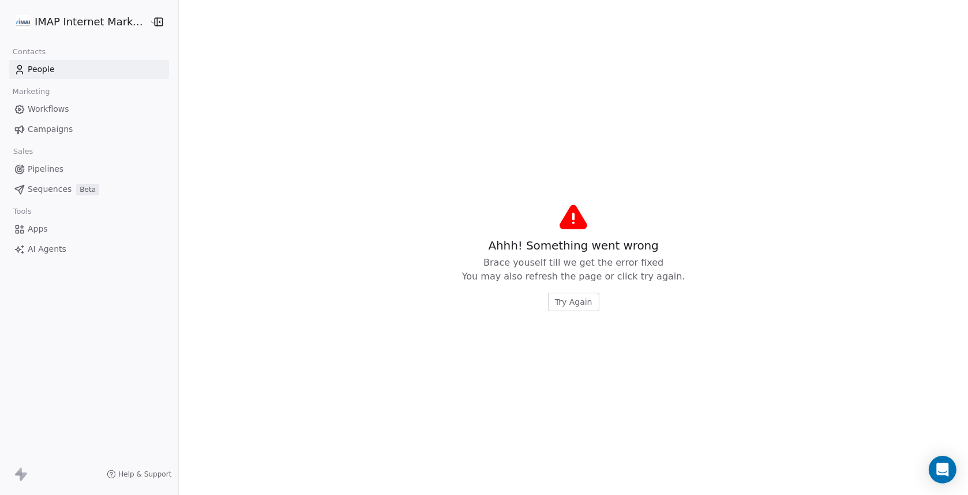
drag, startPoint x: 845, startPoint y: 89, endPoint x: 874, endPoint y: 89, distance: 29.4
click at [570, 307] on span "Try Again" at bounding box center [573, 302] width 37 height 12
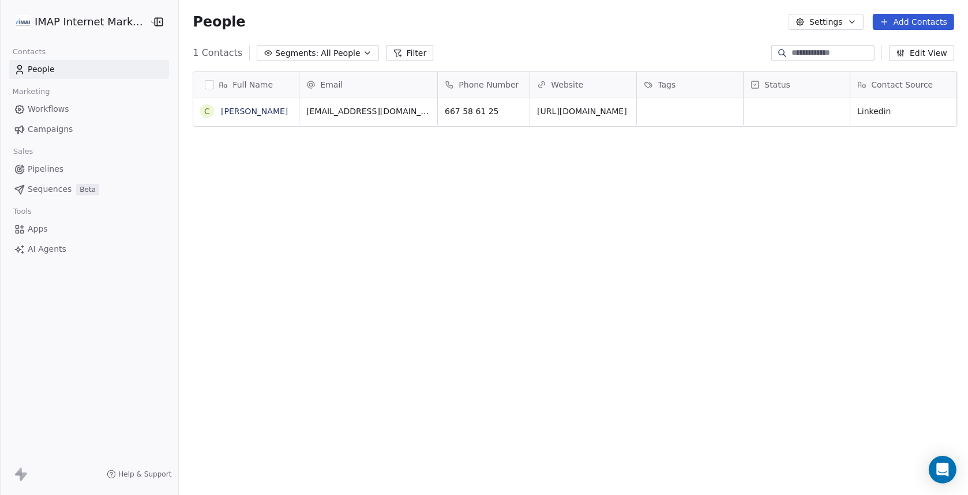
scroll to position [426, 784]
drag, startPoint x: 844, startPoint y: 82, endPoint x: 858, endPoint y: 83, distance: 13.9
click at [862, 83] on div at bounding box center [863, 84] width 3 height 25
click at [849, 159] on div "Full Name C [PERSON_NAME] Email Phone Number Website Tags Status Contact Source…" at bounding box center [573, 280] width 789 height 436
drag, startPoint x: 815, startPoint y: 105, endPoint x: 684, endPoint y: 108, distance: 131.0
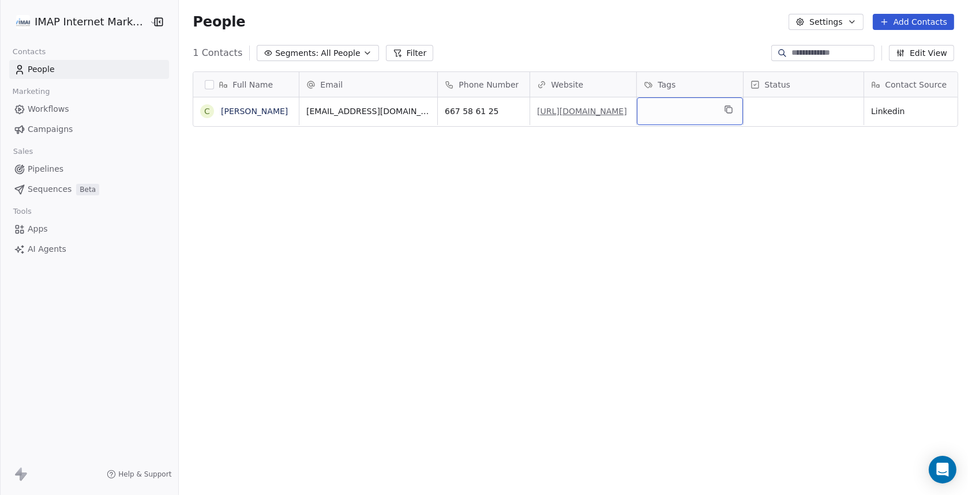
drag, startPoint x: 658, startPoint y: 119, endPoint x: 562, endPoint y: 116, distance: 96.4
click at [238, 112] on link "[PERSON_NAME]" at bounding box center [254, 111] width 67 height 9
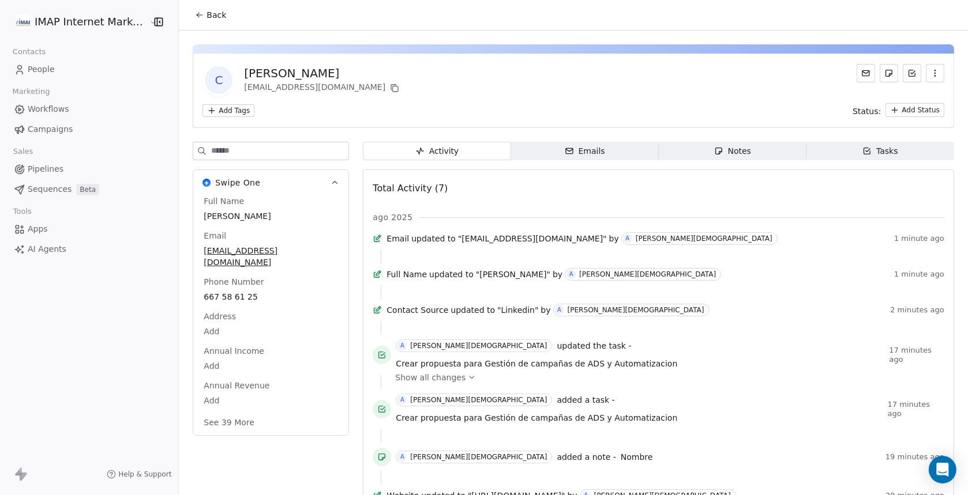
click at [742, 152] on div "Notes" at bounding box center [732, 151] width 37 height 12
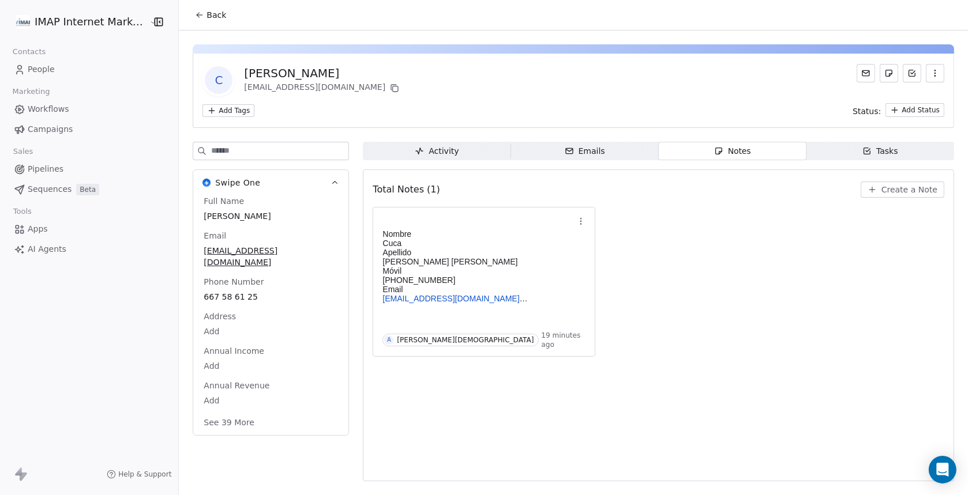
click at [918, 189] on span "Create a Note" at bounding box center [909, 190] width 56 height 12
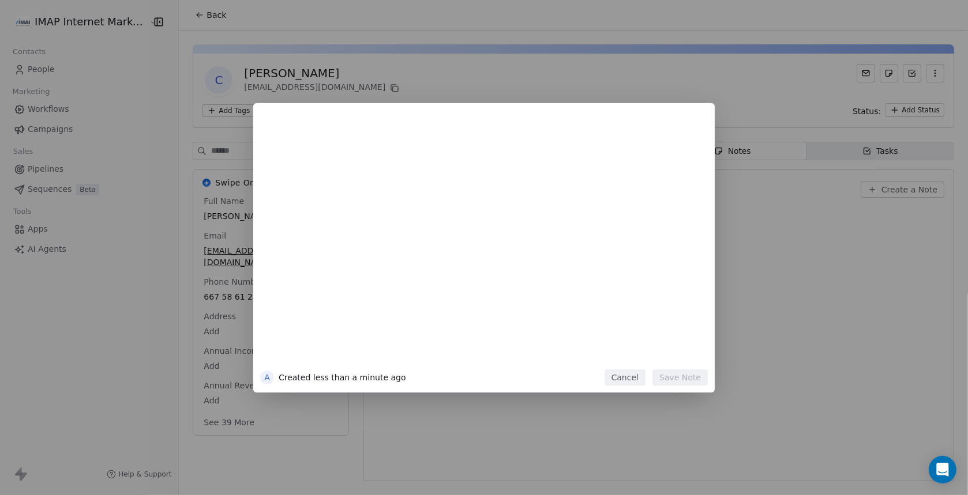
click at [311, 178] on div at bounding box center [501, 243] width 395 height 246
click at [426, 171] on div "**********" at bounding box center [497, 167] width 386 height 14
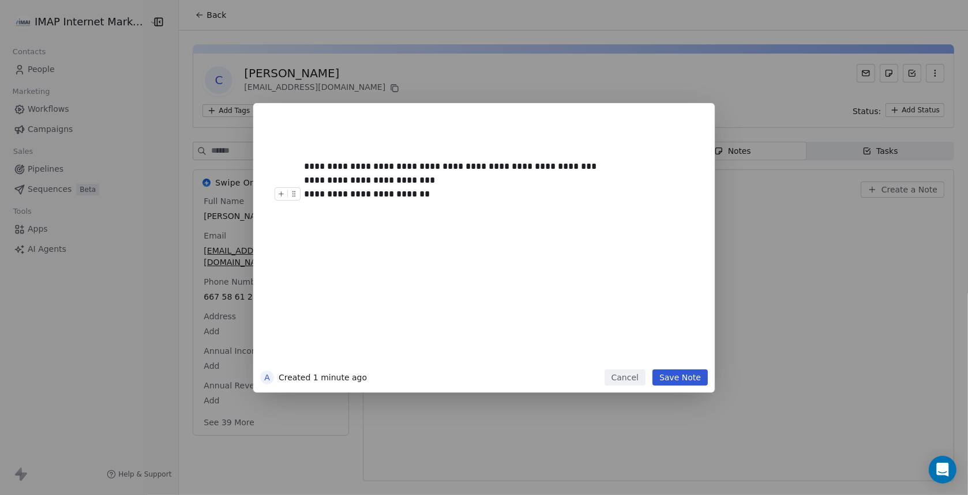
click at [681, 375] on button "Save Note" at bounding box center [679, 378] width 55 height 16
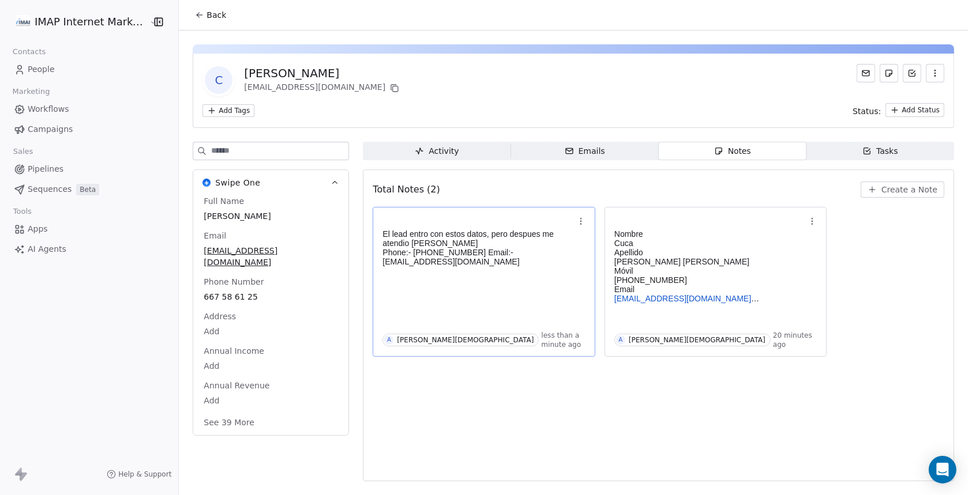
click at [467, 239] on p "El lead entro con estos datos, pero despues me atendio [PERSON_NAME]" at bounding box center [478, 239] width 192 height 18
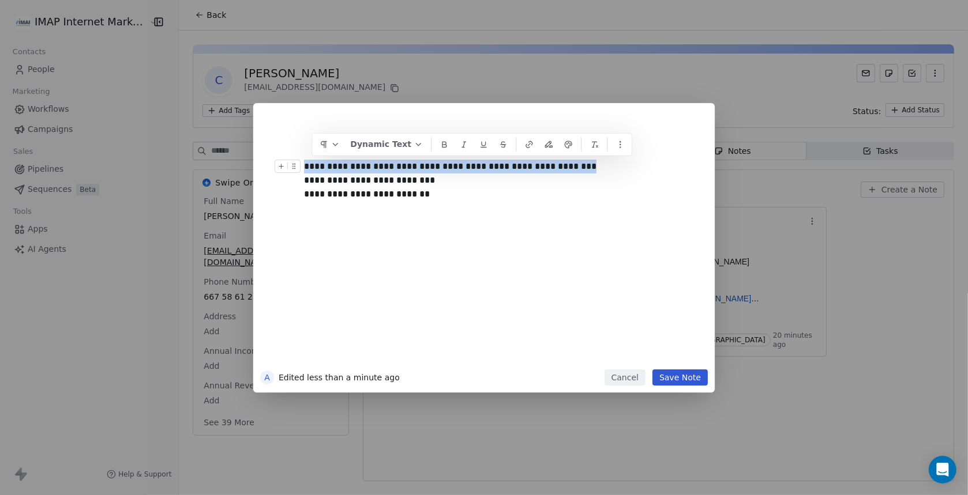
drag, startPoint x: 571, startPoint y: 166, endPoint x: 271, endPoint y: 167, distance: 300.0
click at [271, 167] on div "**********" at bounding box center [484, 240] width 448 height 260
click at [431, 143] on icon at bounding box center [435, 144] width 9 height 9
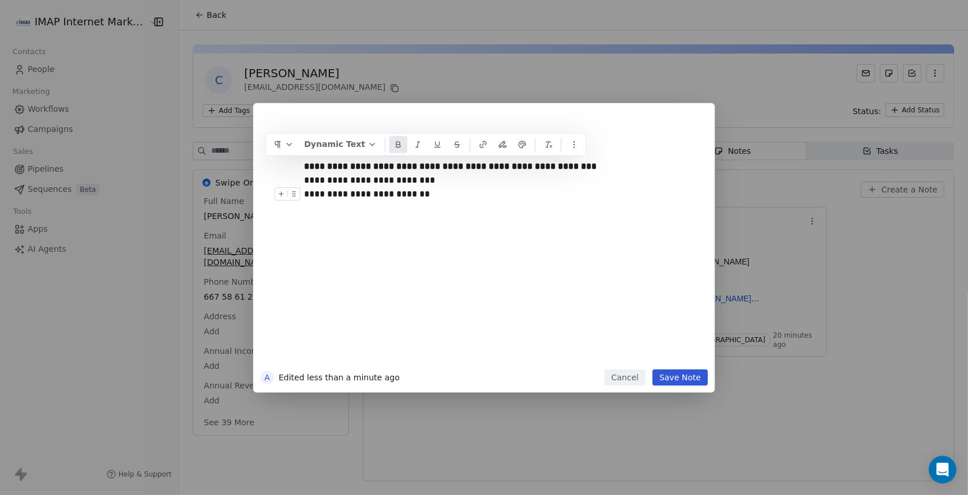
click at [485, 246] on div "**********" at bounding box center [501, 243] width 395 height 246
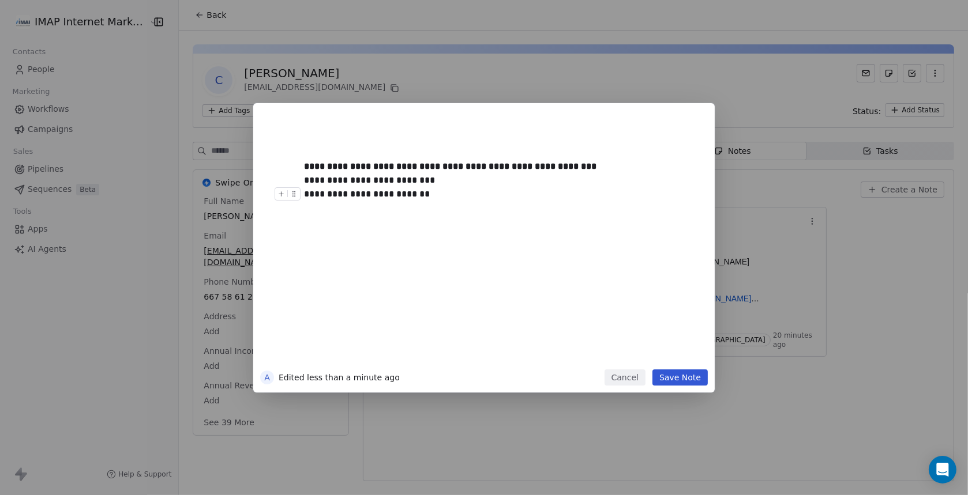
click at [690, 376] on button "Save Note" at bounding box center [679, 378] width 55 height 16
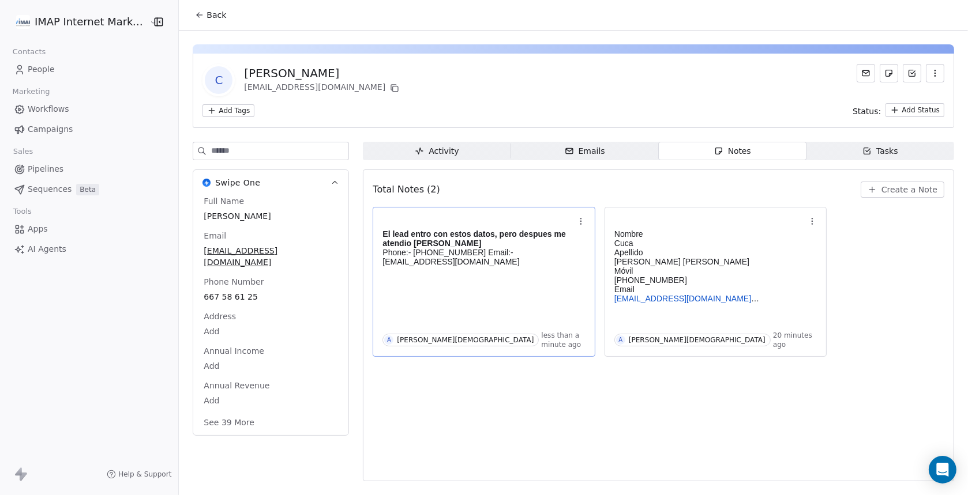
click at [585, 152] on div "Emails" at bounding box center [585, 151] width 40 height 12
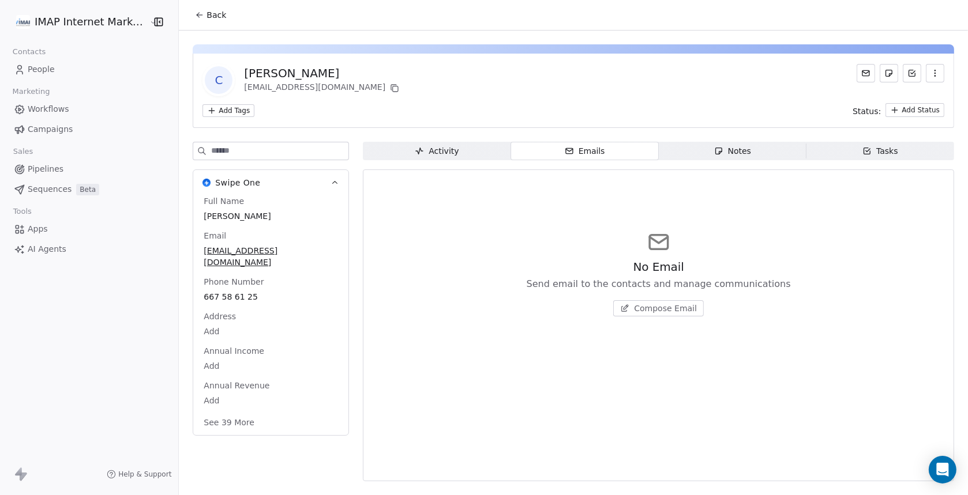
click at [448, 151] on div "Activity" at bounding box center [437, 151] width 44 height 12
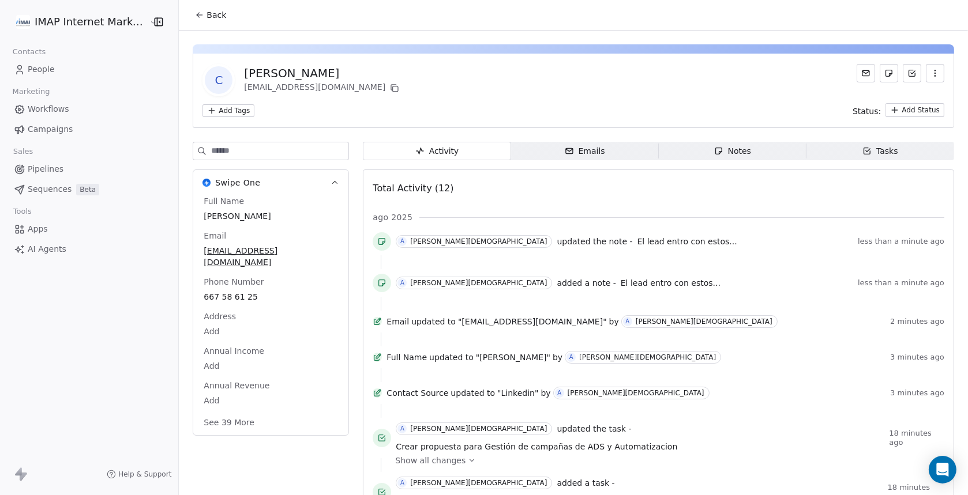
click at [39, 66] on span "People" at bounding box center [41, 69] width 27 height 12
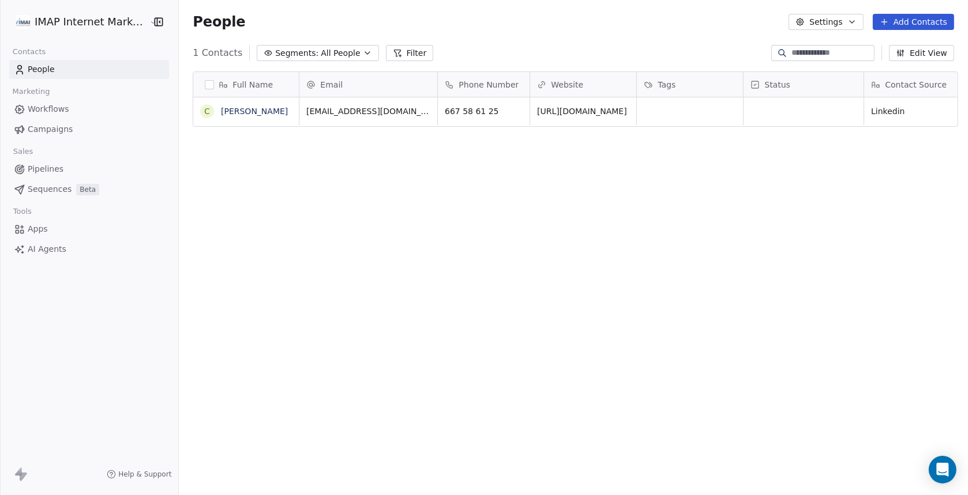
scroll to position [426, 784]
click at [914, 21] on button "Add Contacts" at bounding box center [913, 22] width 81 height 16
click at [915, 47] on span "Create new contact" at bounding box center [919, 47] width 79 height 12
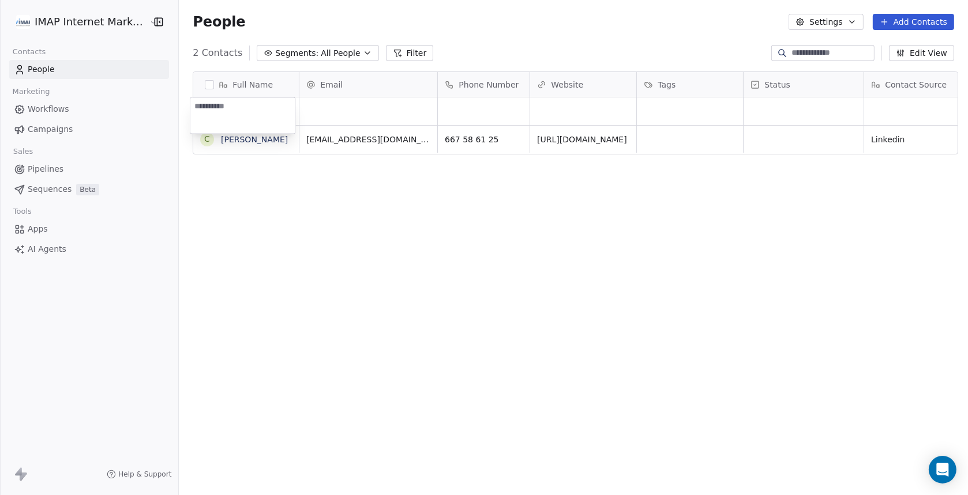
click at [229, 107] on textarea at bounding box center [242, 115] width 105 height 36
type textarea "**********"
click at [348, 111] on html "**********" at bounding box center [484, 247] width 968 height 495
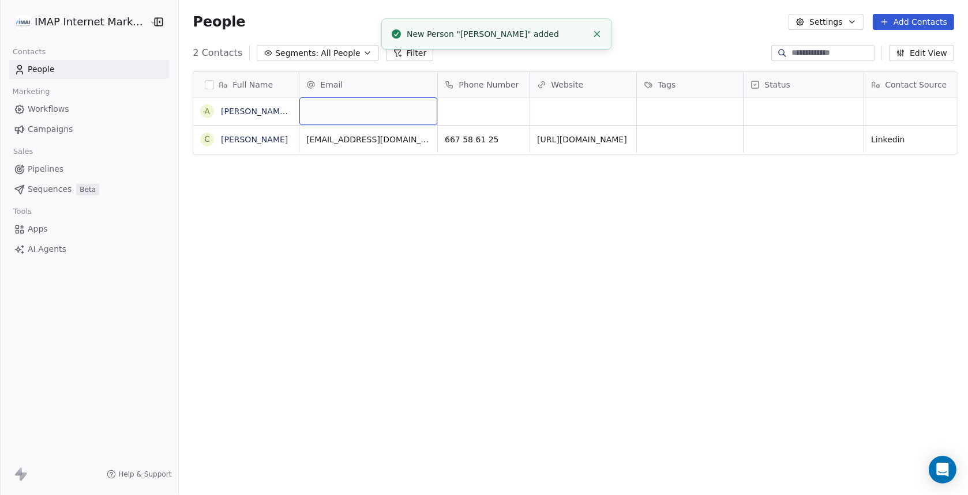
click at [348, 111] on div "grid" at bounding box center [368, 111] width 138 height 28
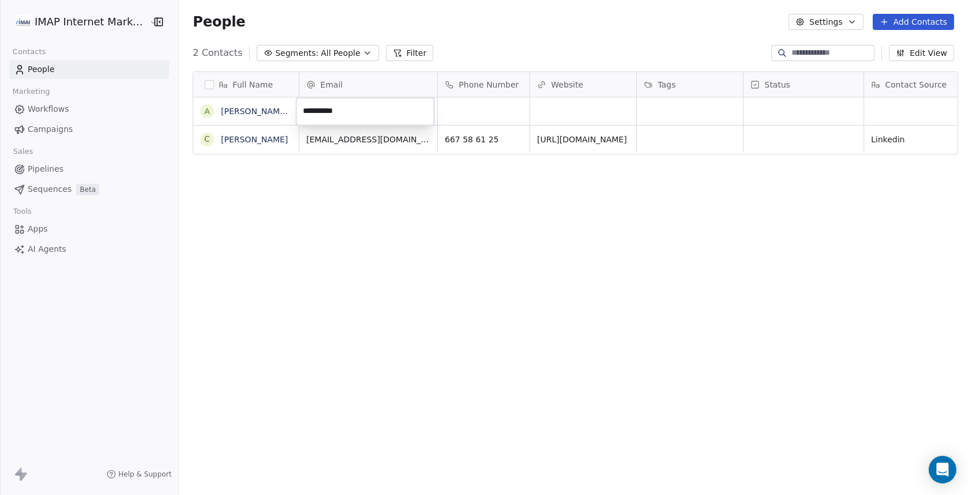
type input "**********"
click at [463, 110] on html "**********" at bounding box center [484, 247] width 968 height 495
click at [242, 111] on link "[PERSON_NAME][DEMOGRAPHIC_DATA]" at bounding box center [300, 111] width 159 height 9
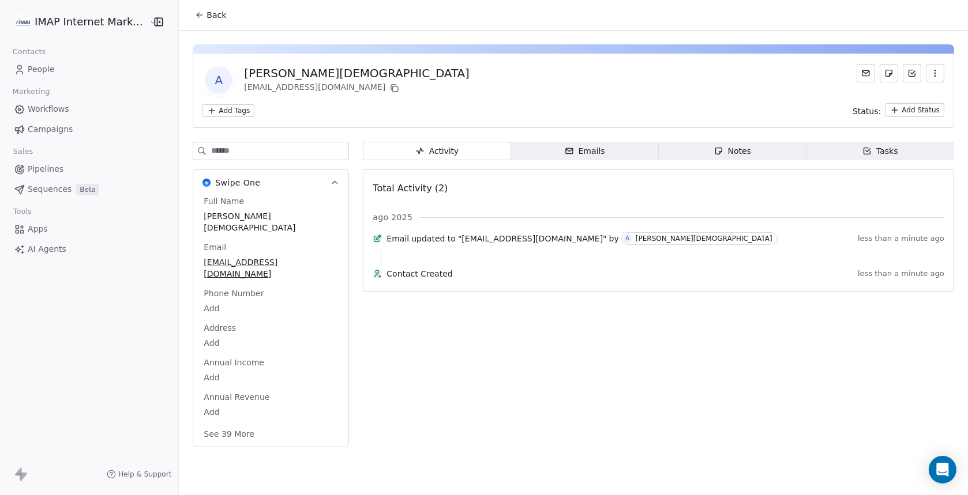
click at [588, 152] on div "Emails" at bounding box center [585, 151] width 40 height 12
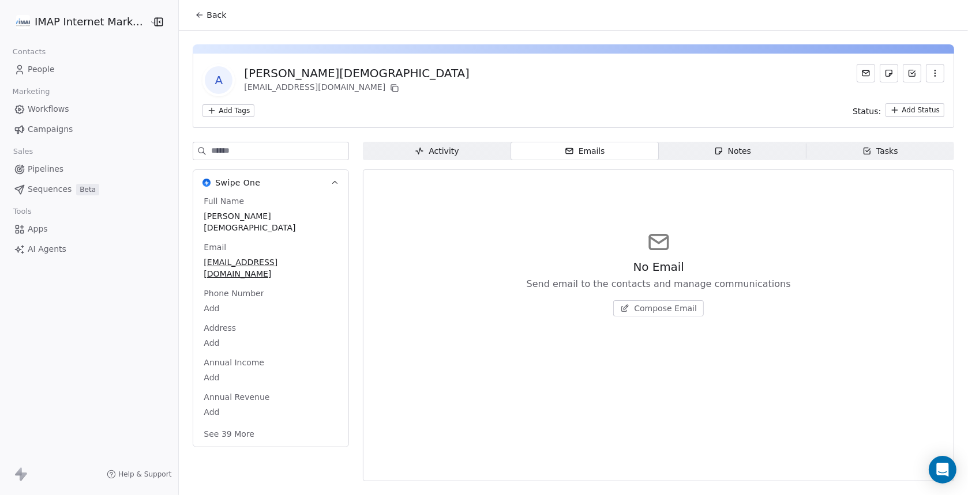
click at [666, 309] on span "Compose Email" at bounding box center [665, 309] width 63 height 12
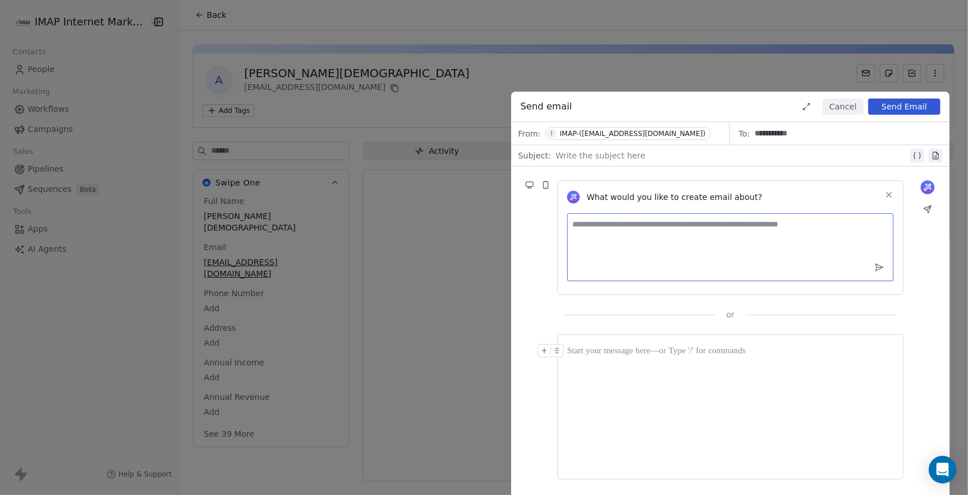
click at [609, 241] on textarea at bounding box center [730, 247] width 326 height 68
type textarea "**********"
click at [877, 264] on icon at bounding box center [879, 267] width 7 height 7
click at [851, 105] on button "Cancel" at bounding box center [843, 107] width 41 height 16
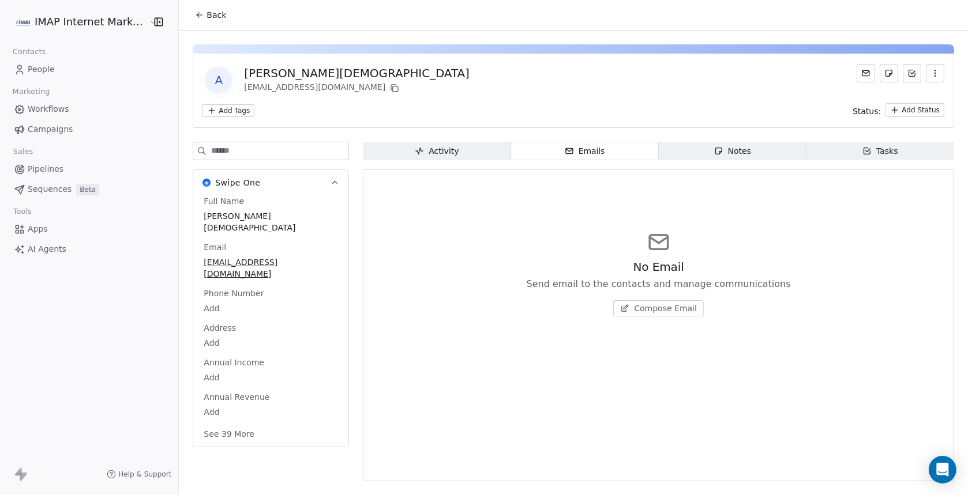
click at [734, 149] on div "Notes" at bounding box center [732, 151] width 37 height 12
click at [889, 151] on div "Tasks" at bounding box center [880, 151] width 36 height 12
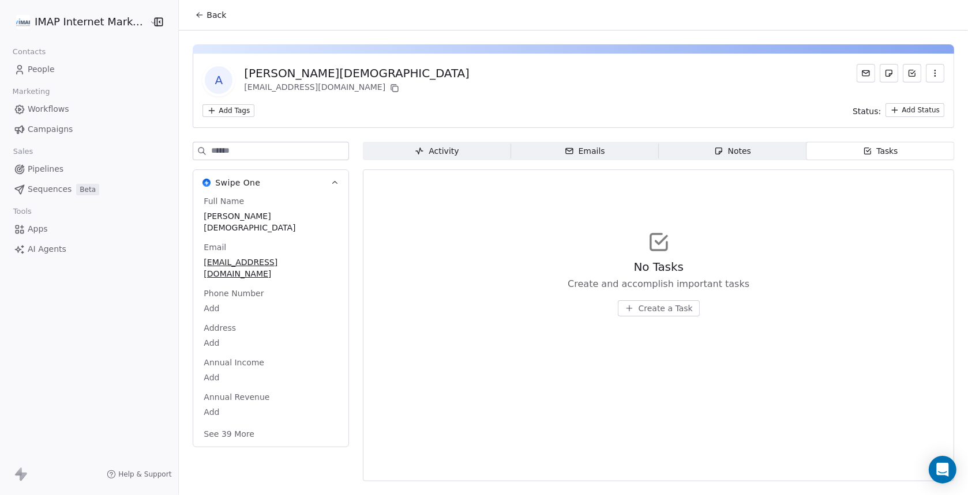
click at [748, 149] on div "Notes" at bounding box center [732, 151] width 37 height 12
drag, startPoint x: 625, startPoint y: 153, endPoint x: 616, endPoint y: 154, distance: 9.2
click at [625, 153] on span "Emails Emails" at bounding box center [585, 151] width 148 height 18
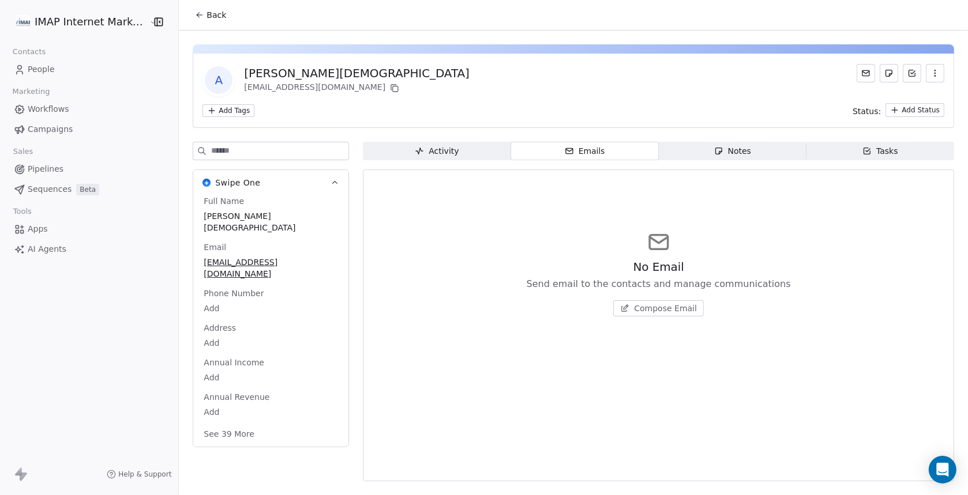
click at [650, 308] on span "Compose Email" at bounding box center [665, 309] width 63 height 12
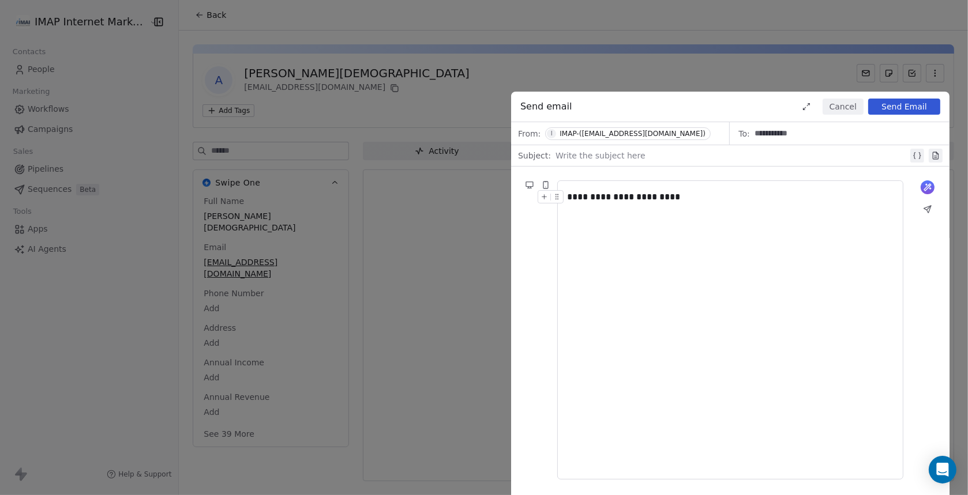
click at [612, 156] on div at bounding box center [731, 156] width 352 height 14
click at [902, 107] on button "Send Email" at bounding box center [904, 107] width 72 height 16
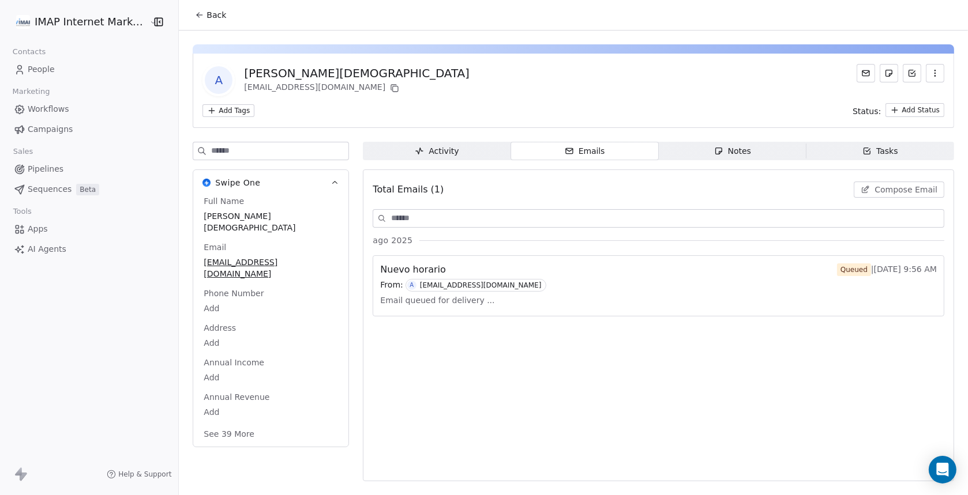
click at [195, 12] on icon at bounding box center [199, 14] width 9 height 9
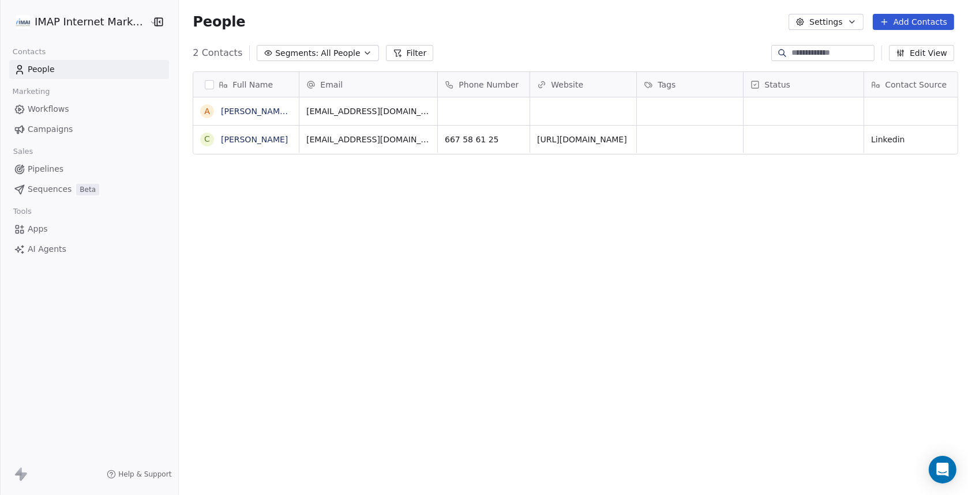
scroll to position [426, 784]
click at [929, 54] on button "Edit View" at bounding box center [921, 53] width 65 height 16
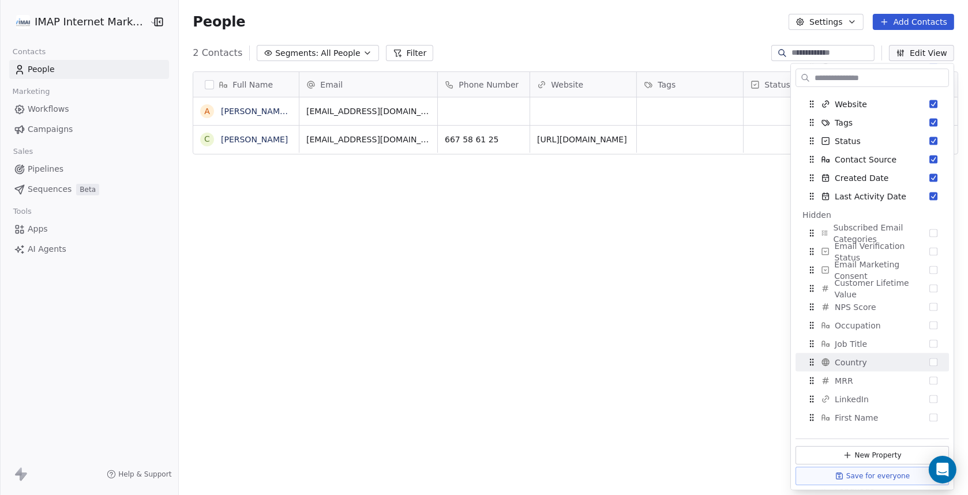
scroll to position [0, 0]
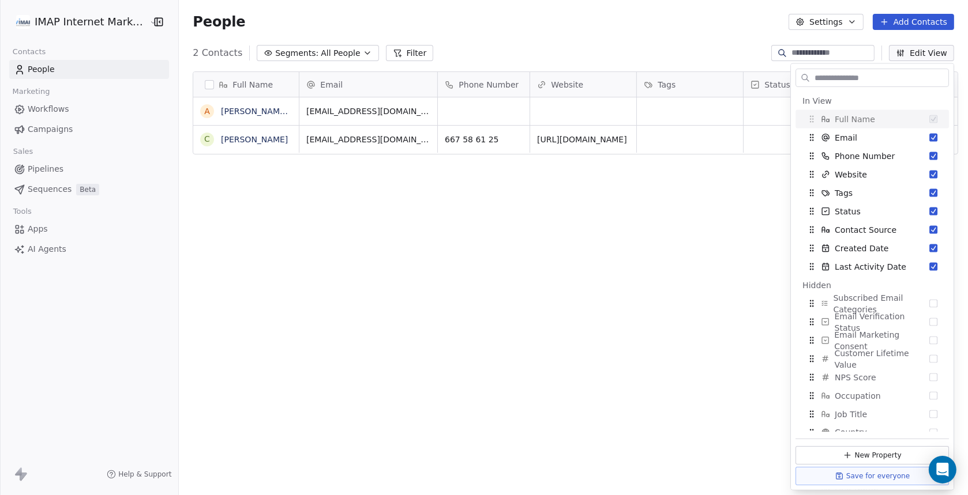
click at [716, 37] on div "People Settings Add Contacts" at bounding box center [573, 22] width 789 height 44
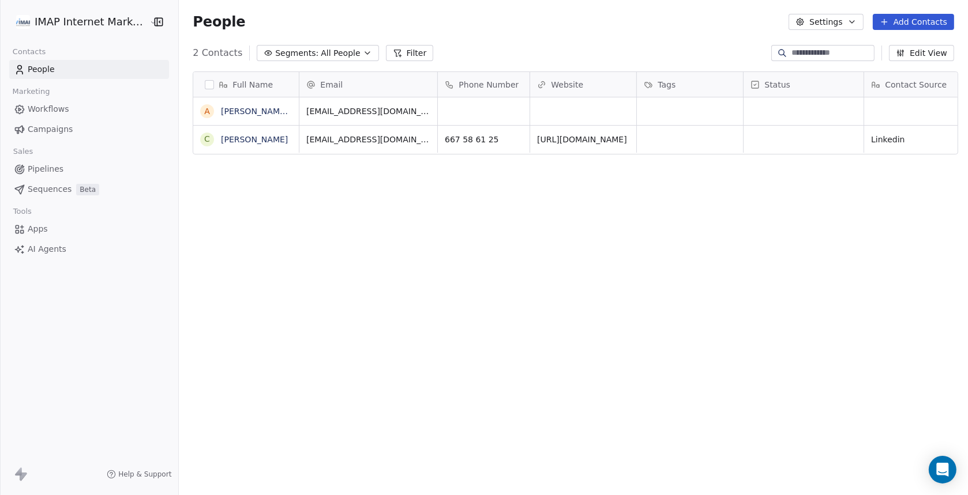
click at [398, 54] on button "Filter" at bounding box center [410, 53] width 48 height 16
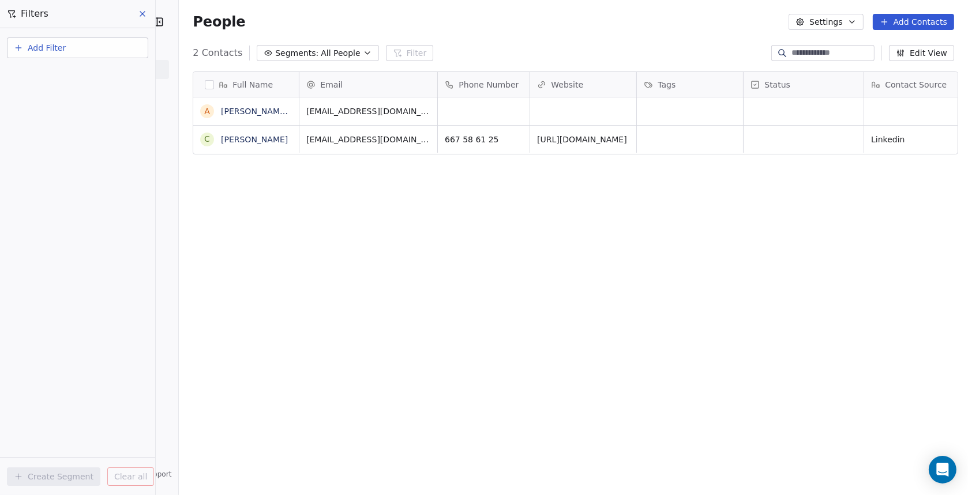
click at [39, 48] on span "Add Filter" at bounding box center [47, 48] width 38 height 12
click at [55, 74] on span "Contact properties" at bounding box center [56, 75] width 75 height 12
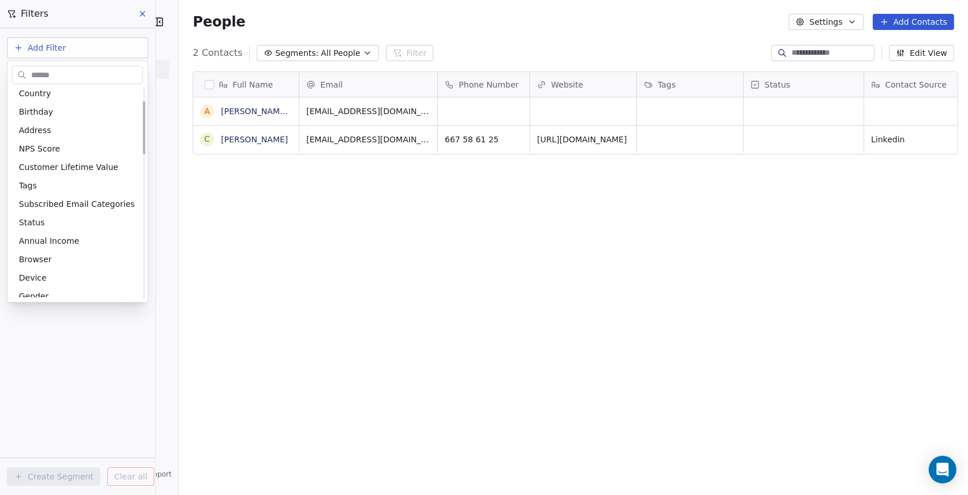
scroll to position [57, 0]
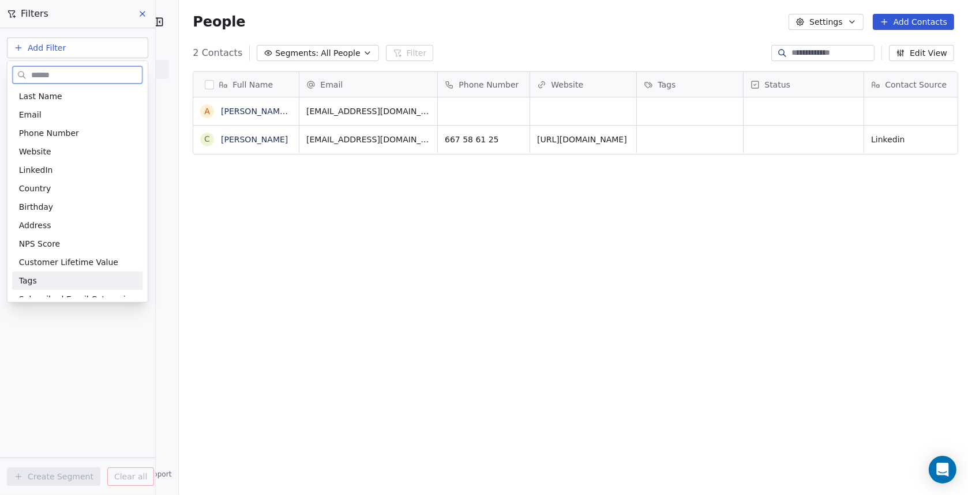
click at [39, 277] on div "Tags" at bounding box center [77, 281] width 117 height 12
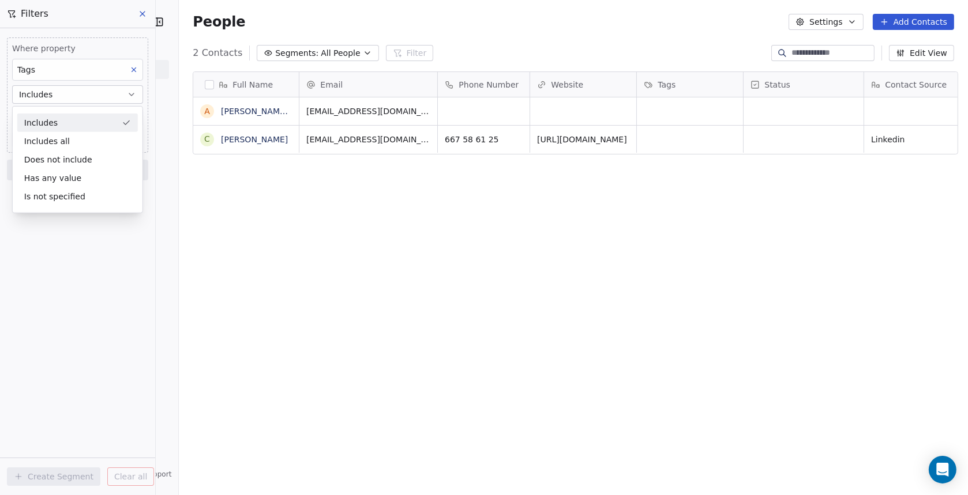
click at [68, 124] on div "Includes" at bounding box center [77, 123] width 121 height 18
click at [69, 140] on span "Add filter to this group" at bounding box center [70, 139] width 78 height 9
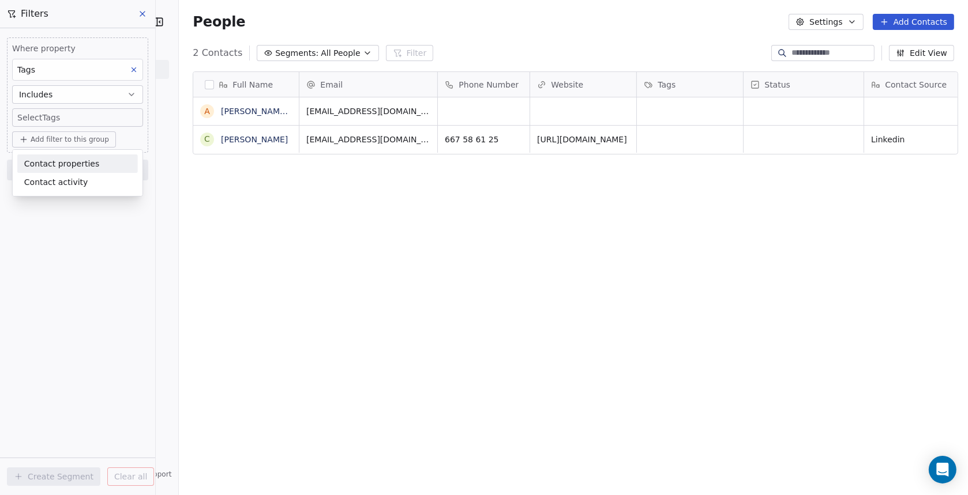
click at [64, 165] on span "Contact properties" at bounding box center [61, 164] width 75 height 12
click at [167, 207] on html "IMAP Internet Marketing SL Contacts People Marketing Workflows Campaigns Sales …" at bounding box center [484, 247] width 968 height 495
click at [52, 118] on body "IMAP Internet Marketing SL Contacts People Marketing Workflows Campaigns Sales …" at bounding box center [484, 247] width 968 height 495
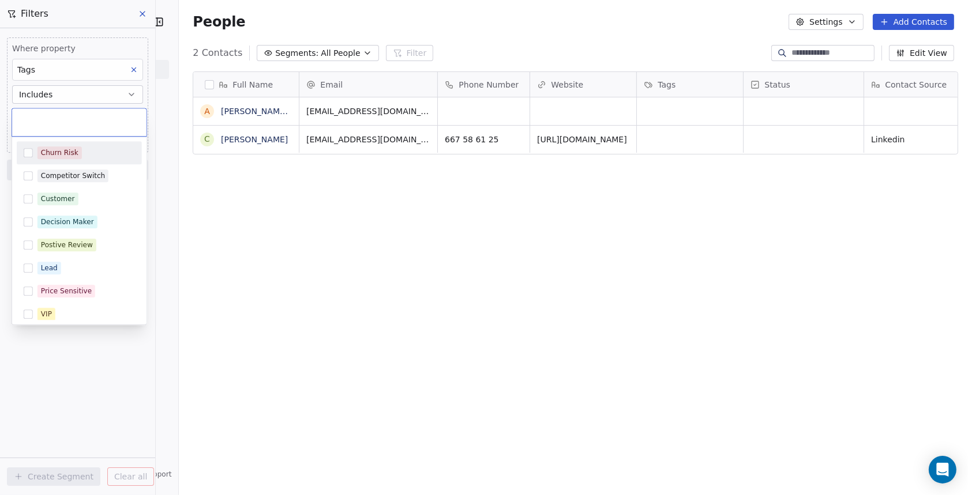
click at [27, 153] on button "Suggestions" at bounding box center [28, 152] width 9 height 9
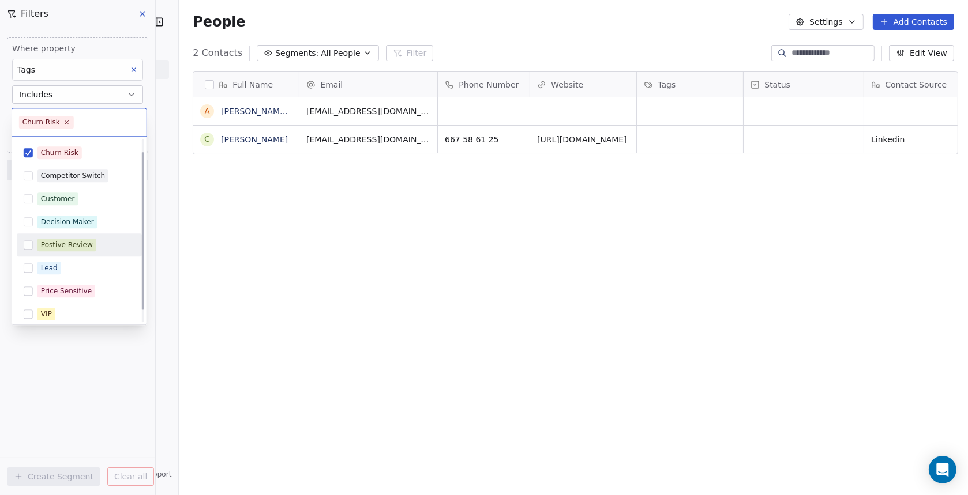
scroll to position [28, 0]
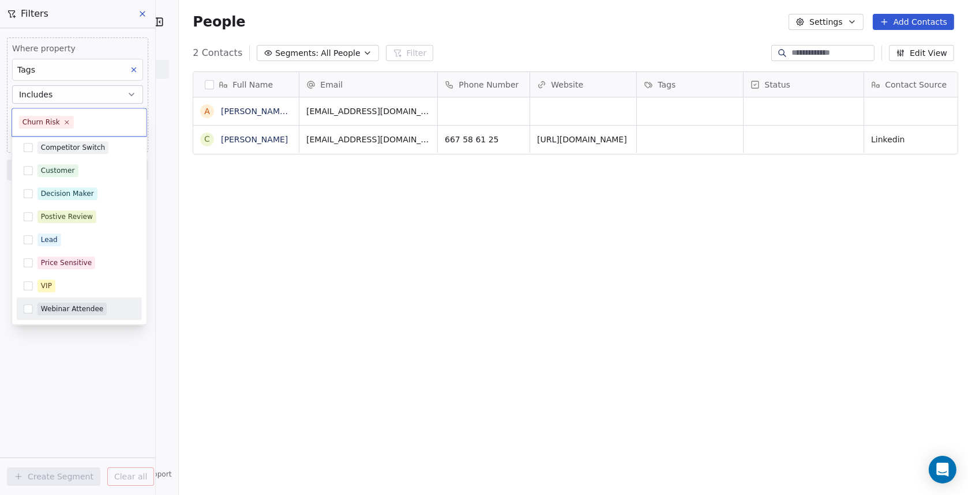
click at [67, 362] on html "IMAP Internet Marketing SL Contacts People Marketing Workflows Campaigns Sales …" at bounding box center [484, 247] width 968 height 495
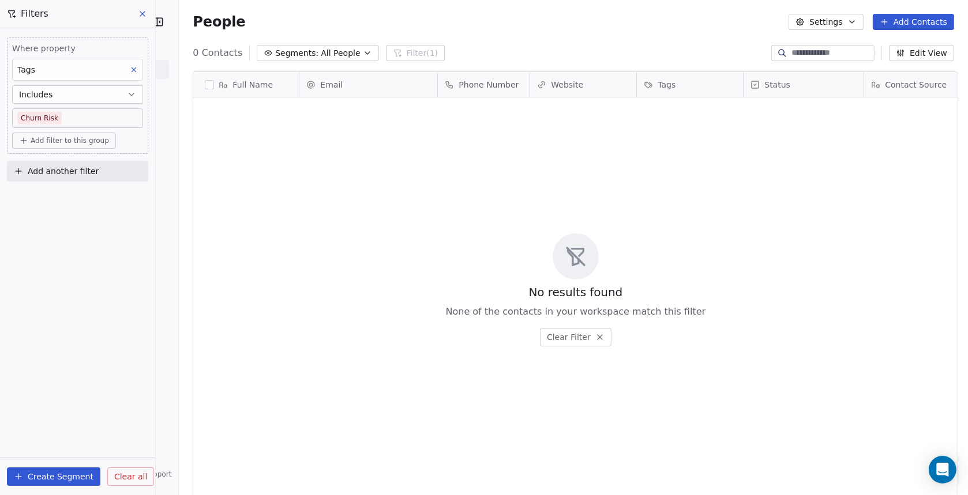
scroll to position [426, 784]
click at [52, 478] on button "Create Segment" at bounding box center [53, 477] width 93 height 18
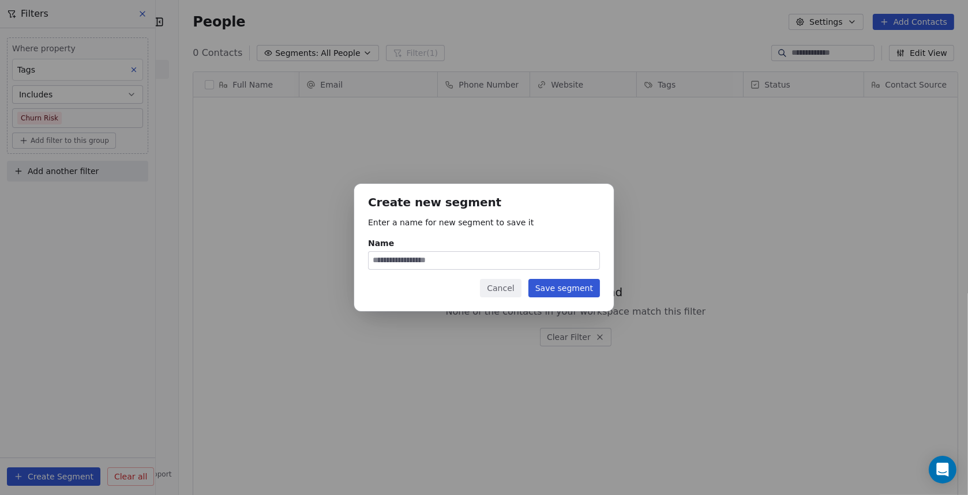
click at [513, 290] on button "Cancel" at bounding box center [500, 288] width 41 height 18
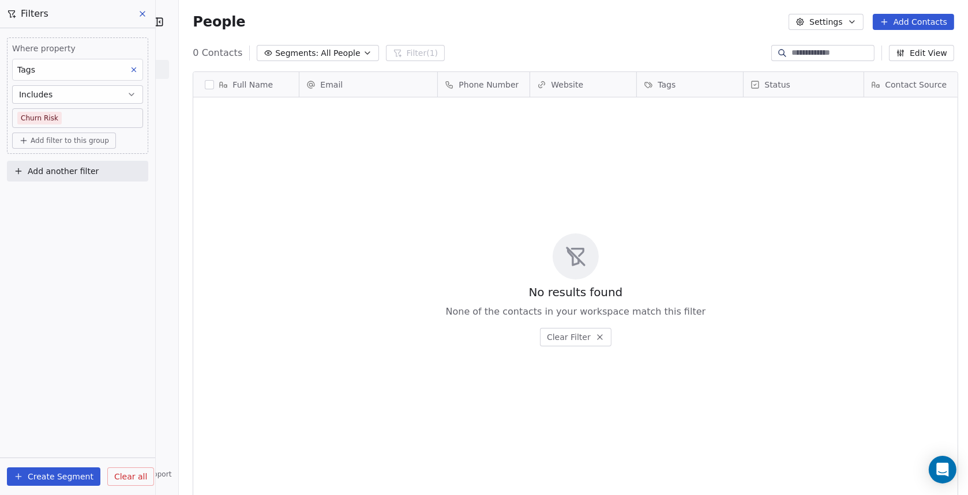
click at [23, 16] on span "Filters" at bounding box center [35, 14] width 28 height 14
click at [142, 13] on icon at bounding box center [142, 14] width 5 height 5
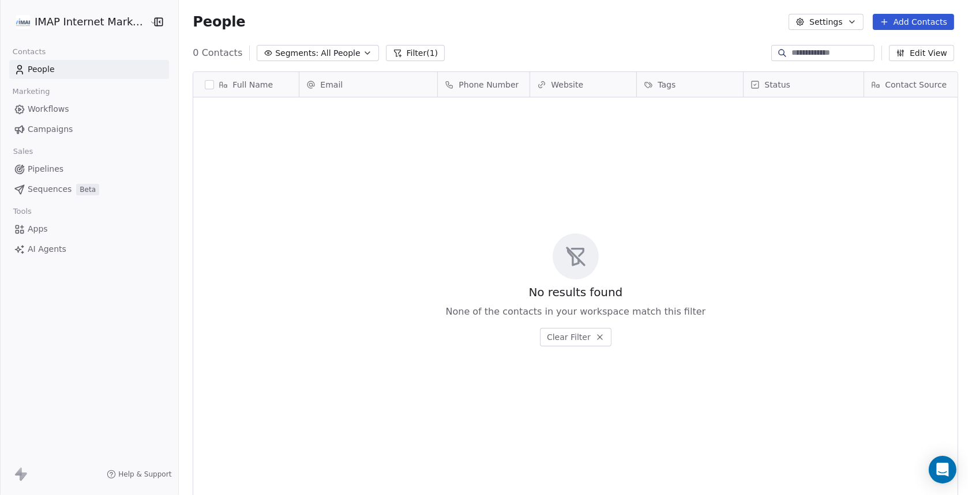
click at [403, 51] on button "Filter (1)" at bounding box center [415, 53] width 59 height 16
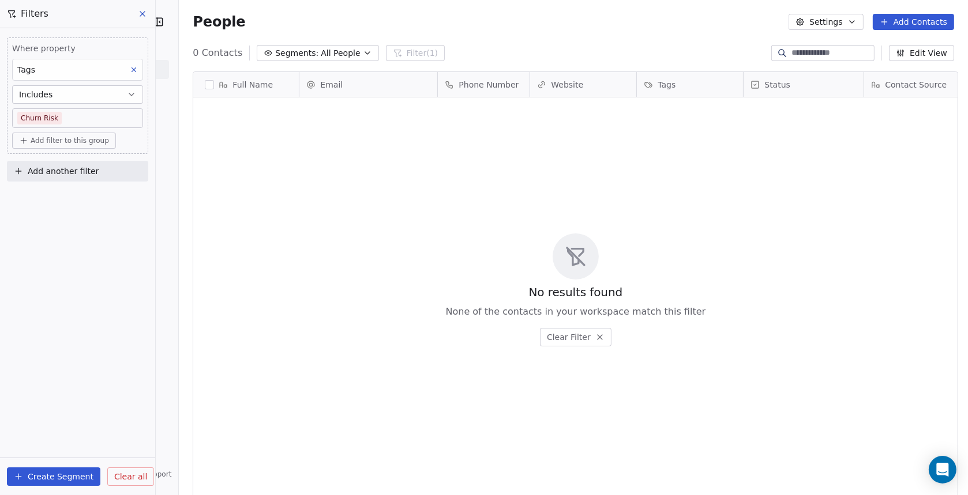
click at [144, 13] on icon at bounding box center [142, 13] width 9 height 9
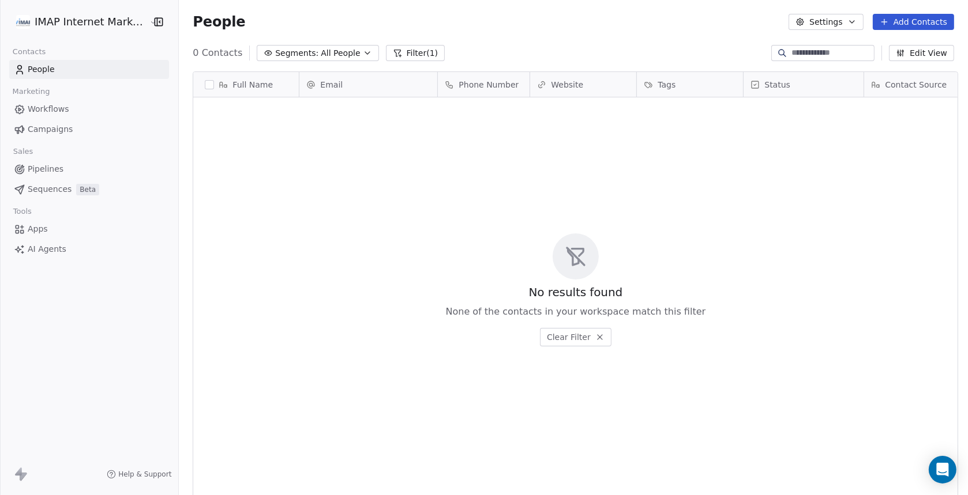
click at [392, 49] on button "Filter (1)" at bounding box center [415, 53] width 59 height 16
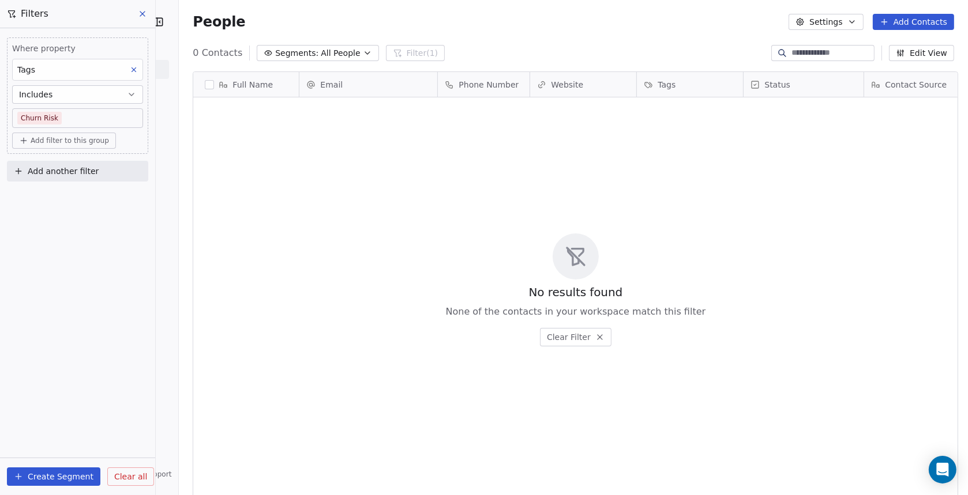
click at [127, 475] on span "Clear all" at bounding box center [130, 477] width 33 height 12
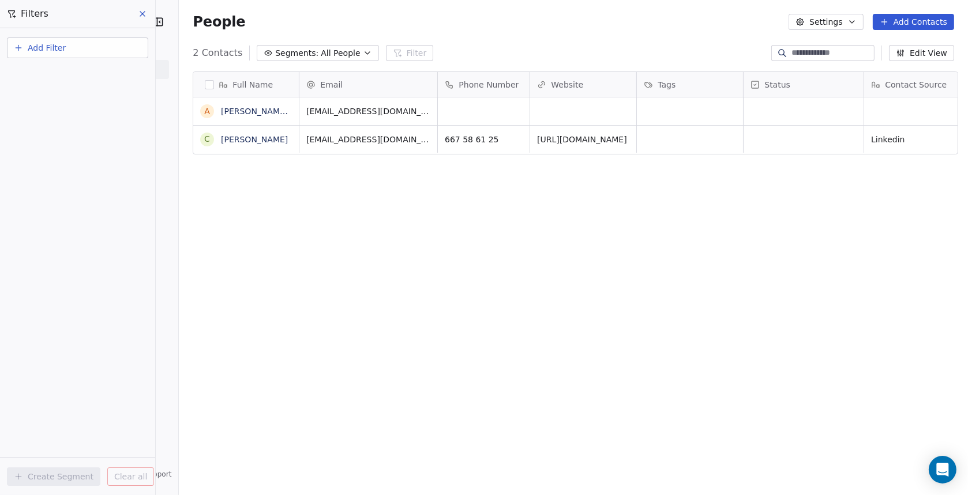
click at [339, 52] on span "All People" at bounding box center [340, 53] width 39 height 12
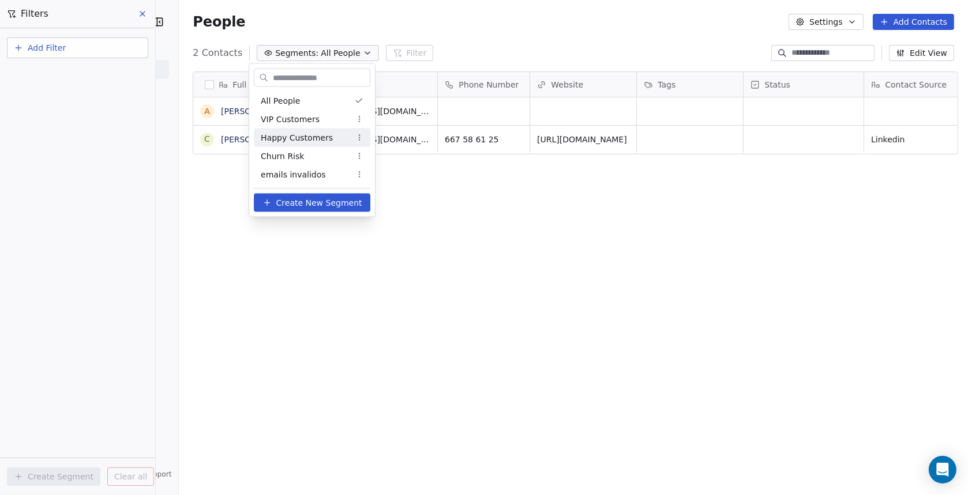
click at [290, 139] on span "Happy Customers" at bounding box center [297, 138] width 72 height 12
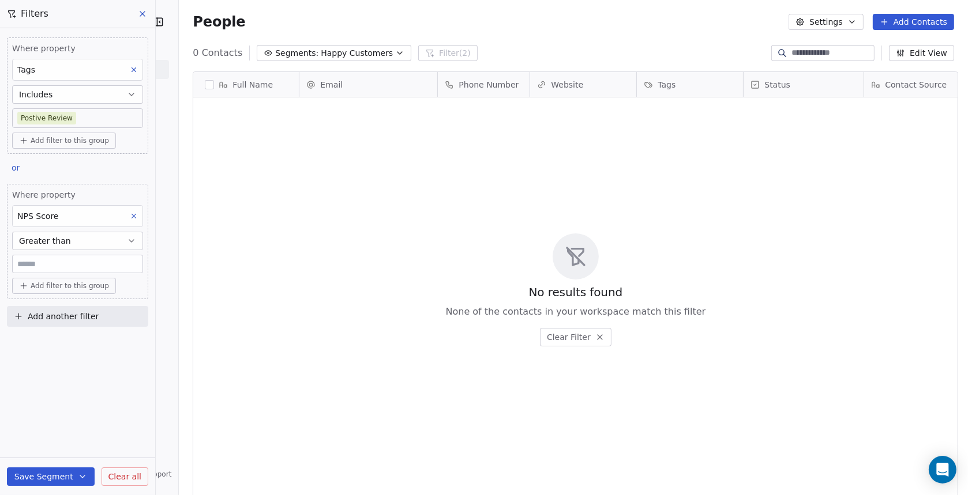
click at [321, 52] on span "Happy Customers" at bounding box center [357, 53] width 72 height 12
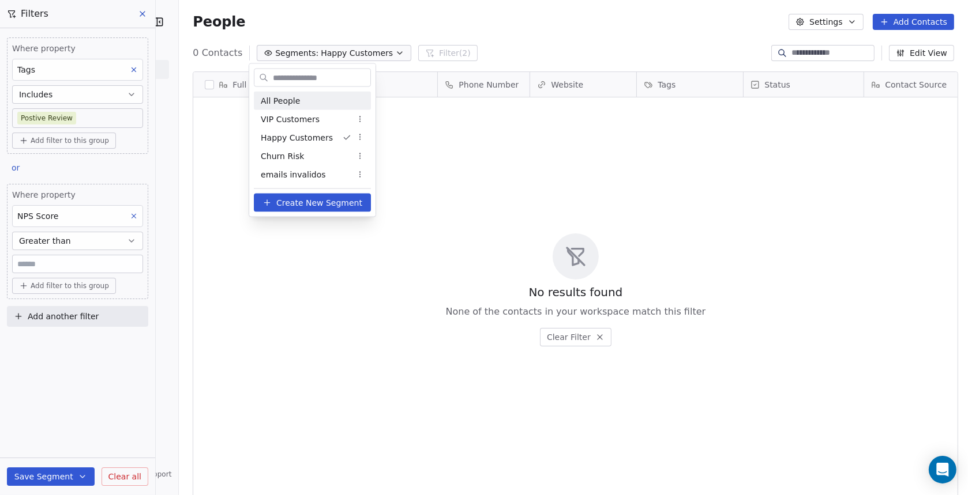
click at [286, 102] on span "All People" at bounding box center [280, 101] width 39 height 12
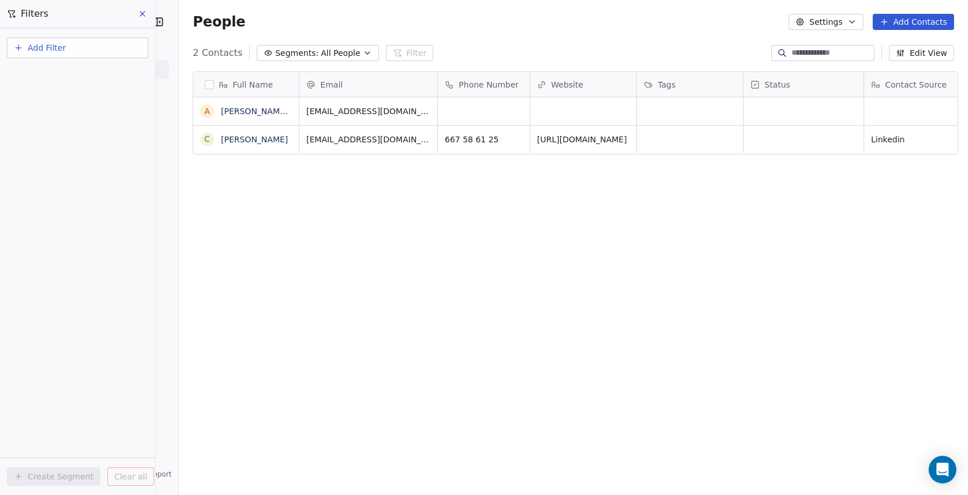
click at [305, 50] on span "Segments:" at bounding box center [296, 53] width 43 height 12
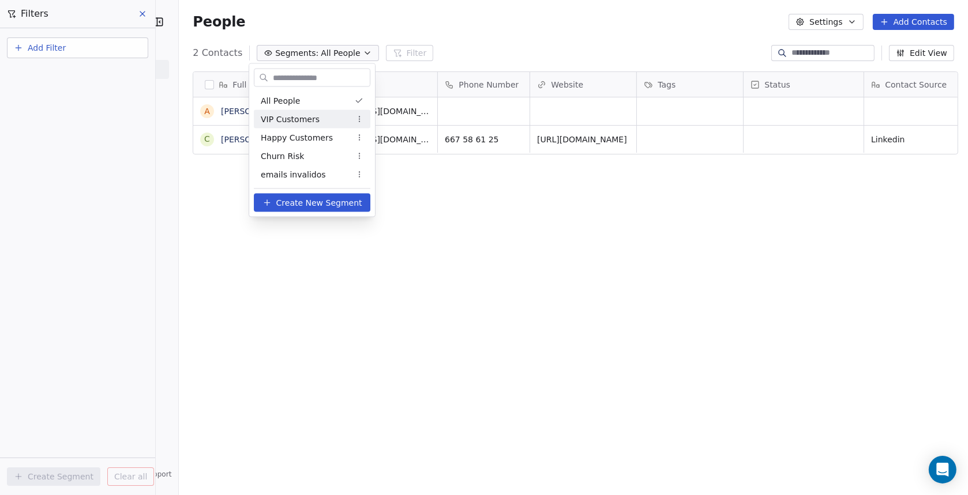
click at [357, 117] on html "IMAP Internet Marketing SL Contacts People Marketing Workflows Campaigns Sales …" at bounding box center [484, 247] width 968 height 495
click at [292, 120] on html "IMAP Internet Marketing SL Contacts People Marketing Workflows Campaigns Sales …" at bounding box center [484, 247] width 968 height 495
click at [297, 120] on span "VIP Customers" at bounding box center [290, 119] width 59 height 12
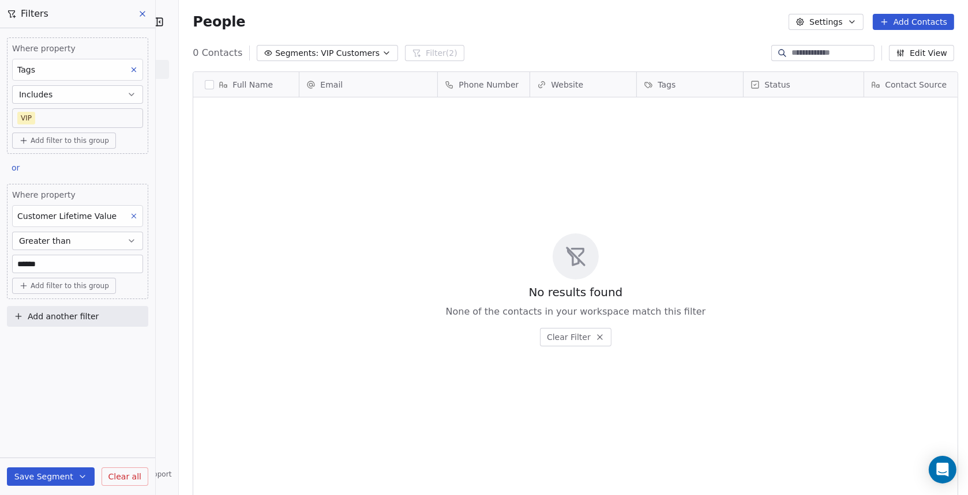
click at [307, 52] on button "Segments: VIP Customers" at bounding box center [327, 53] width 141 height 16
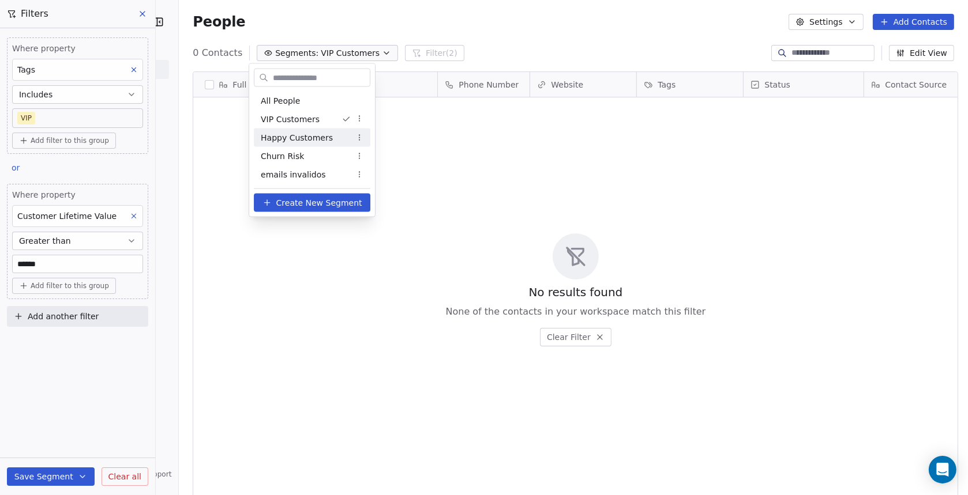
click at [306, 138] on span "Happy Customers" at bounding box center [297, 138] width 72 height 12
type input "*"
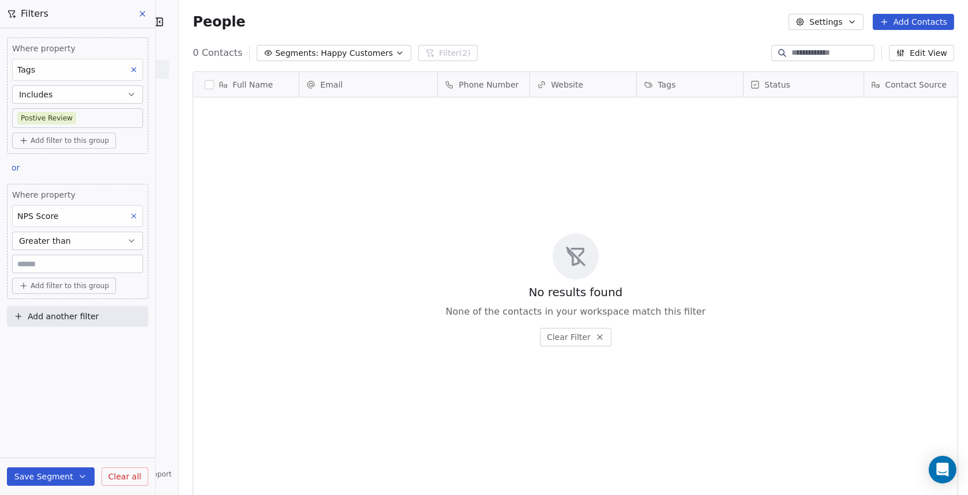
click at [321, 54] on span "Happy Customers" at bounding box center [357, 53] width 72 height 12
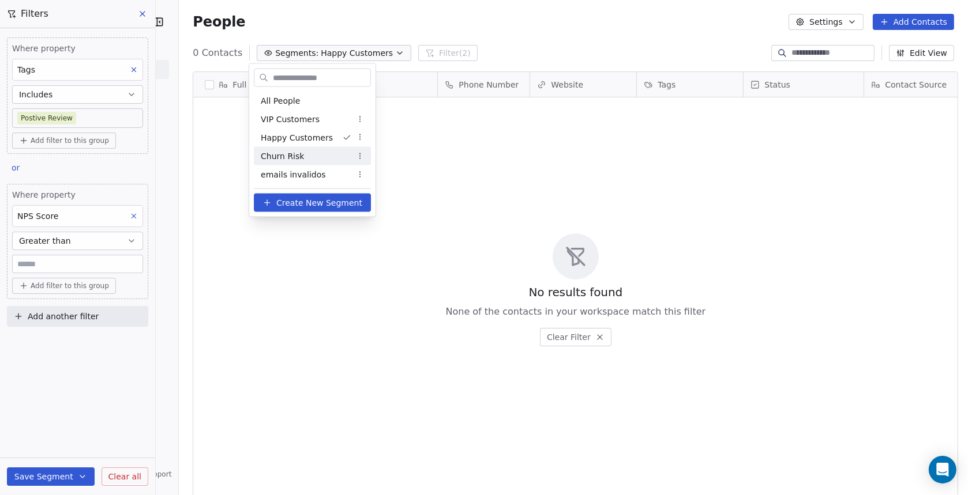
click at [293, 158] on span "Churn Risk" at bounding box center [282, 156] width 43 height 12
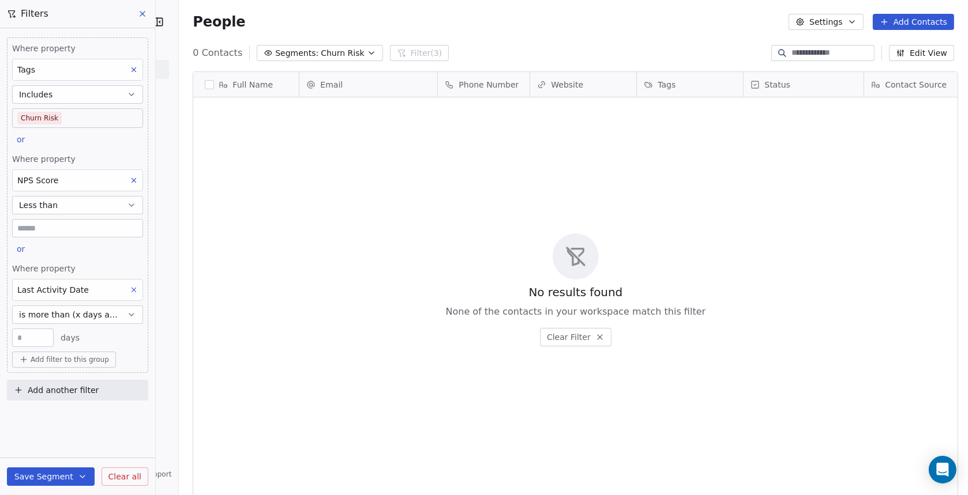
click at [330, 50] on span "Churn Risk" at bounding box center [342, 53] width 43 height 12
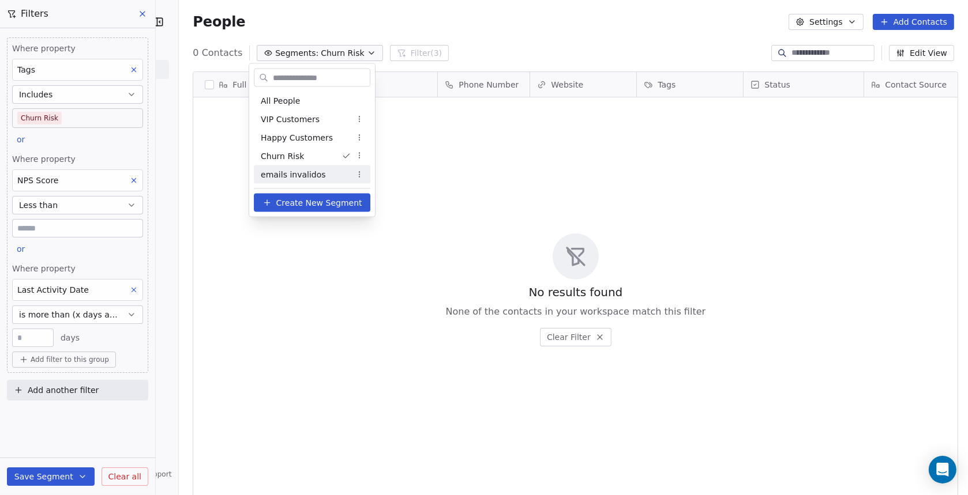
click at [305, 175] on span "emails invalidos" at bounding box center [293, 174] width 65 height 12
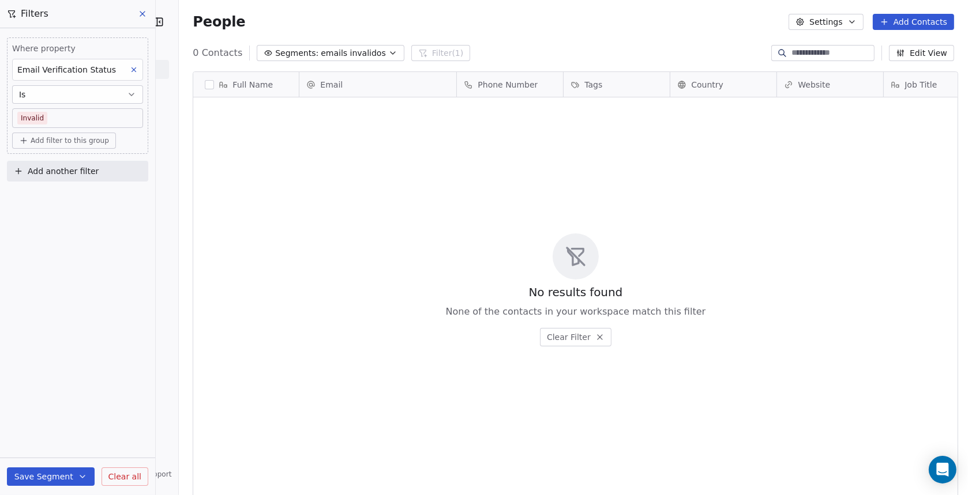
click at [325, 52] on span "emails invalidos" at bounding box center [353, 53] width 65 height 12
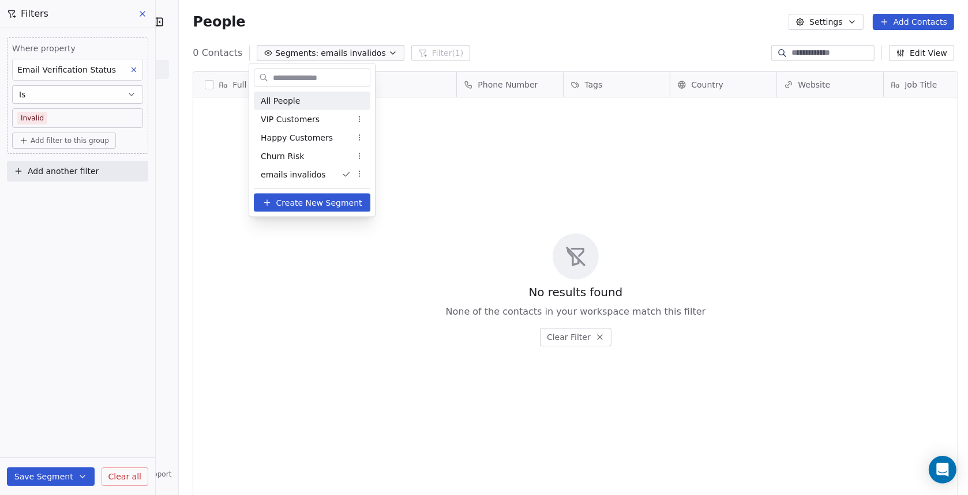
click at [281, 102] on span "All People" at bounding box center [280, 101] width 39 height 12
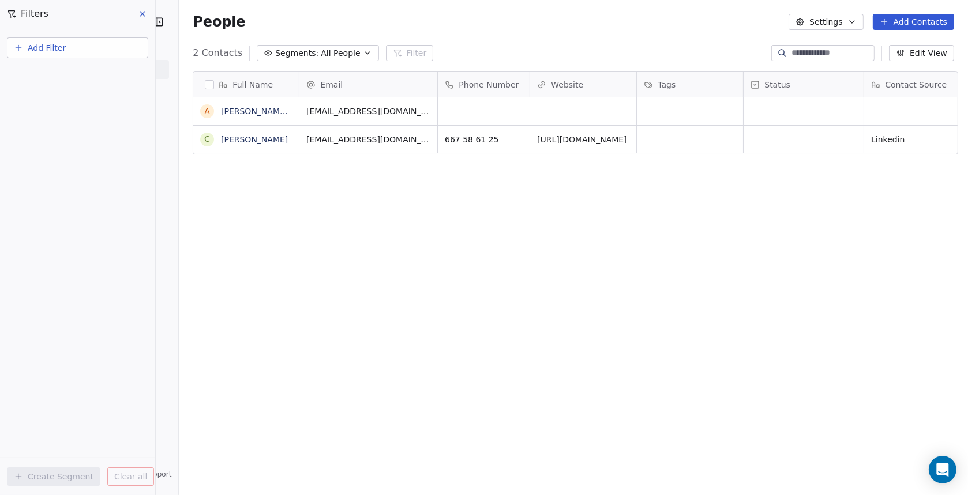
click at [321, 57] on span "All People" at bounding box center [340, 53] width 39 height 12
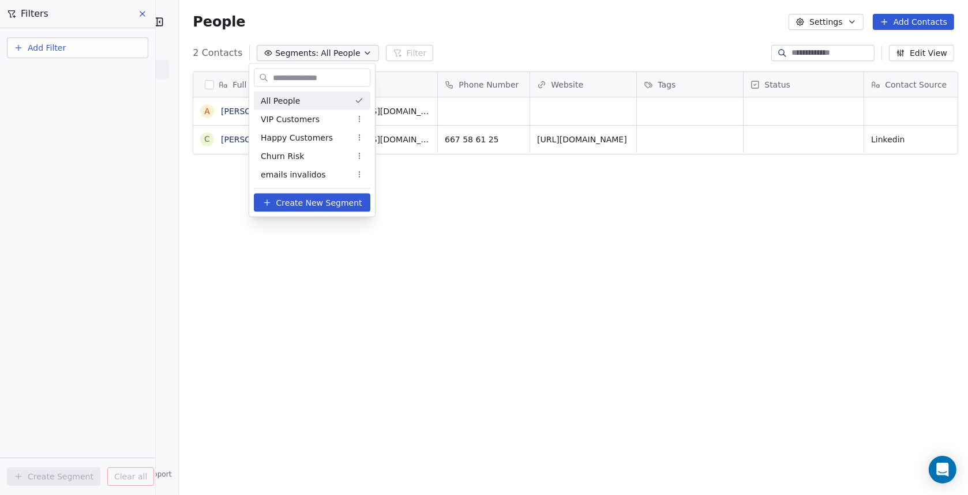
click at [321, 27] on html "IMAP Internet Marketing SL Contacts People Marketing Workflows Campaigns Sales …" at bounding box center [484, 247] width 968 height 495
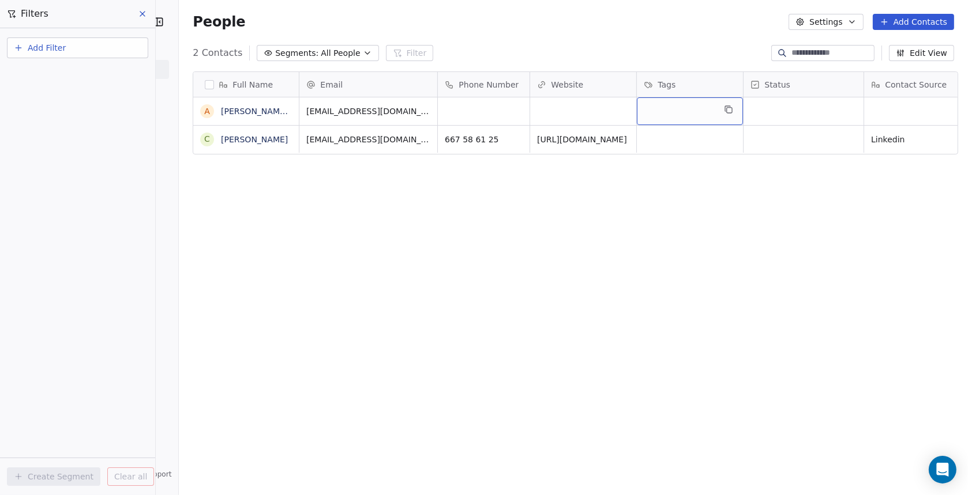
click at [677, 114] on div "grid" at bounding box center [690, 111] width 106 height 28
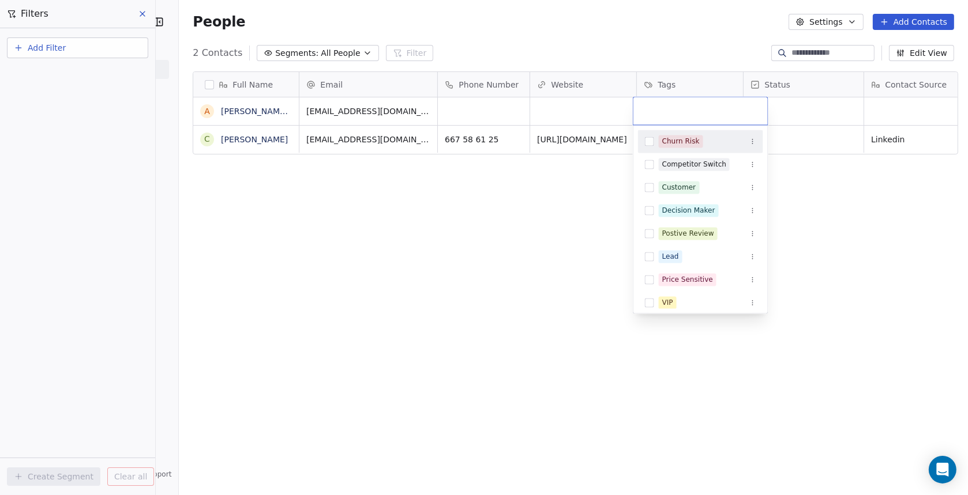
click at [648, 140] on button "Suggestions" at bounding box center [649, 141] width 9 height 9
click at [647, 185] on button "Suggestions" at bounding box center [649, 187] width 9 height 9
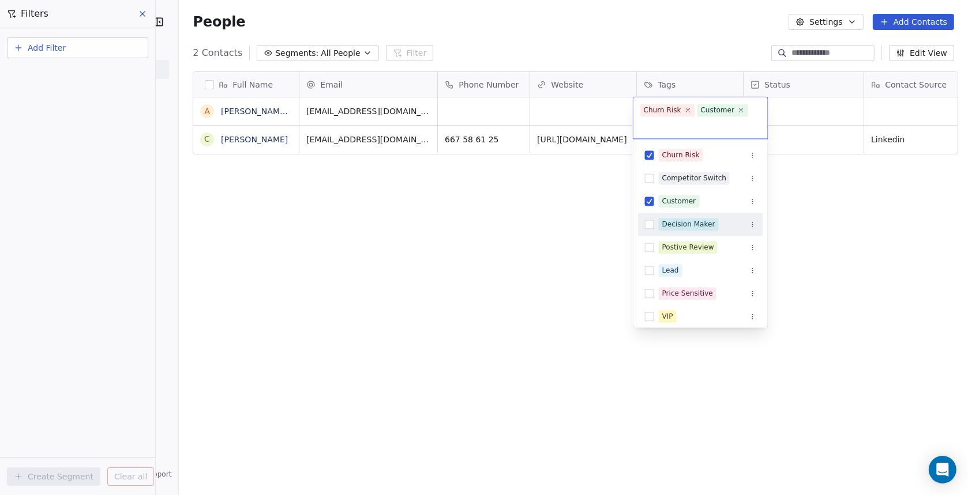
click at [651, 227] on button "Suggestions" at bounding box center [649, 224] width 9 height 9
click at [532, 251] on html "IMAP Internet Marketing SL Contacts People Marketing Workflows Campaigns Sales …" at bounding box center [484, 247] width 968 height 495
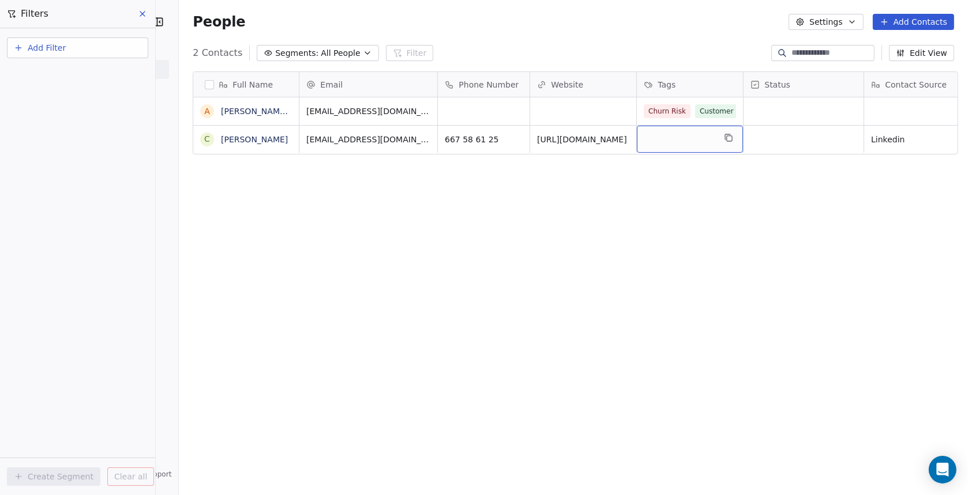
click at [681, 137] on div "grid" at bounding box center [690, 139] width 106 height 27
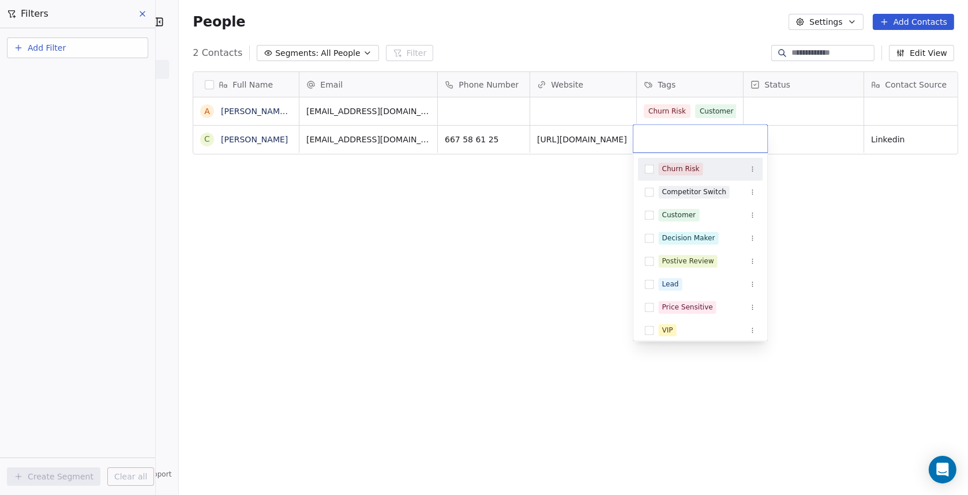
click at [681, 137] on input "text" at bounding box center [700, 138] width 121 height 13
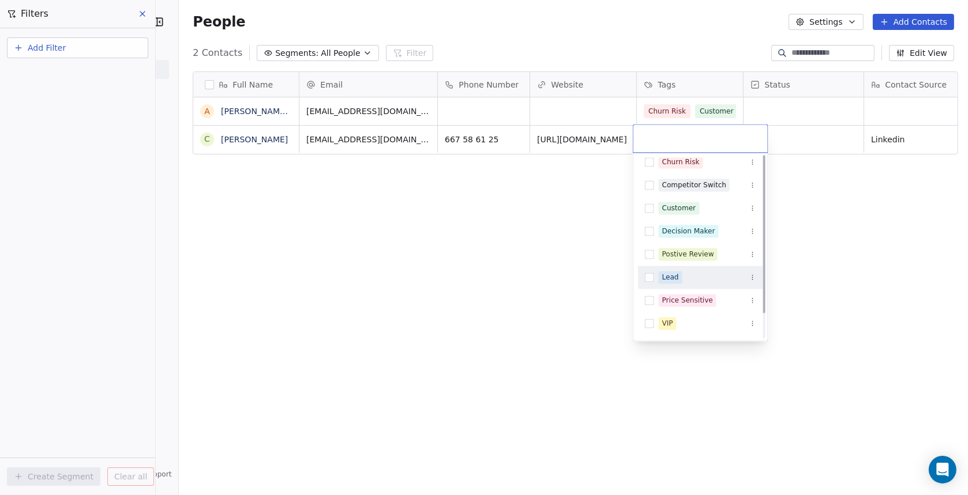
scroll to position [0, 0]
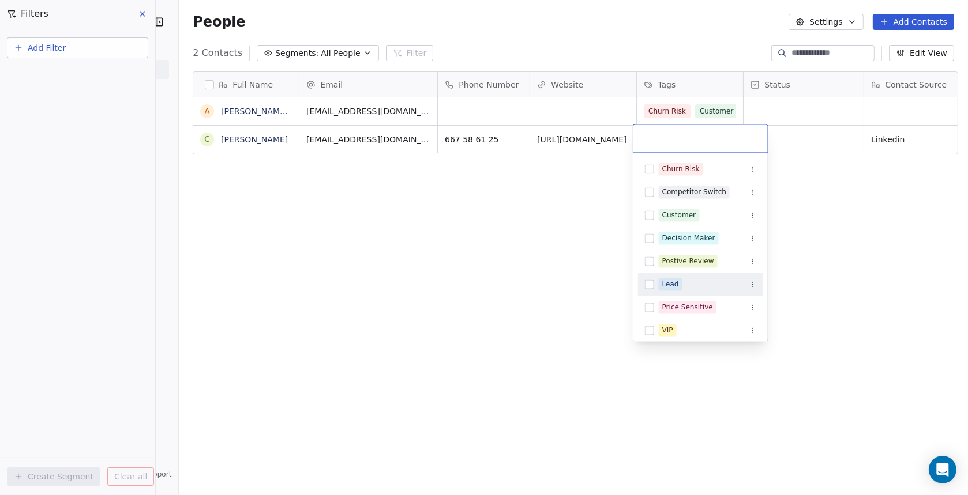
click at [650, 284] on button "Suggestions" at bounding box center [649, 284] width 9 height 9
click at [524, 285] on html "IMAP Internet Marketing SL Contacts People Marketing Workflows Campaigns Sales …" at bounding box center [484, 247] width 968 height 495
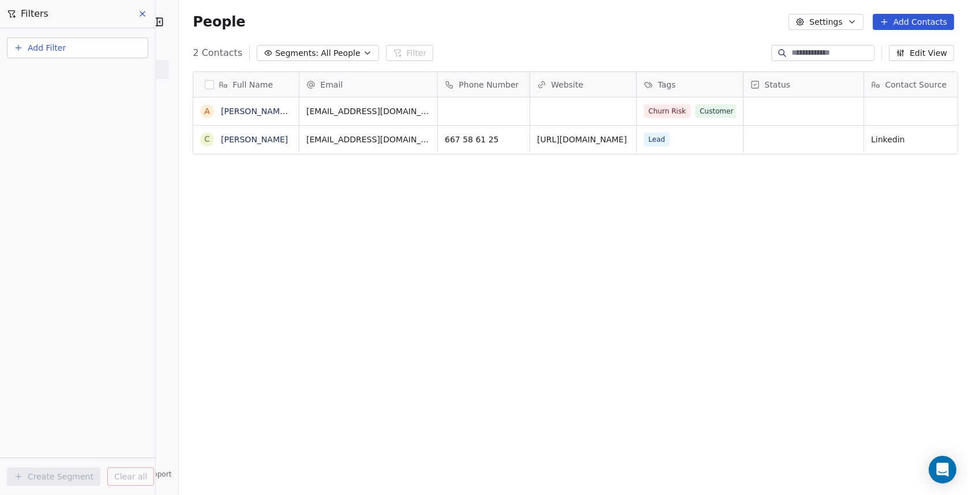
click at [799, 49] on input at bounding box center [831, 53] width 81 height 12
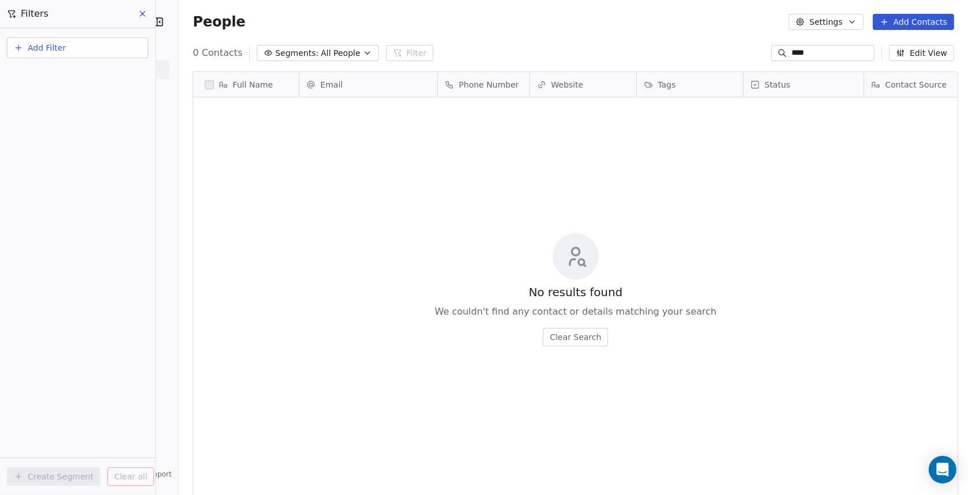
scroll to position [426, 784]
type input "*"
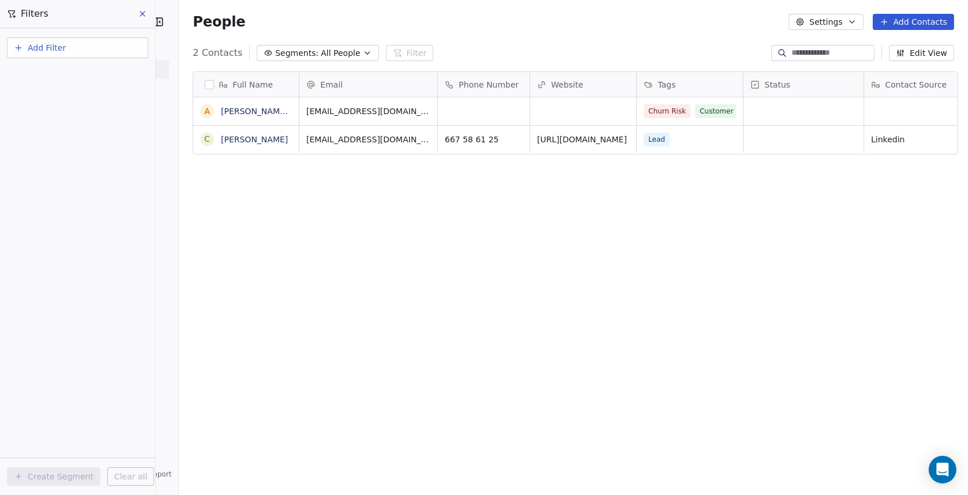
click at [570, 50] on div "2 Contacts Segments: All People Filter Edit View" at bounding box center [573, 53] width 789 height 18
click at [61, 48] on span "Add Filter" at bounding box center [47, 48] width 38 height 12
click at [67, 76] on span "Contact properties" at bounding box center [56, 75] width 75 height 12
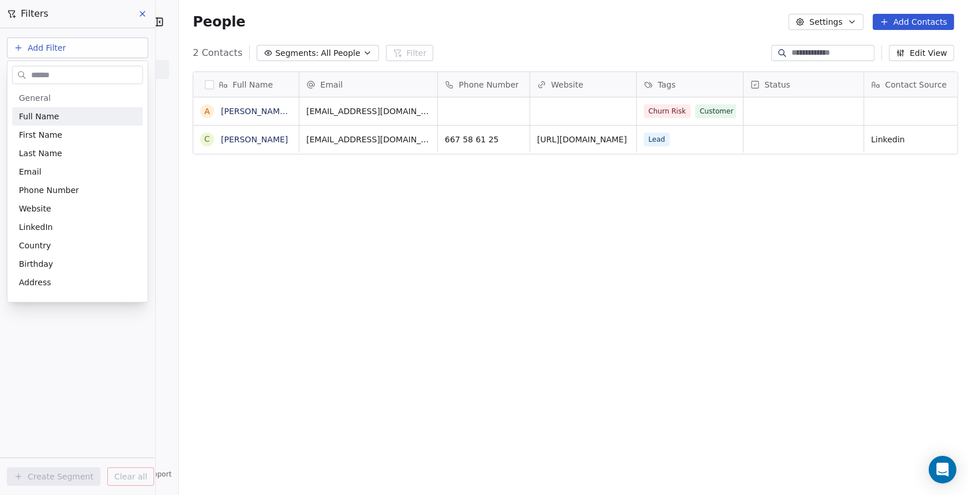
click at [67, 50] on html "IMAP Internet Marketing SL Contacts People Marketing Workflows Campaigns Sales …" at bounding box center [484, 247] width 968 height 495
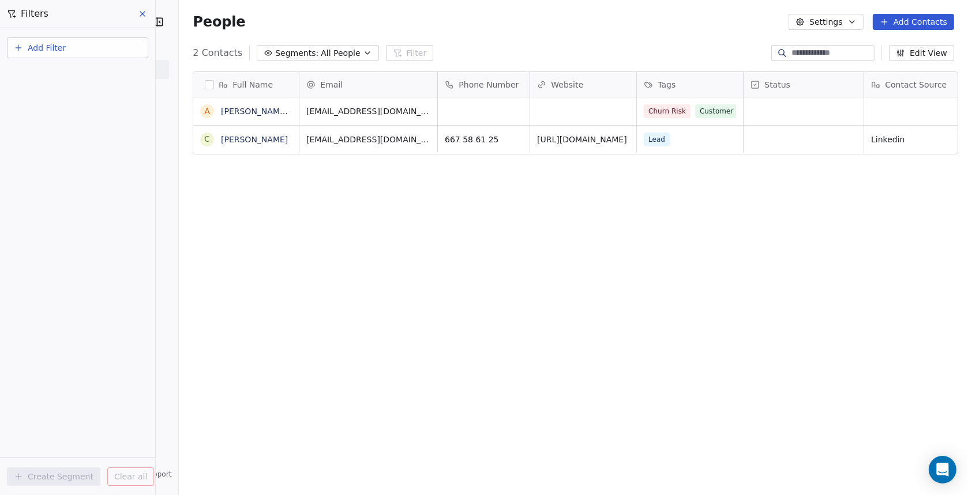
click at [67, 50] on button "Add Filter" at bounding box center [77, 47] width 141 height 21
click at [60, 97] on span "Contact activity" at bounding box center [51, 94] width 64 height 12
click at [63, 52] on html "IMAP Internet Marketing SL Contacts People Marketing Workflows Campaigns Sales …" at bounding box center [484, 247] width 968 height 495
click at [65, 49] on button "Add Filter" at bounding box center [77, 47] width 141 height 21
click at [61, 94] on span "Contact activity" at bounding box center [51, 94] width 64 height 12
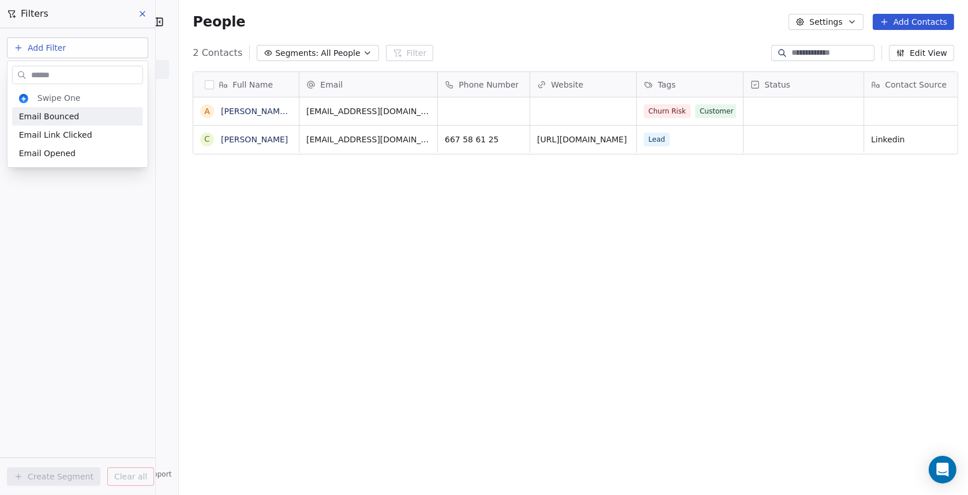
click at [59, 69] on input "text" at bounding box center [86, 75] width 114 height 17
click at [66, 51] on html "IMAP Internet Marketing SL Contacts People Marketing Workflows Campaigns Sales …" at bounding box center [484, 247] width 968 height 495
click at [66, 47] on button "Add Filter" at bounding box center [77, 47] width 141 height 21
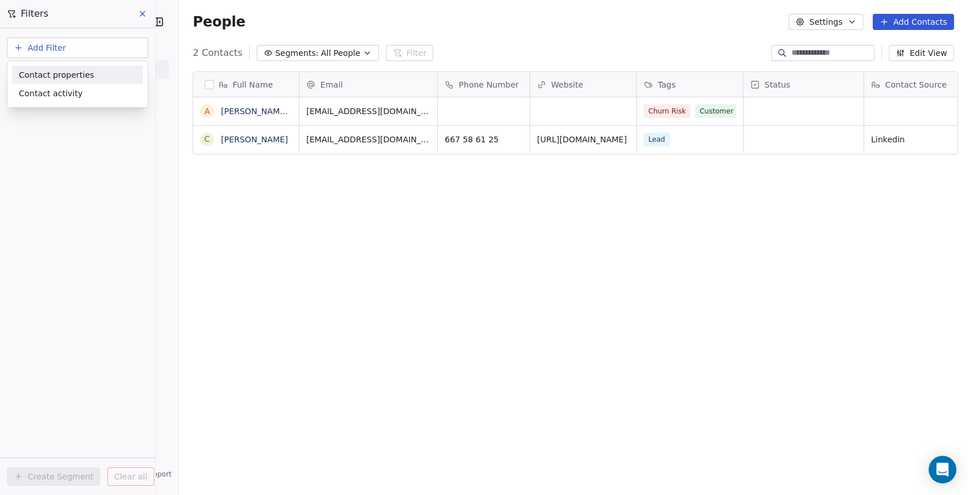
click at [65, 78] on span "Contact properties" at bounding box center [56, 75] width 75 height 12
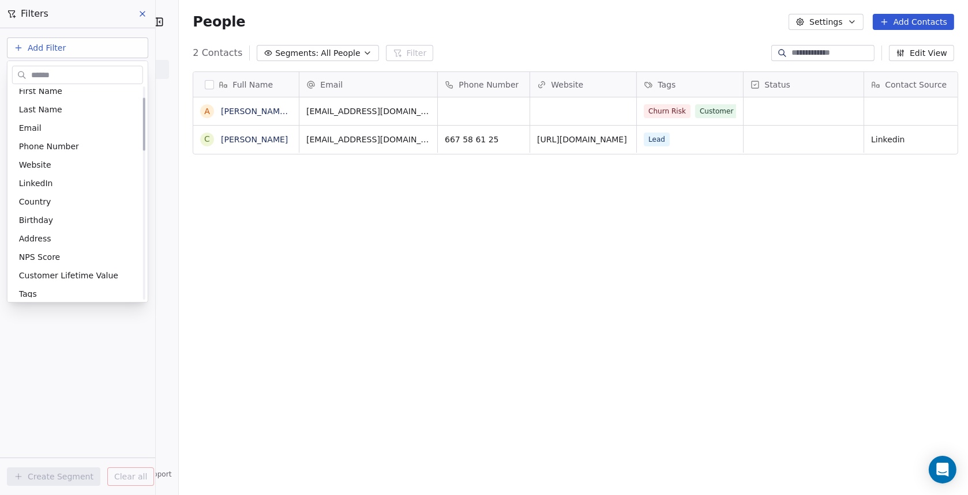
scroll to position [0, 0]
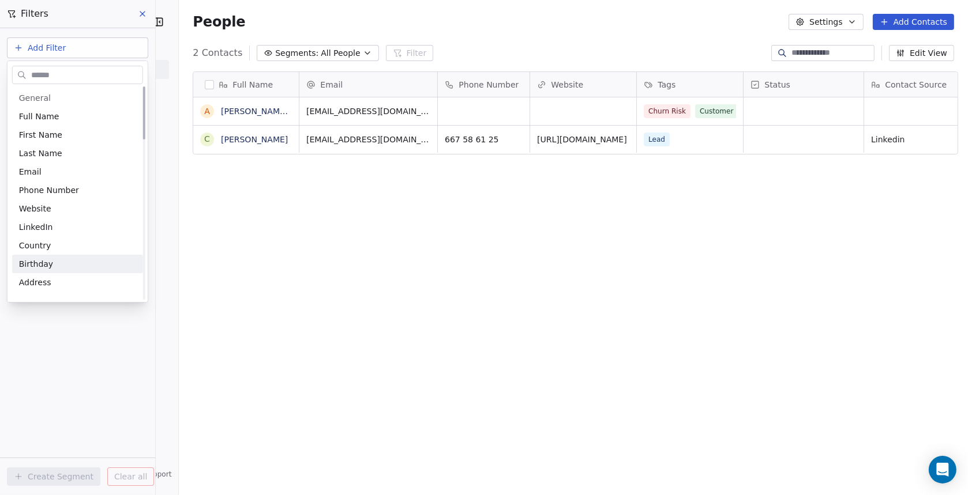
click at [306, 271] on html "IMAP Internet Marketing SL Contacts People Marketing Workflows Campaigns Sales …" at bounding box center [484, 247] width 968 height 495
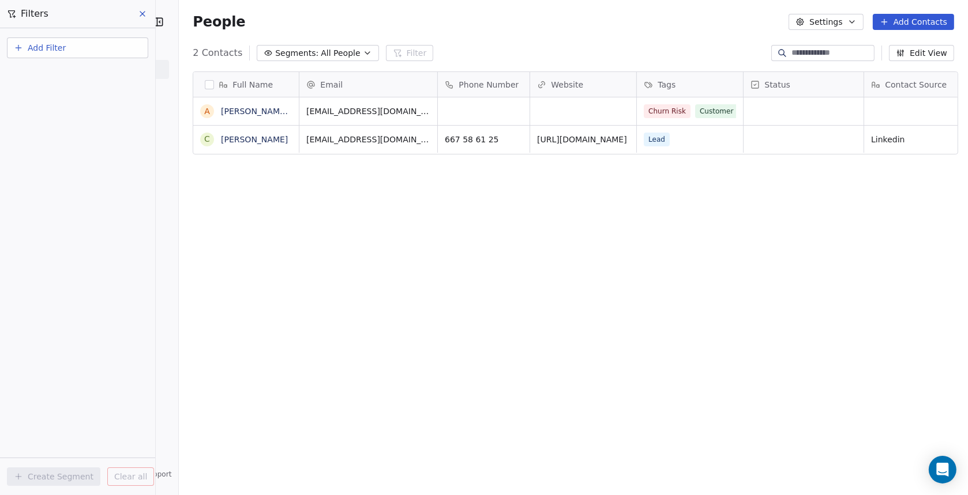
click at [145, 13] on icon at bounding box center [142, 13] width 9 height 9
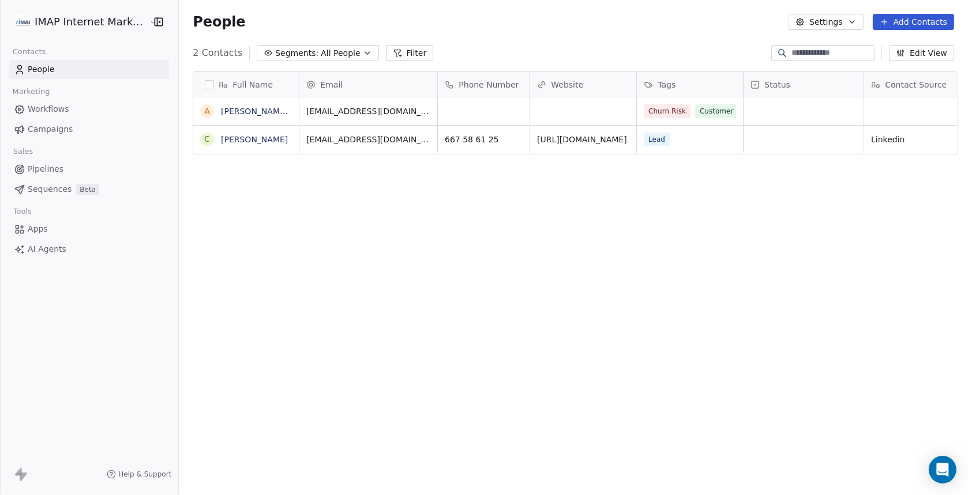
click at [825, 21] on button "Settings" at bounding box center [826, 22] width 74 height 16
click at [825, 47] on span "Contact Properties" at bounding box center [858, 47] width 75 height 12
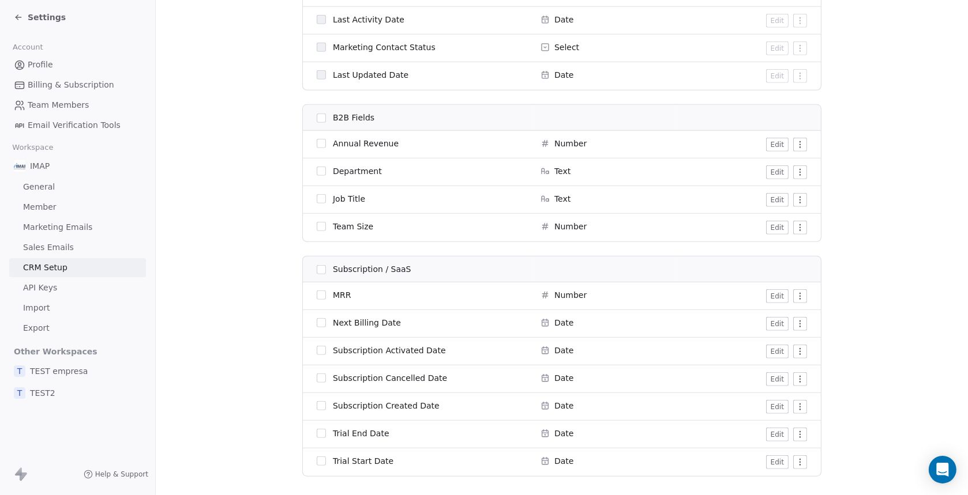
scroll to position [1012, 0]
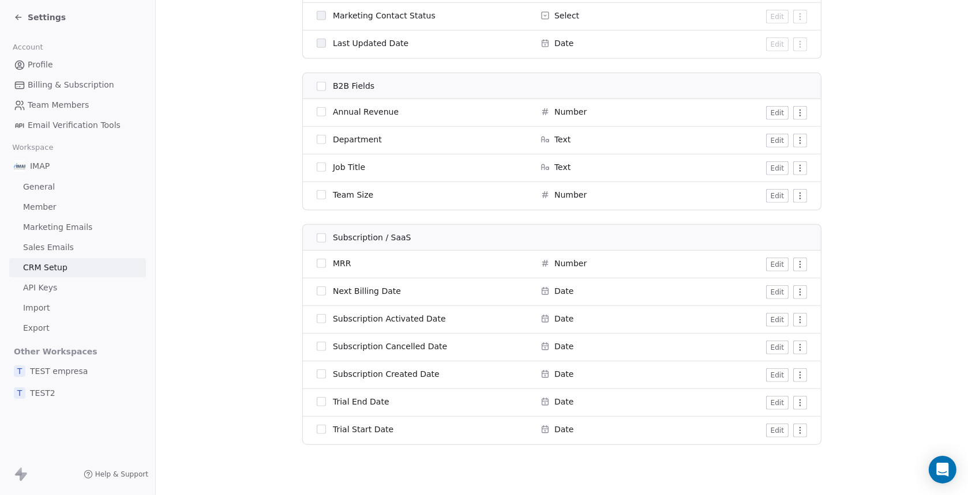
click at [317, 237] on button "button" at bounding box center [321, 238] width 9 height 9
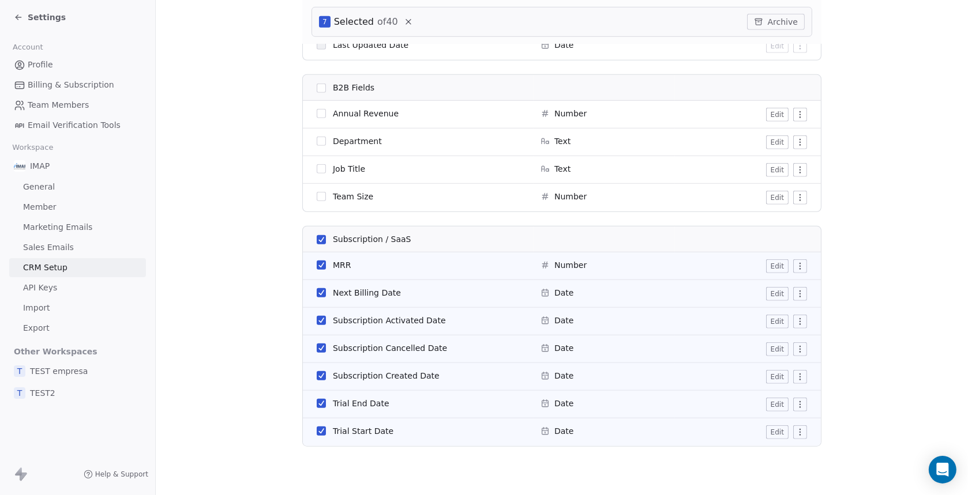
scroll to position [1056, 0]
click at [778, 24] on button "Archive" at bounding box center [776, 22] width 58 height 16
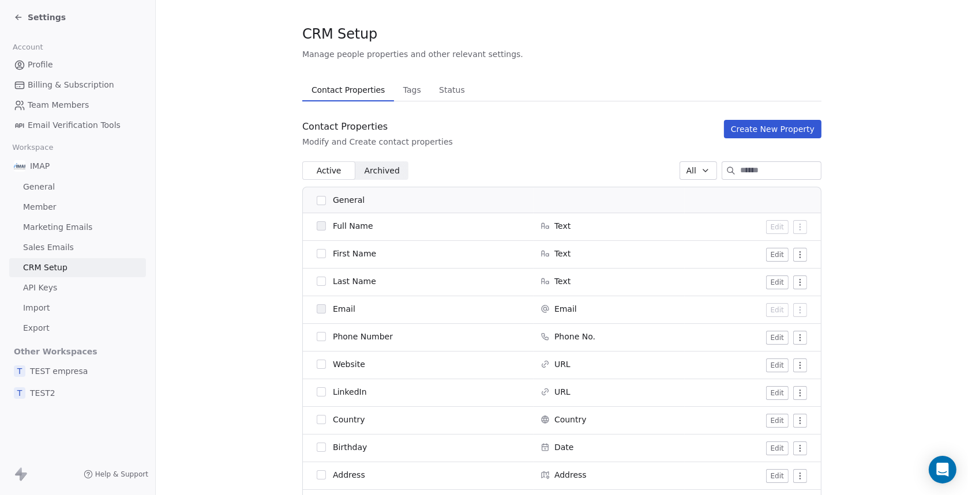
scroll to position [0, 0]
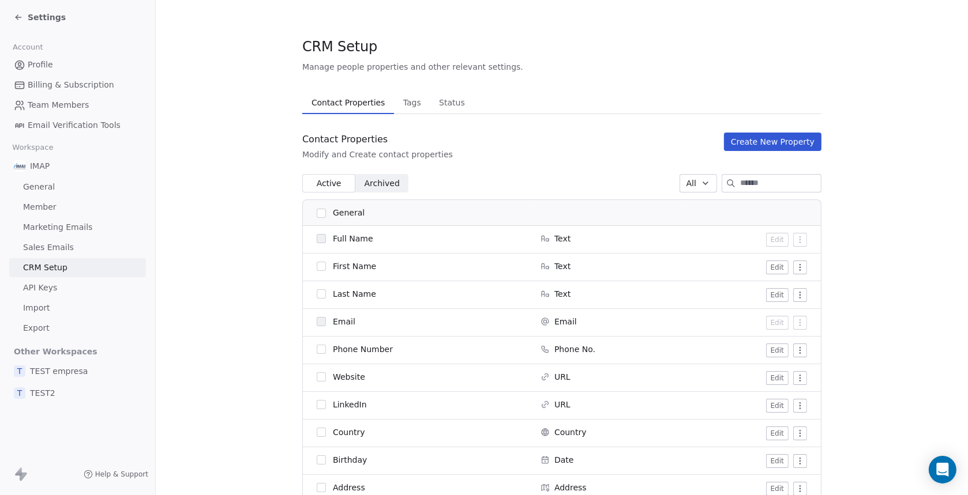
click at [17, 18] on icon at bounding box center [17, 18] width 2 height 2
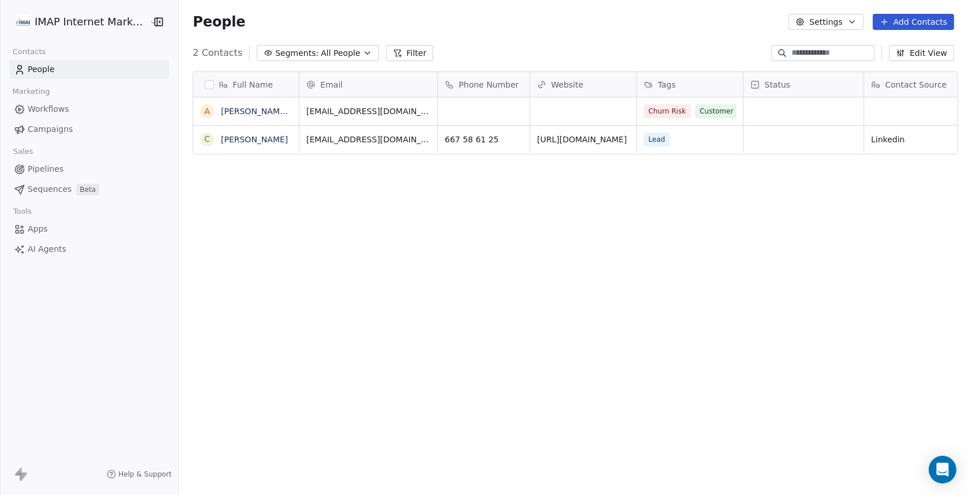
scroll to position [426, 784]
click at [397, 52] on button "Filter" at bounding box center [410, 53] width 48 height 16
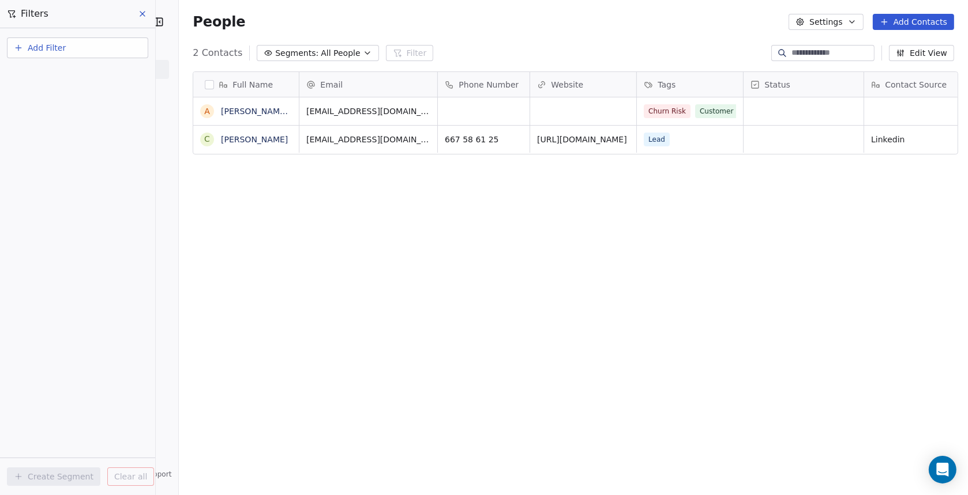
click at [36, 45] on span "Add Filter" at bounding box center [47, 48] width 38 height 12
click at [44, 75] on span "Contact properties" at bounding box center [56, 75] width 75 height 12
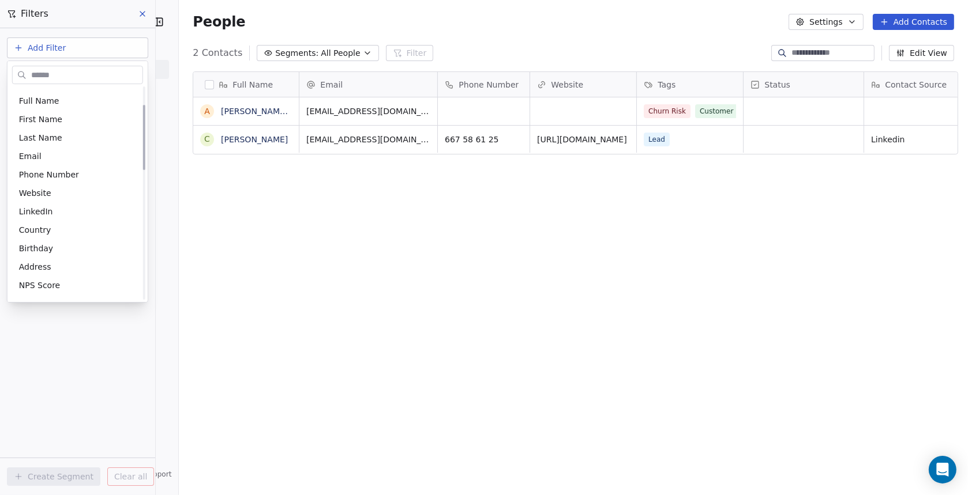
scroll to position [0, 0]
click at [237, 234] on html "IMAP Internet Marketing SL Contacts People Marketing Workflows Campaigns Sales …" at bounding box center [484, 247] width 968 height 495
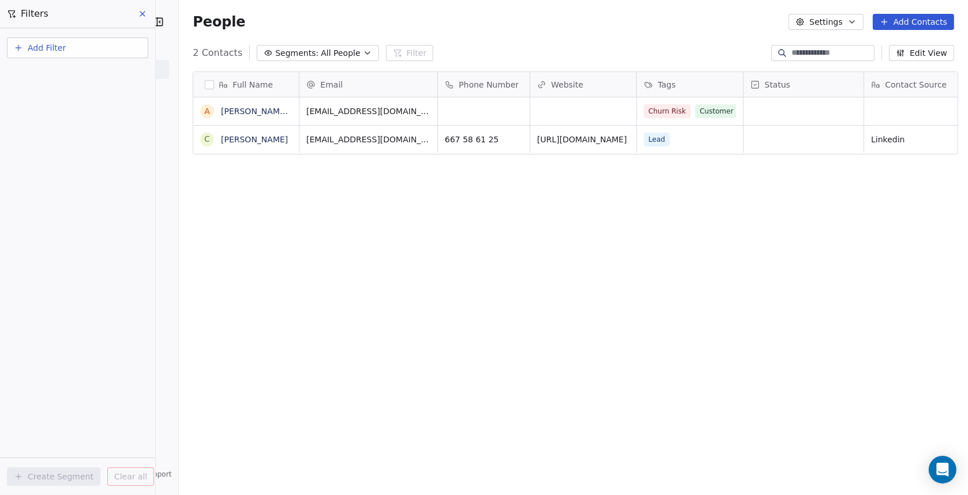
click at [143, 13] on icon at bounding box center [142, 13] width 9 height 9
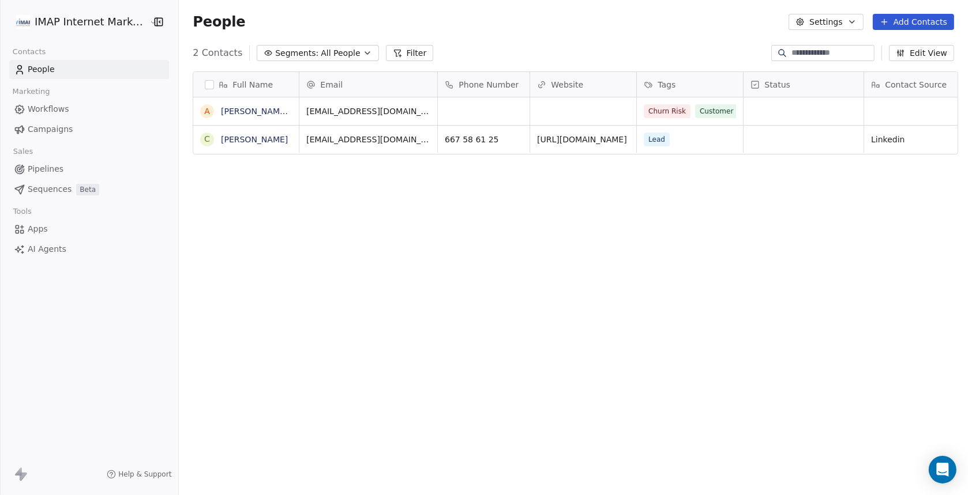
click at [339, 51] on span "All People" at bounding box center [340, 53] width 39 height 12
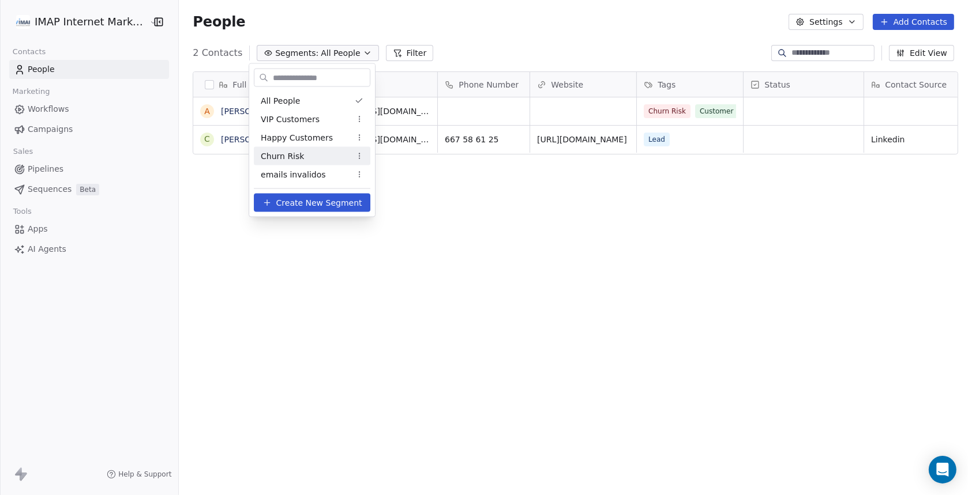
click at [561, 20] on html "IMAP Internet Marketing SL Contacts People Marketing Workflows Campaigns Sales …" at bounding box center [484, 247] width 968 height 495
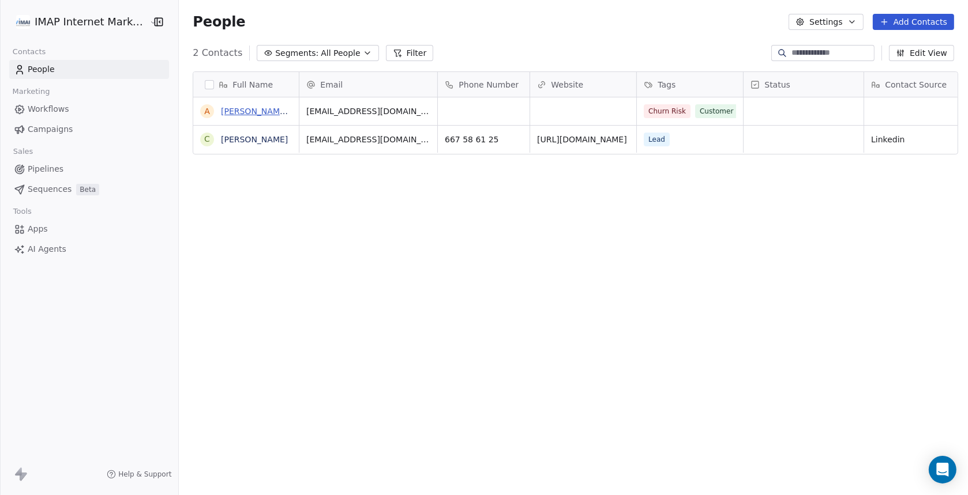
click at [243, 110] on link "[PERSON_NAME][DEMOGRAPHIC_DATA]" at bounding box center [300, 111] width 159 height 9
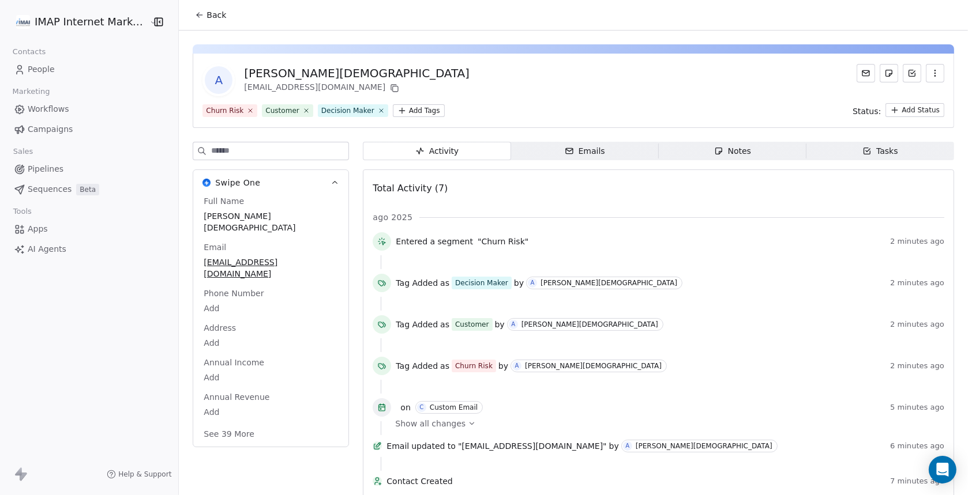
click at [873, 154] on div "Tasks" at bounding box center [880, 151] width 36 height 12
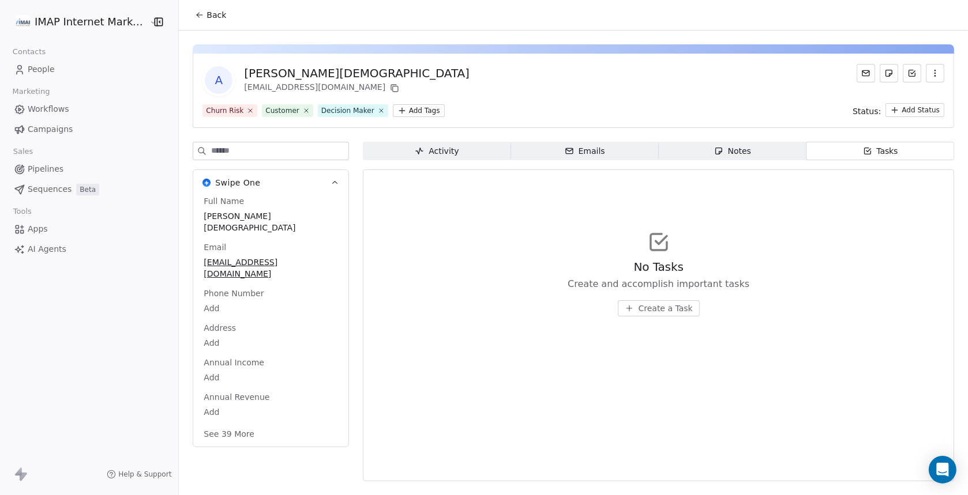
click at [733, 154] on div "Notes" at bounding box center [732, 151] width 37 height 12
click at [583, 154] on div "Emails" at bounding box center [585, 151] width 40 height 12
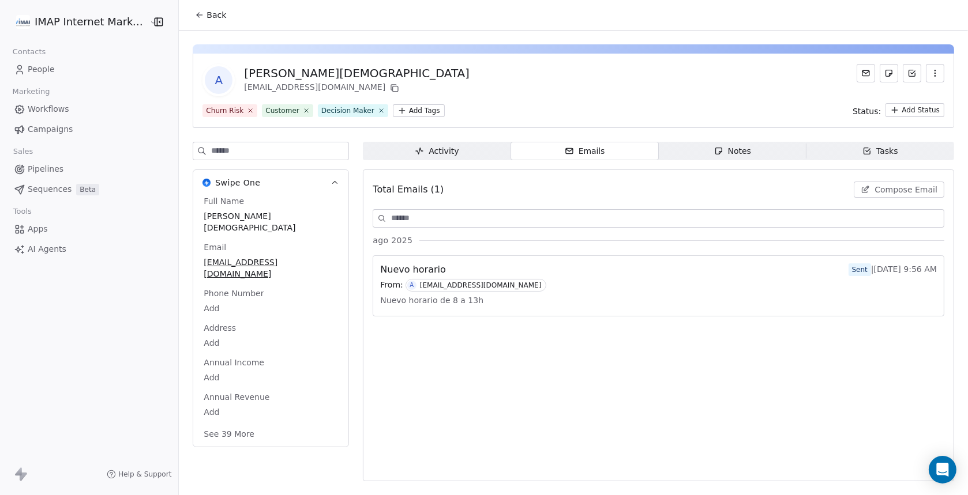
click at [421, 150] on icon "button" at bounding box center [419, 151] width 9 height 9
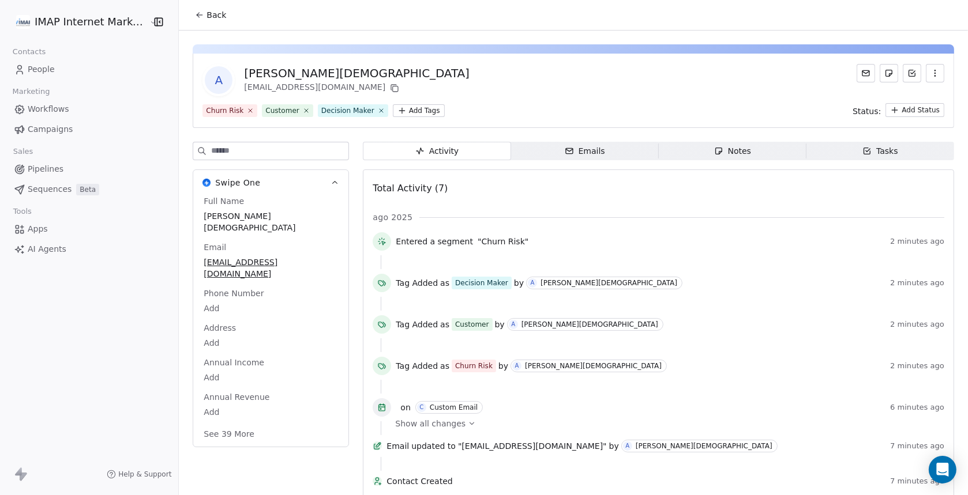
drag, startPoint x: 555, startPoint y: 151, endPoint x: 530, endPoint y: 152, distance: 25.4
click at [555, 151] on span "Emails Emails" at bounding box center [585, 151] width 148 height 18
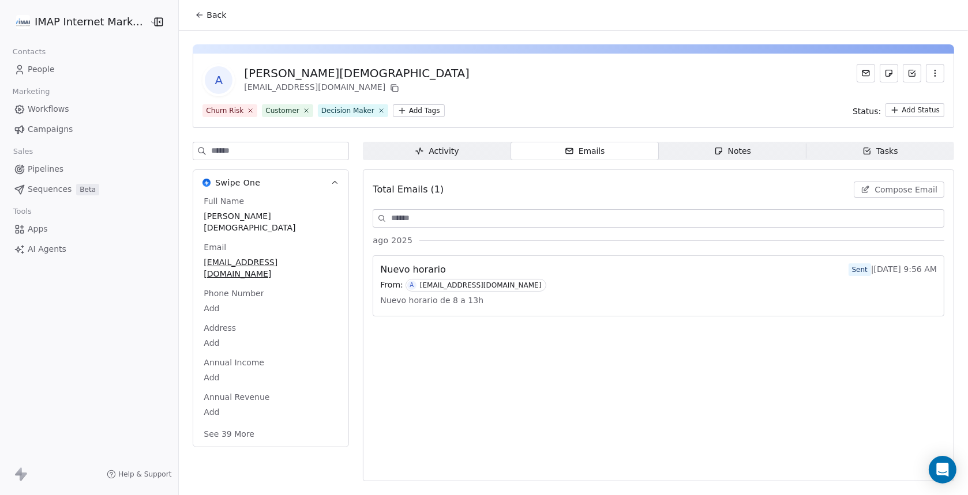
click at [34, 67] on span "People" at bounding box center [41, 69] width 27 height 12
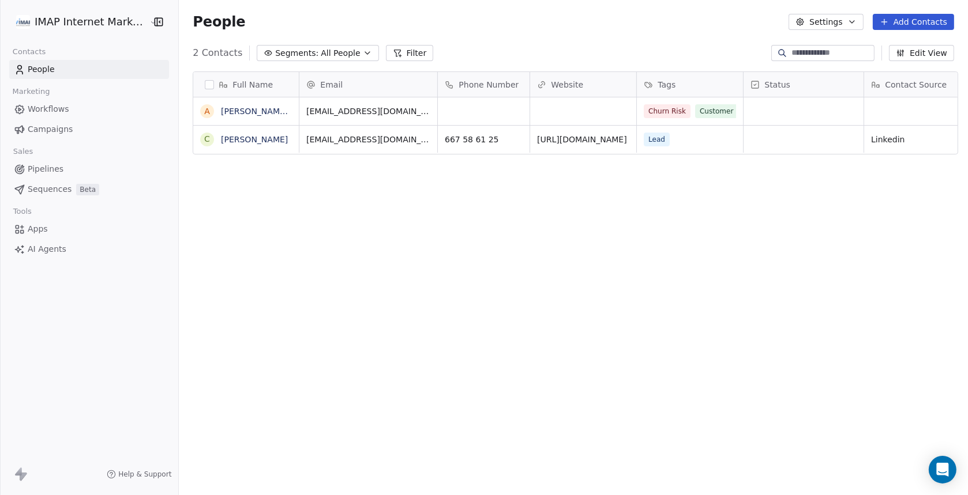
scroll to position [426, 784]
click at [47, 251] on span "AI Agents" at bounding box center [47, 249] width 39 height 12
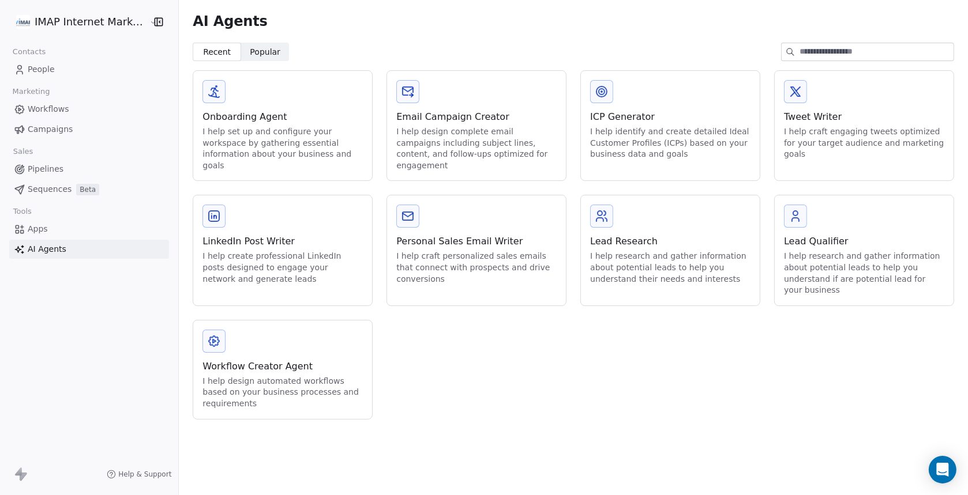
click at [40, 72] on span "People" at bounding box center [41, 69] width 27 height 12
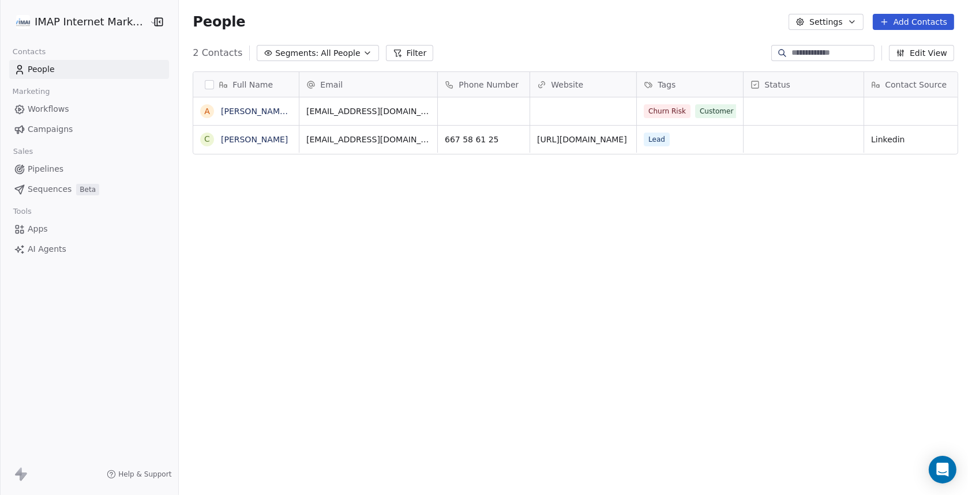
scroll to position [426, 784]
click at [593, 141] on link "[URL][DOMAIN_NAME]" at bounding box center [583, 139] width 90 height 9
